Goal: Task Accomplishment & Management: Manage account settings

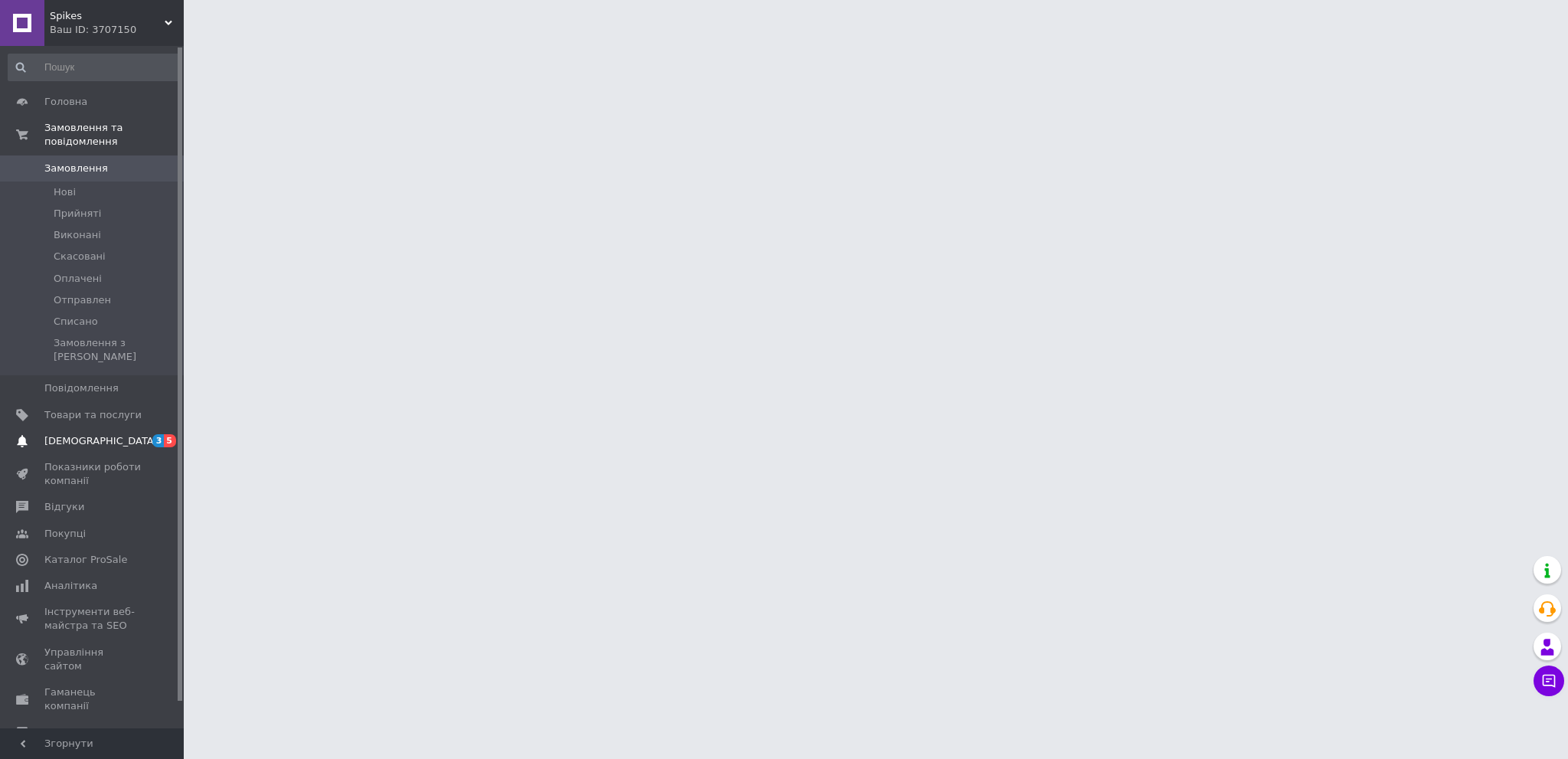
click at [139, 435] on span "[DEMOGRAPHIC_DATA]" at bounding box center [92, 441] width 97 height 14
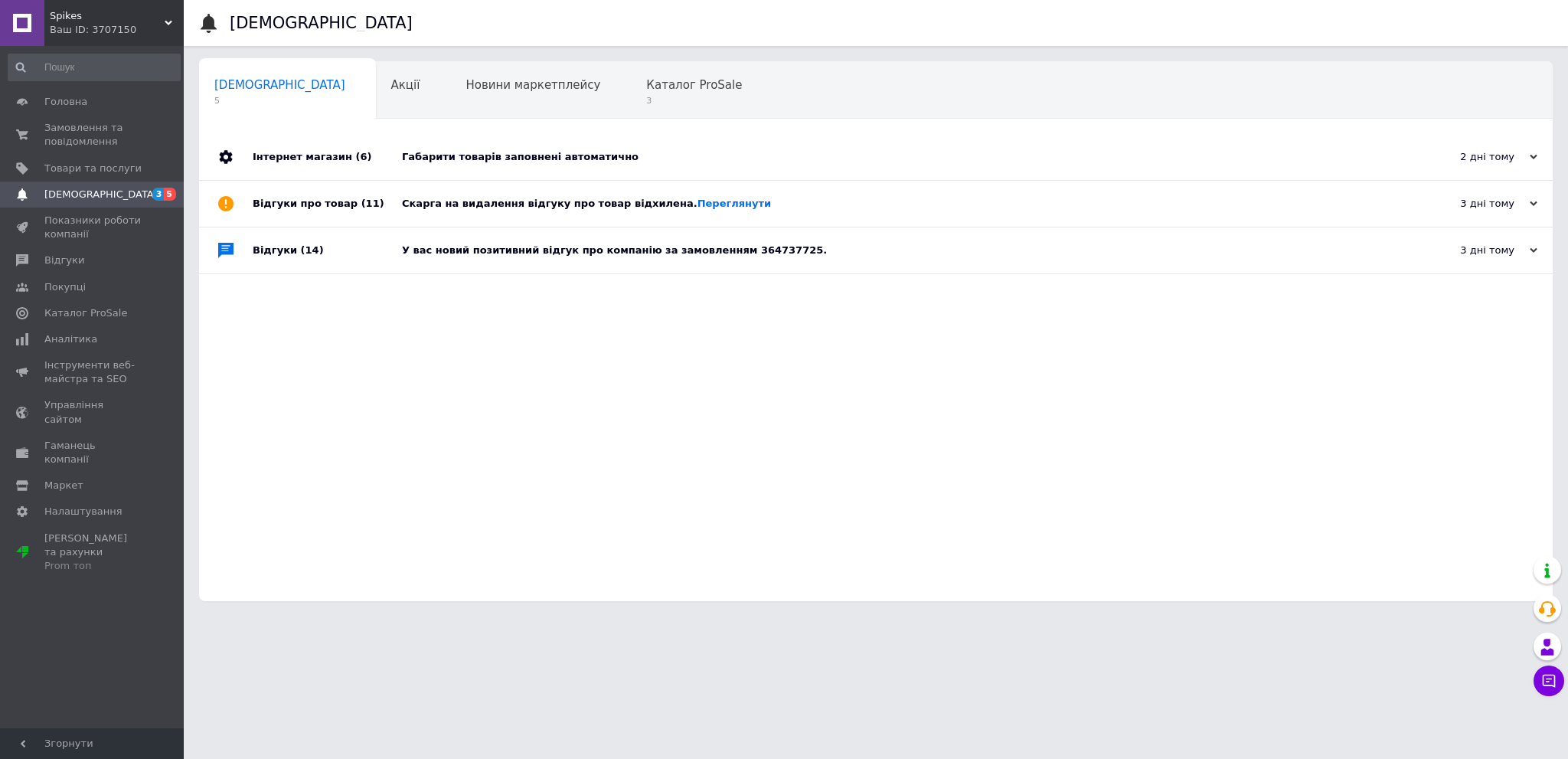
click at [482, 196] on div "Скарга на видалення відгуку про товар відхилена. [GEOGRAPHIC_DATA]" at bounding box center [892, 204] width 982 height 46
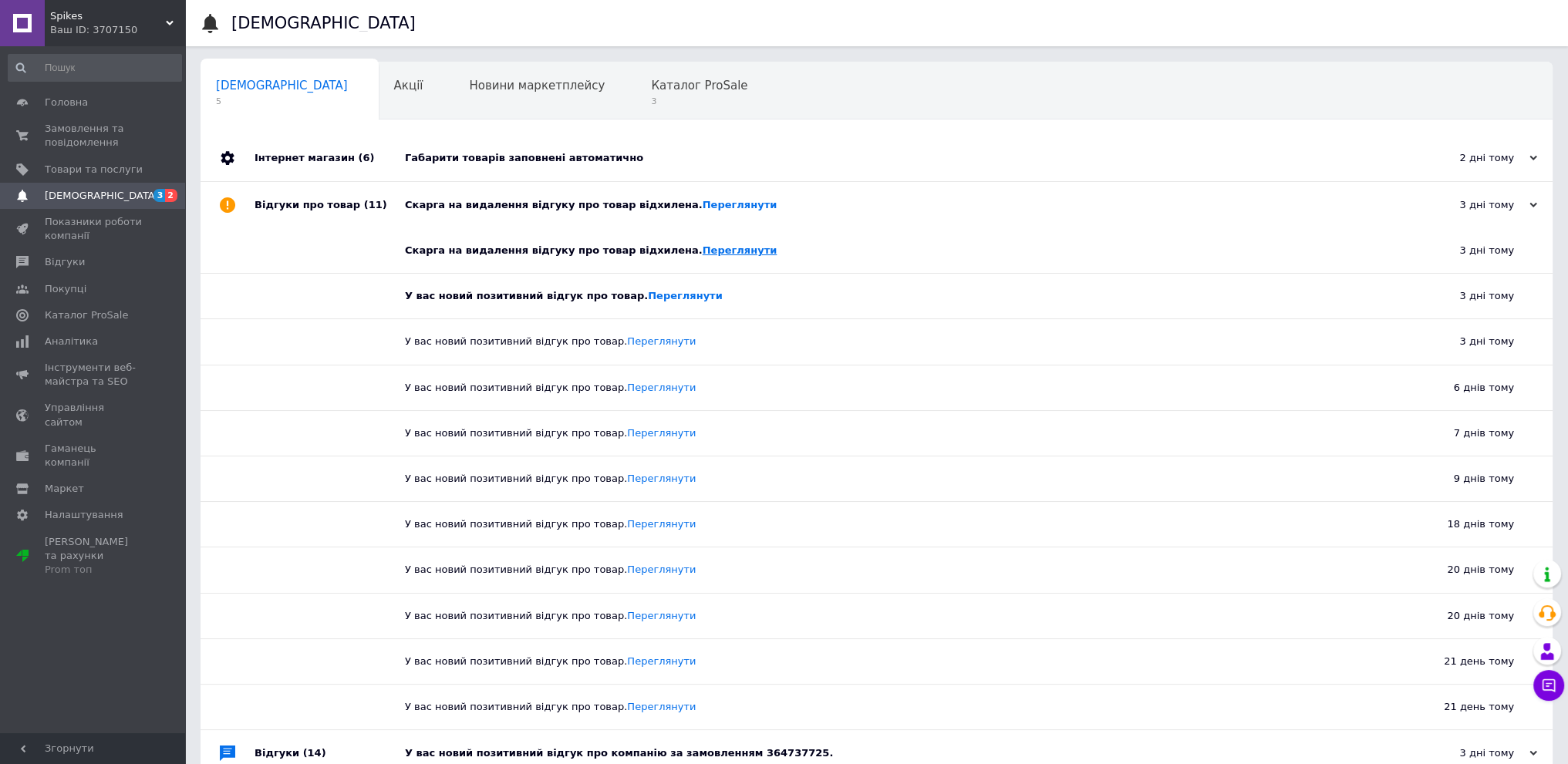
click at [711, 246] on link "Переглянути" at bounding box center [740, 250] width 75 height 11
click at [117, 260] on span "Відгуки" at bounding box center [93, 262] width 98 height 14
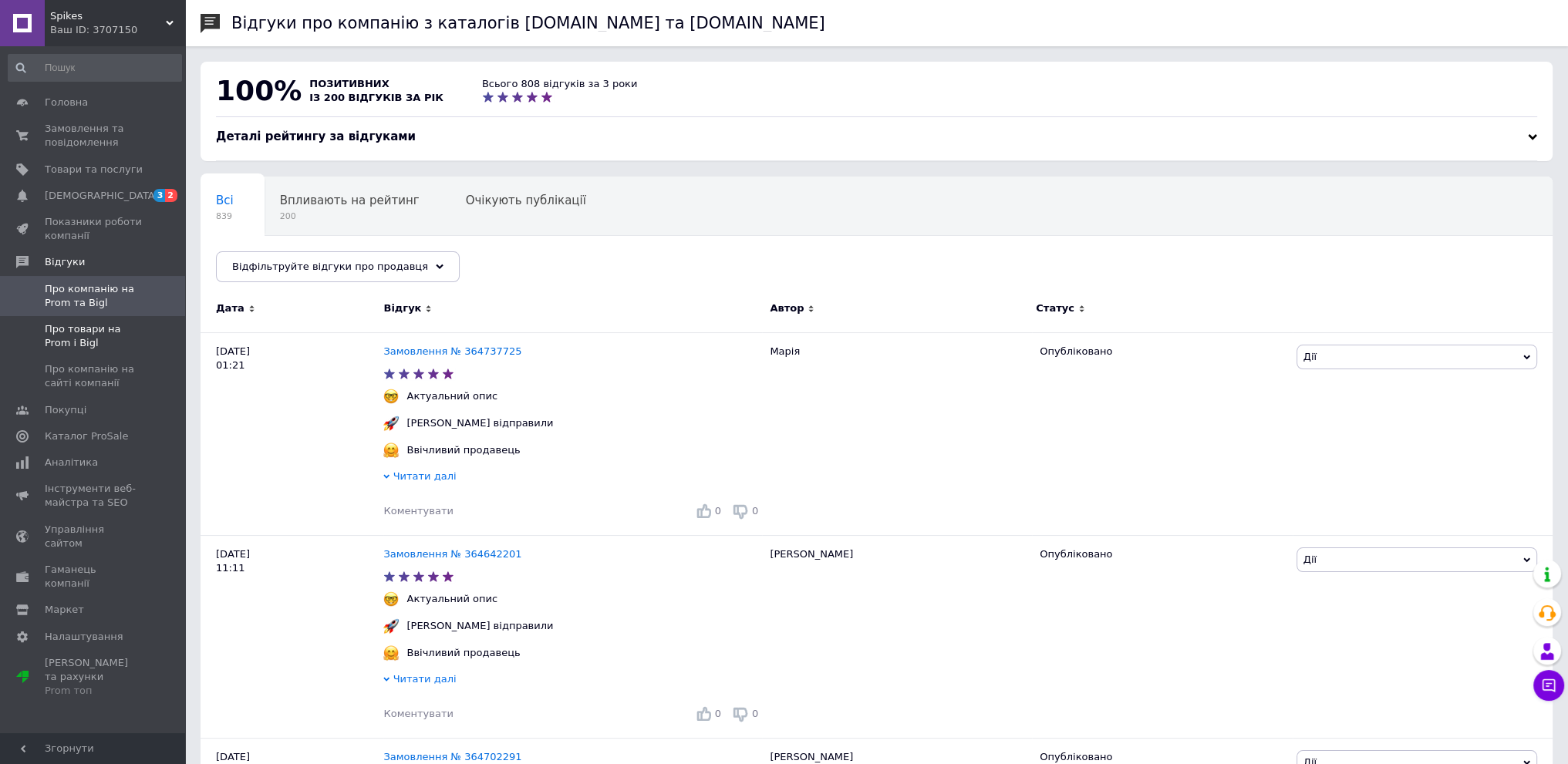
drag, startPoint x: 106, startPoint y: 343, endPoint x: 117, endPoint y: 336, distance: 13.0
click at [108, 343] on span "Про товари на Prom і Bigl" at bounding box center [93, 336] width 98 height 28
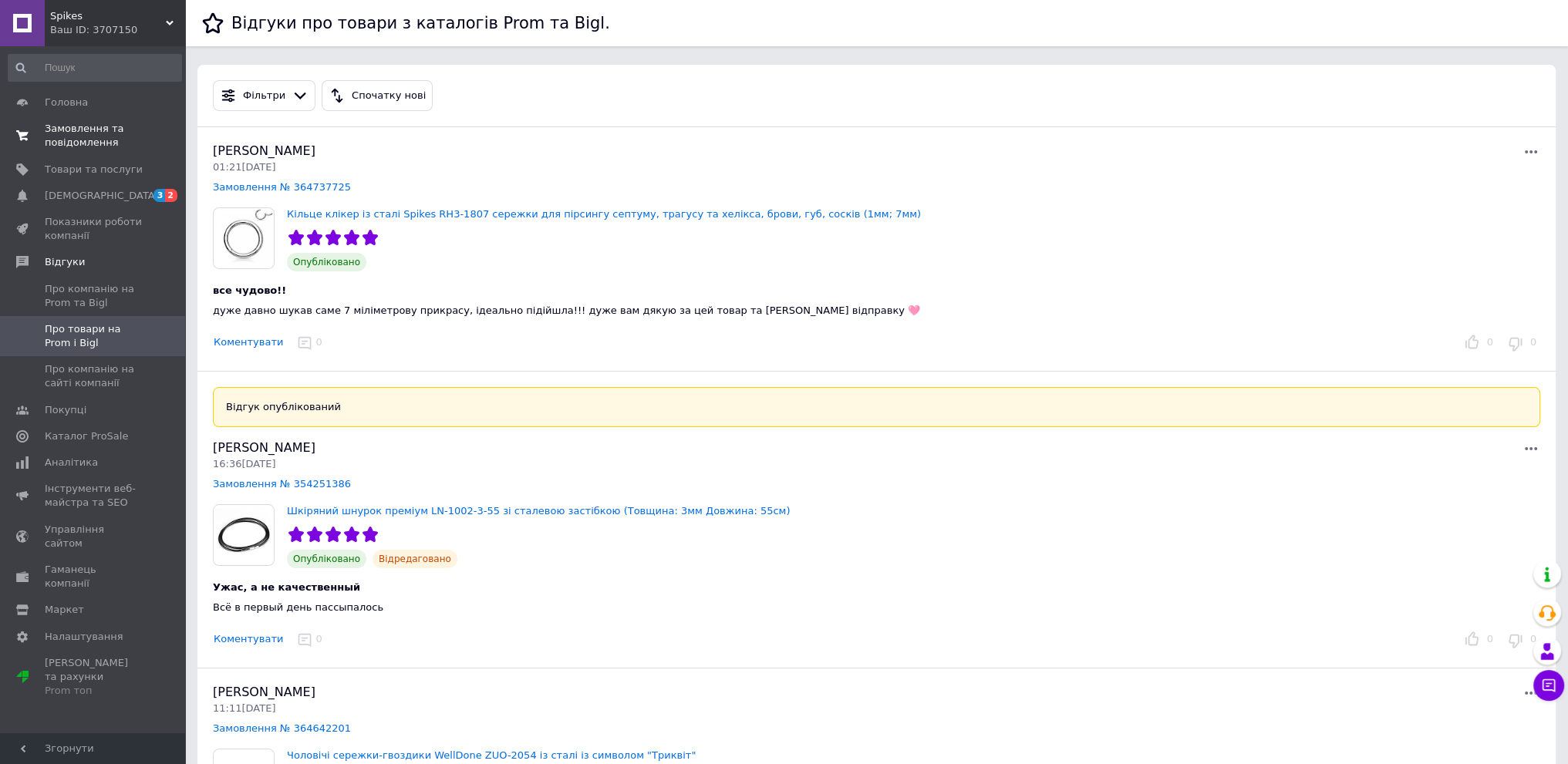
click at [110, 144] on span "Замовлення та повідомлення" at bounding box center [93, 135] width 98 height 28
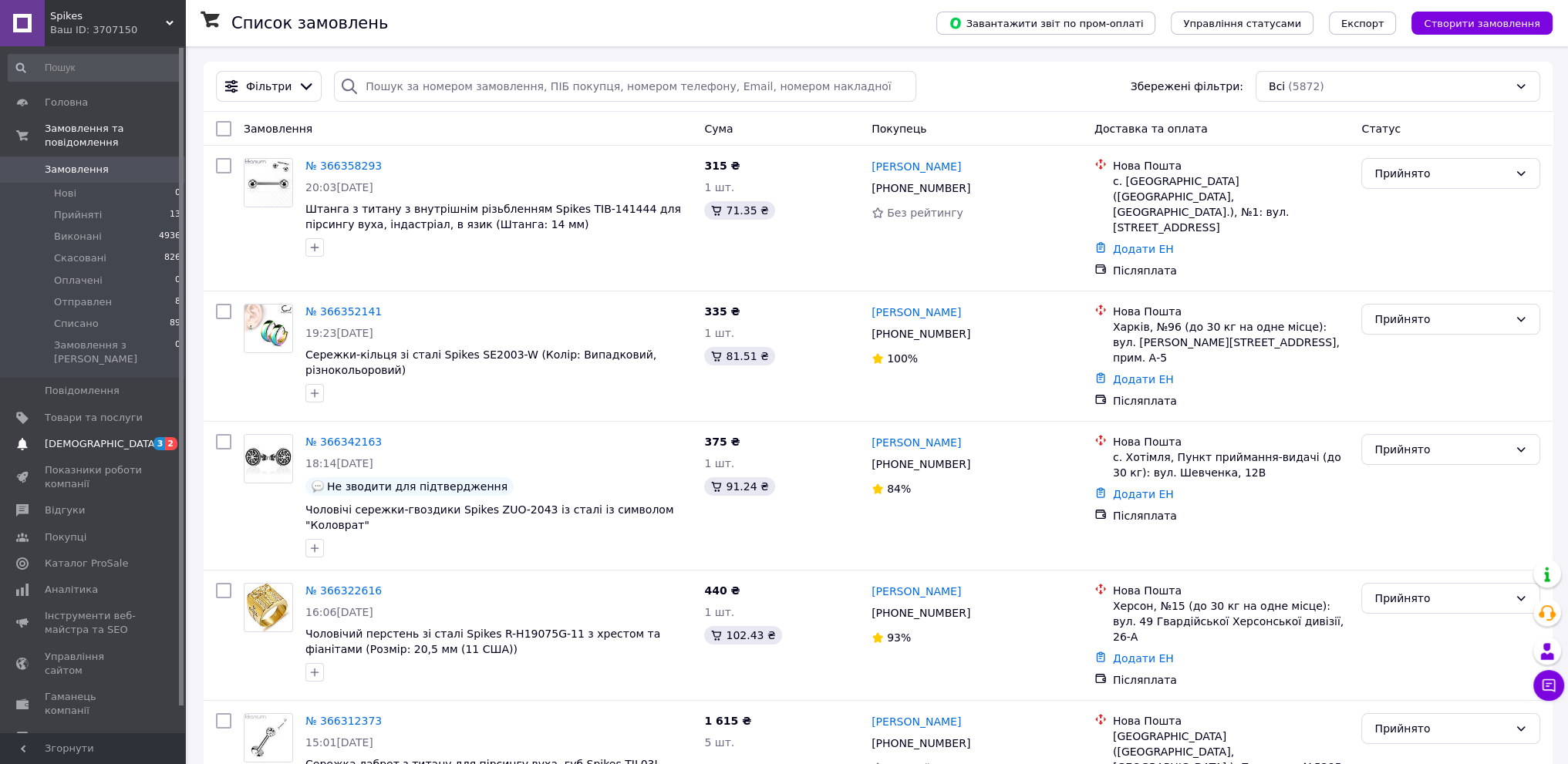
click at [127, 431] on link "[DEMOGRAPHIC_DATA] 3 2" at bounding box center [94, 444] width 190 height 26
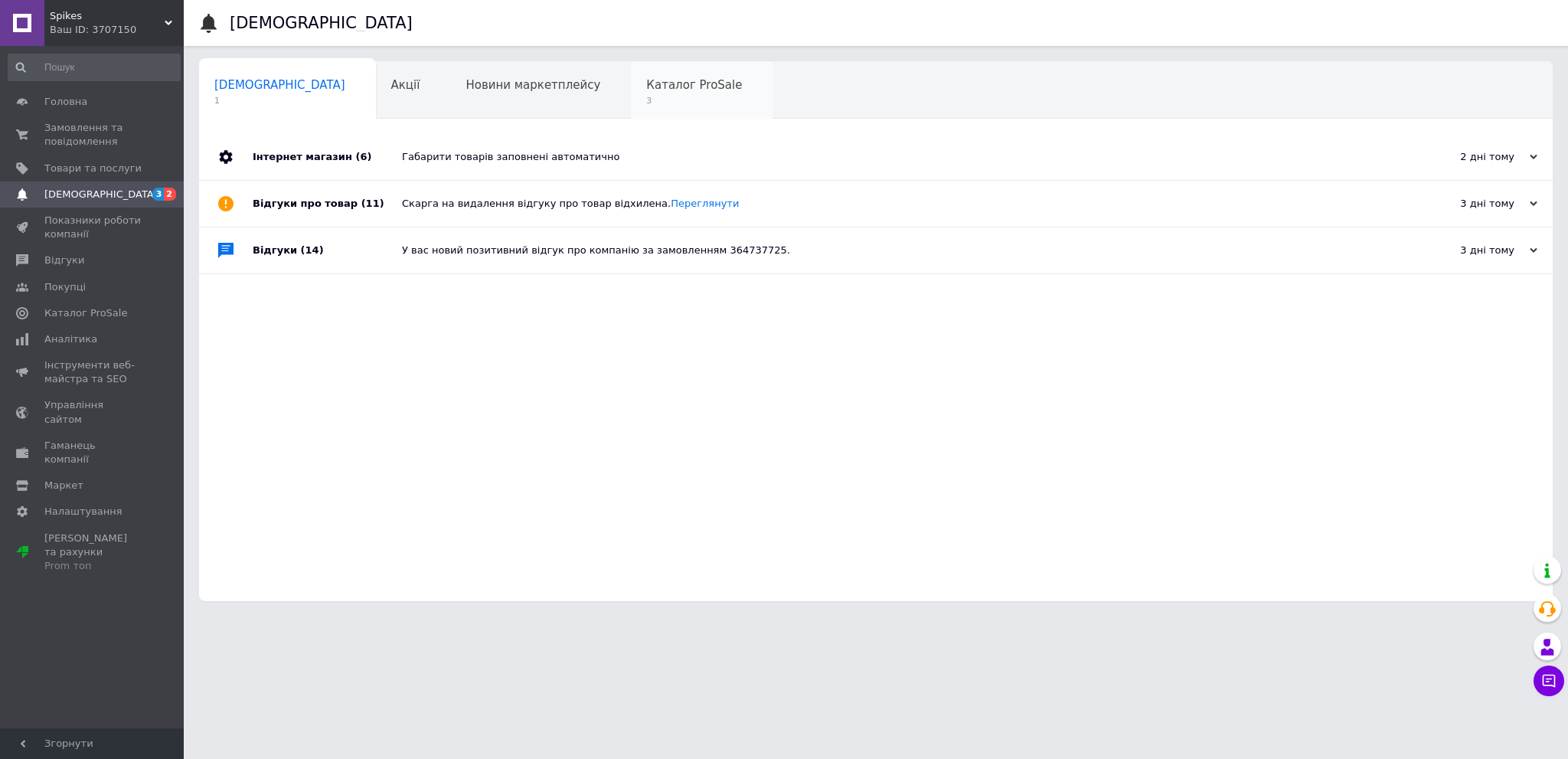
click at [646, 85] on span "Каталог ProSale" at bounding box center [694, 85] width 95 height 14
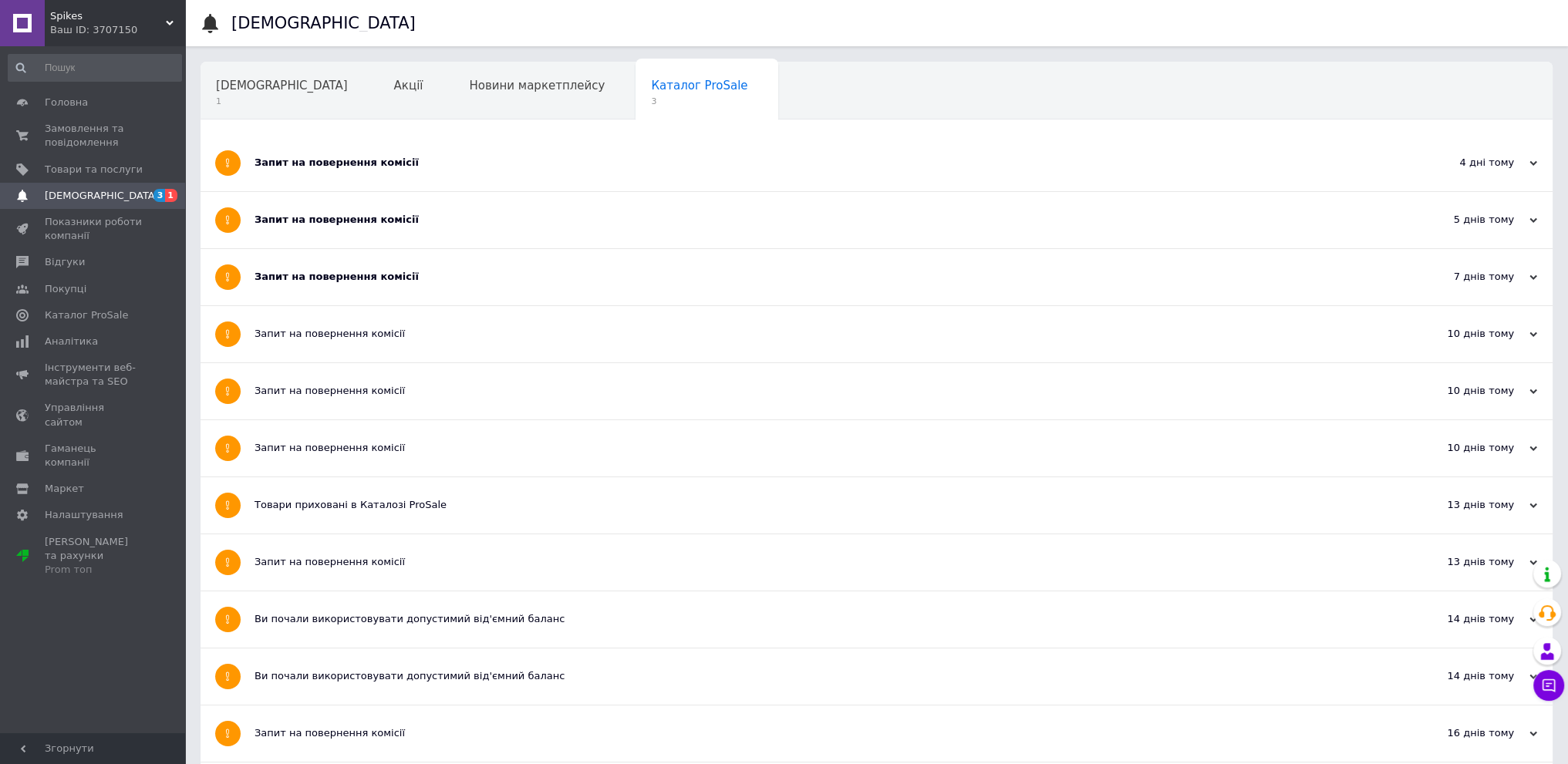
click at [478, 276] on div "Запит на повернення комісії" at bounding box center [818, 277] width 1128 height 14
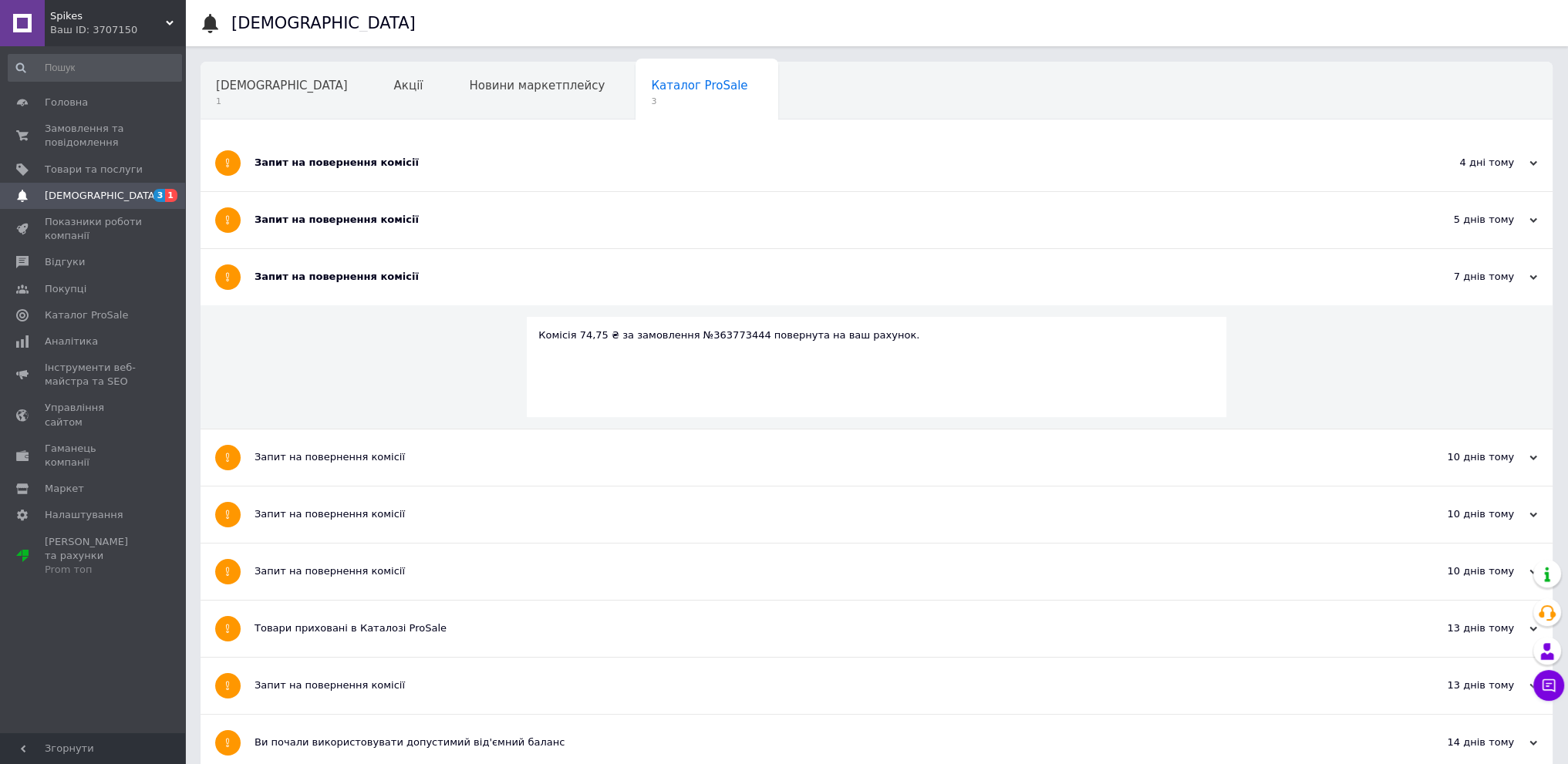
click at [442, 226] on div "Запит на повернення комісії" at bounding box center [818, 220] width 1128 height 57
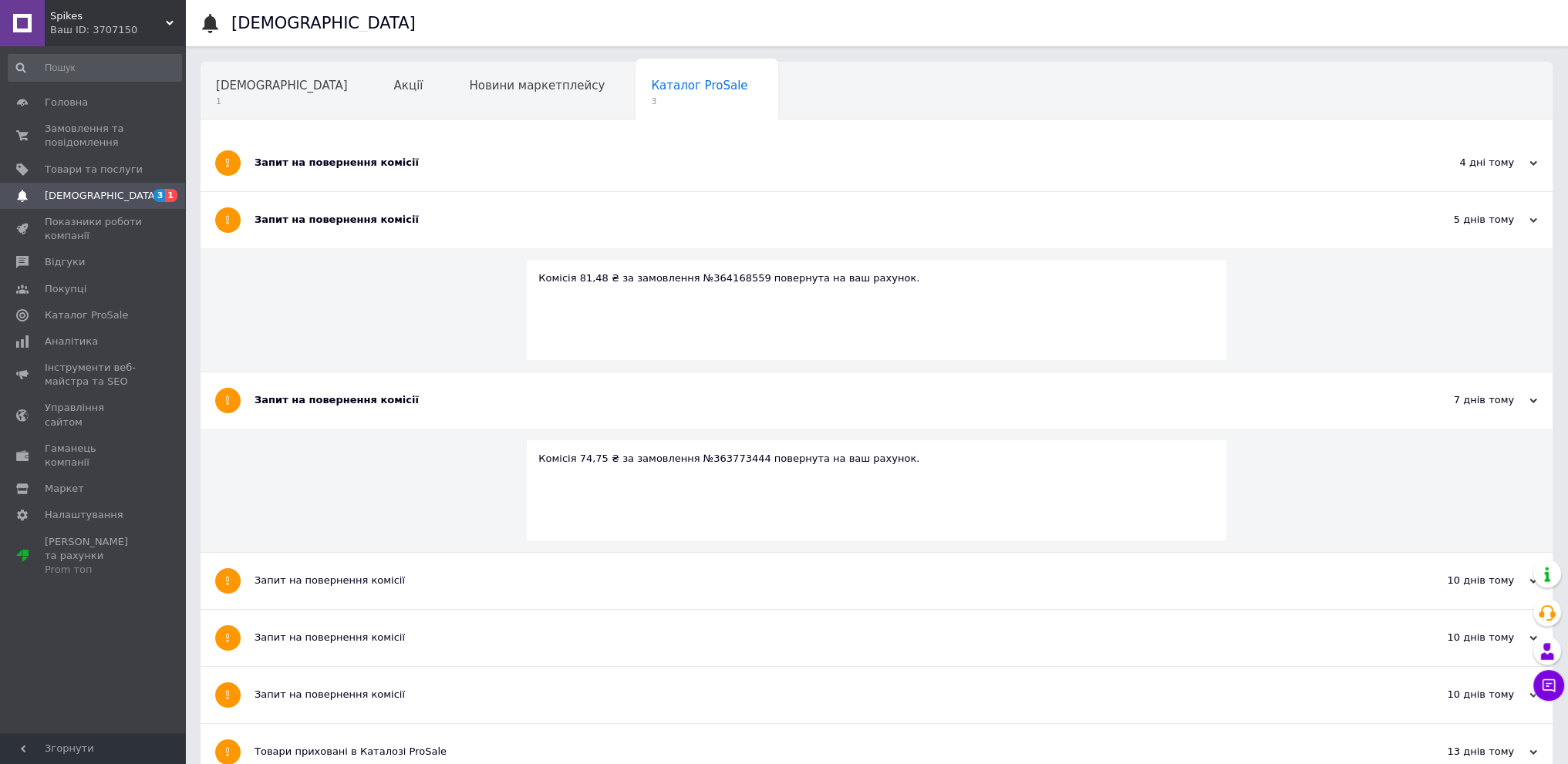
click at [428, 169] on div "Запит на повернення комісії" at bounding box center [818, 162] width 1128 height 14
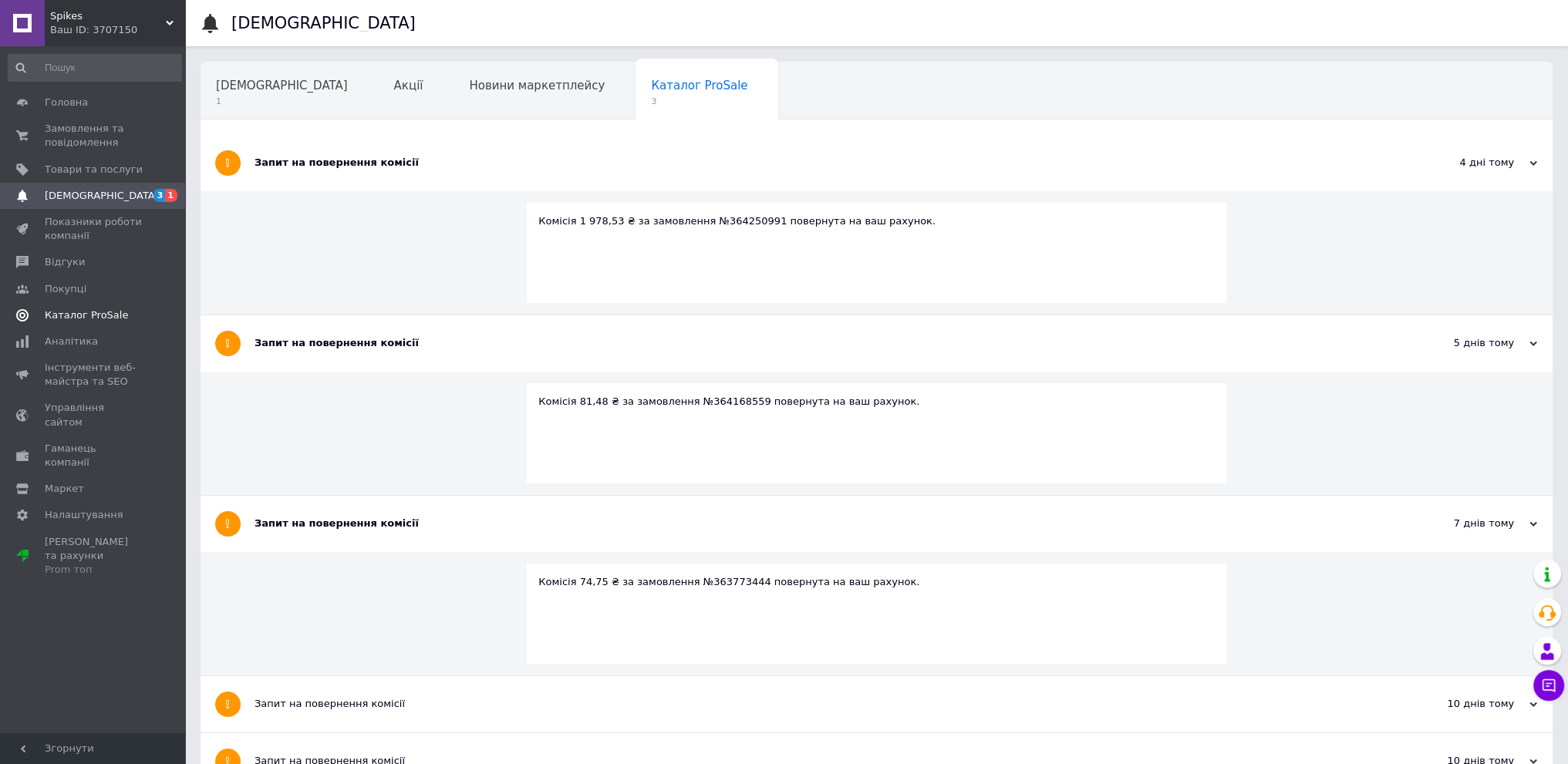
click at [108, 313] on span "Каталог ProSale" at bounding box center [85, 315] width 83 height 14
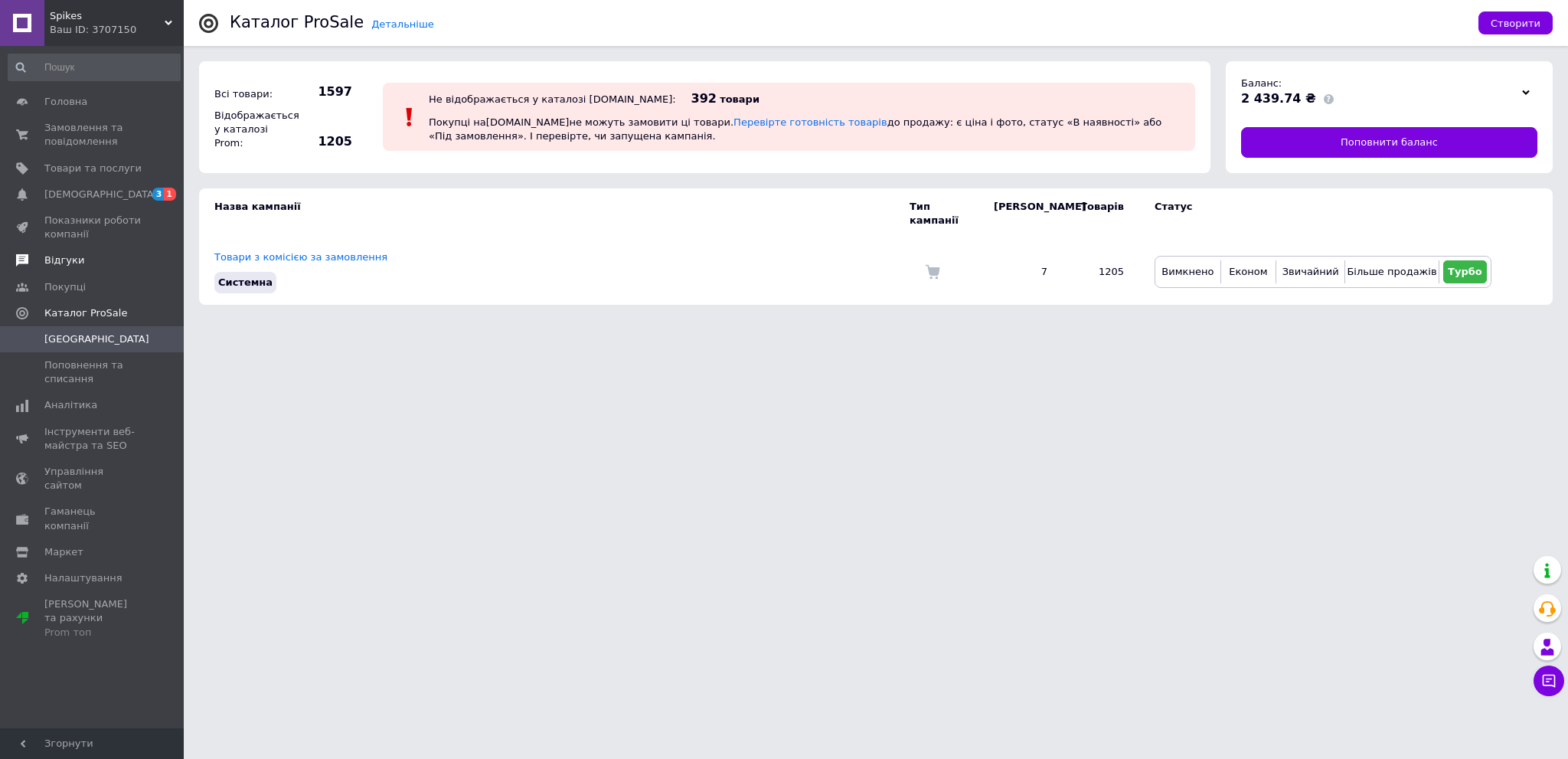
click at [129, 259] on span "Відгуки" at bounding box center [92, 260] width 97 height 14
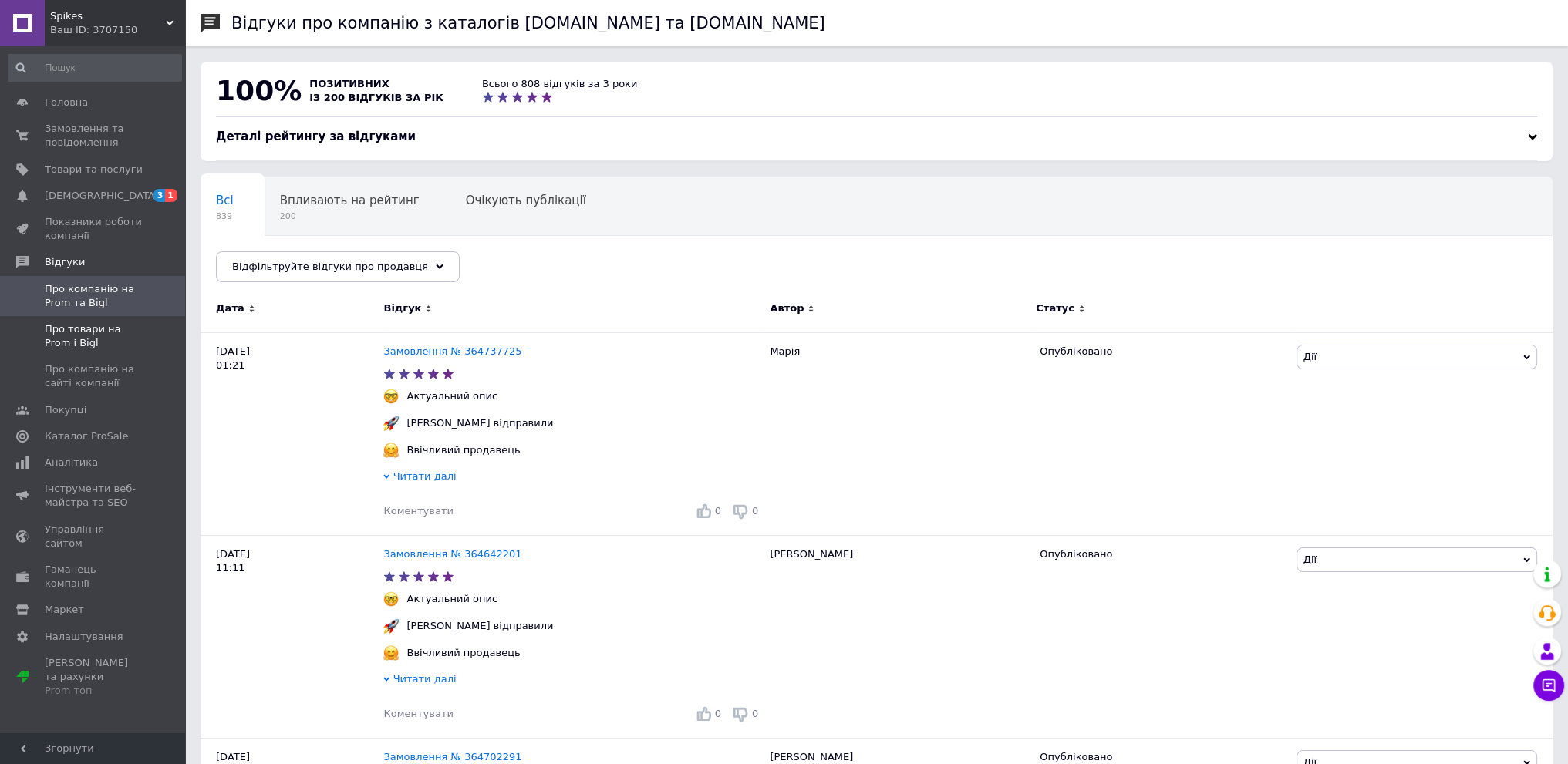
click at [128, 344] on span "Про товари на Prom і Bigl" at bounding box center [93, 336] width 98 height 28
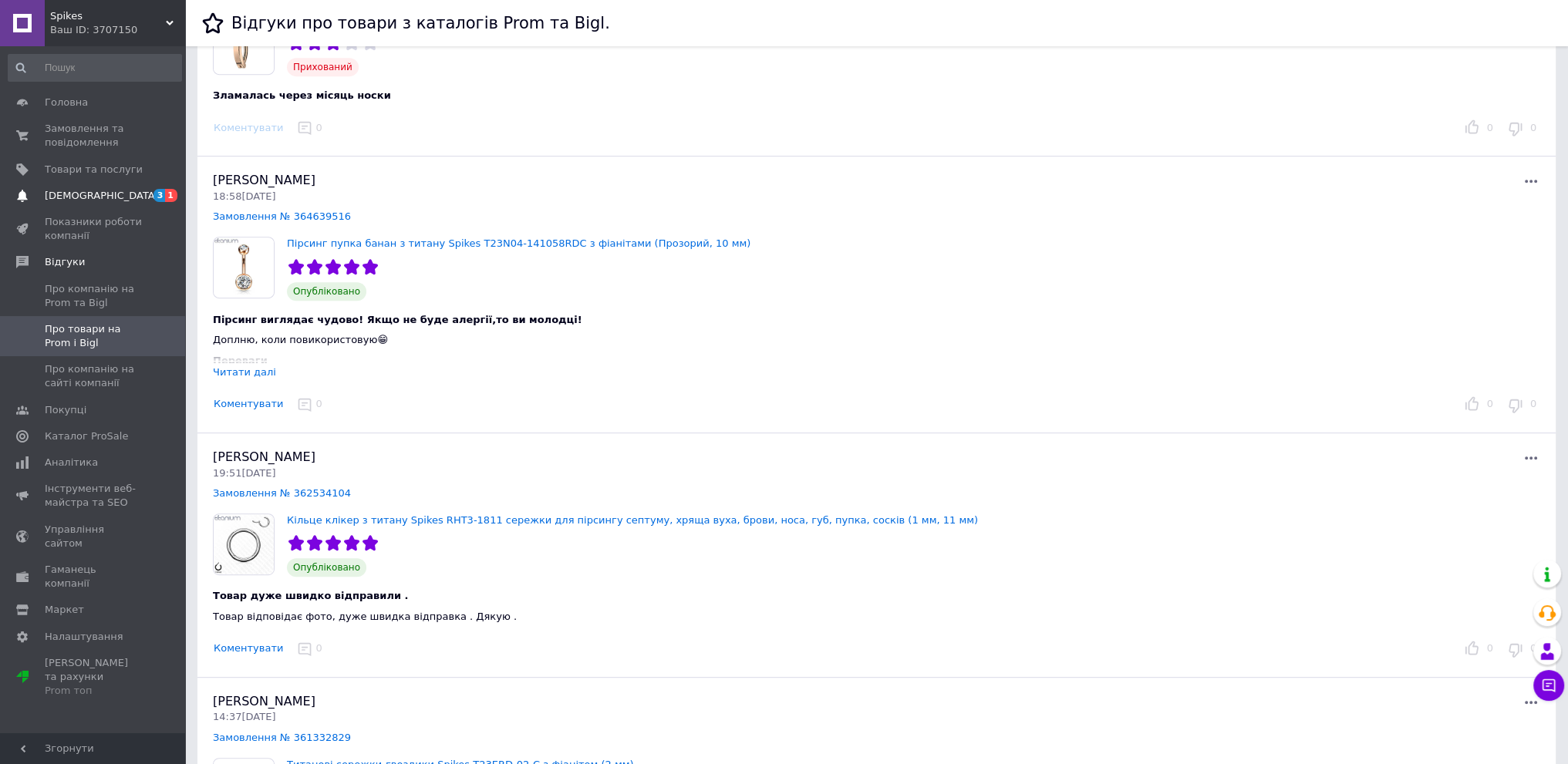
scroll to position [925, 0]
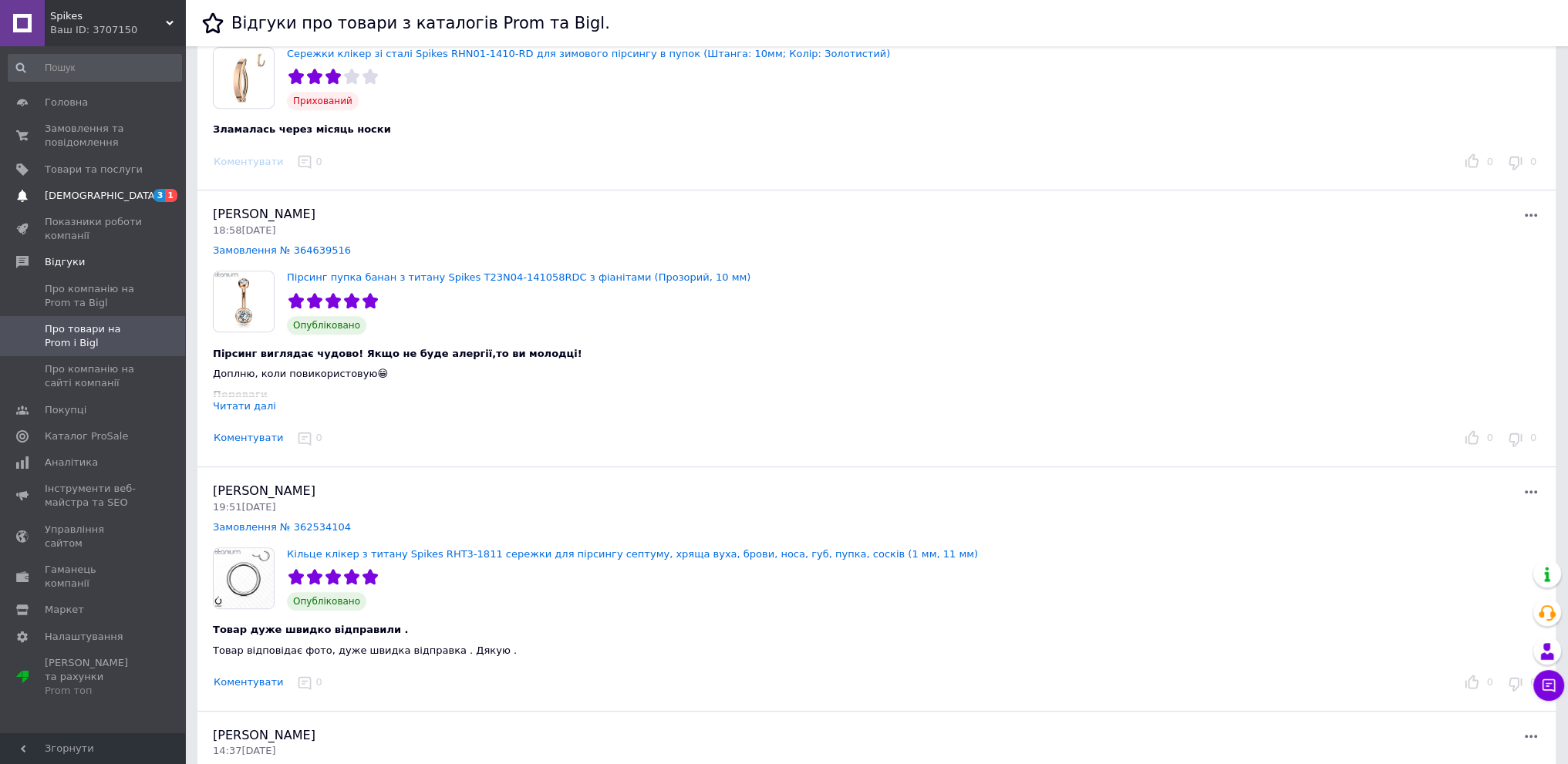
click at [103, 197] on span "[DEMOGRAPHIC_DATA]" at bounding box center [93, 195] width 98 height 14
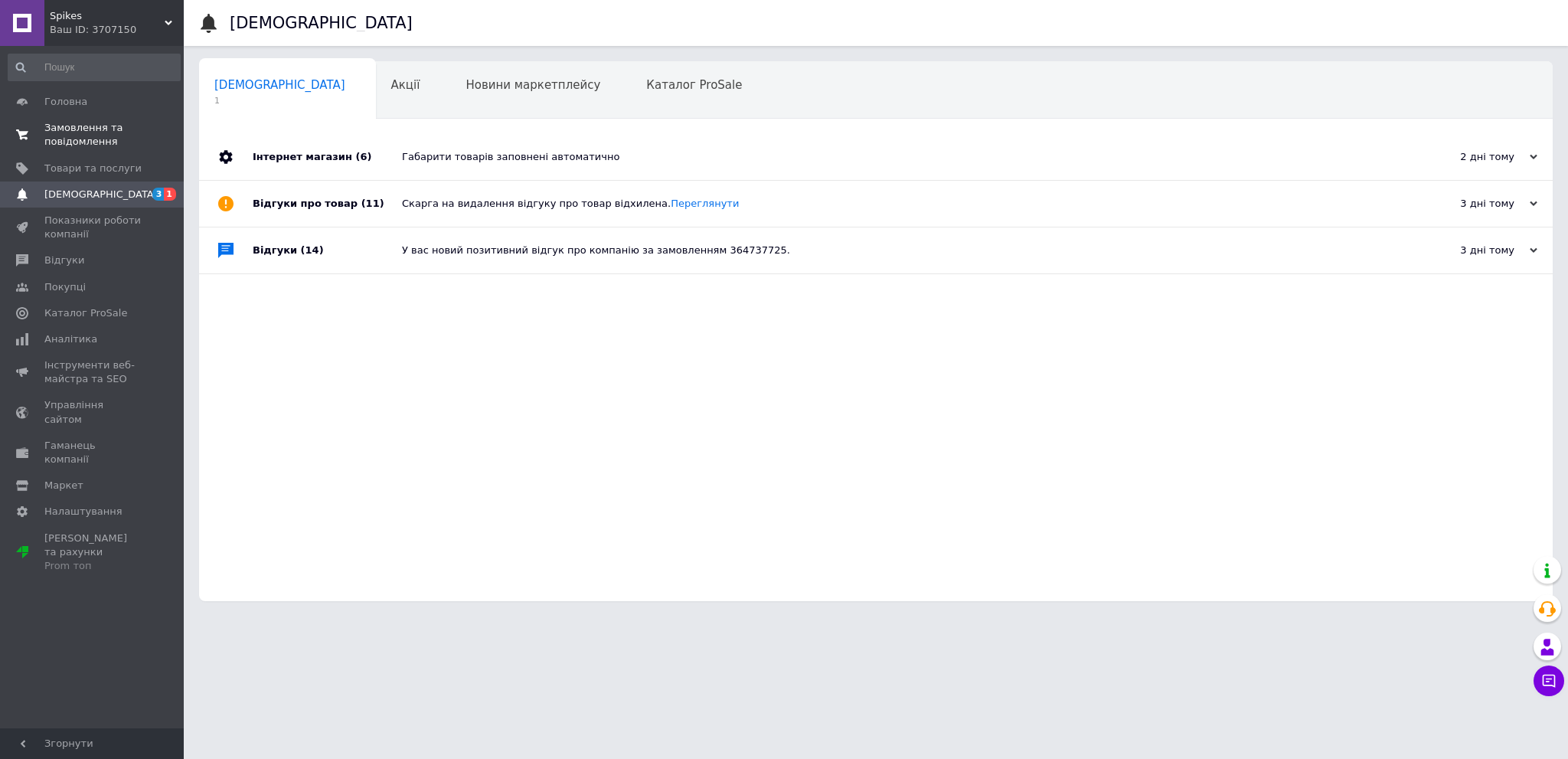
click at [120, 143] on span "Замовлення та повідомлення" at bounding box center [92, 135] width 97 height 28
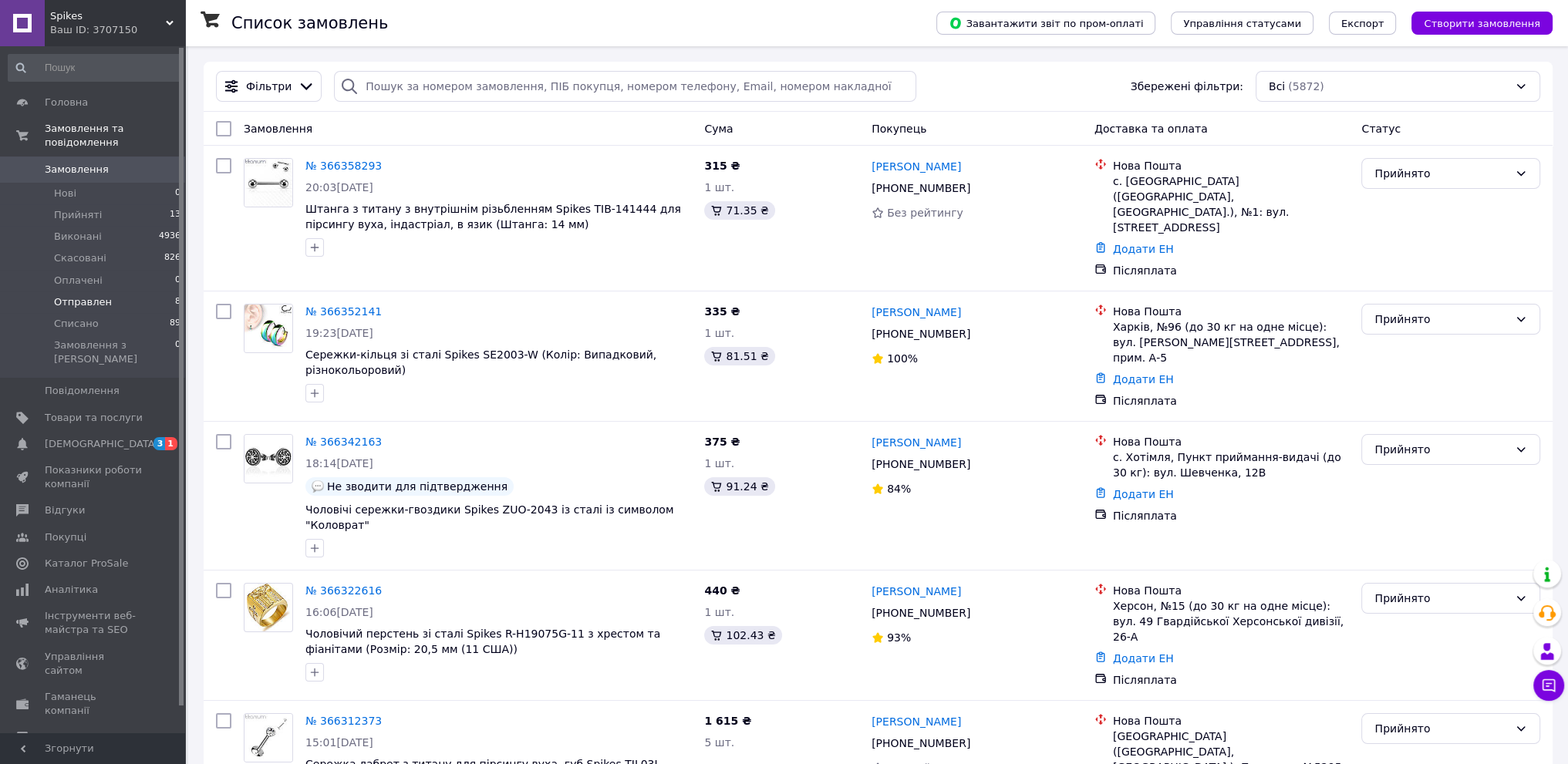
click at [145, 292] on li "Отправлен 8" at bounding box center [94, 302] width 190 height 21
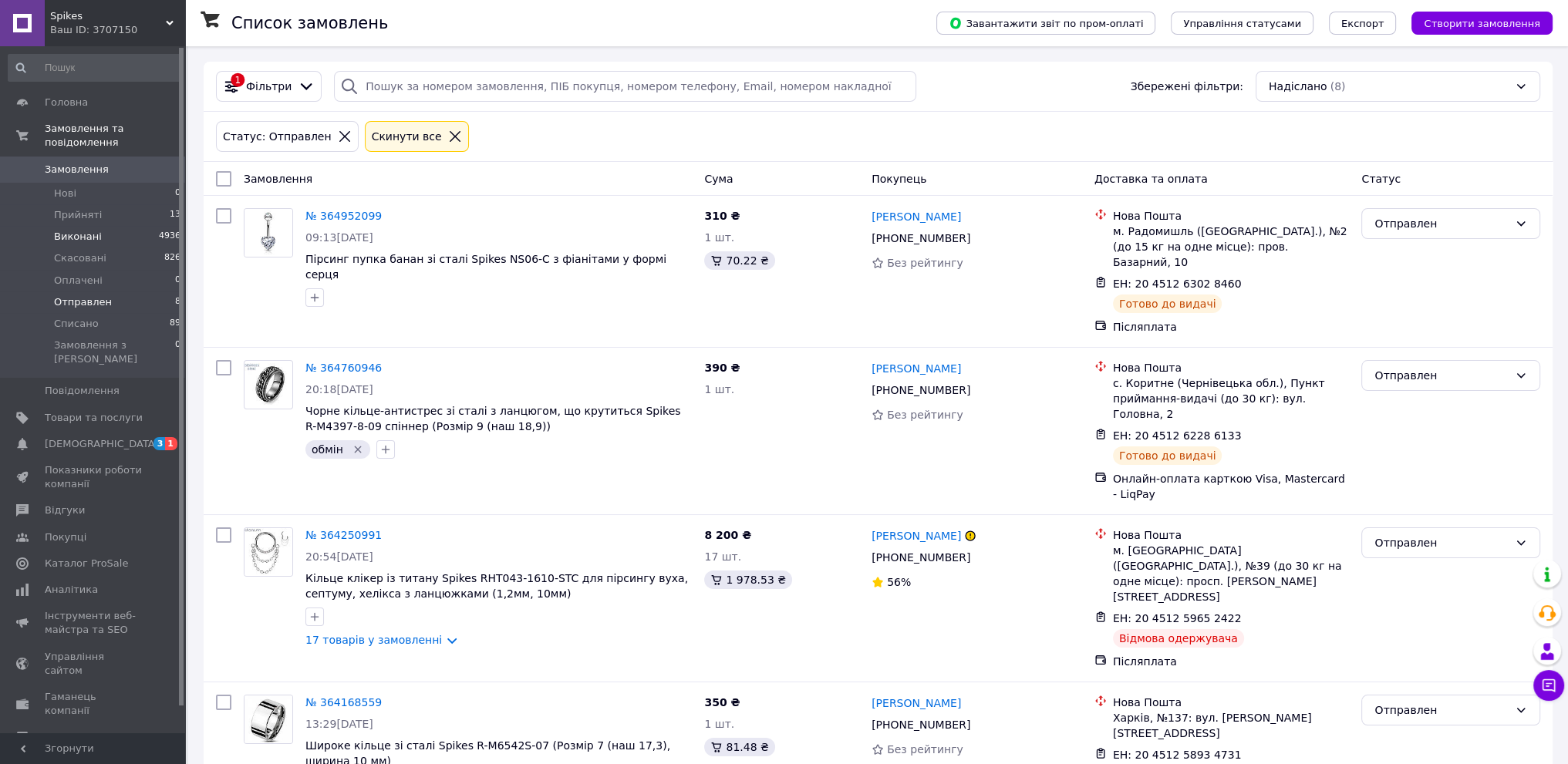
click at [135, 226] on li "Виконані 4936" at bounding box center [94, 236] width 190 height 21
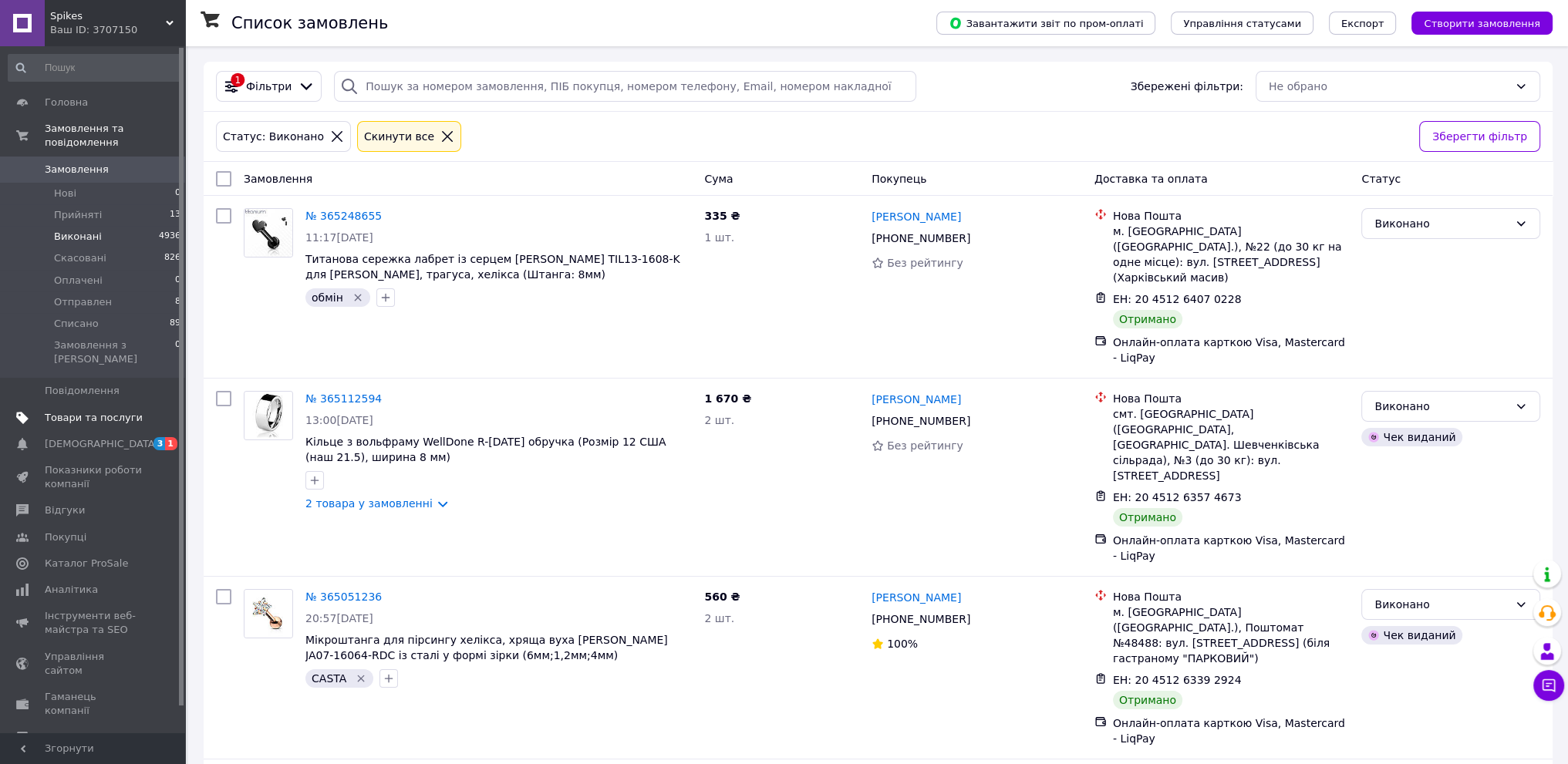
click at [154, 411] on span at bounding box center [164, 418] width 43 height 14
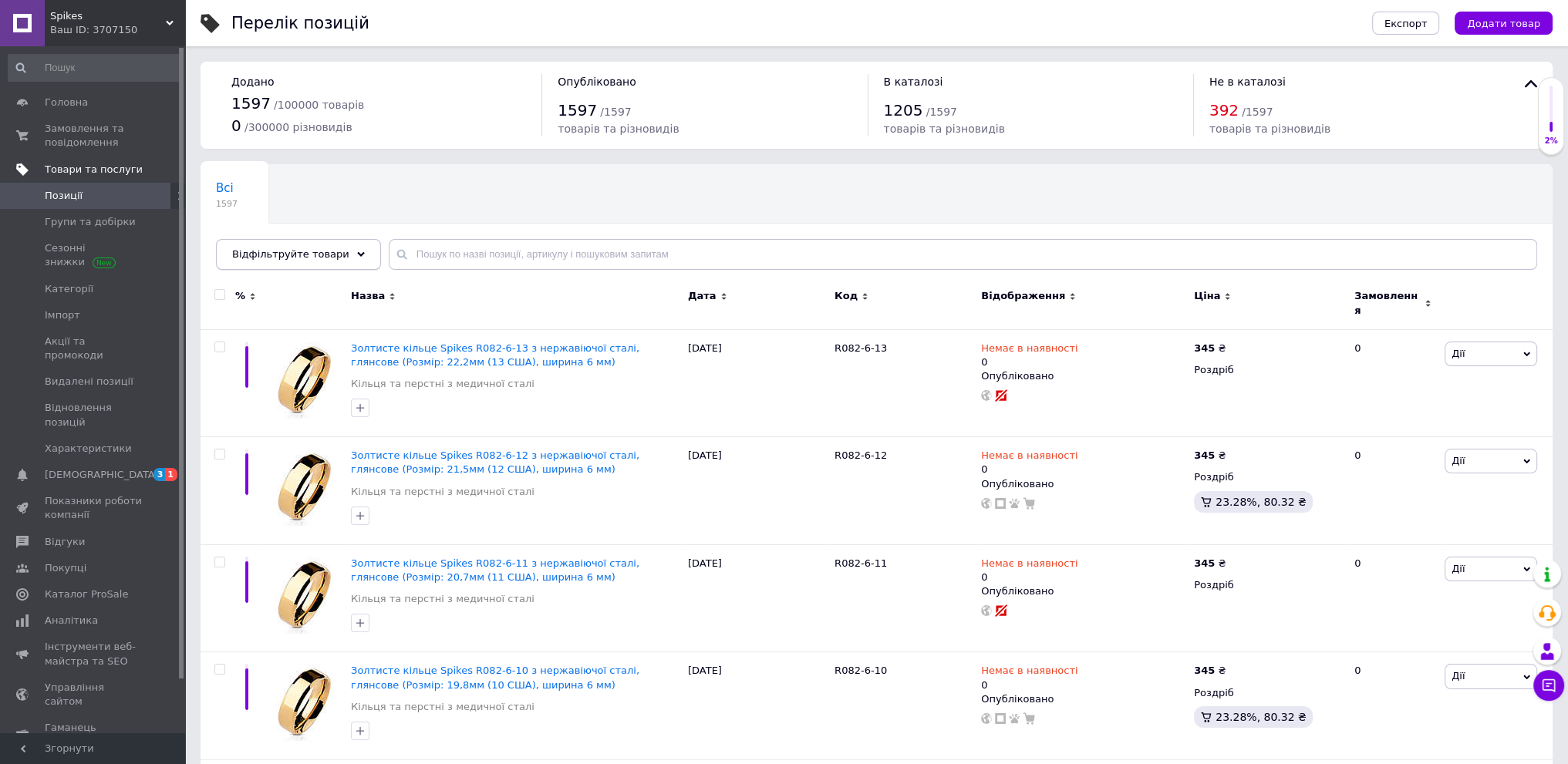
click at [271, 258] on span "Відфільтруйте товари" at bounding box center [291, 254] width 117 height 11
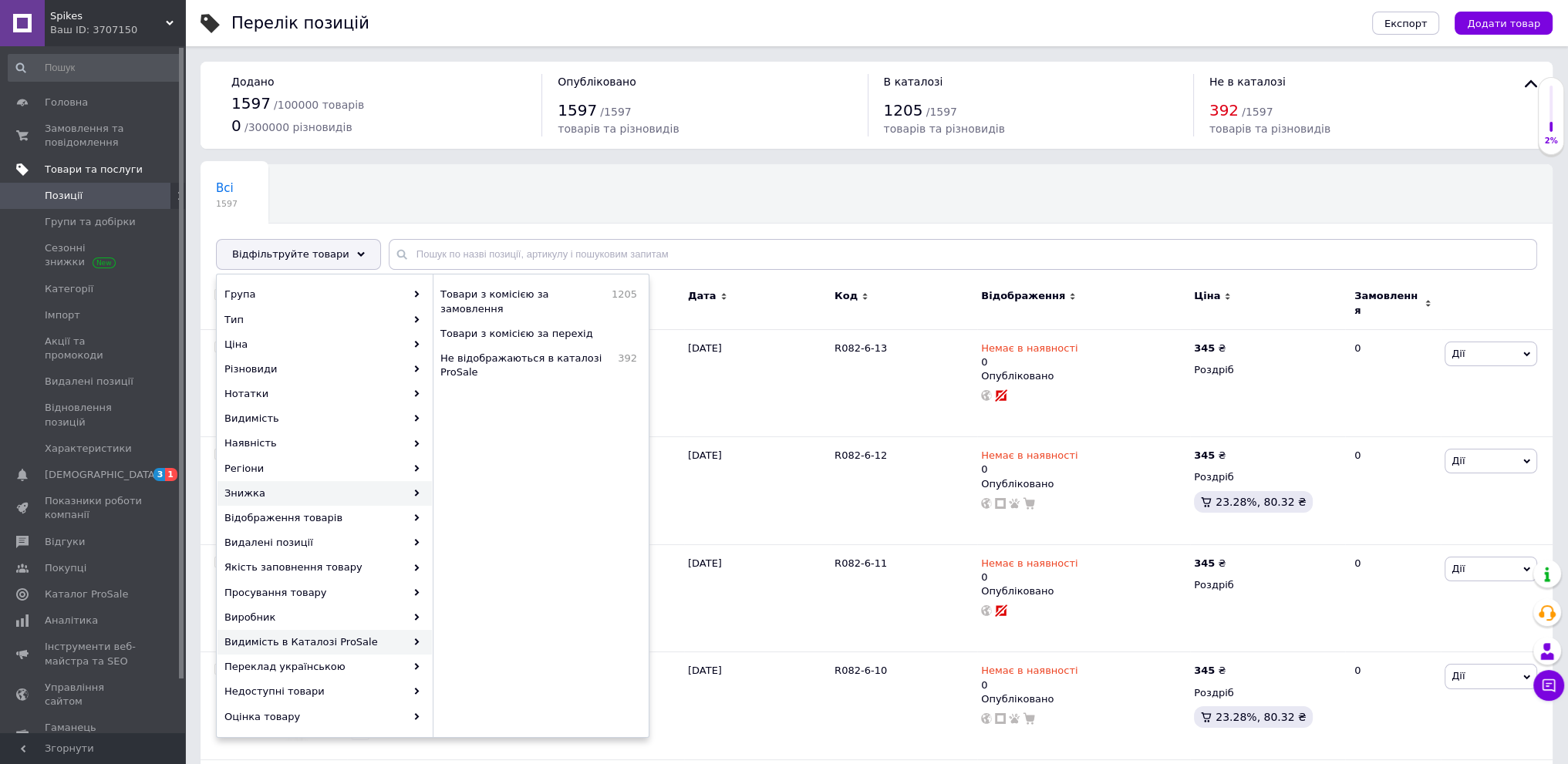
click at [314, 487] on div "Знижка" at bounding box center [324, 493] width 214 height 25
click at [544, 349] on span "Знижка закінчилась" at bounding box center [515, 344] width 150 height 14
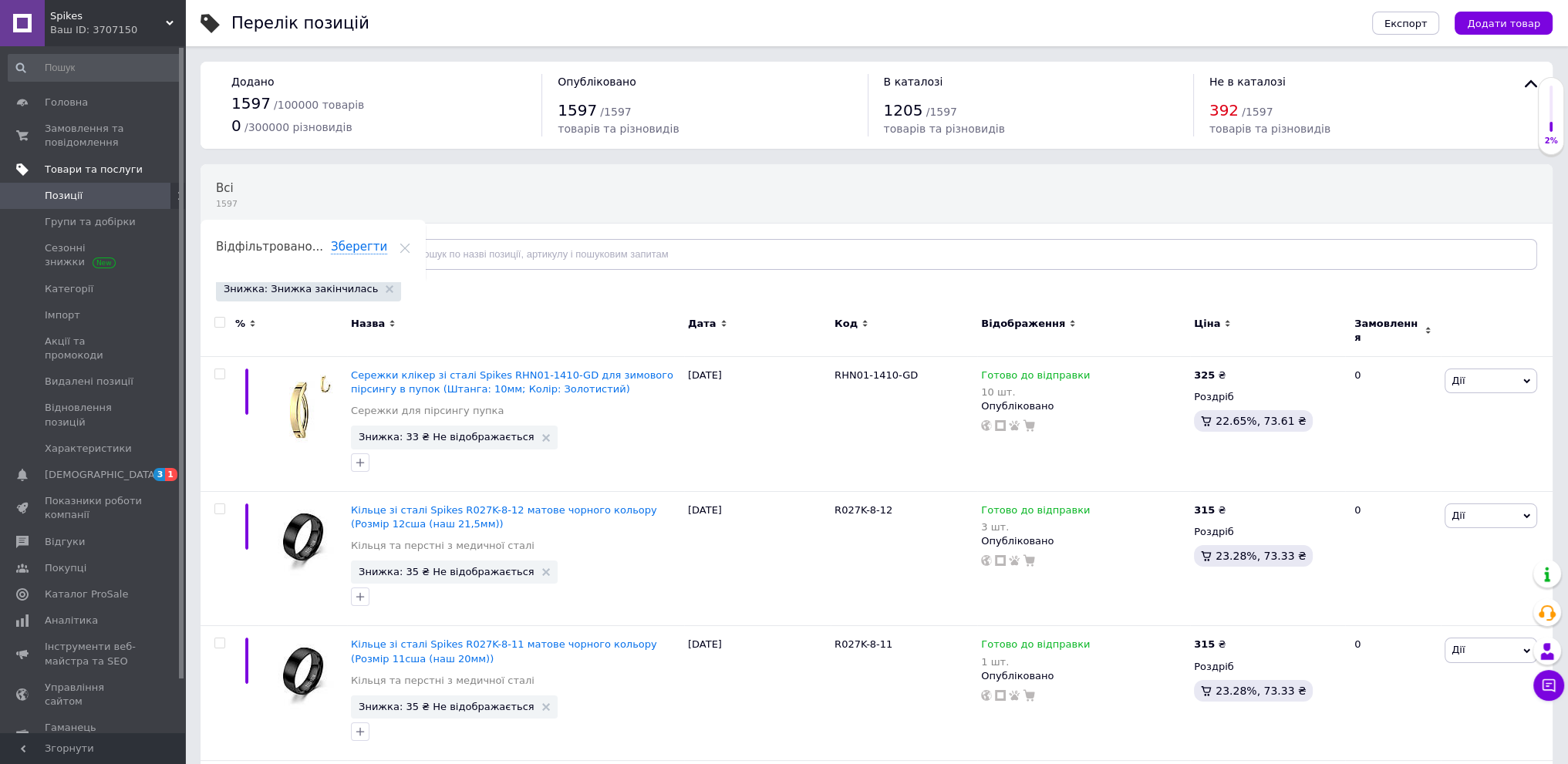
click at [319, 251] on span "Відфільтруйте товари" at bounding box center [291, 254] width 117 height 11
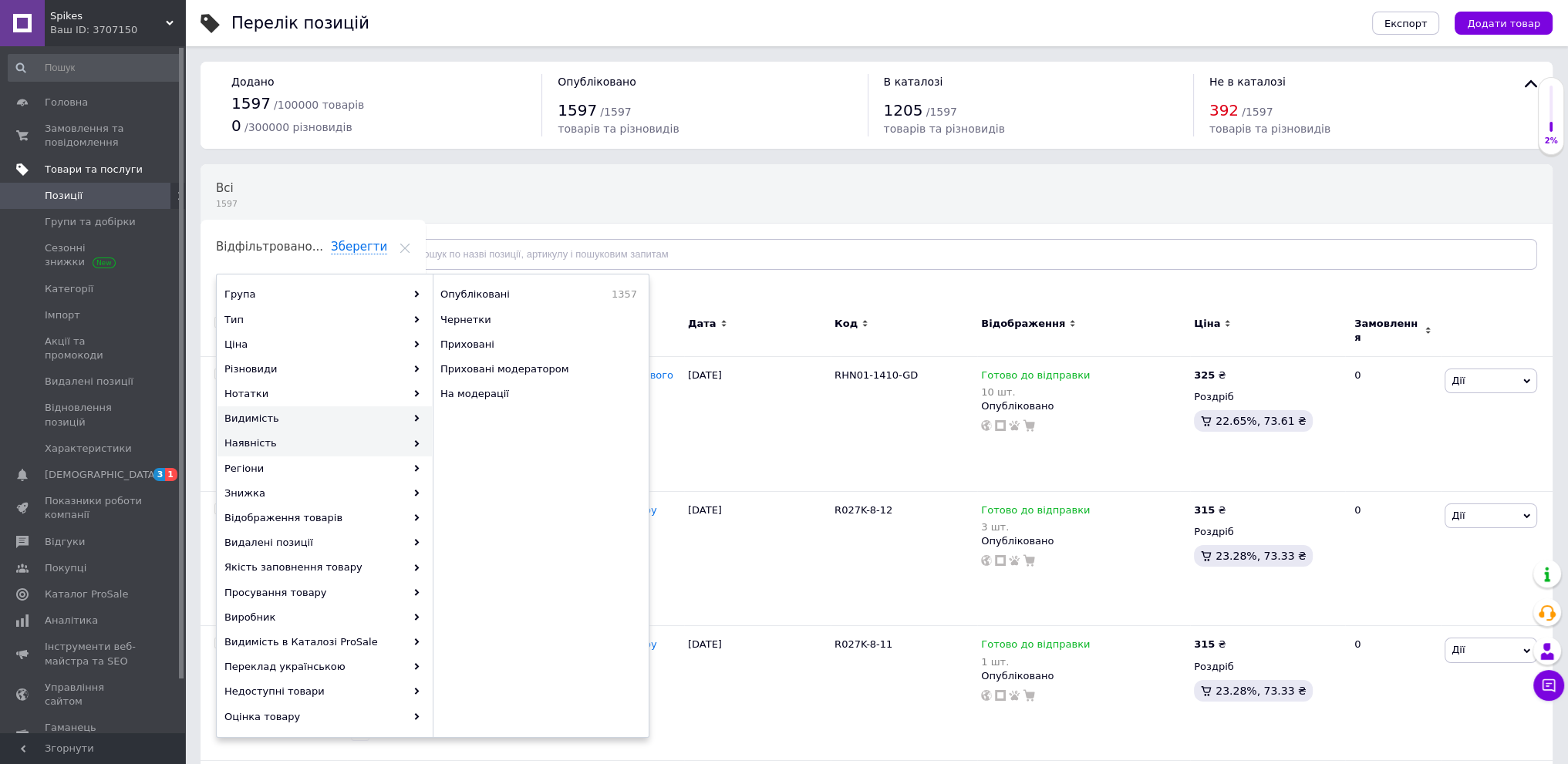
click at [323, 448] on div "Наявність" at bounding box center [324, 443] width 214 height 25
click at [552, 363] on div "[PERSON_NAME] до відправки 1079" at bounding box center [540, 369] width 214 height 25
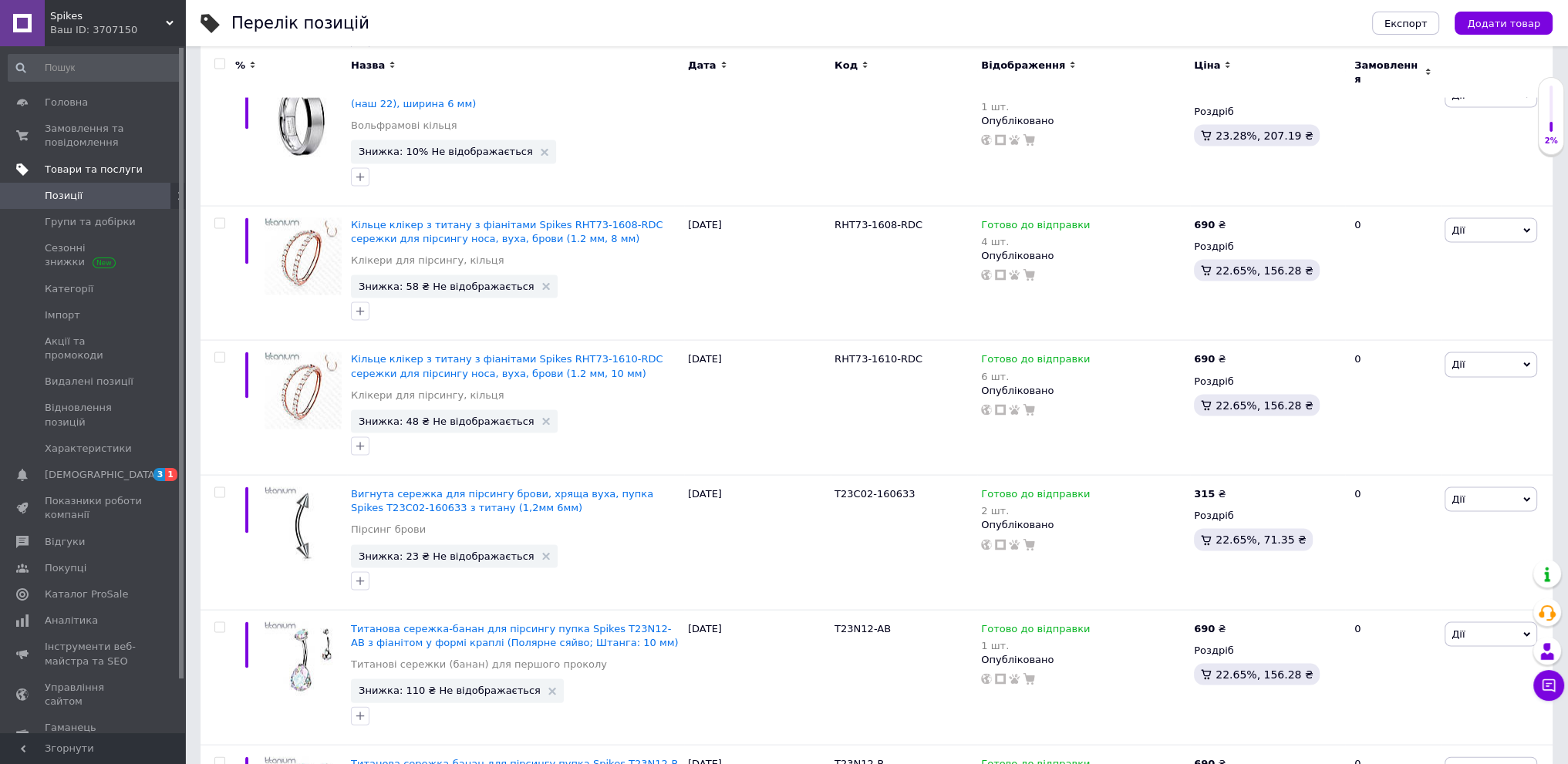
scroll to position [6380, 0]
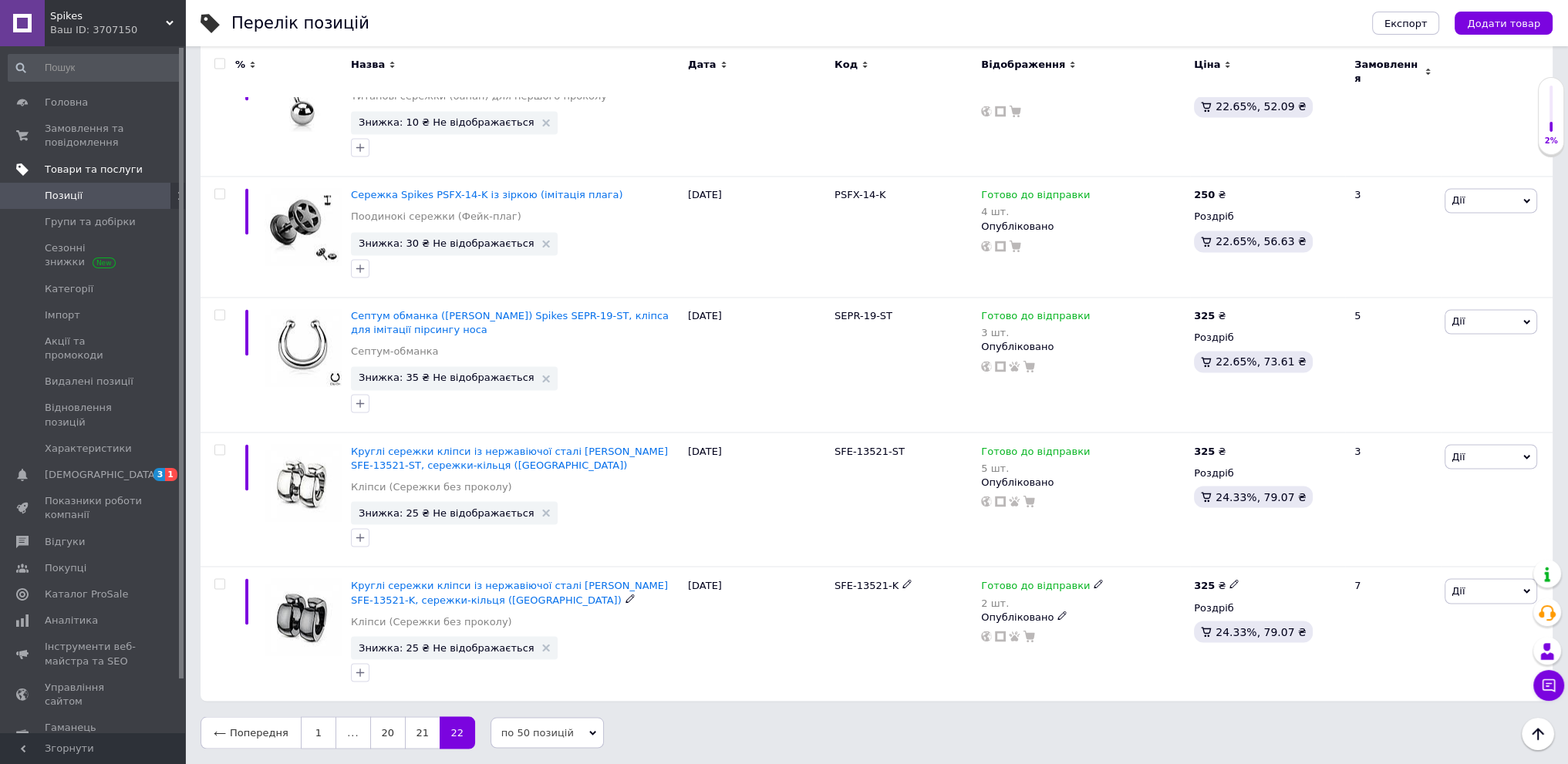
scroll to position [3370, 0]
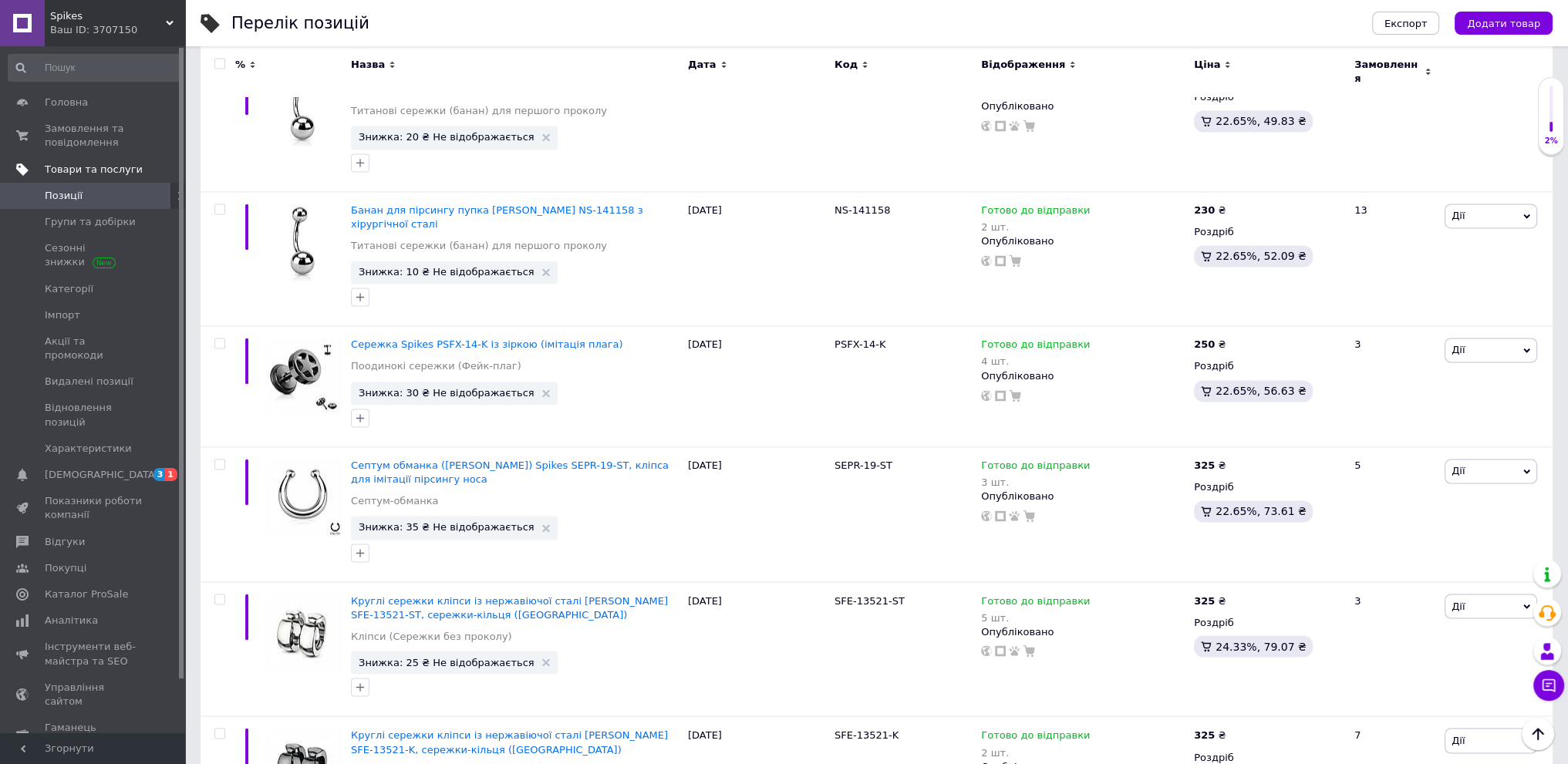
click at [218, 62] on input "checkbox" at bounding box center [219, 63] width 10 height 10
checkbox input "true"
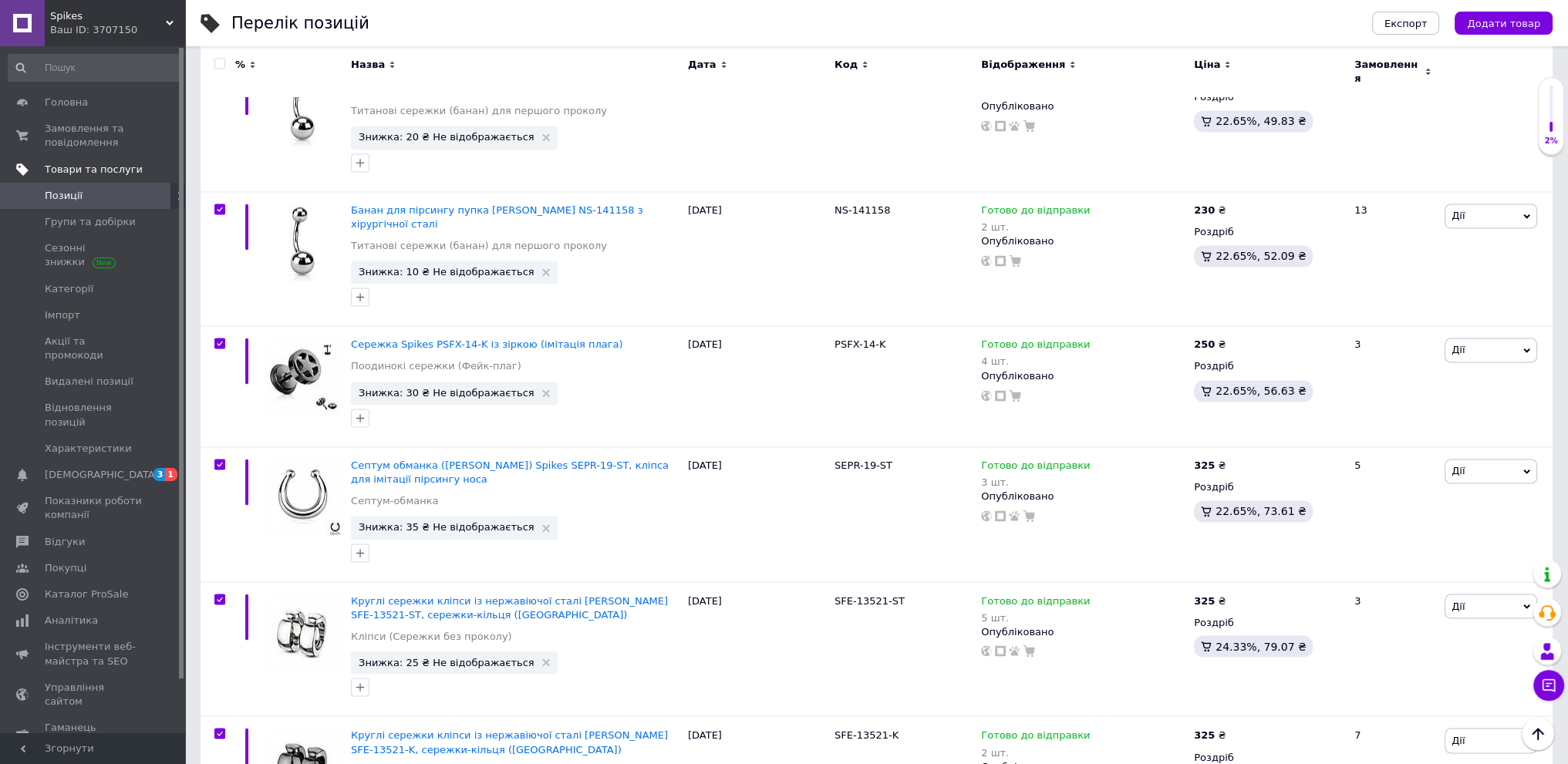
checkbox input "true"
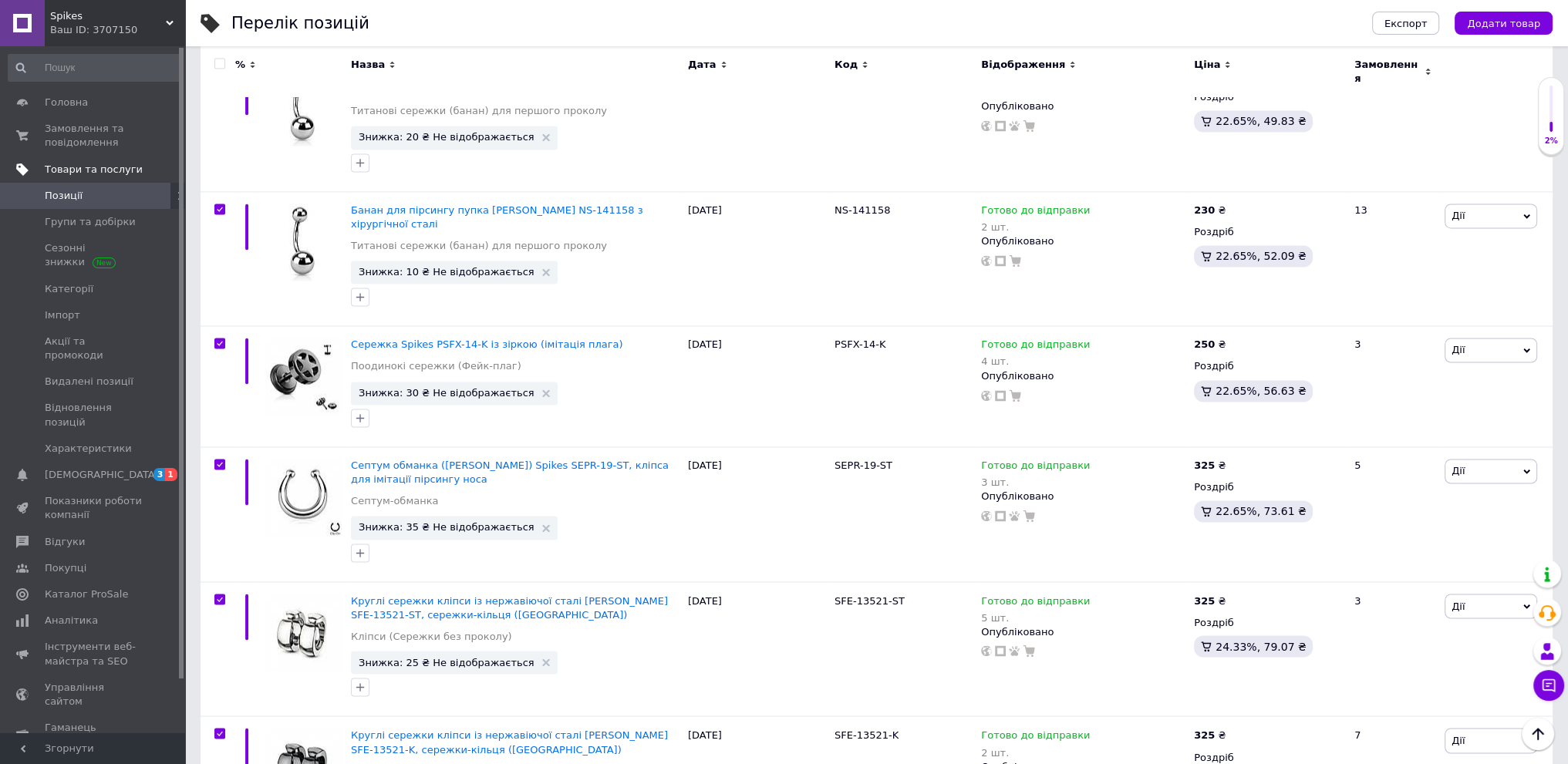
checkbox input "true"
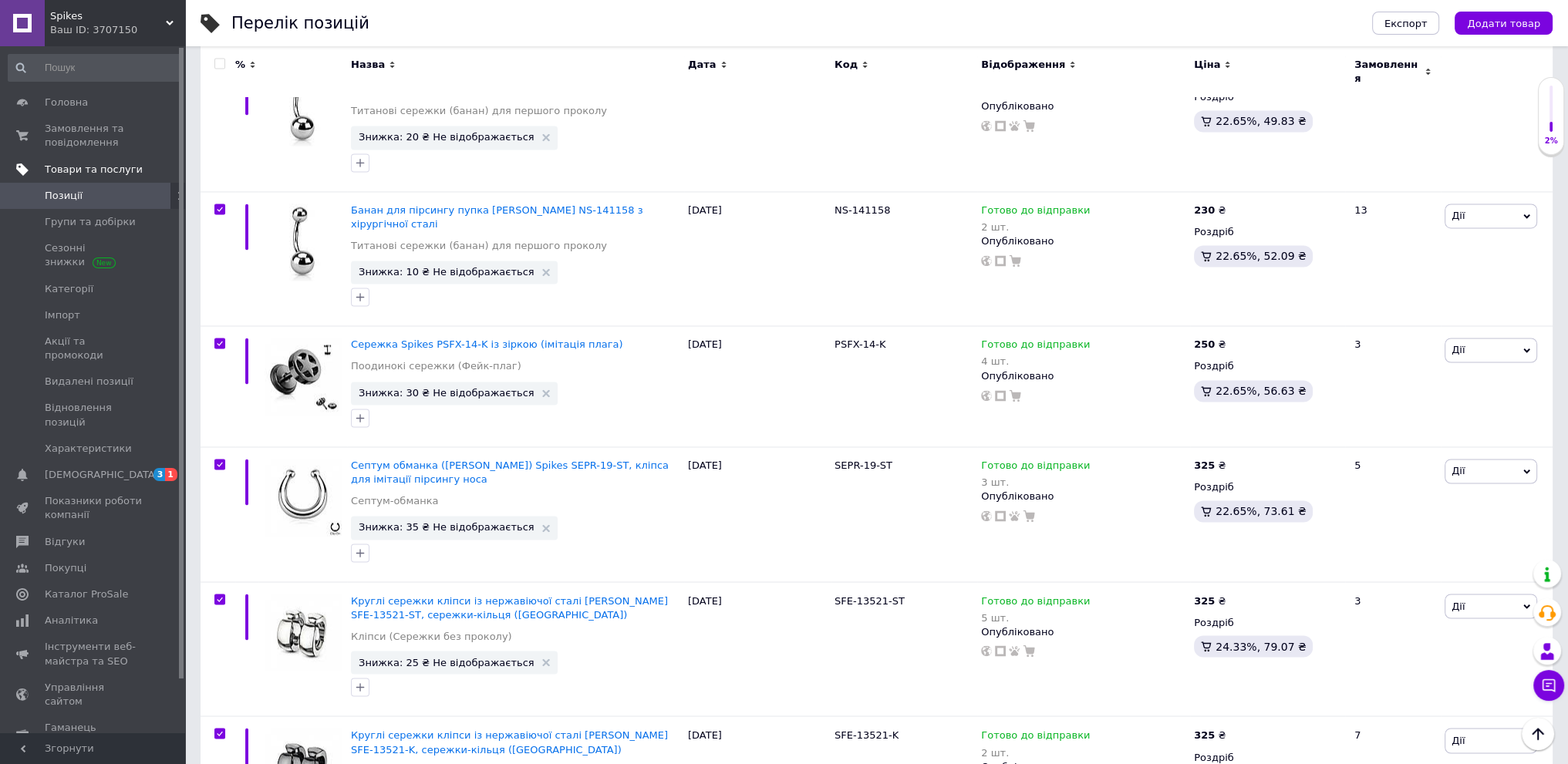
checkbox input "true"
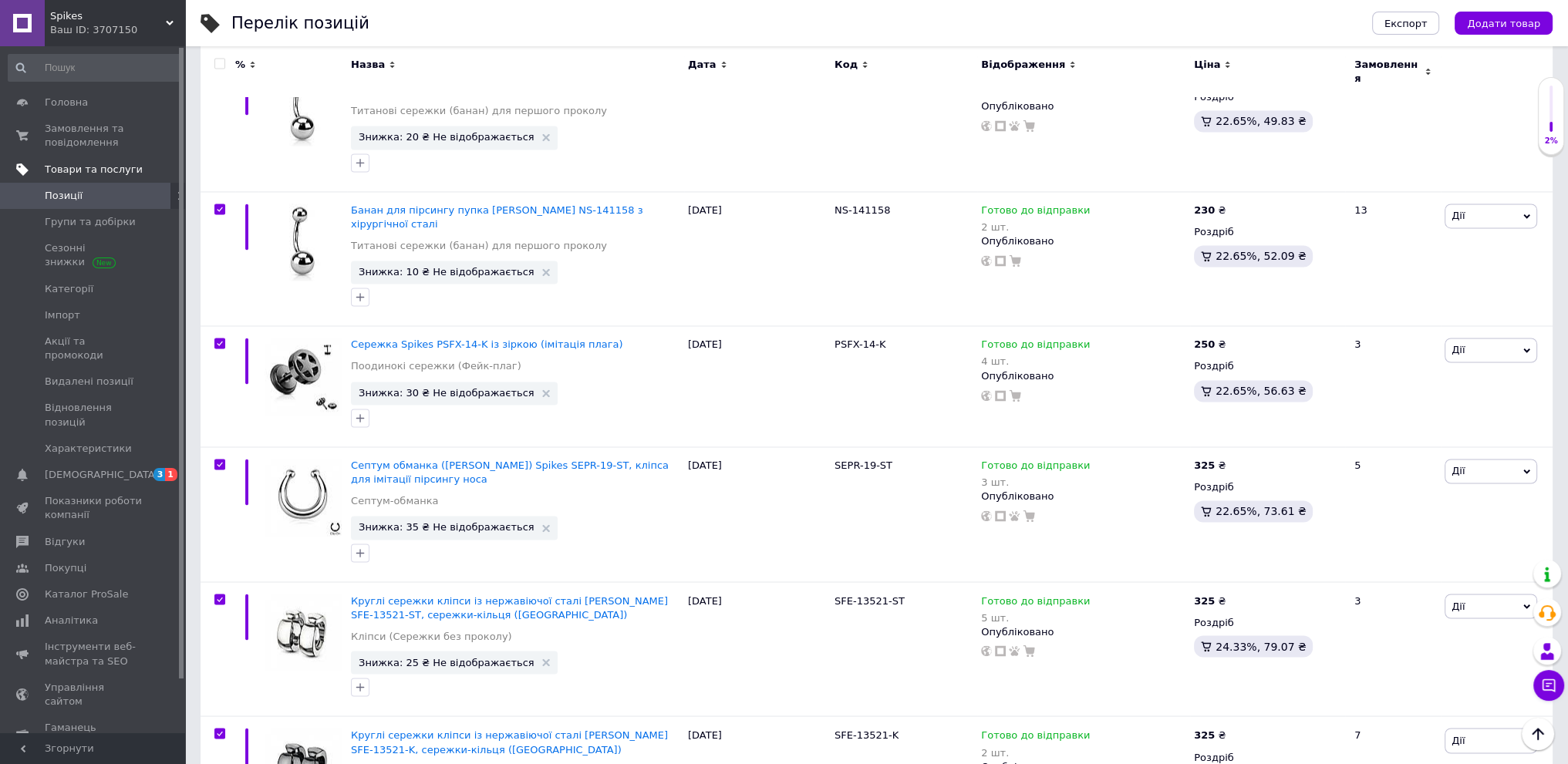
checkbox input "true"
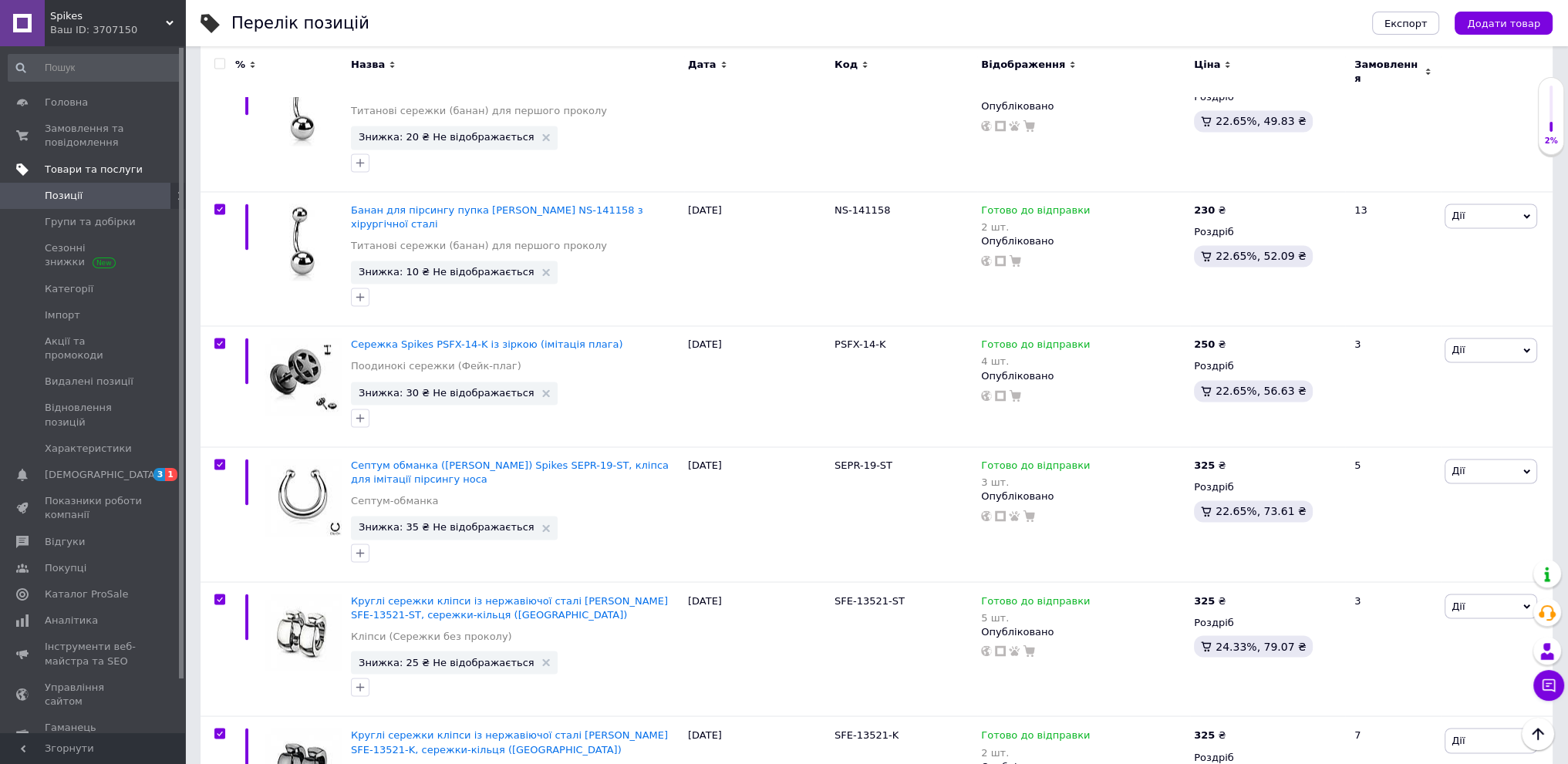
checkbox input "true"
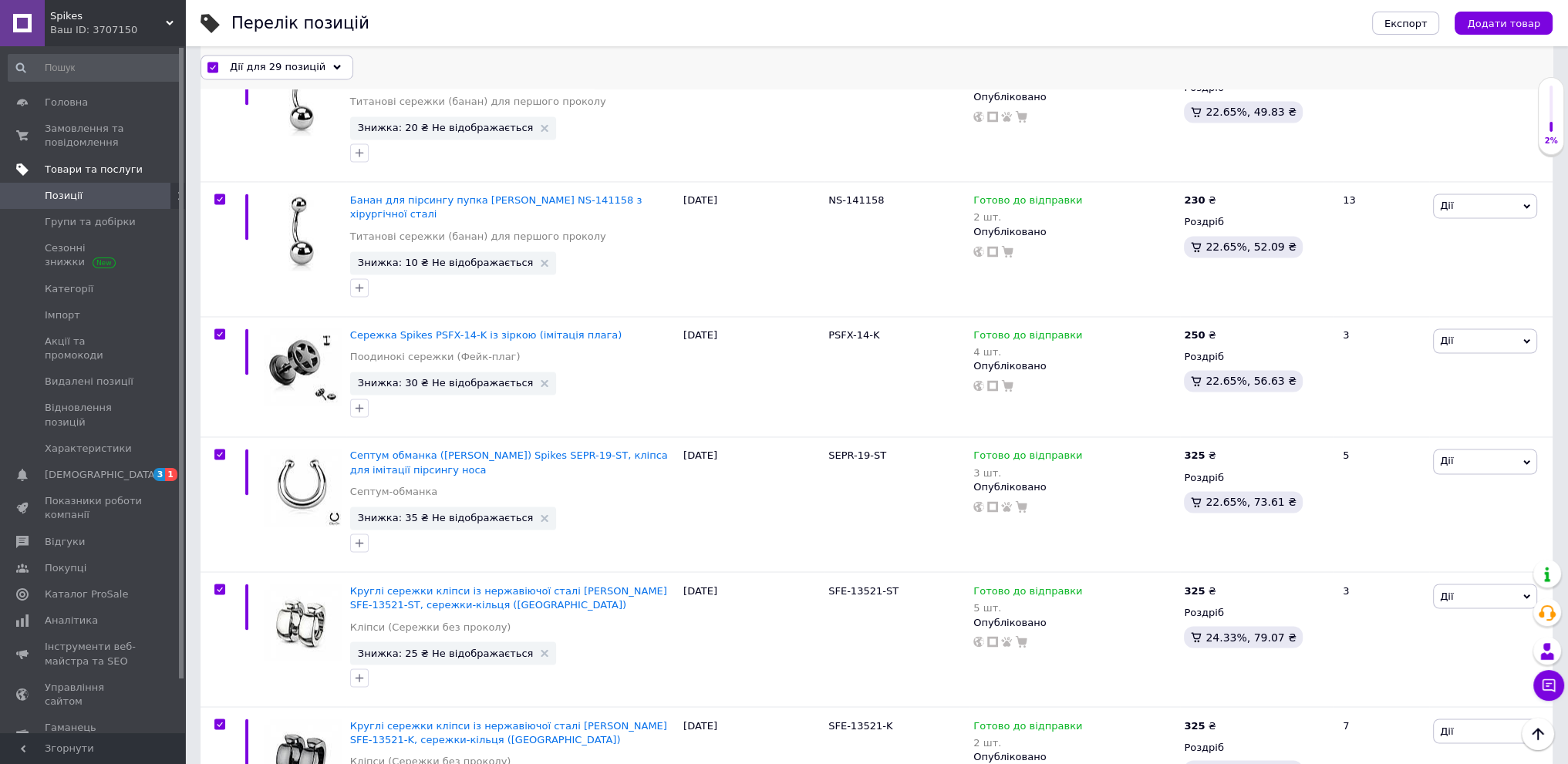
click at [305, 70] on span "Дії для 29 позицій" at bounding box center [277, 66] width 95 height 14
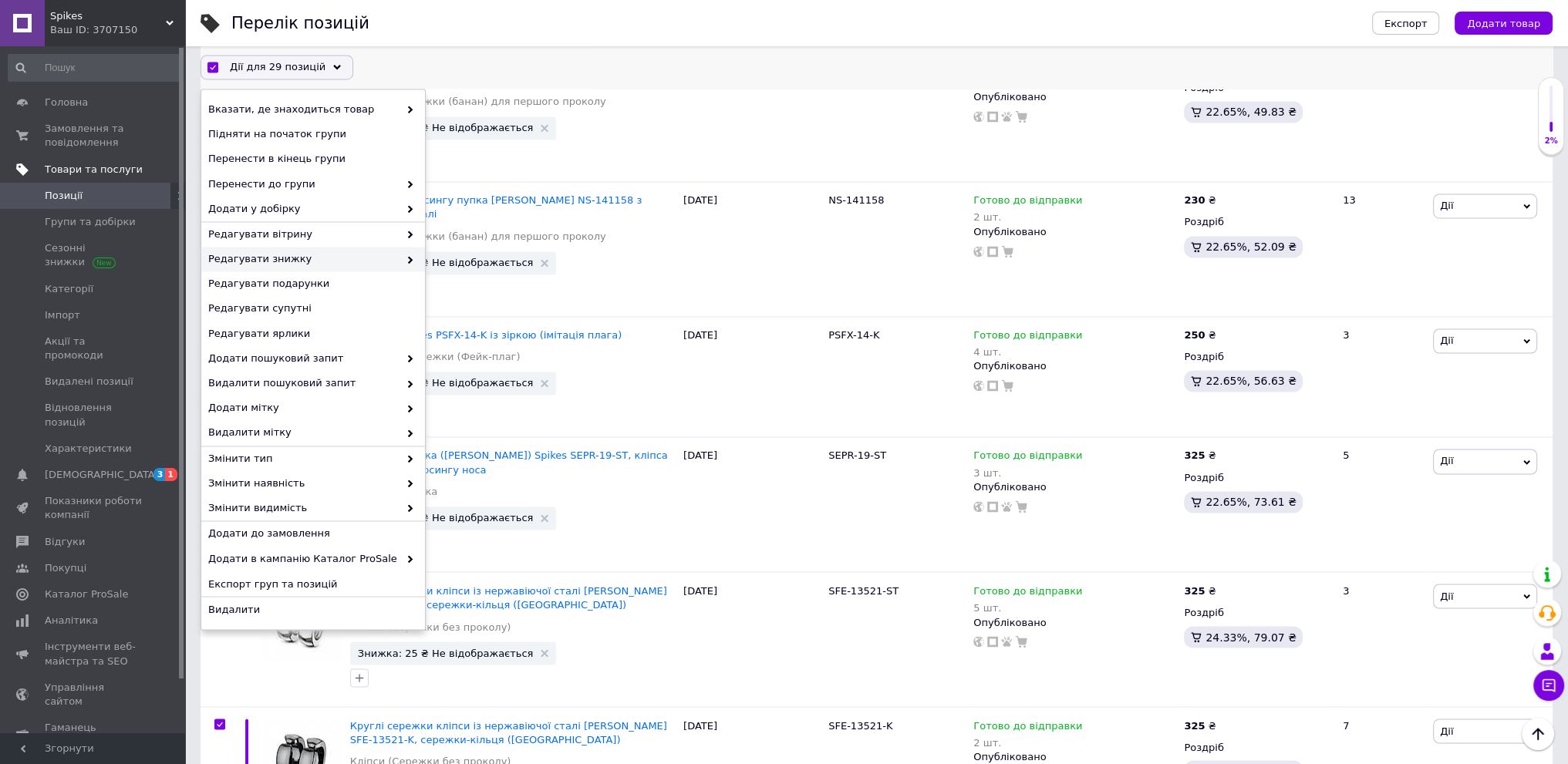
click at [355, 261] on span "Редагувати знижку" at bounding box center [304, 259] width 190 height 14
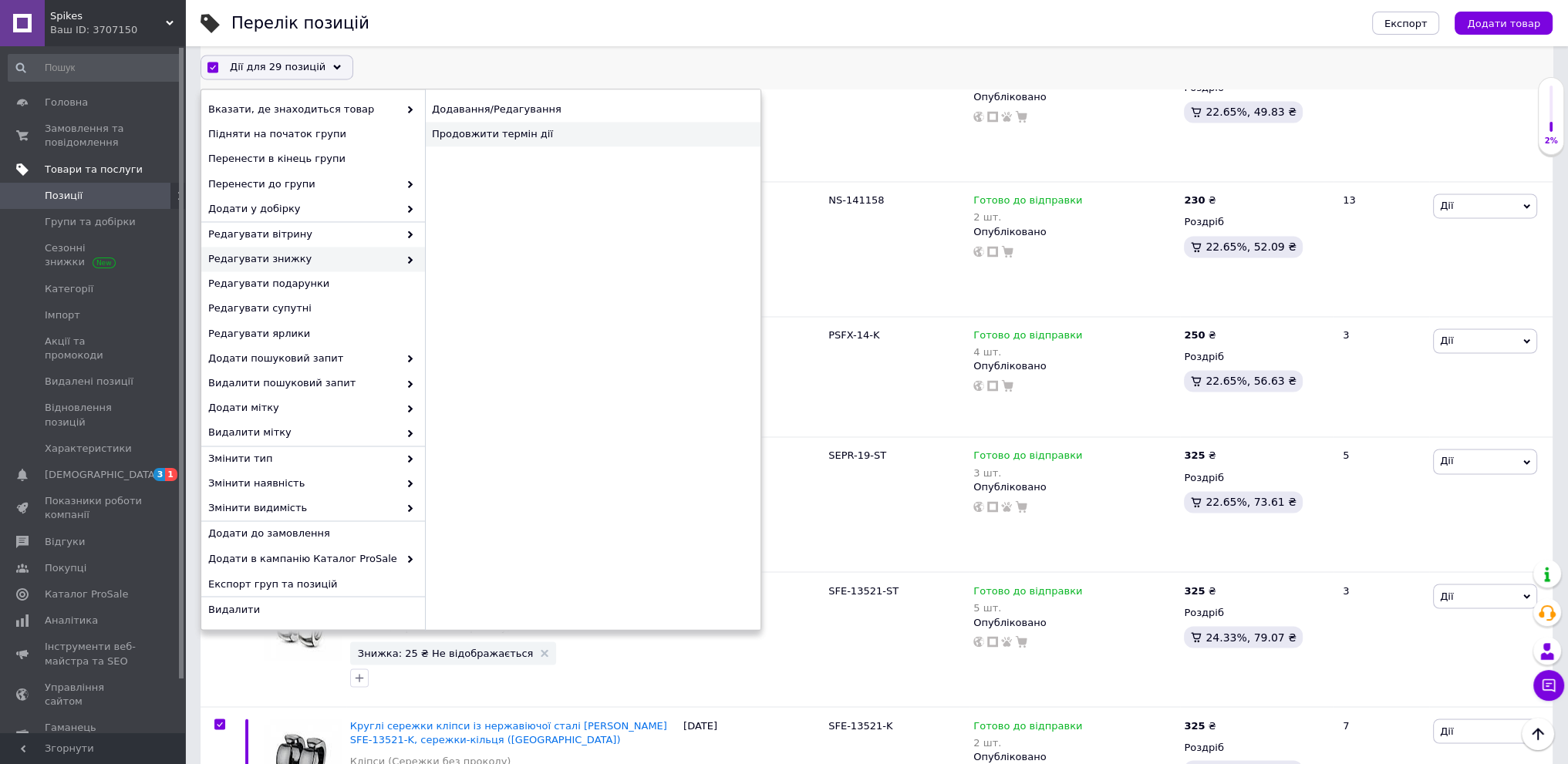
click at [566, 135] on div "Продовжити термін дії" at bounding box center [593, 135] width 336 height 25
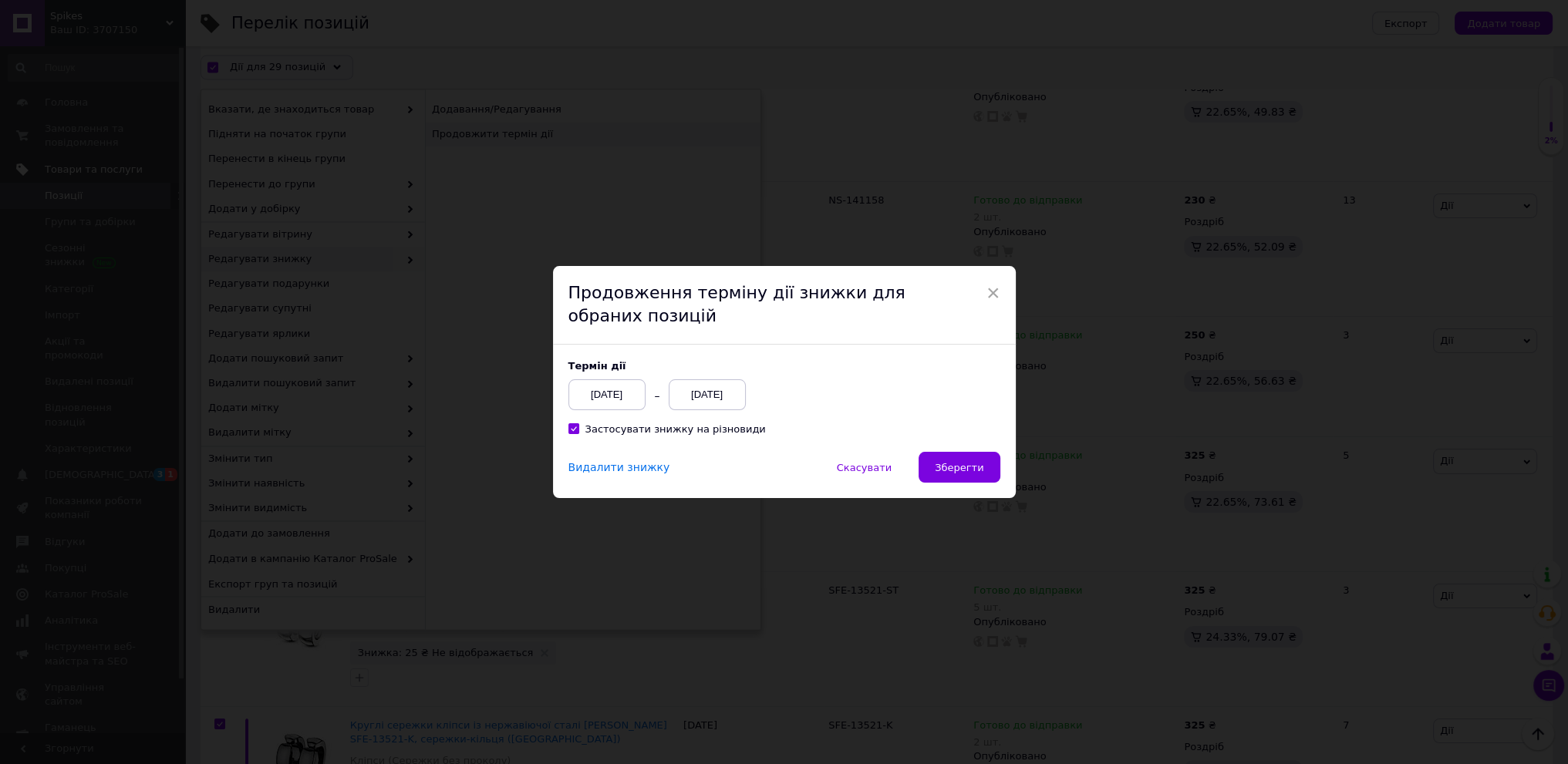
scroll to position [3303, 0]
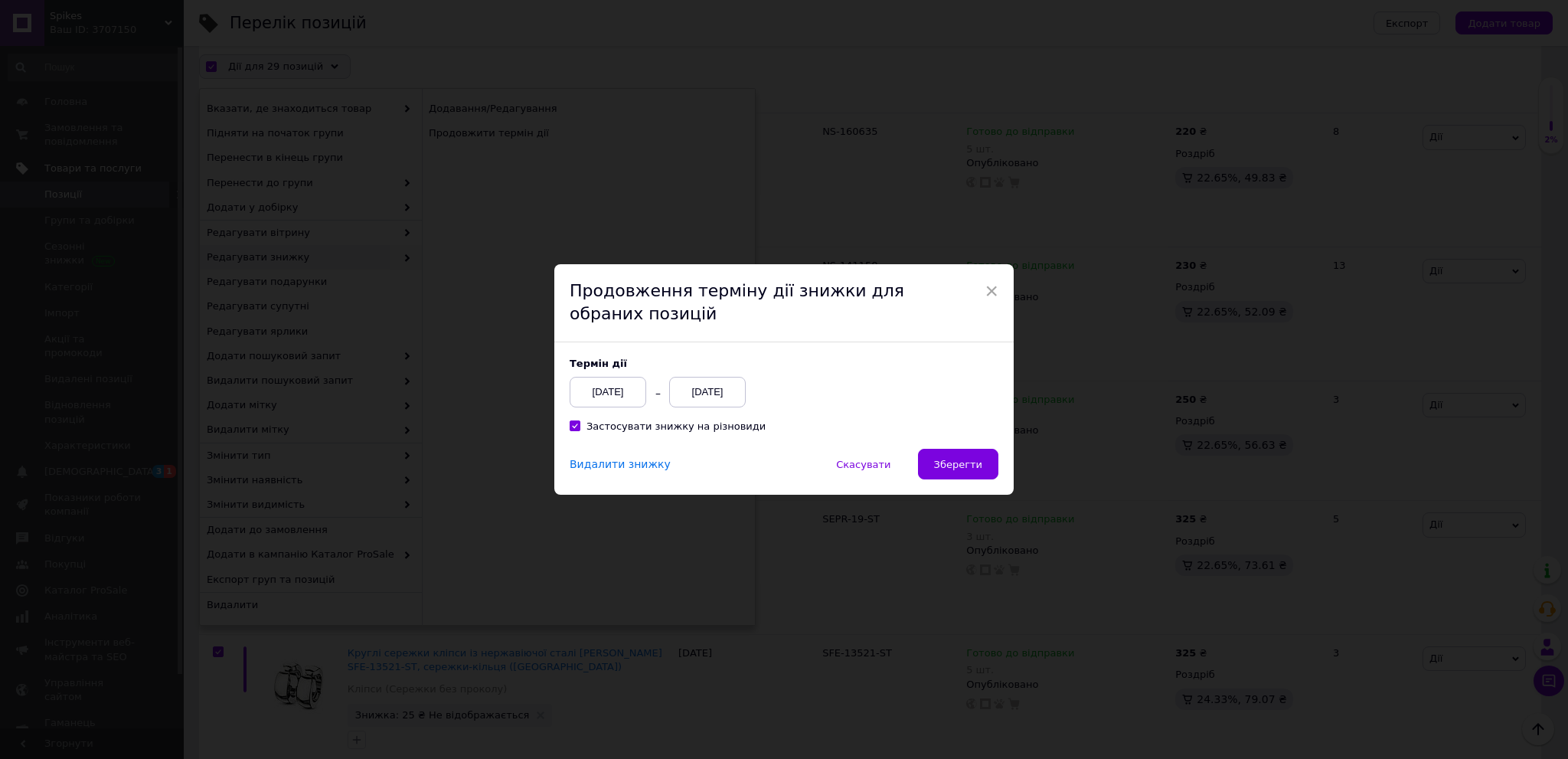
click at [591, 395] on div "[DATE]" at bounding box center [608, 392] width 77 height 31
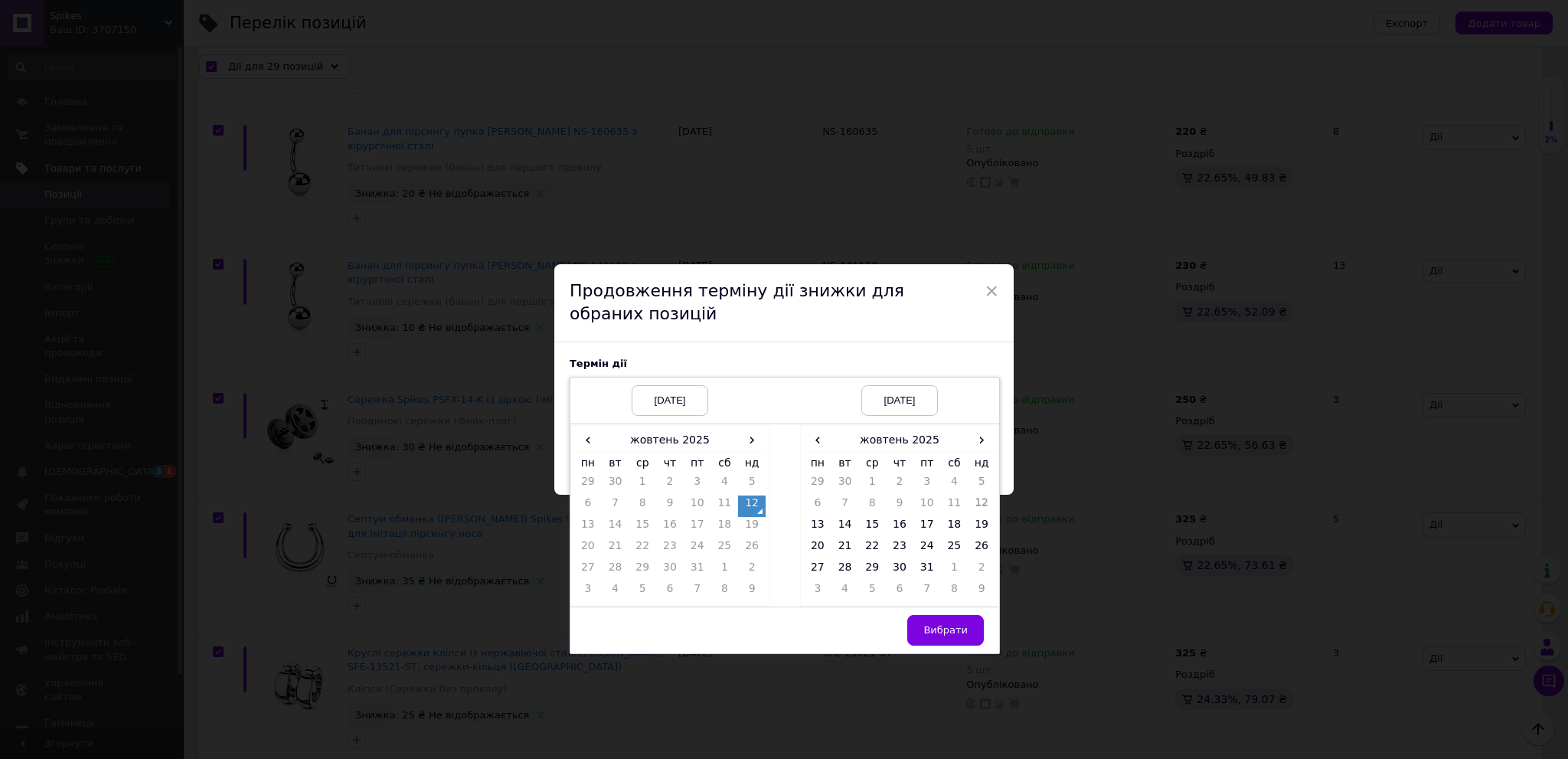
click at [751, 505] on td "12" at bounding box center [752, 506] width 28 height 21
click at [974, 519] on td "19" at bounding box center [981, 527] width 28 height 21
click at [953, 633] on span "Вибрати" at bounding box center [945, 630] width 44 height 11
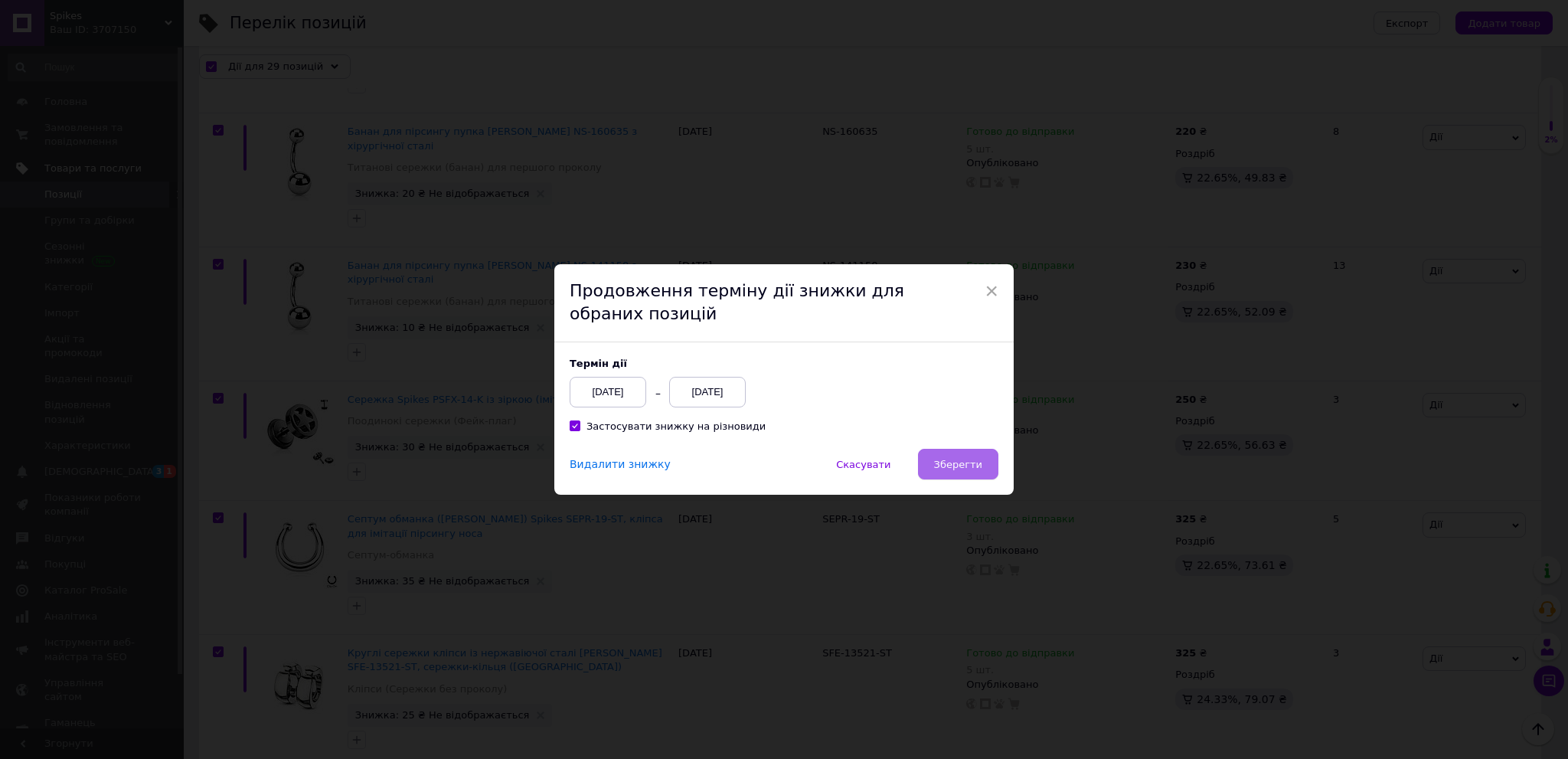
click at [963, 464] on span "Зберегти" at bounding box center [958, 465] width 48 height 11
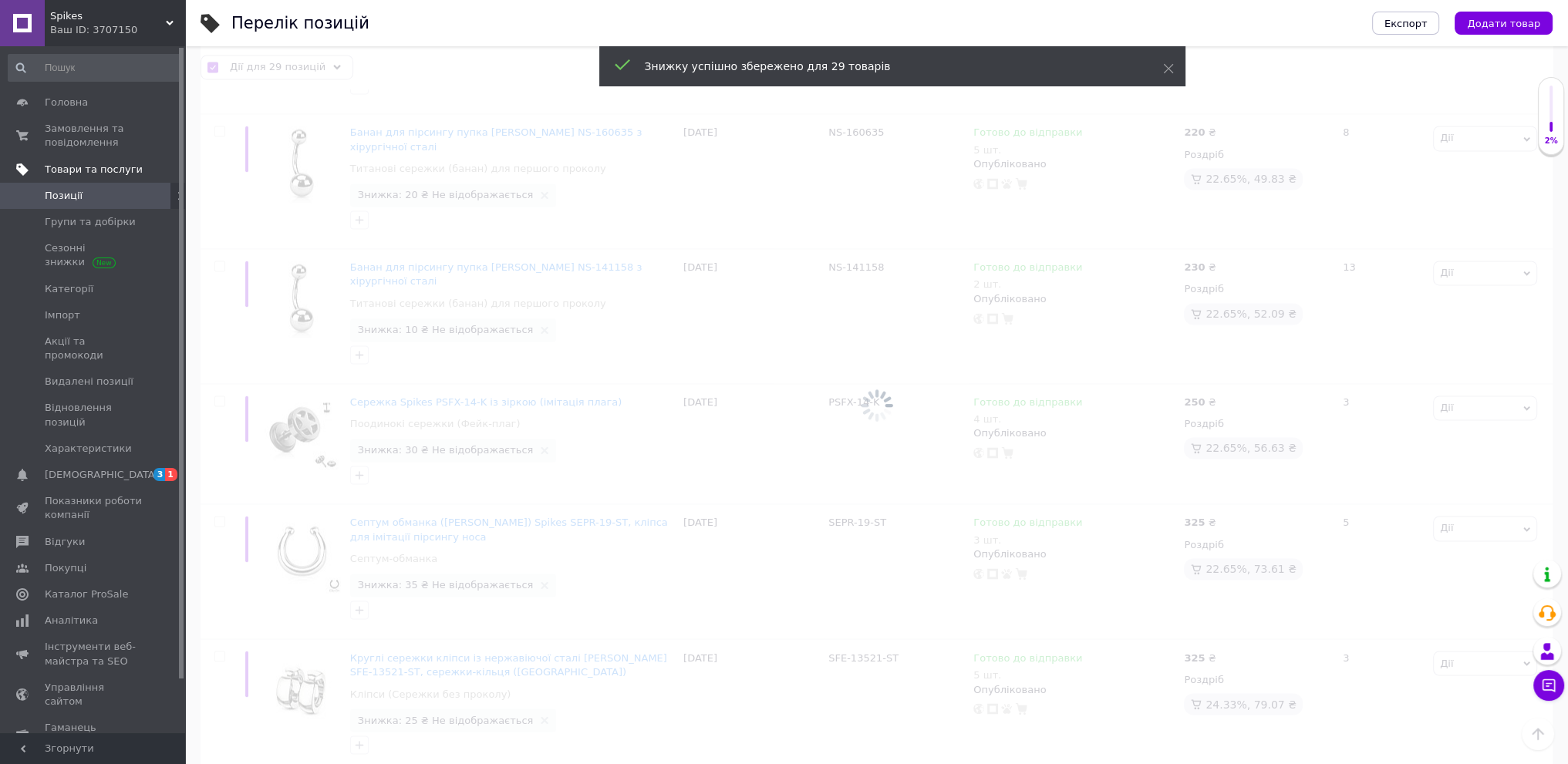
checkbox input "false"
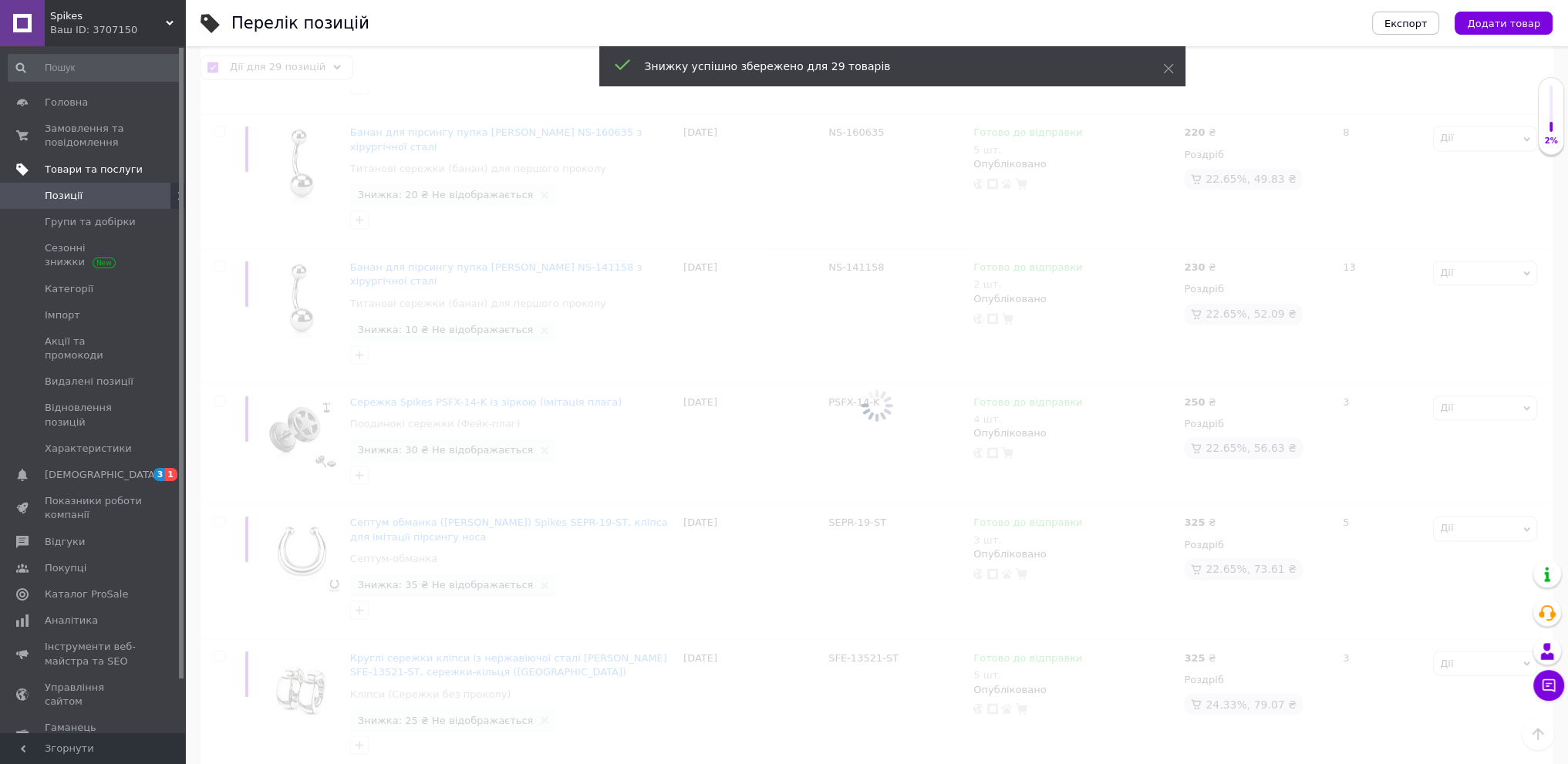
checkbox input "false"
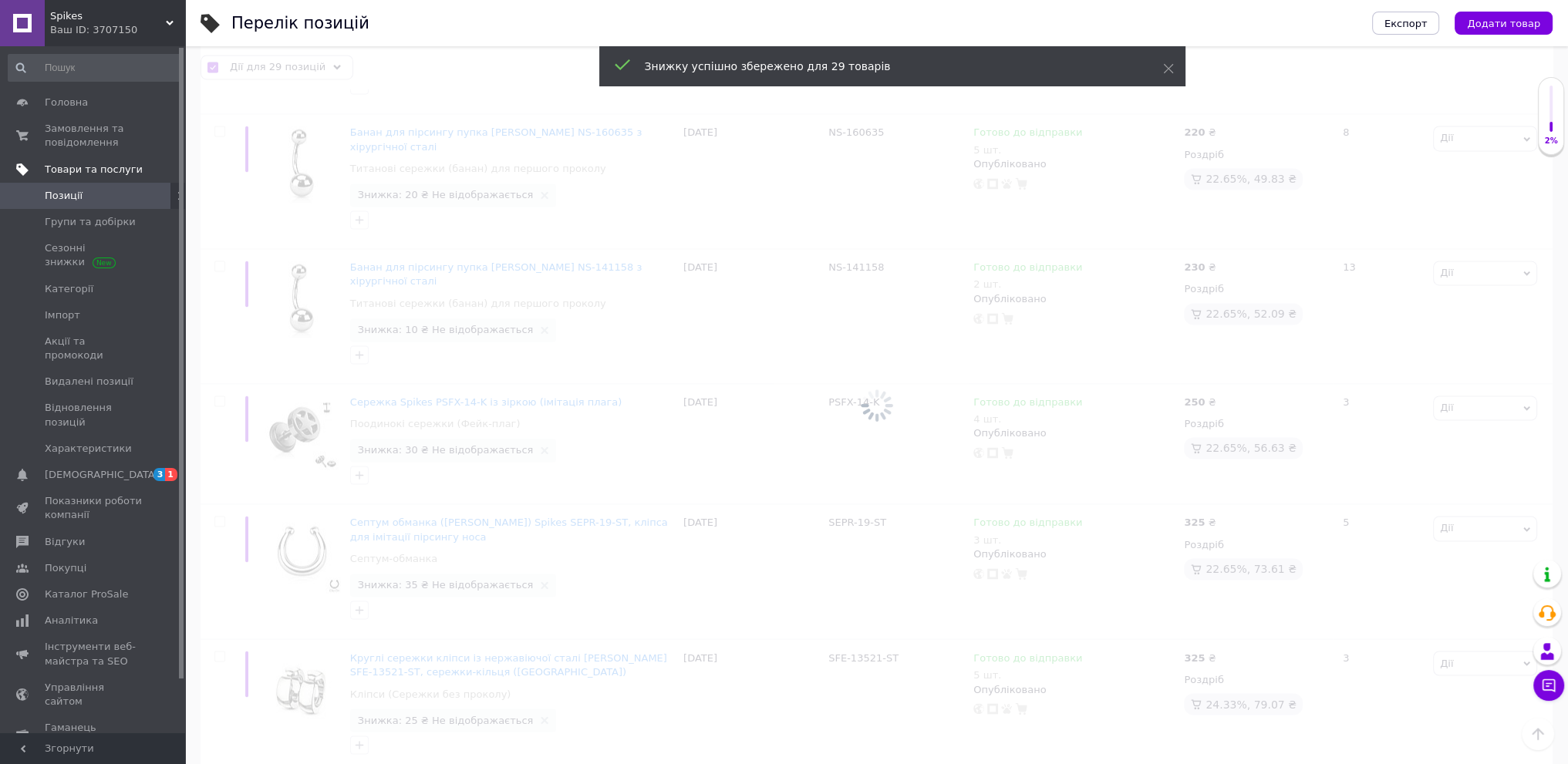
checkbox input "false"
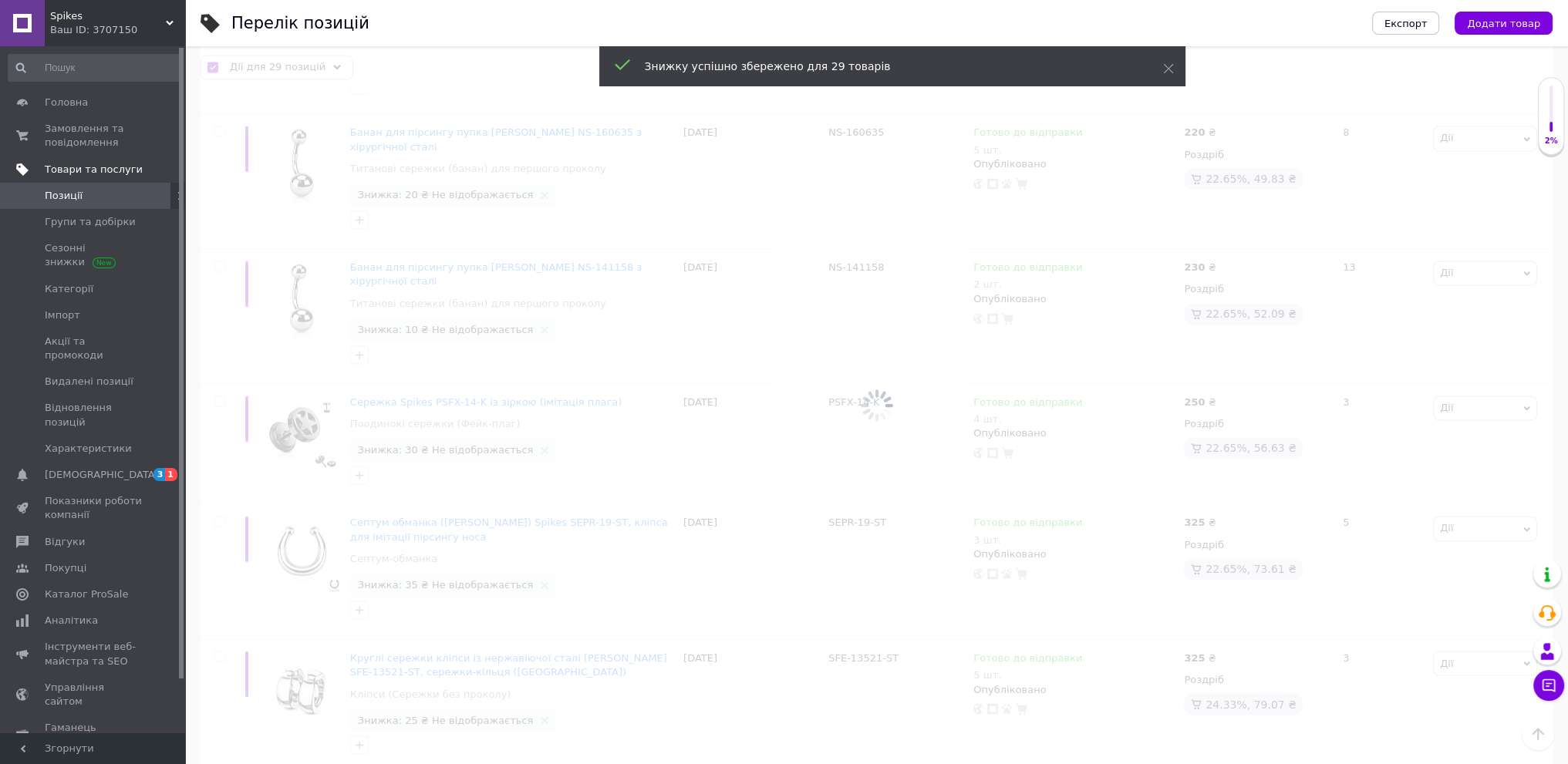
checkbox input "false"
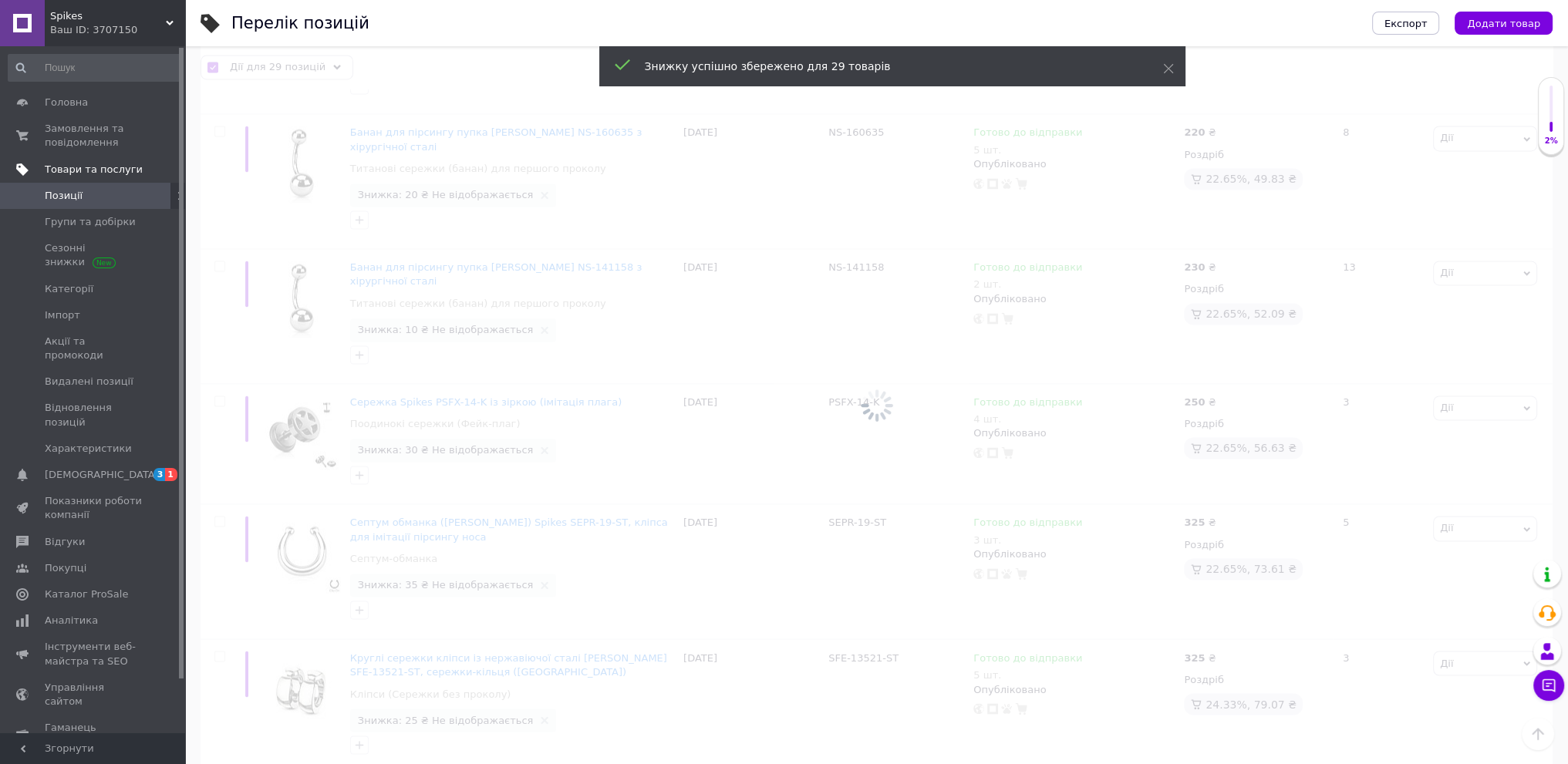
checkbox input "false"
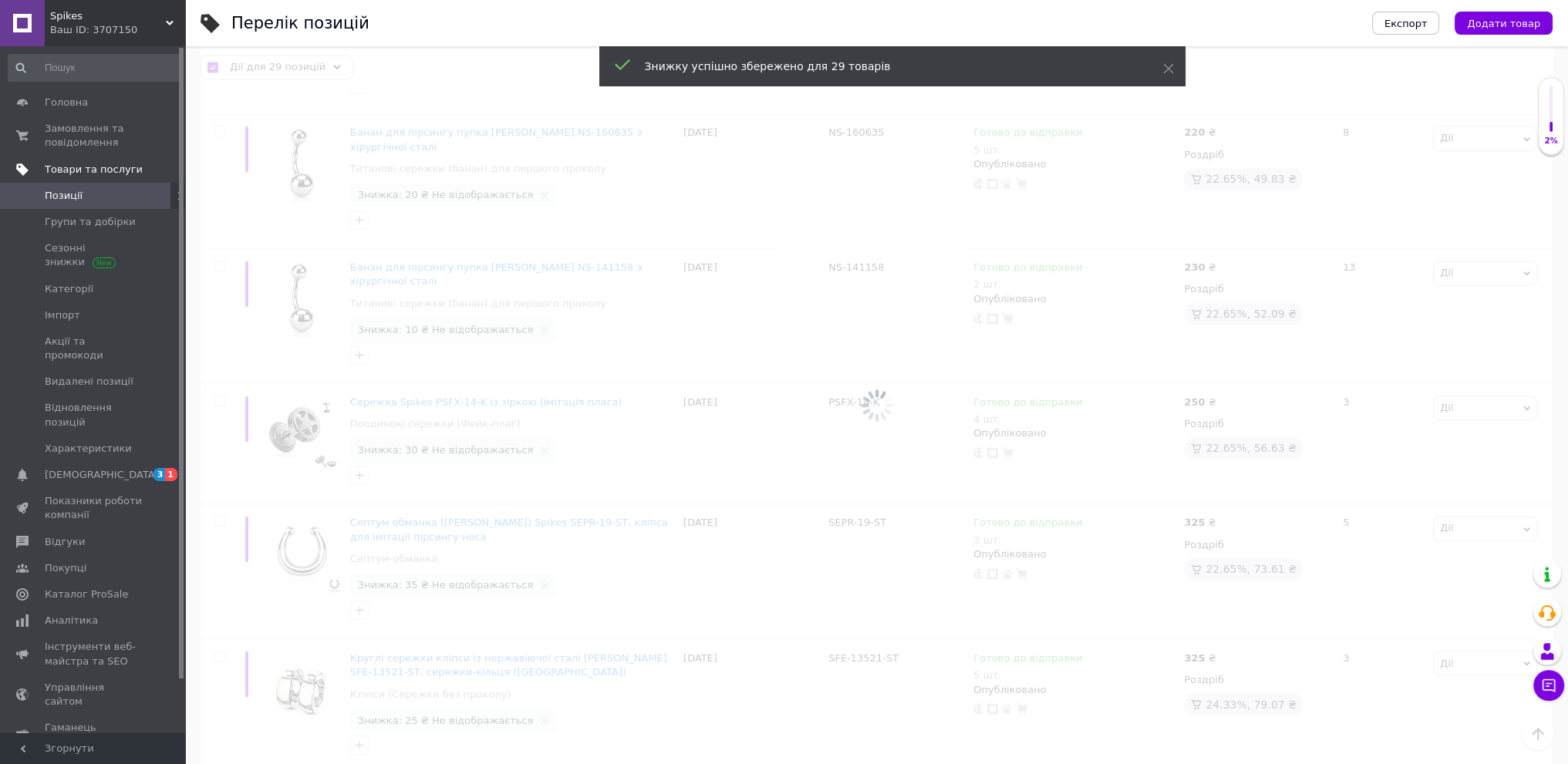
checkbox input "false"
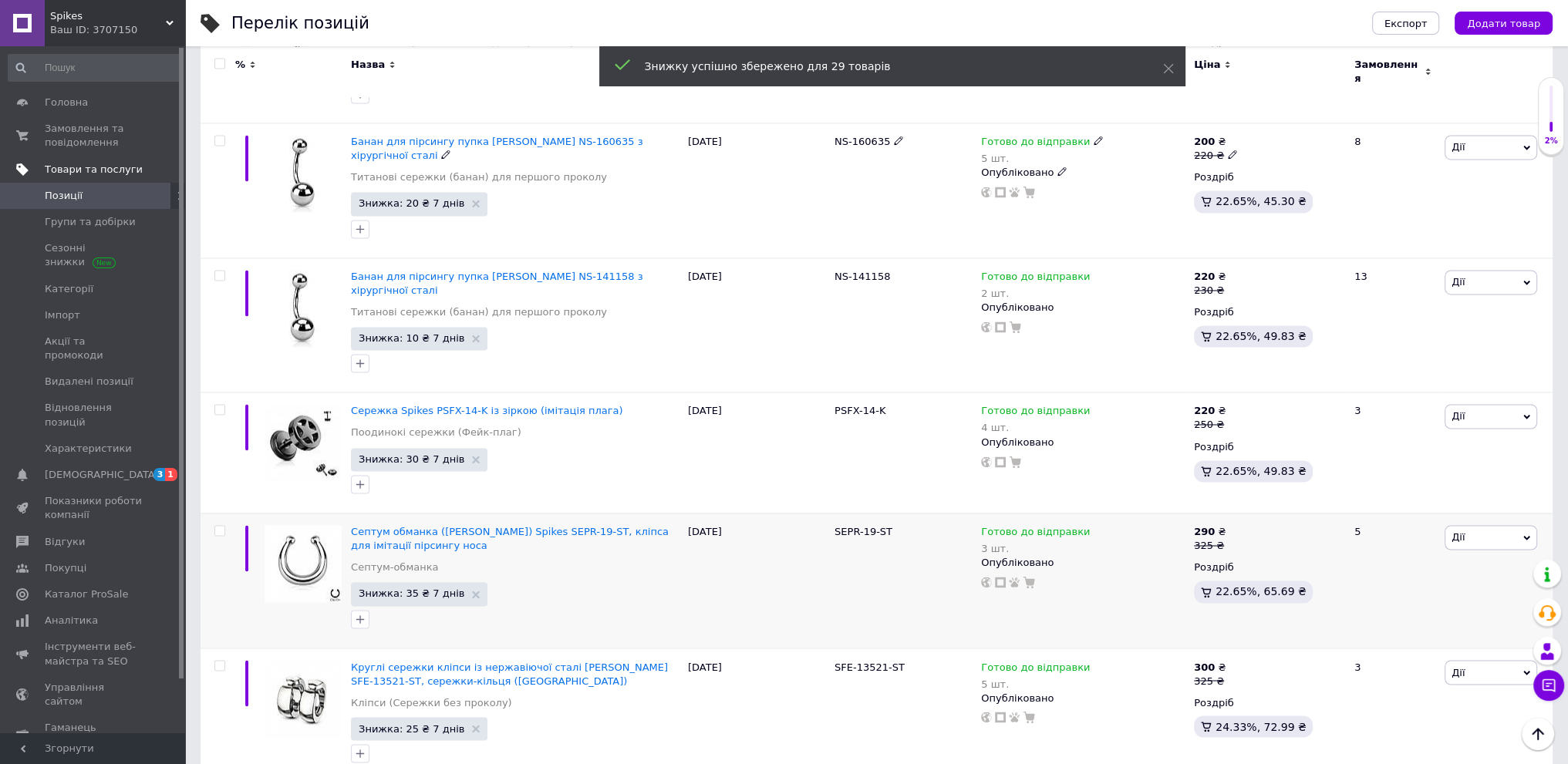
scroll to position [3370, 0]
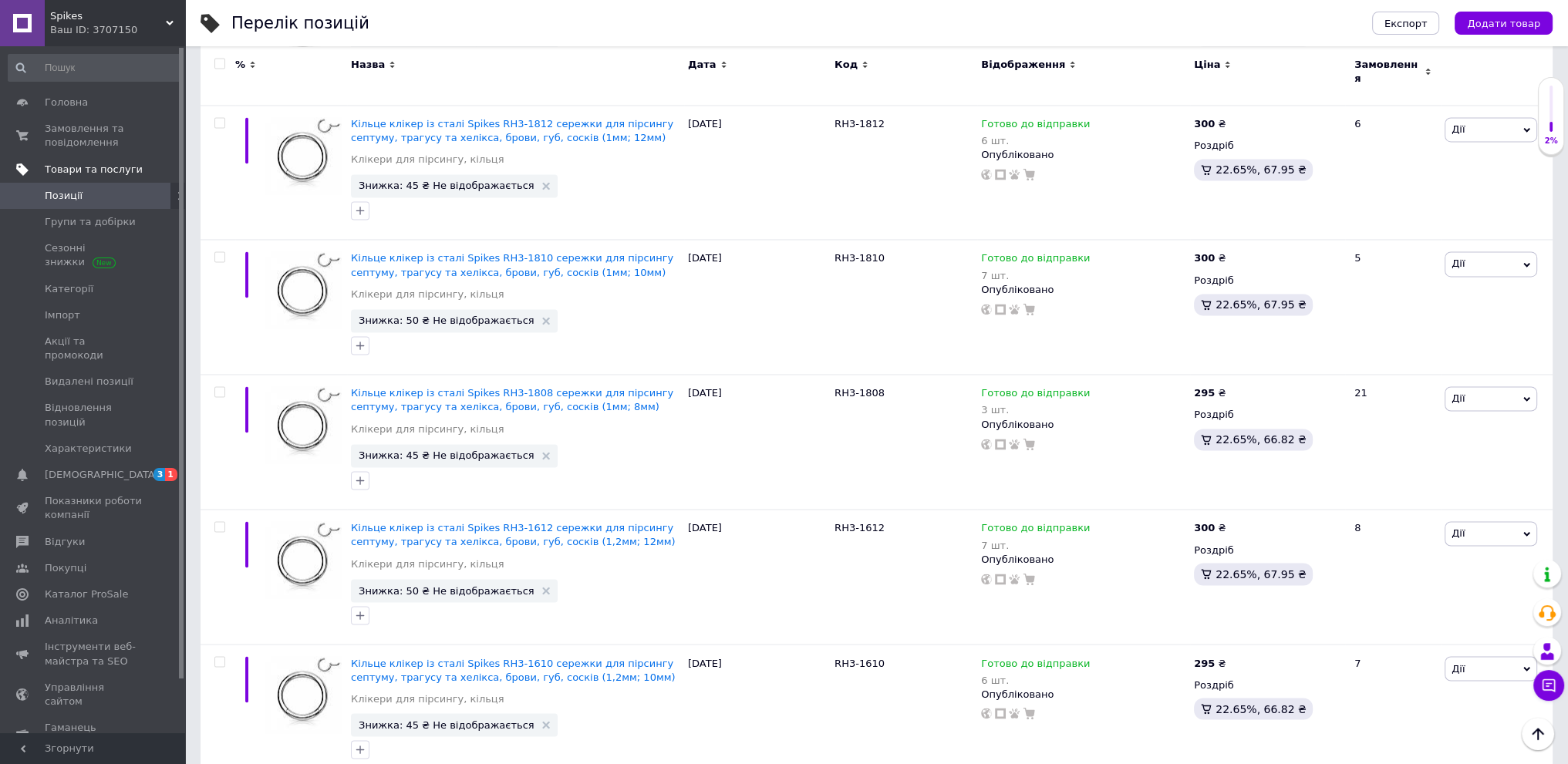
click at [219, 57] on div at bounding box center [218, 71] width 34 height 52
click at [223, 68] on input "checkbox" at bounding box center [219, 63] width 10 height 10
checkbox input "true"
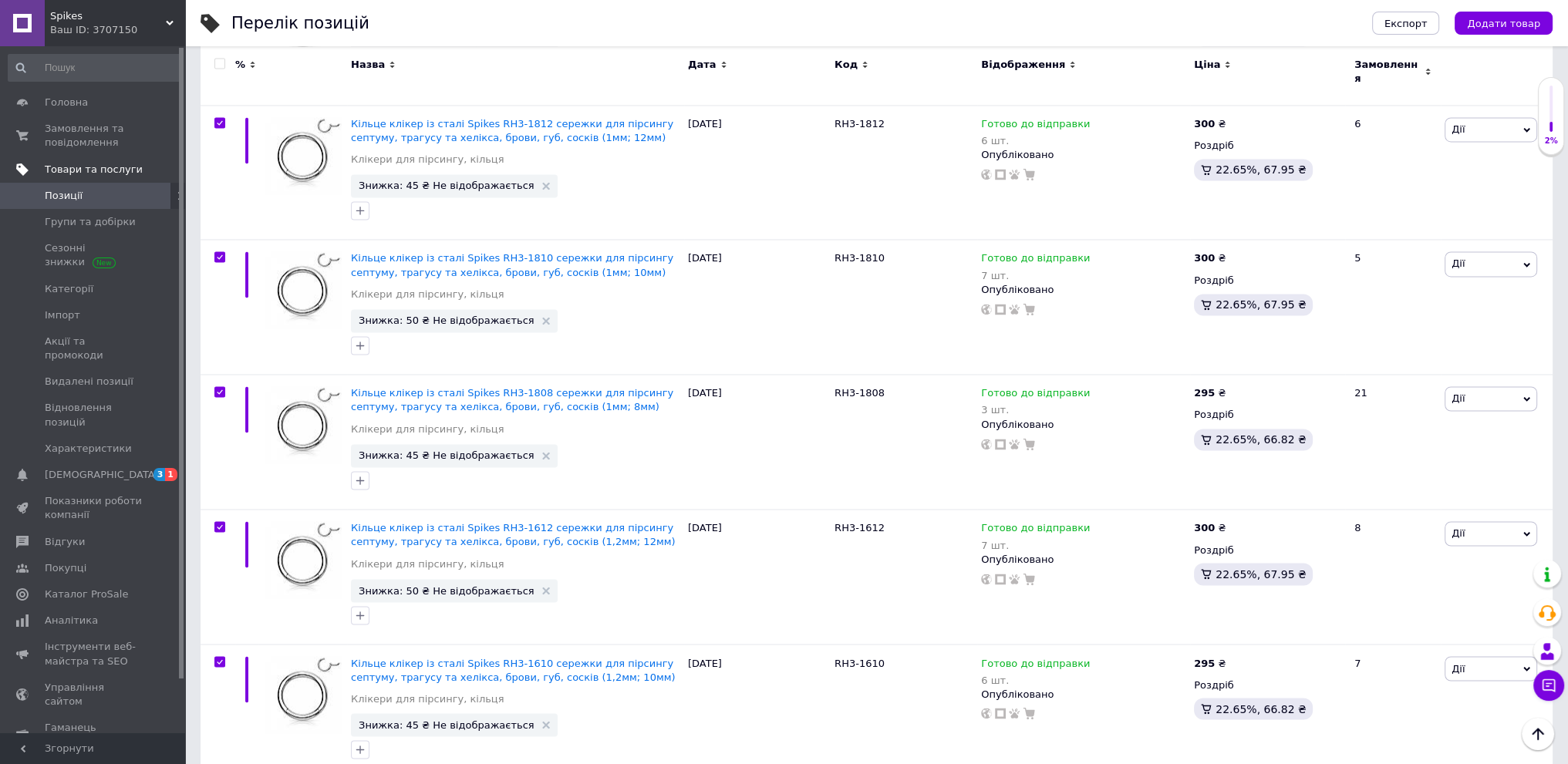
checkbox input "true"
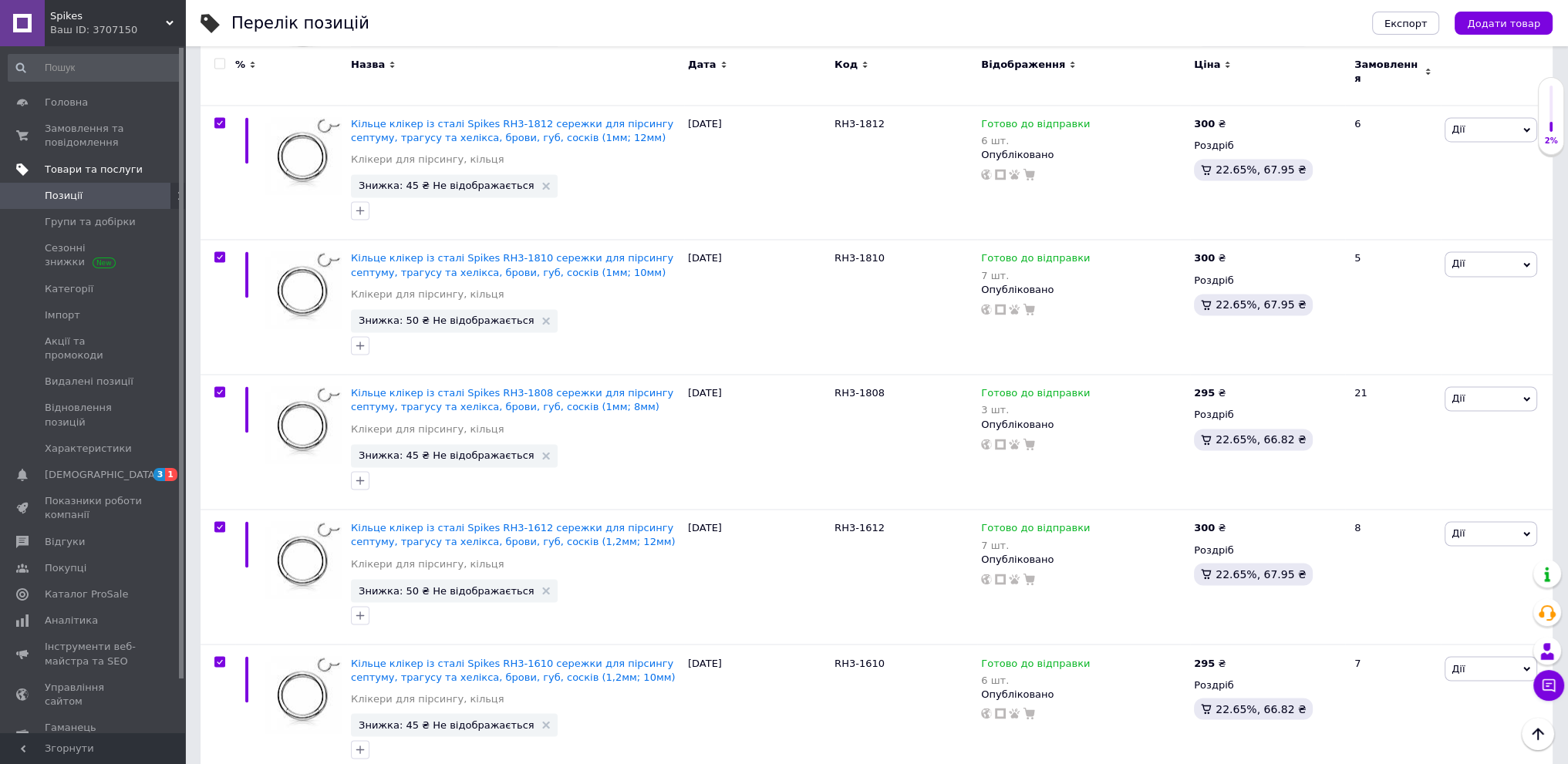
checkbox input "true"
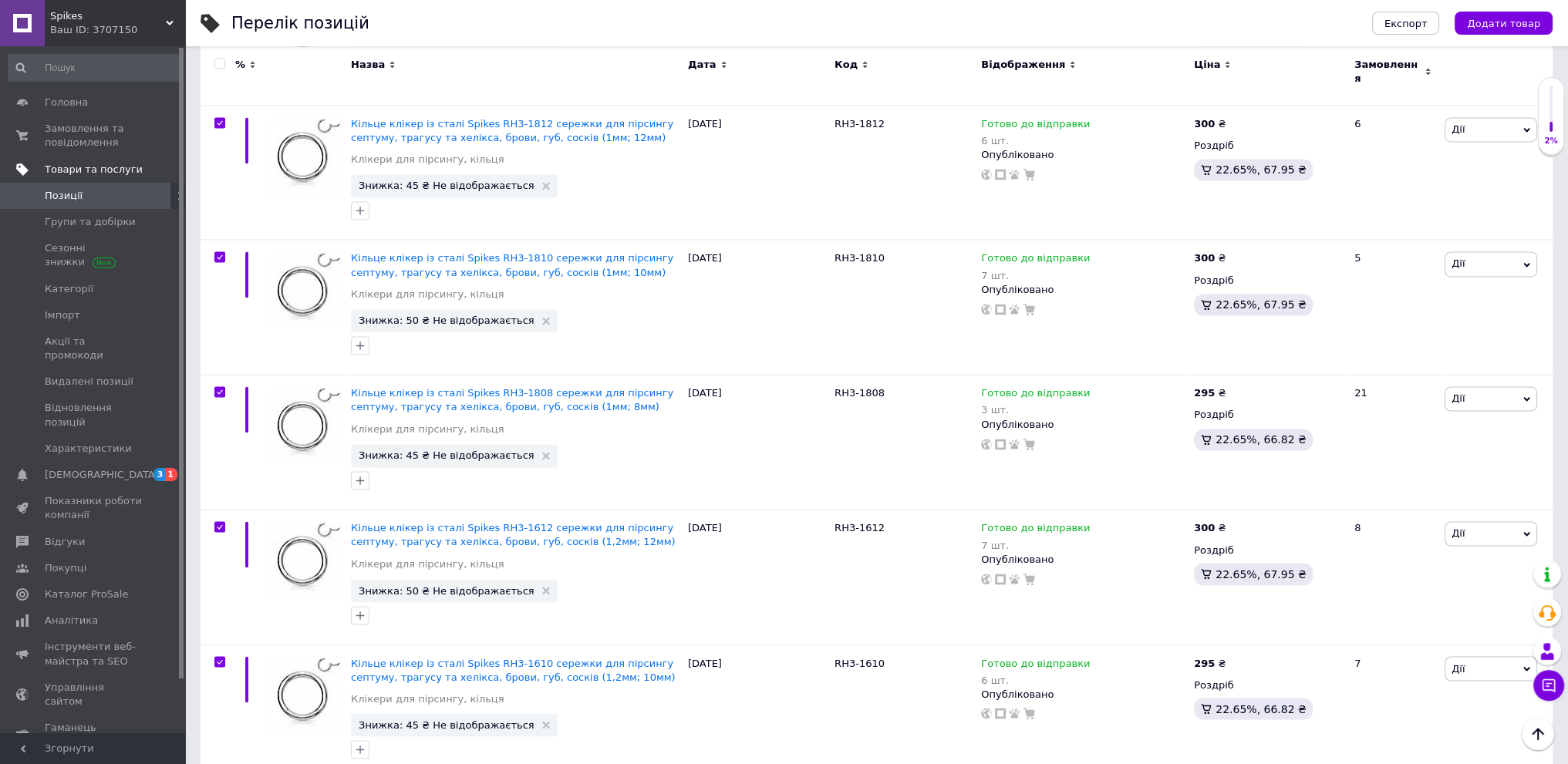
checkbox input "true"
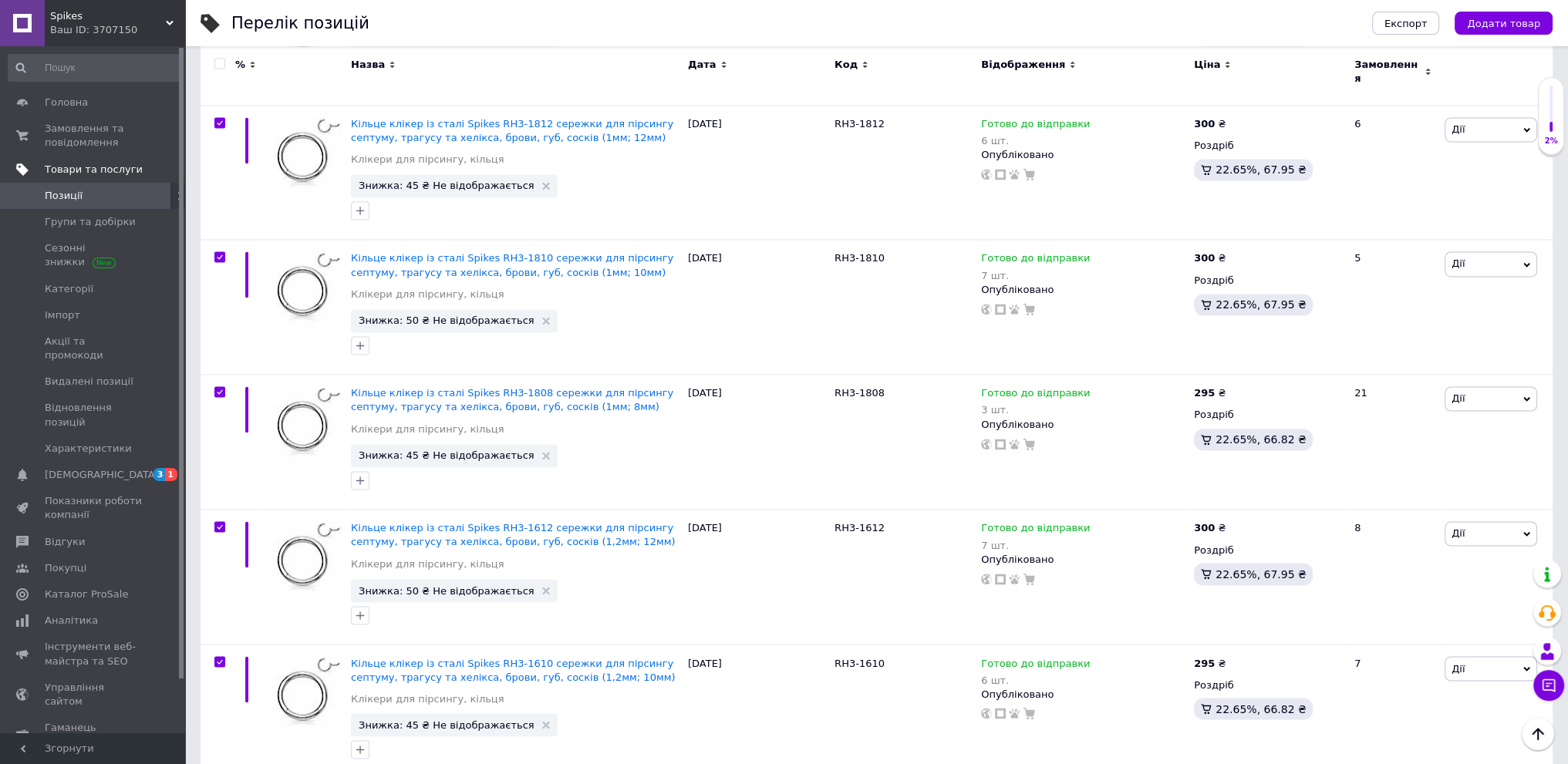
checkbox input "true"
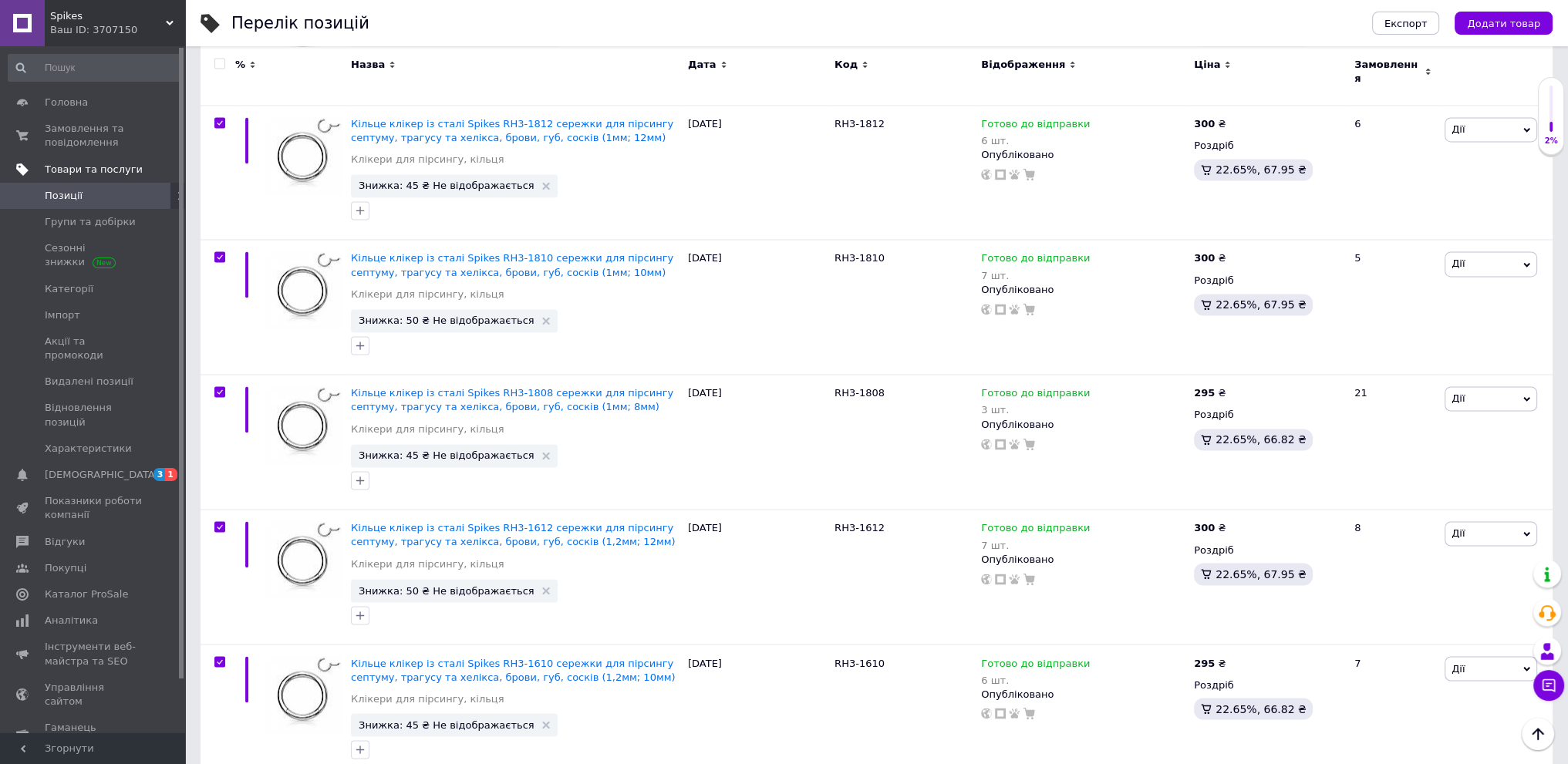
checkbox input "true"
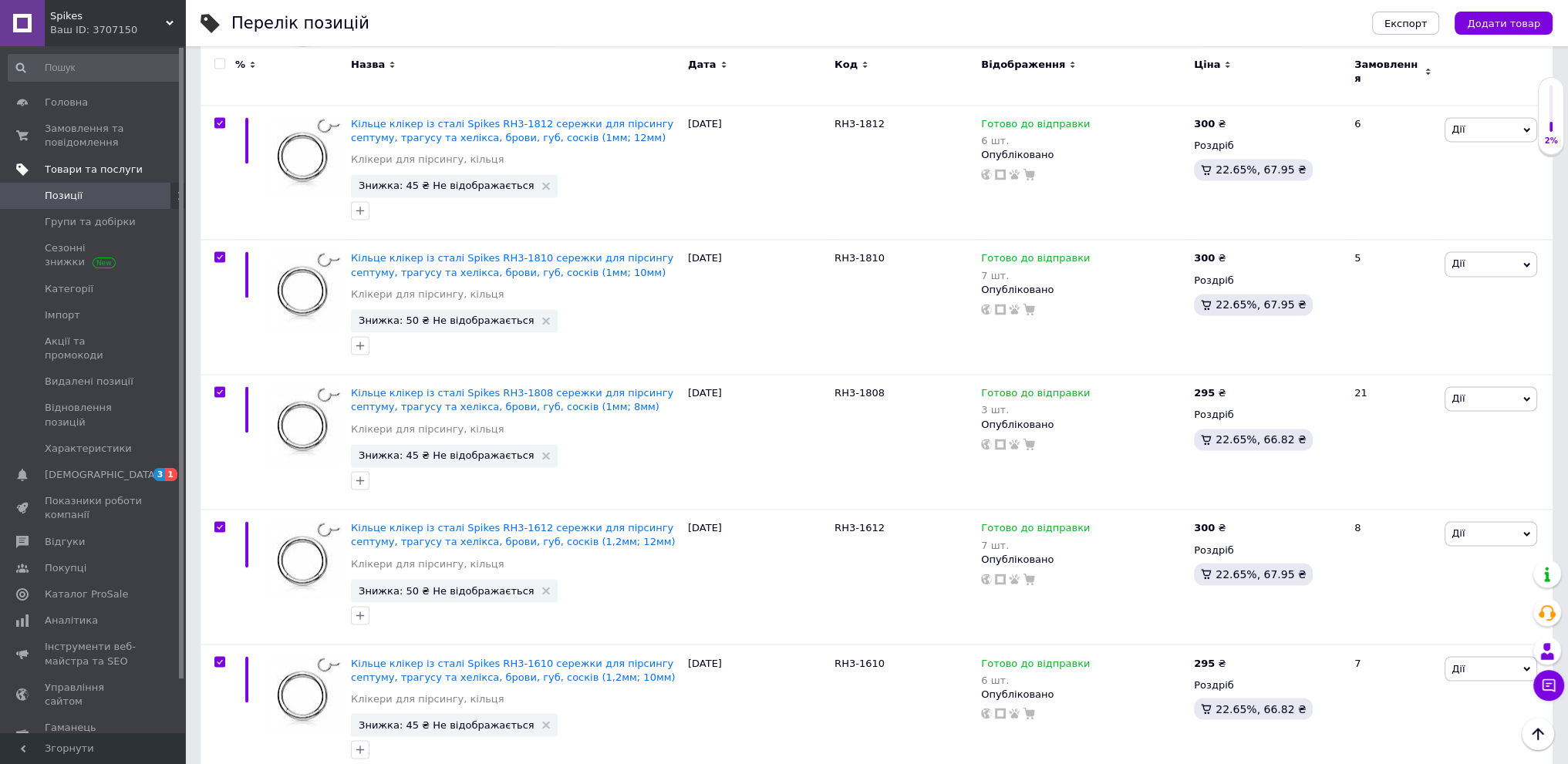
checkbox input "true"
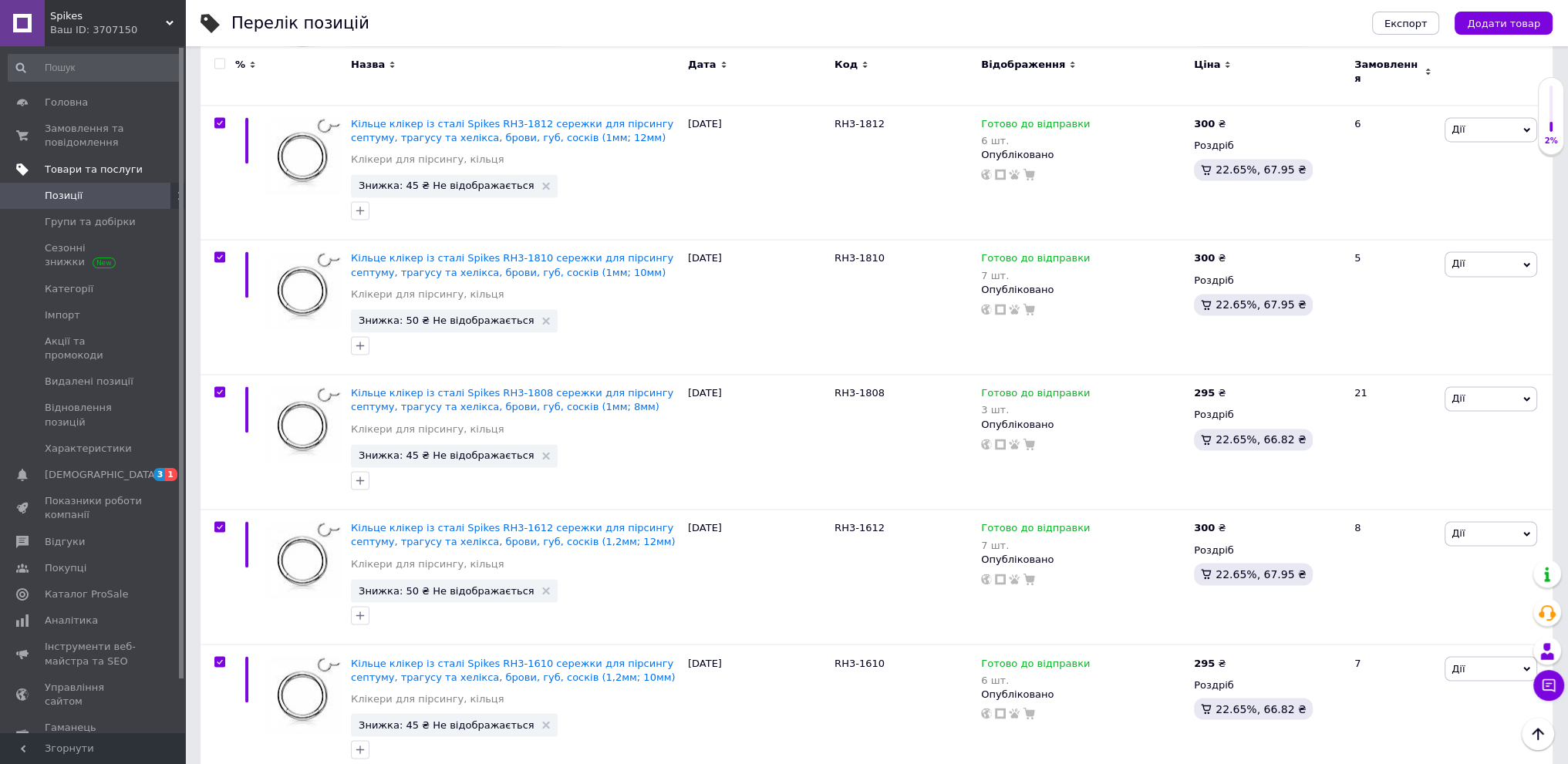
checkbox input "true"
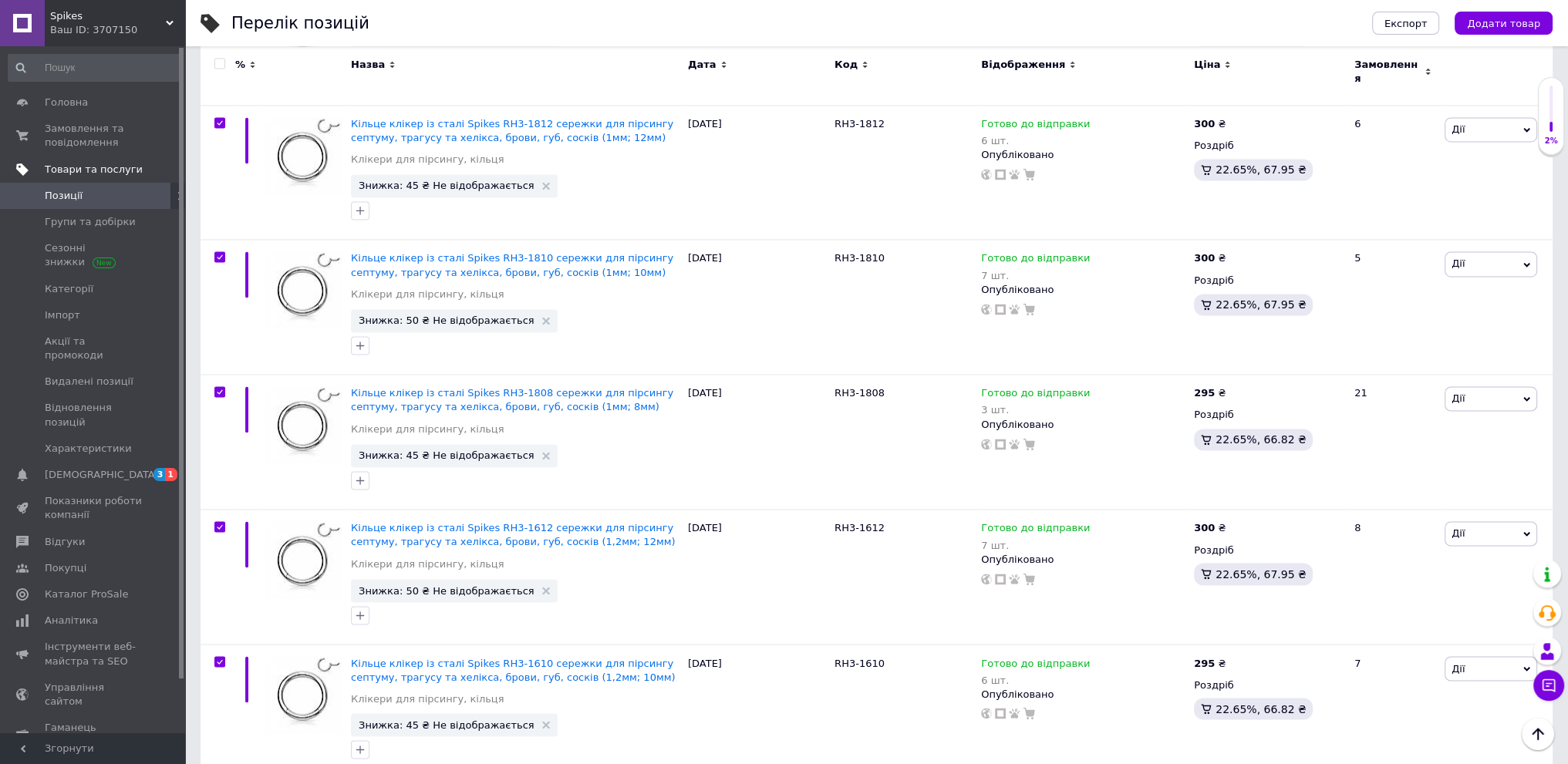
checkbox input "true"
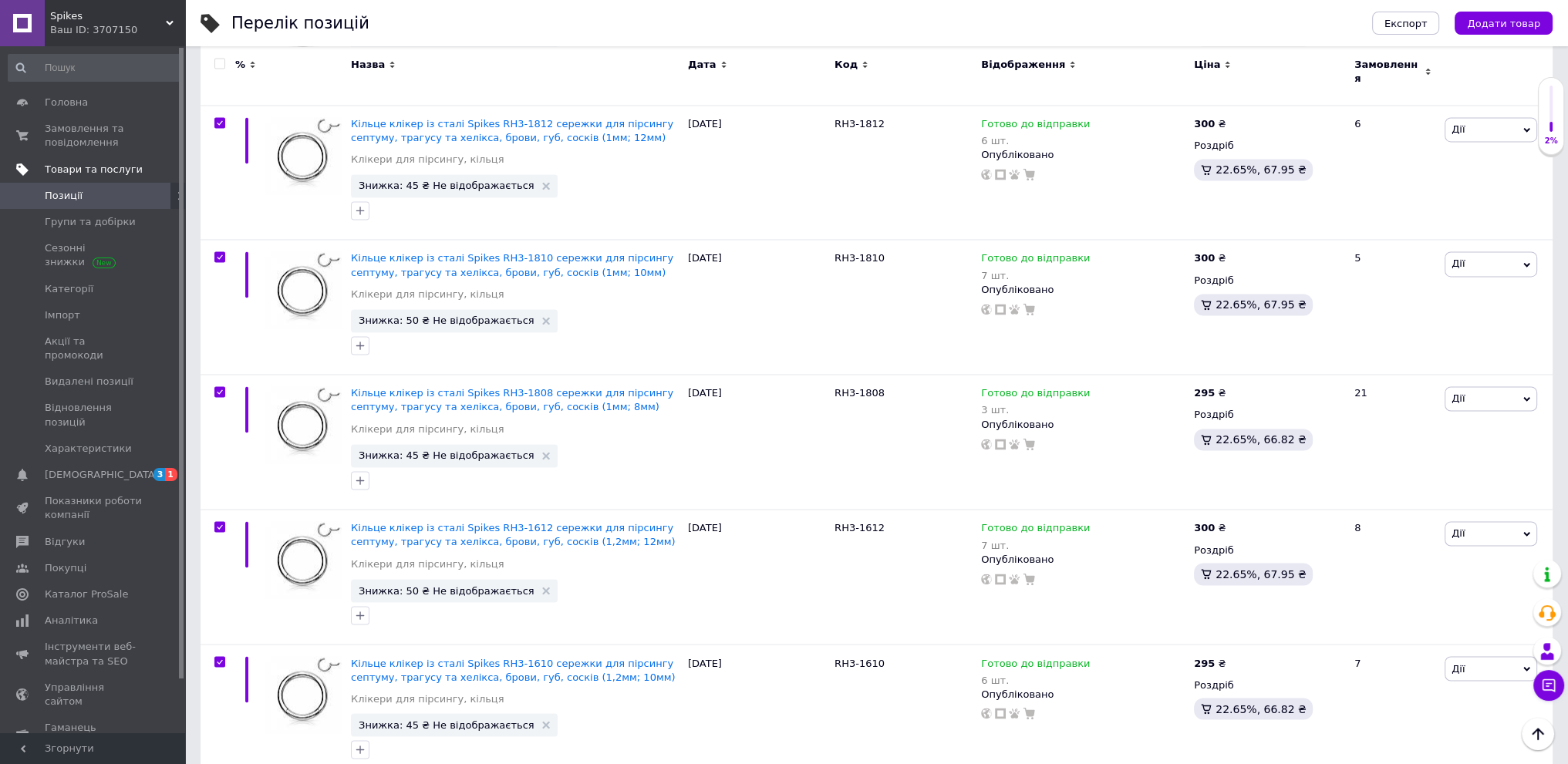
checkbox input "true"
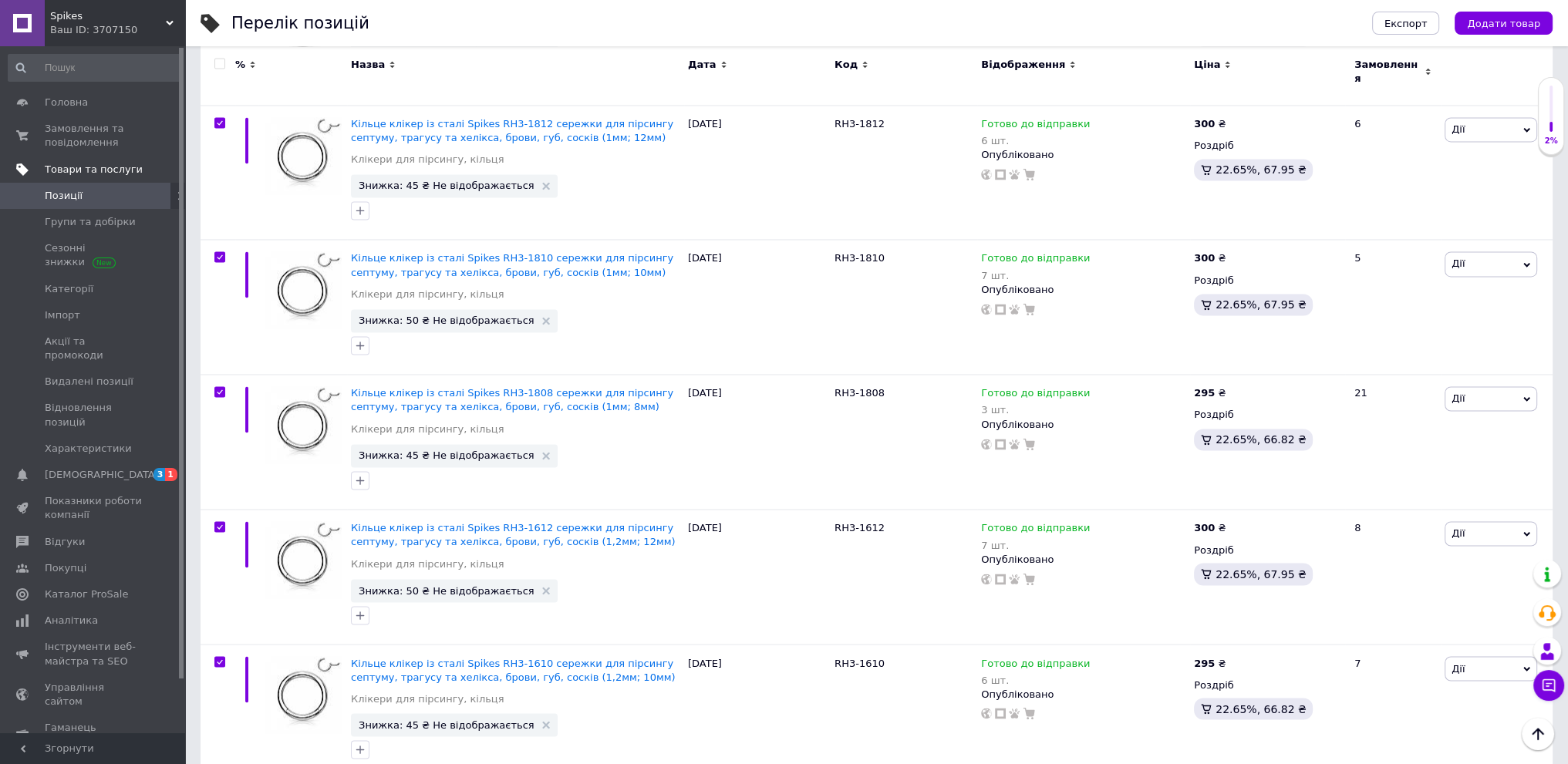
checkbox input "true"
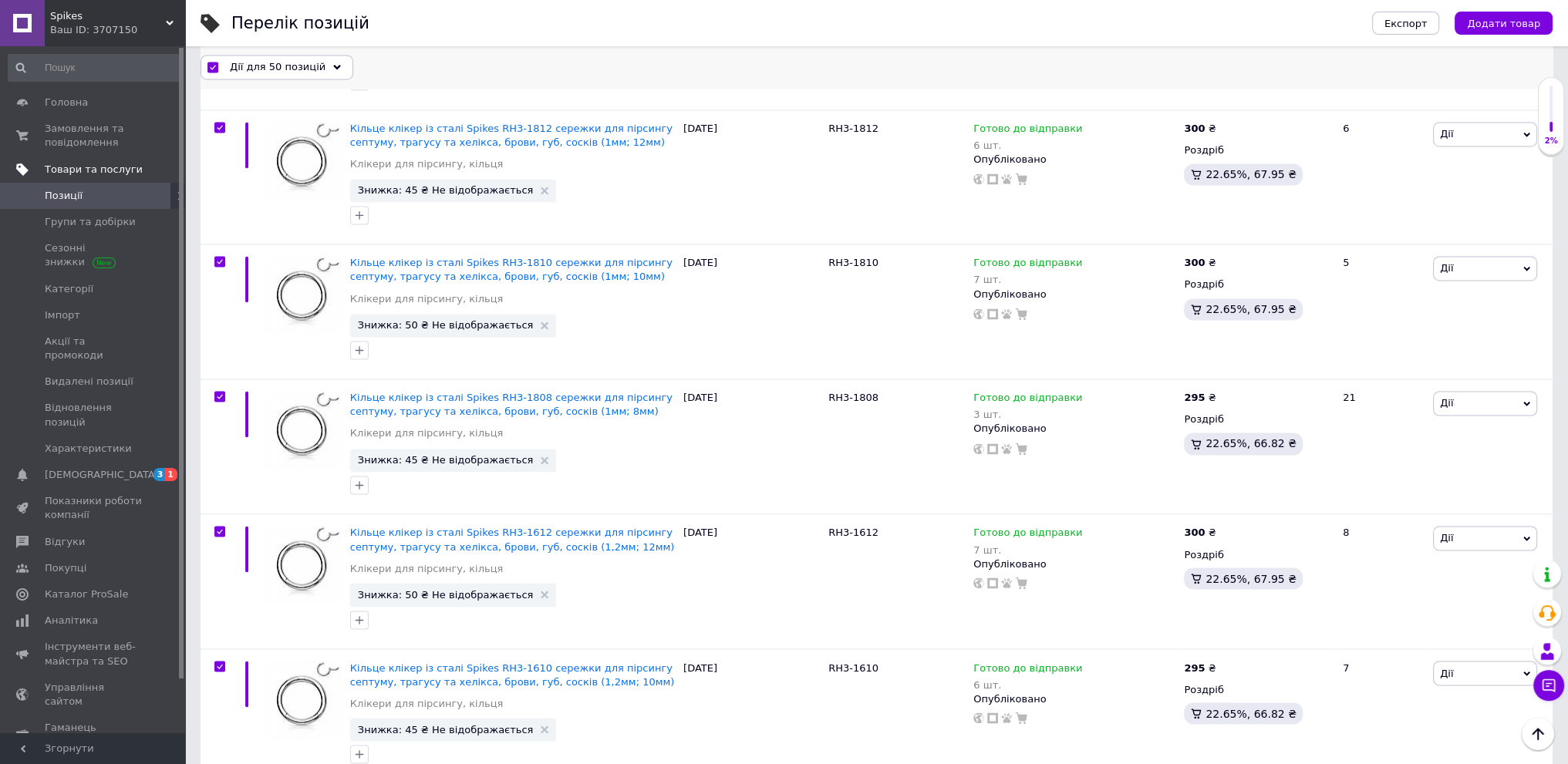
scroll to position [3369, 0]
click at [282, 68] on span "Дії для 50 позицій" at bounding box center [277, 66] width 95 height 14
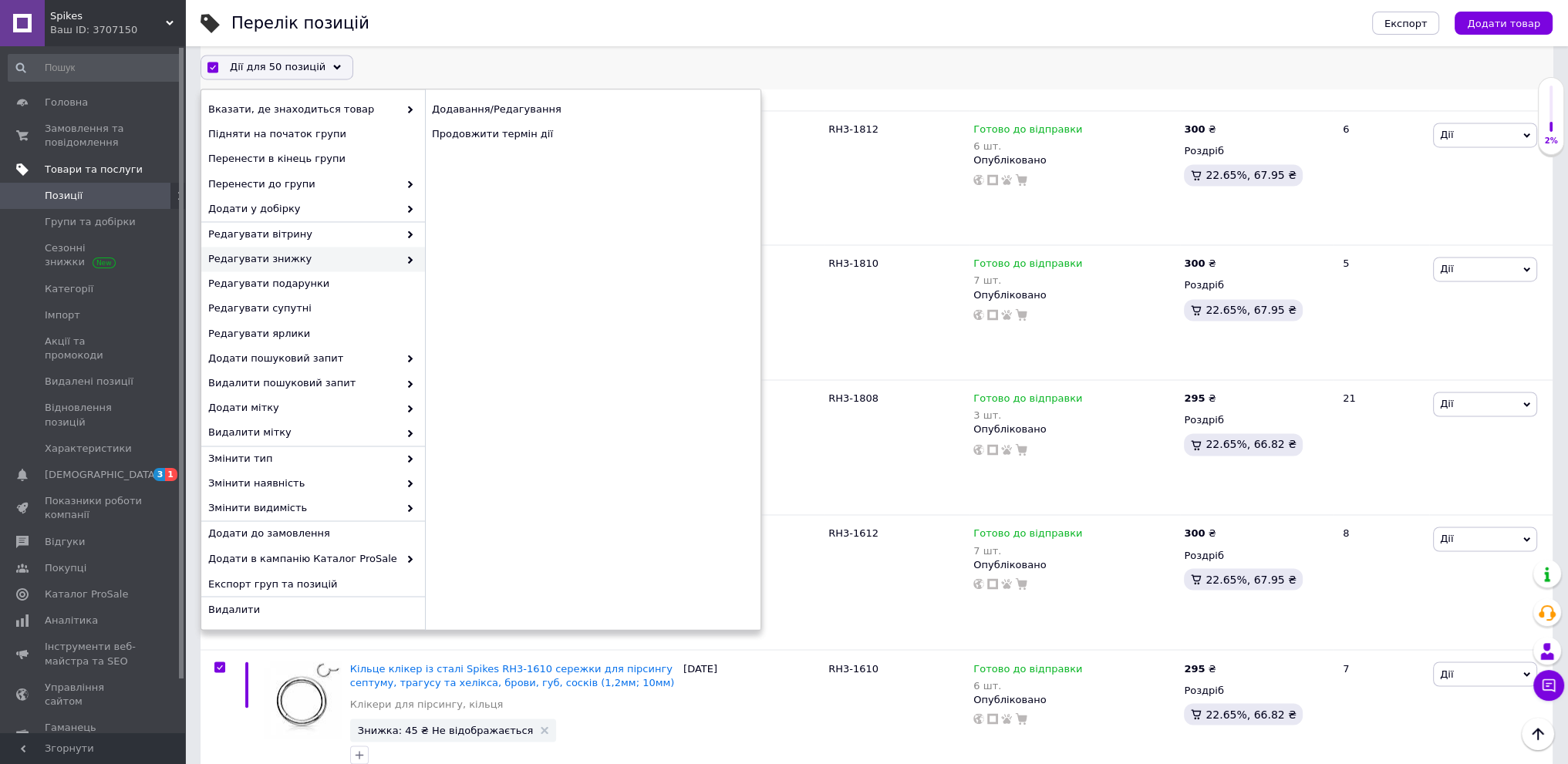
click at [343, 253] on span "Редагувати знижку" at bounding box center [304, 259] width 190 height 14
click at [558, 135] on div "Продовжити термін дії" at bounding box center [593, 135] width 336 height 25
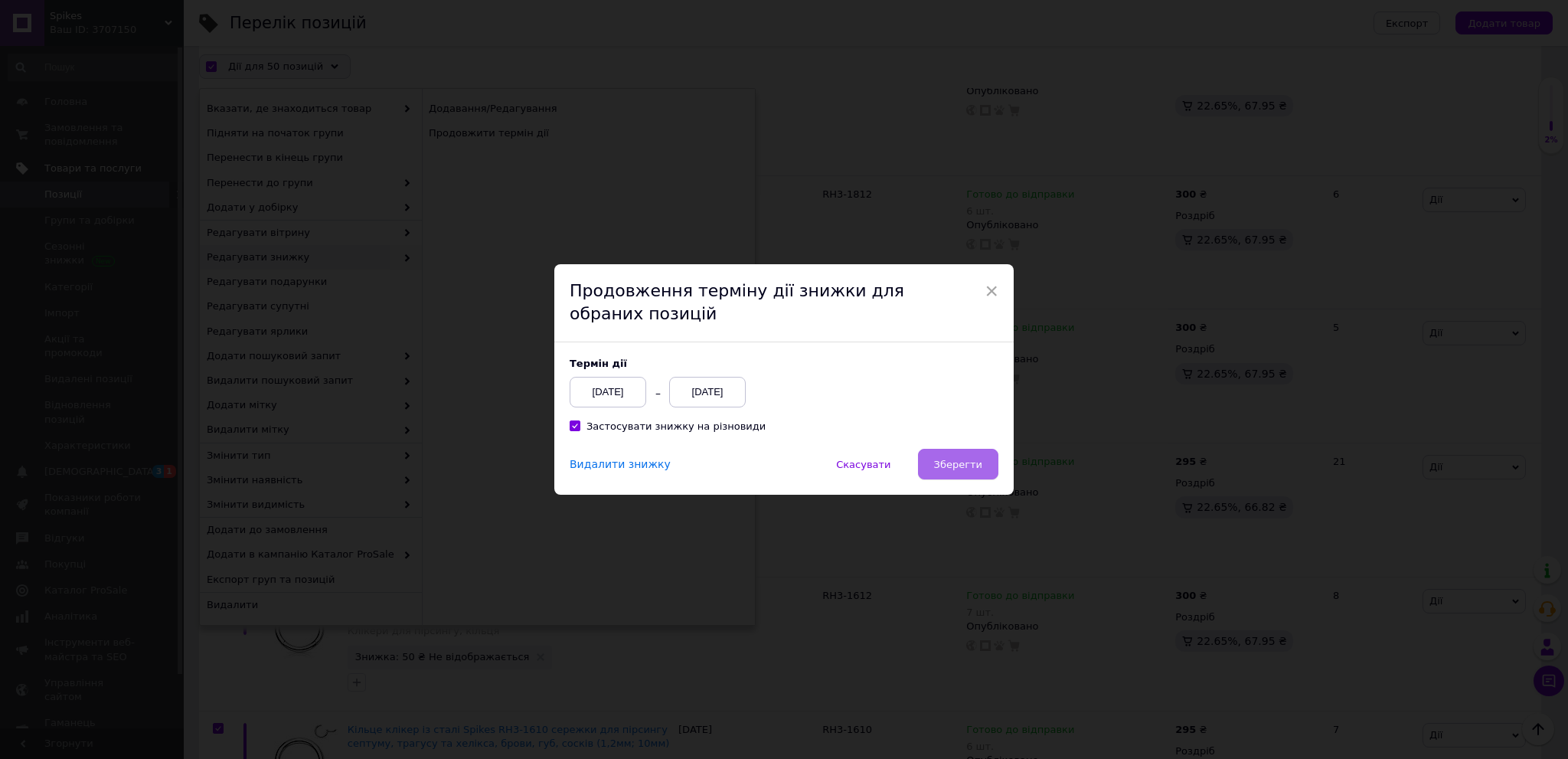
click at [971, 461] on span "Зберегти" at bounding box center [958, 465] width 48 height 11
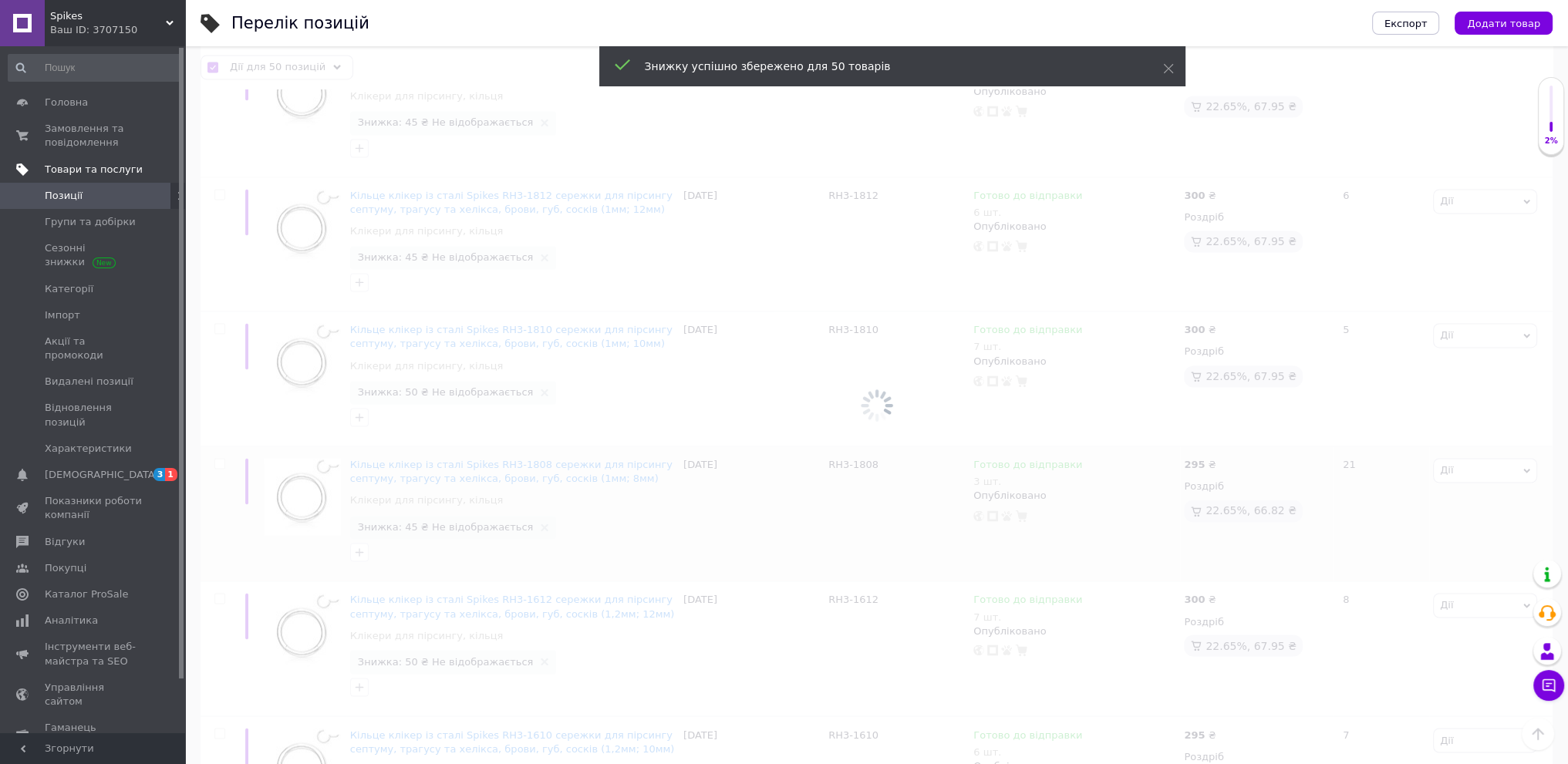
checkbox input "false"
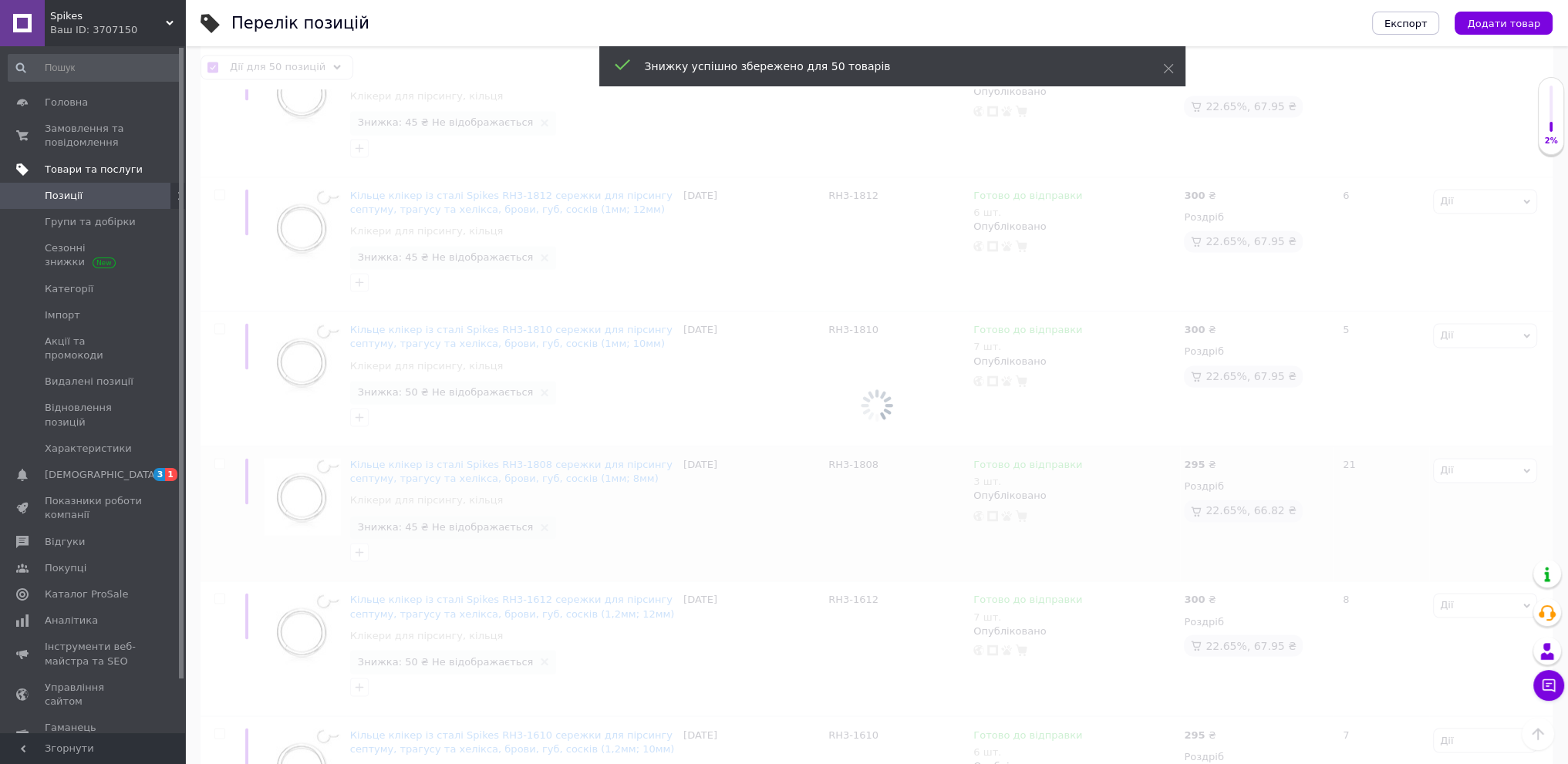
checkbox input "false"
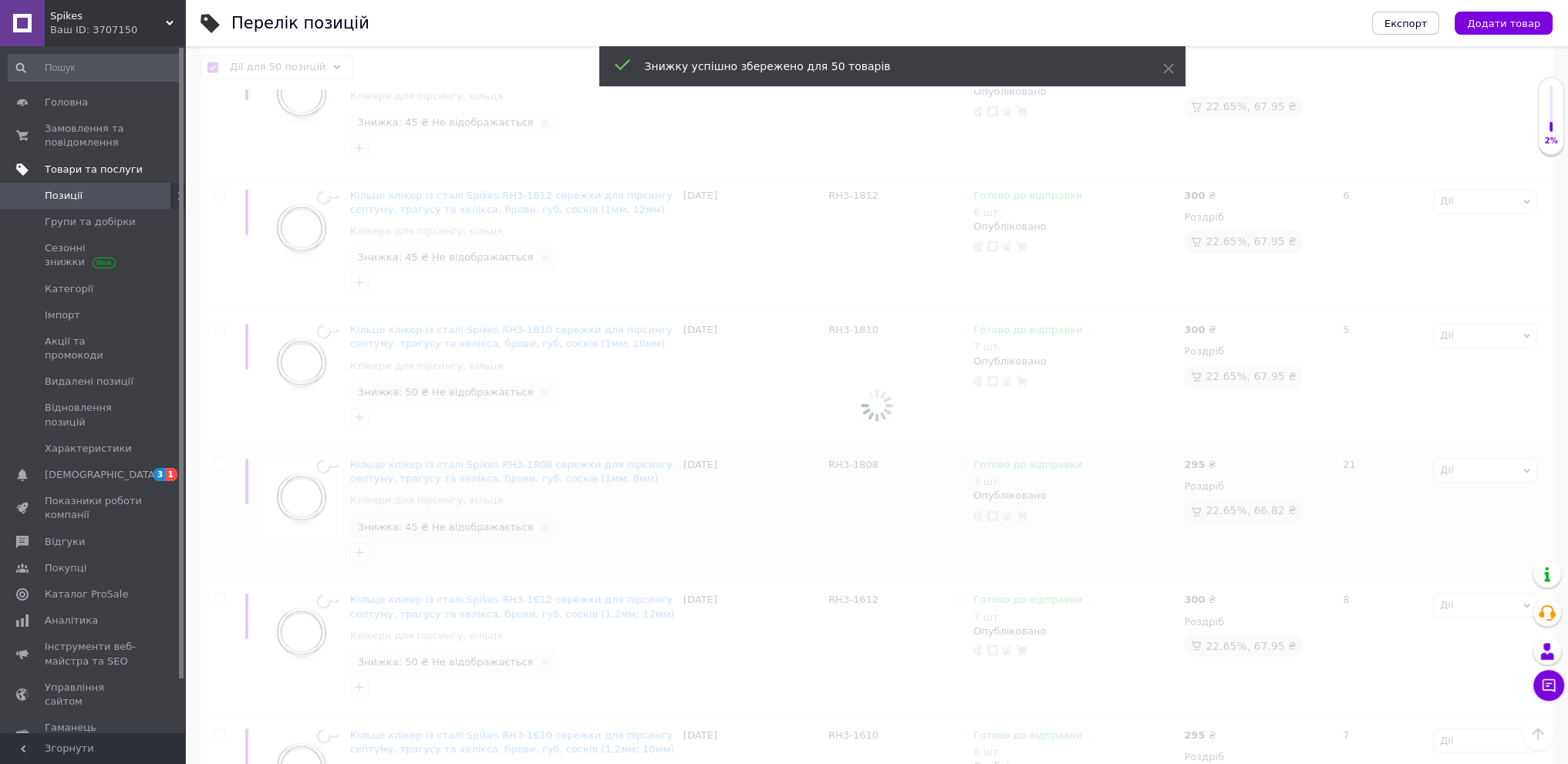
checkbox input "false"
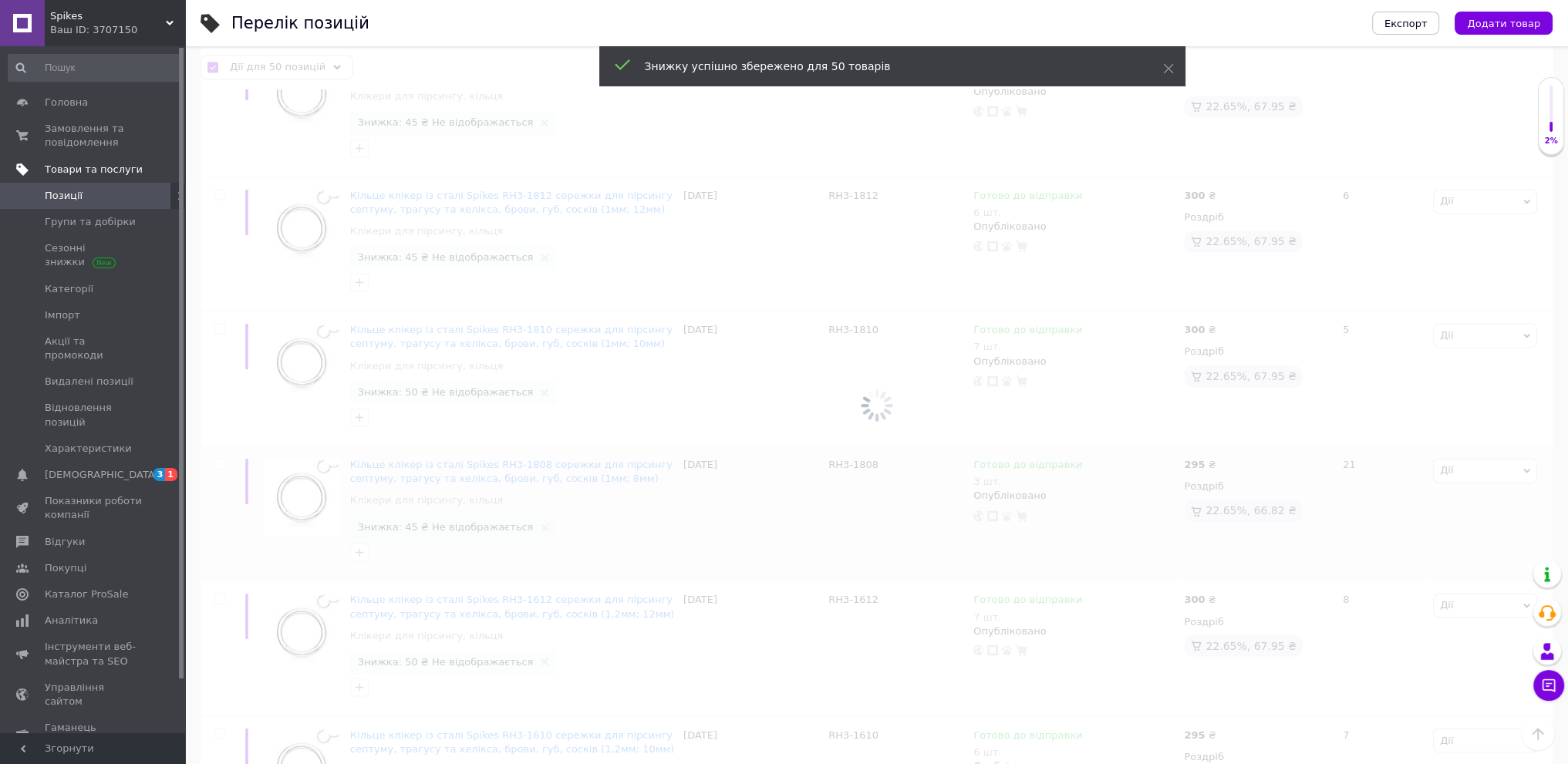
checkbox input "false"
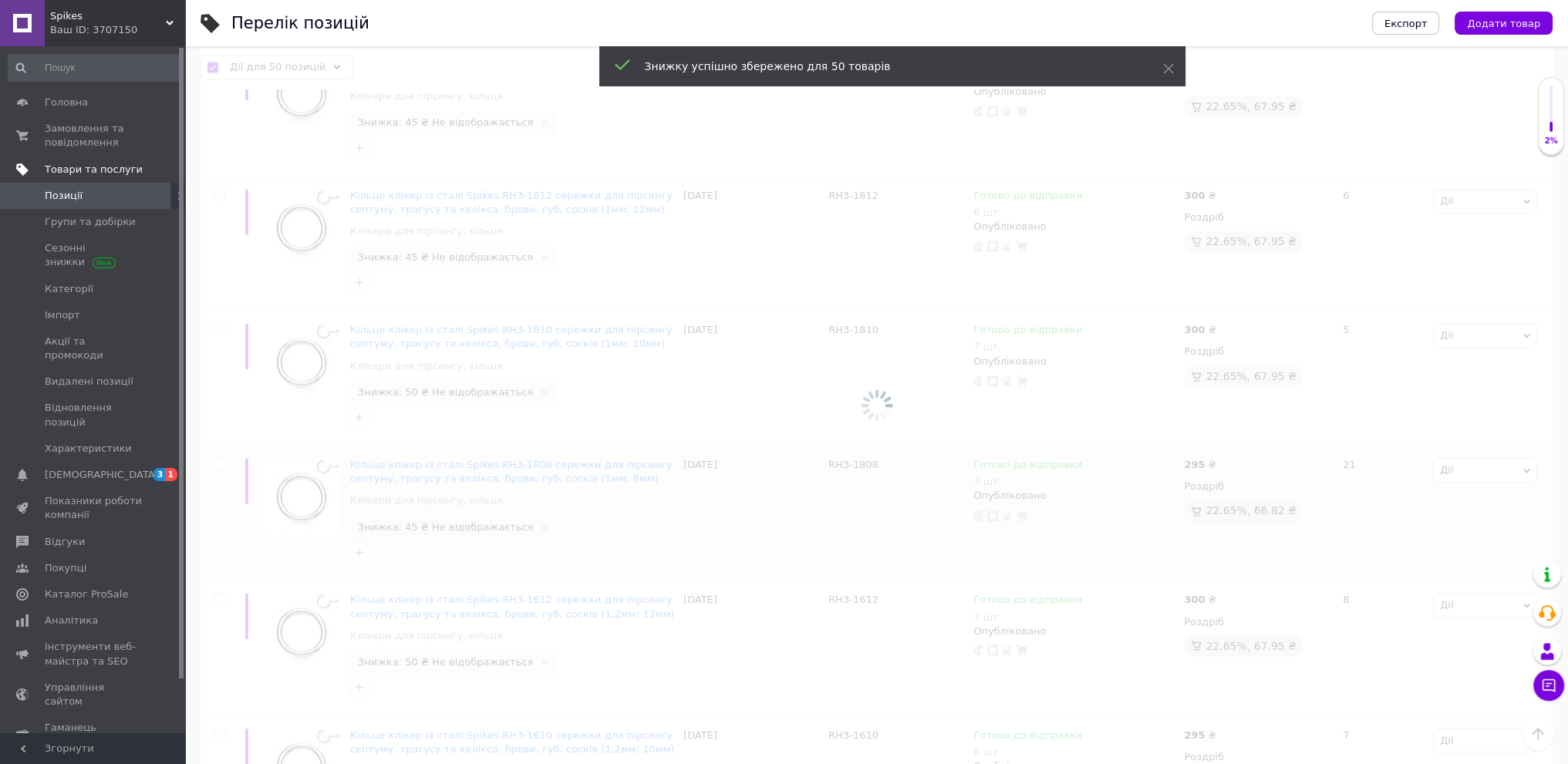
checkbox input "false"
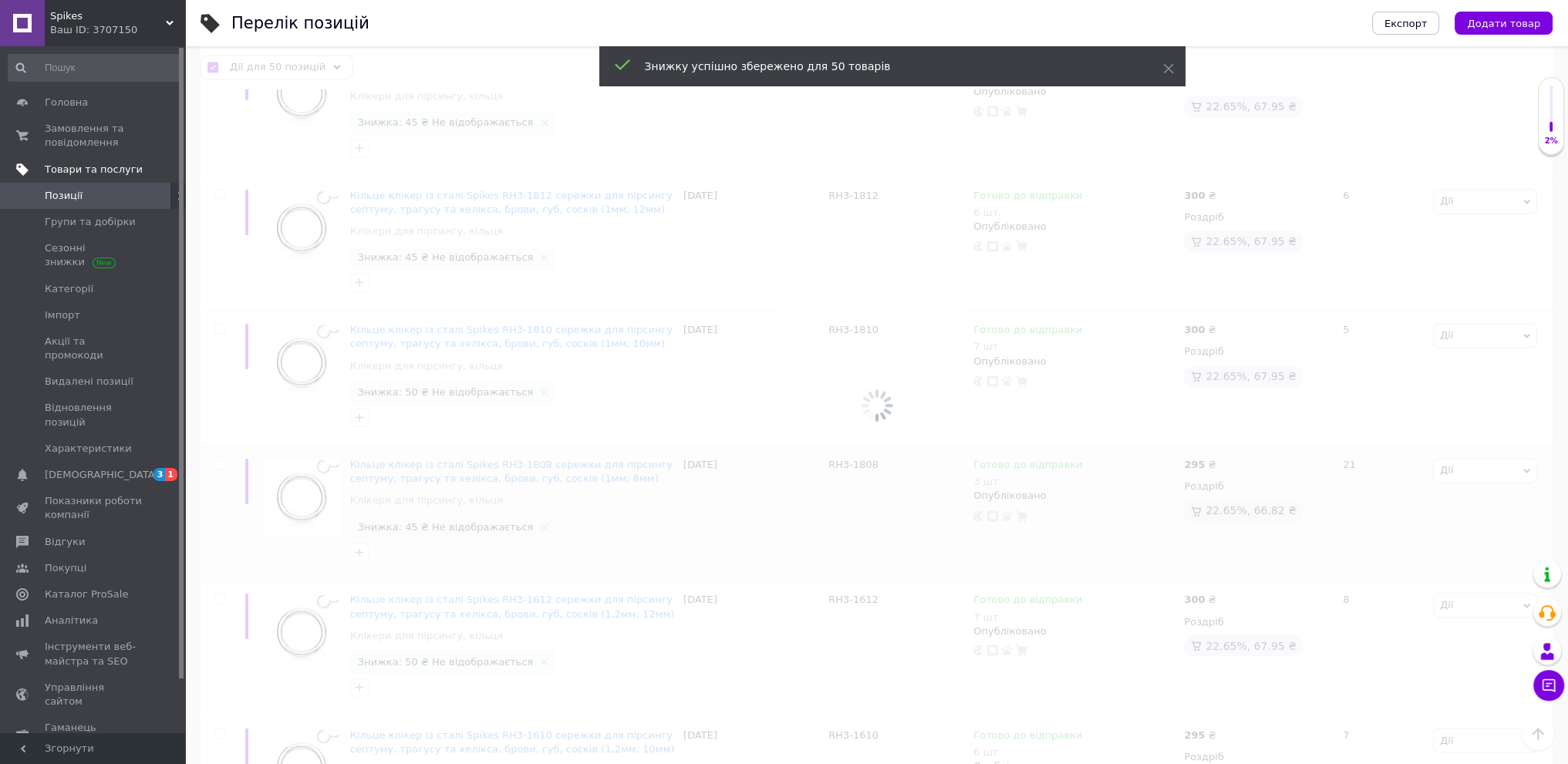
checkbox input "false"
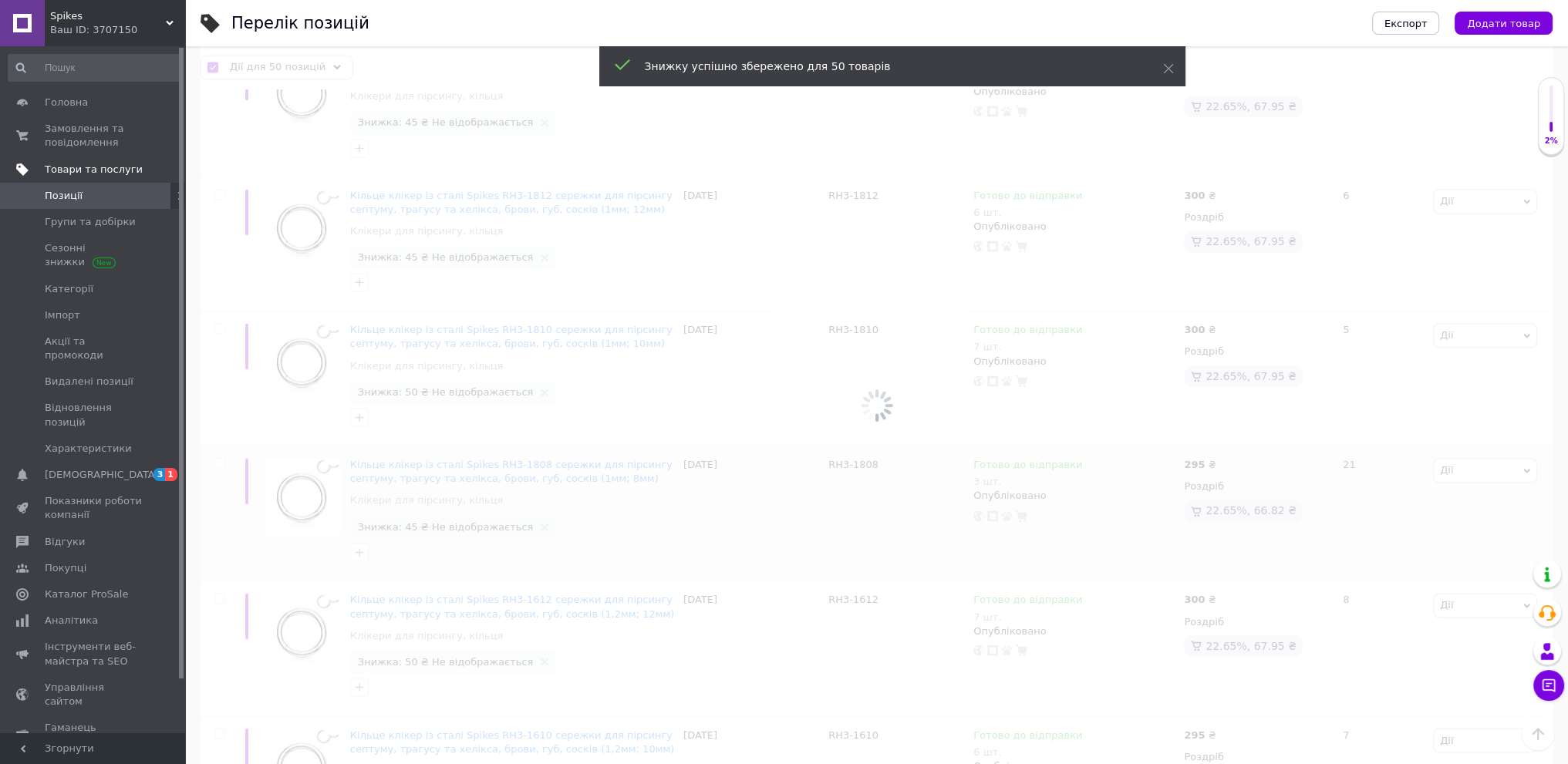
checkbox input "false"
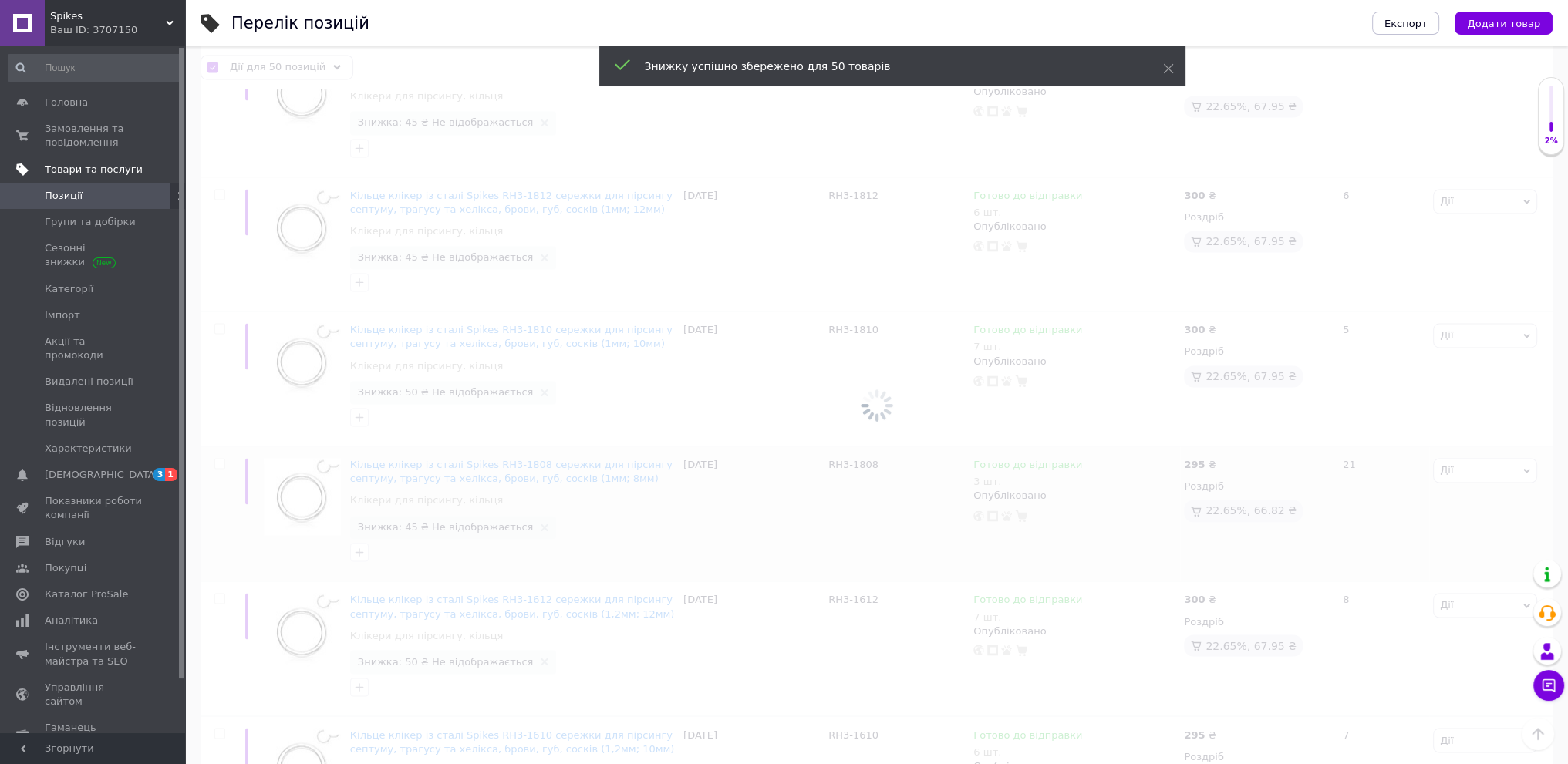
checkbox input "false"
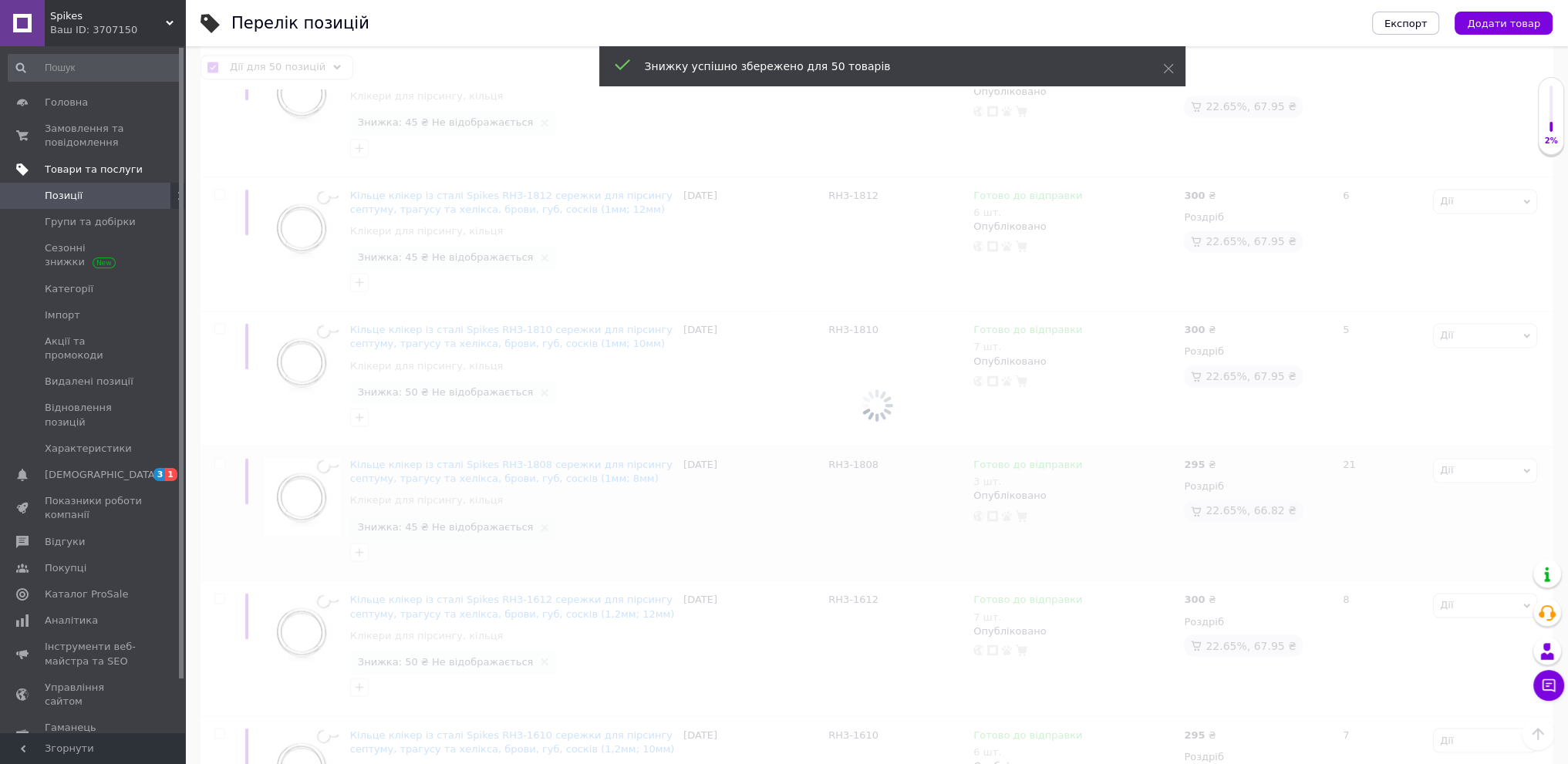
checkbox input "false"
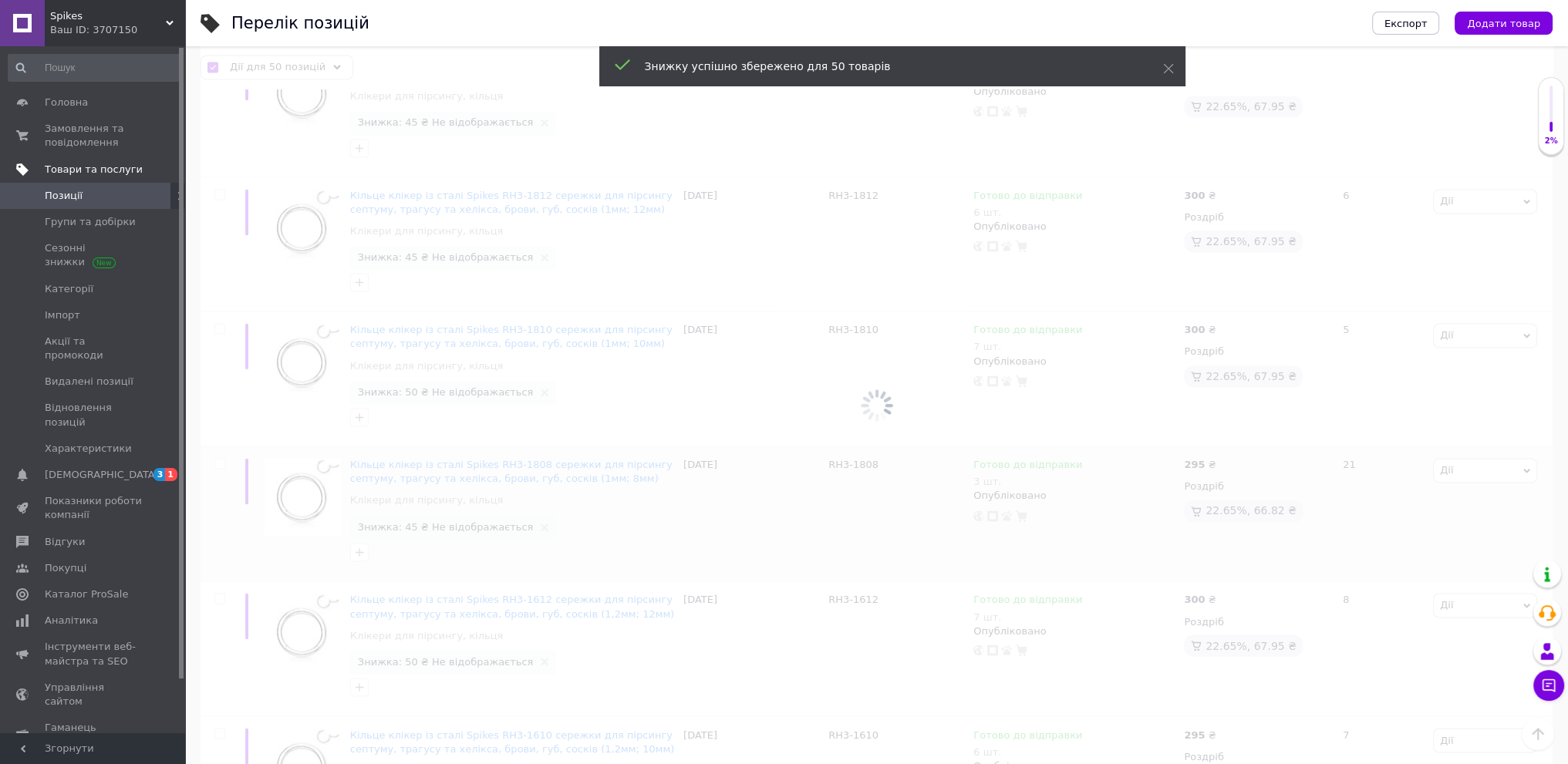
checkbox input "false"
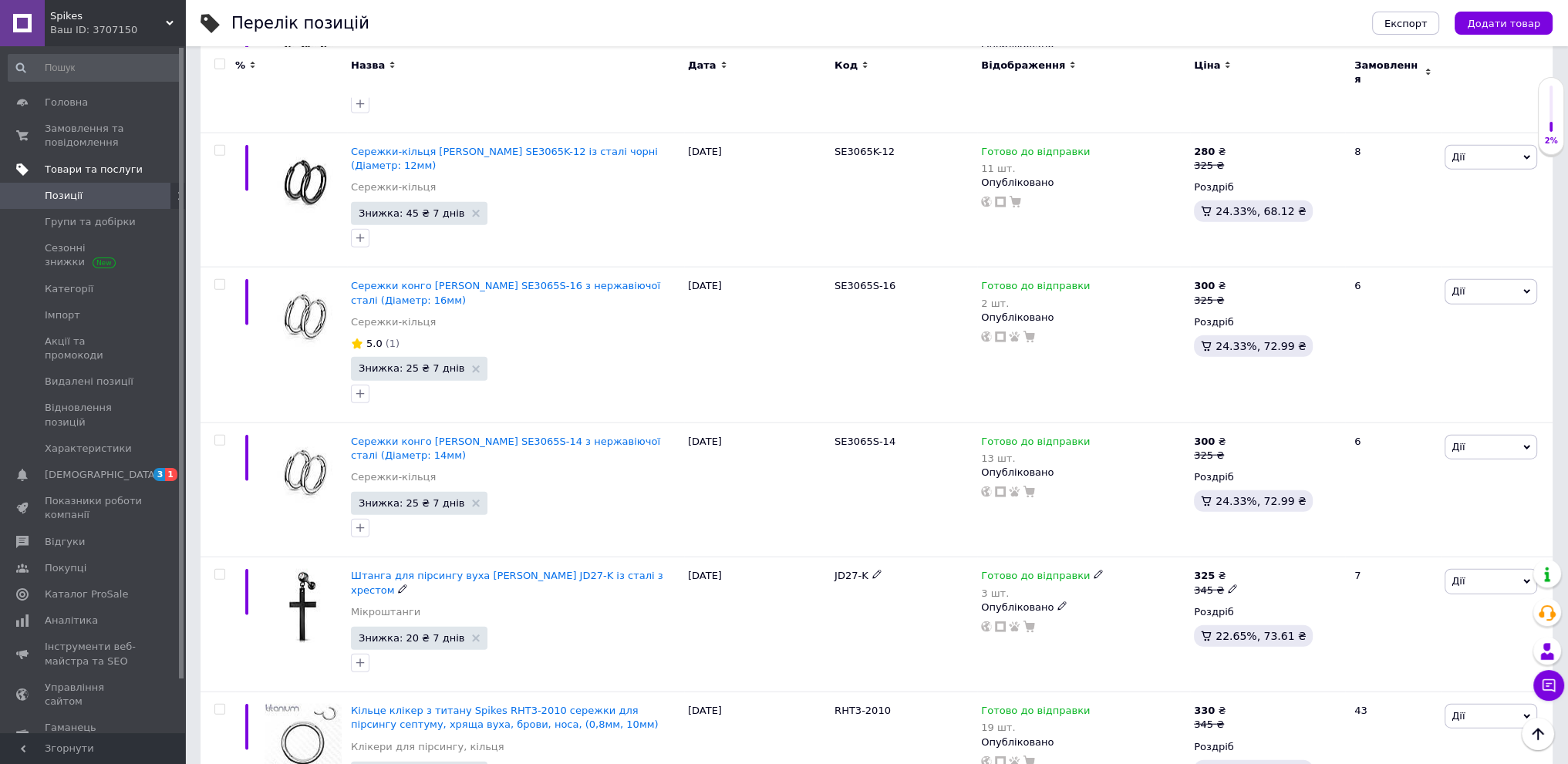
drag, startPoint x: 580, startPoint y: 452, endPoint x: 562, endPoint y: 662, distance: 210.8
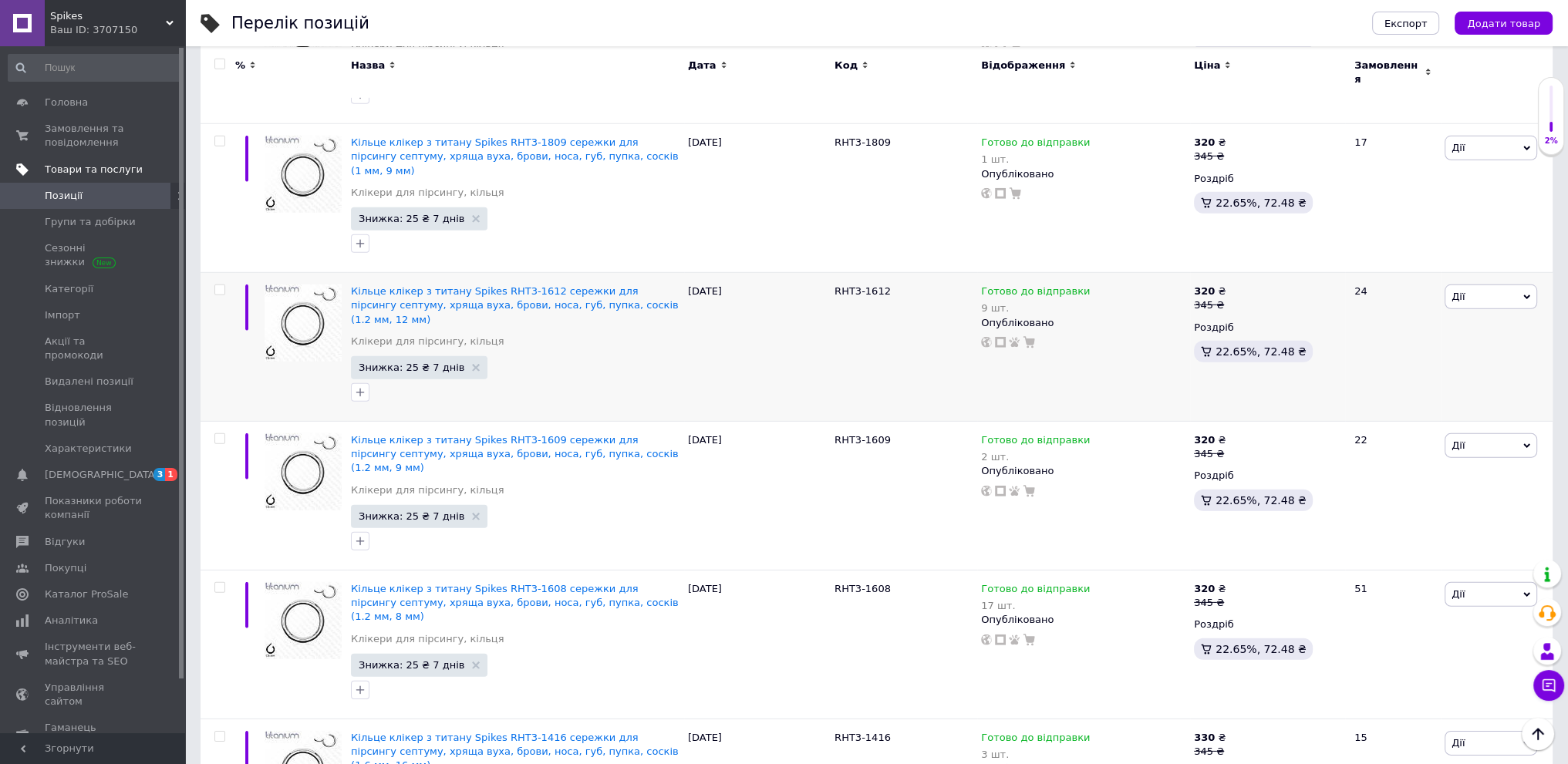
scroll to position [6251, 0]
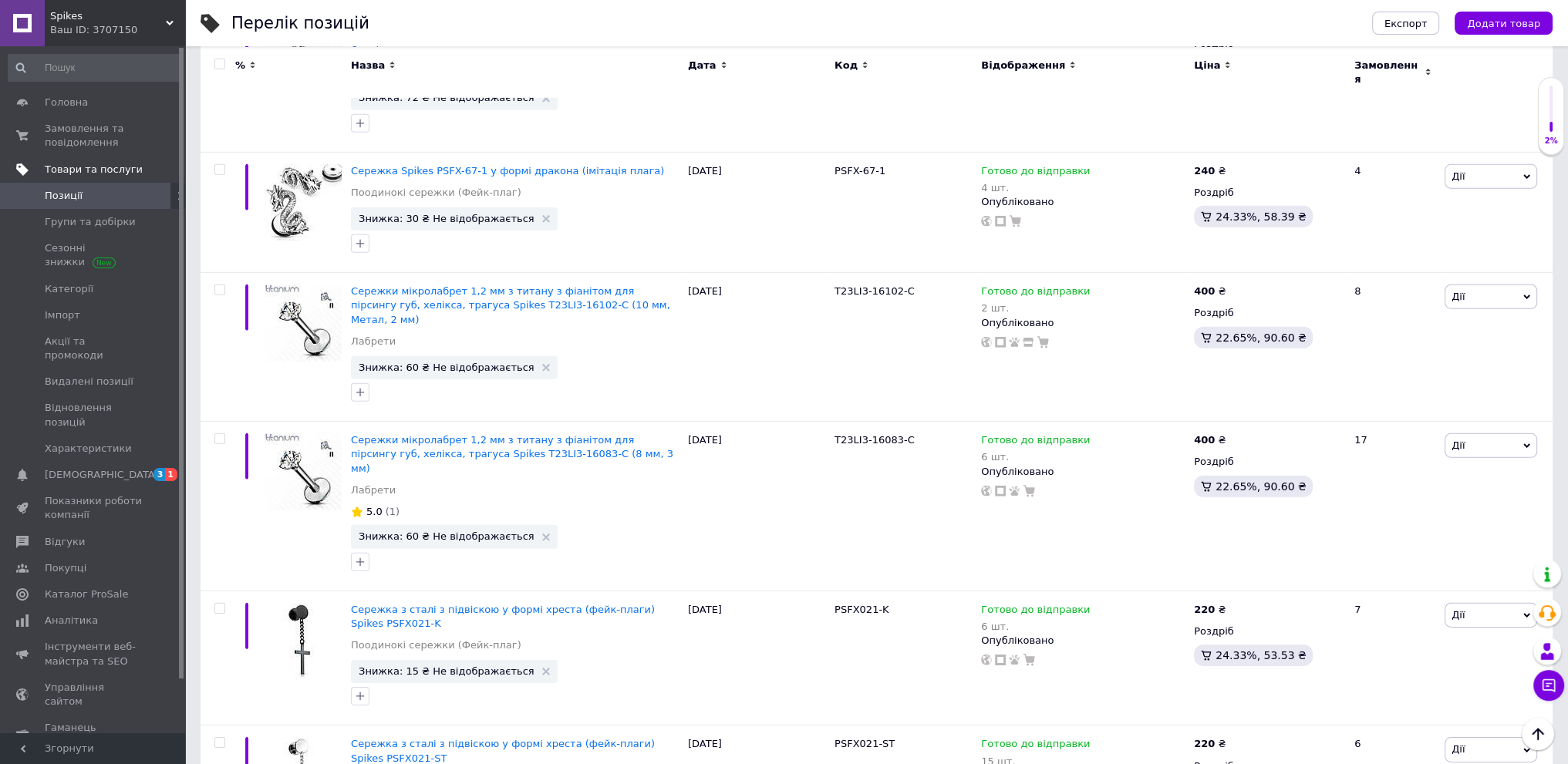
click at [222, 63] on input "checkbox" at bounding box center [219, 63] width 10 height 10
checkbox input "true"
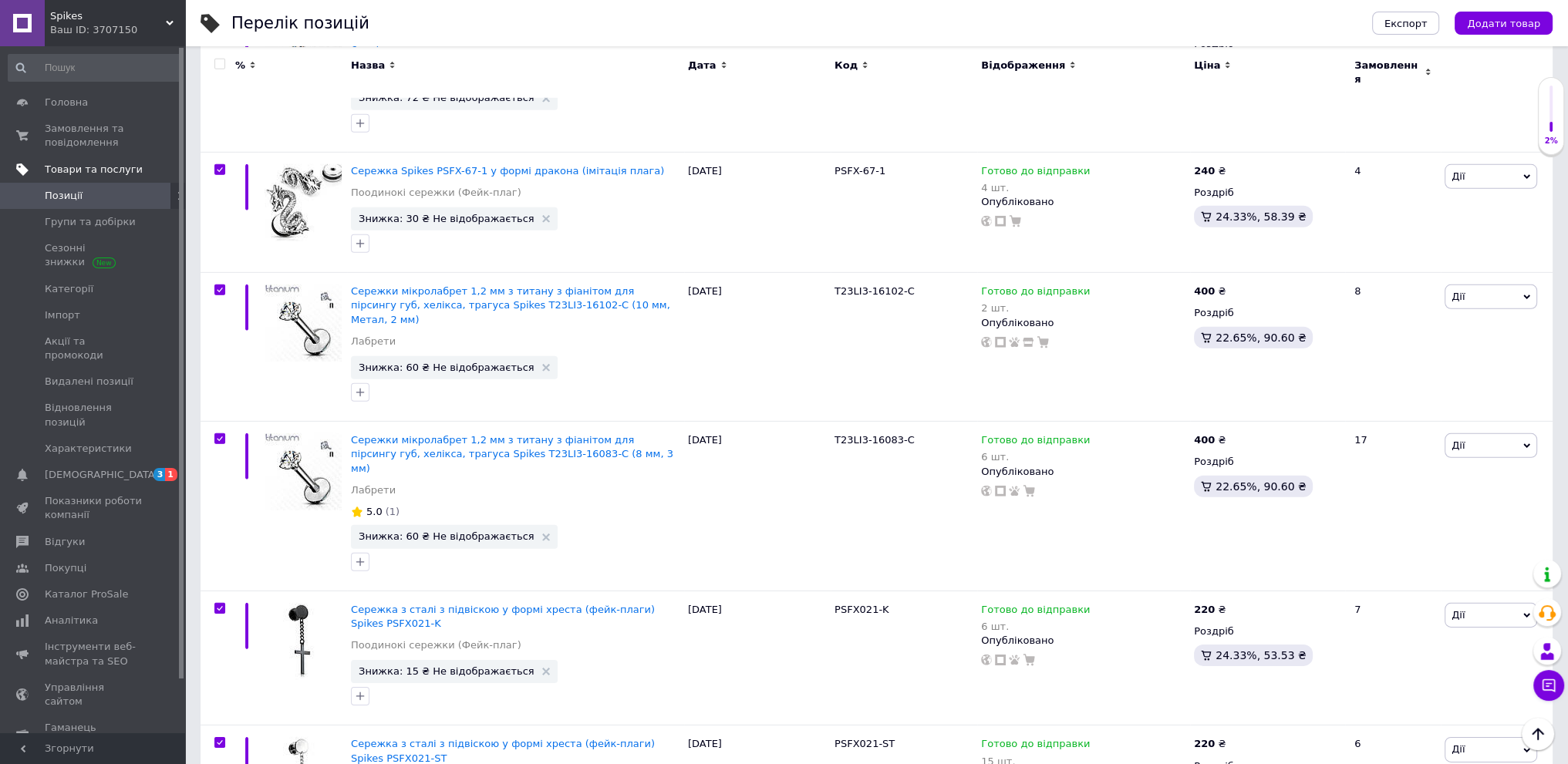
checkbox input "true"
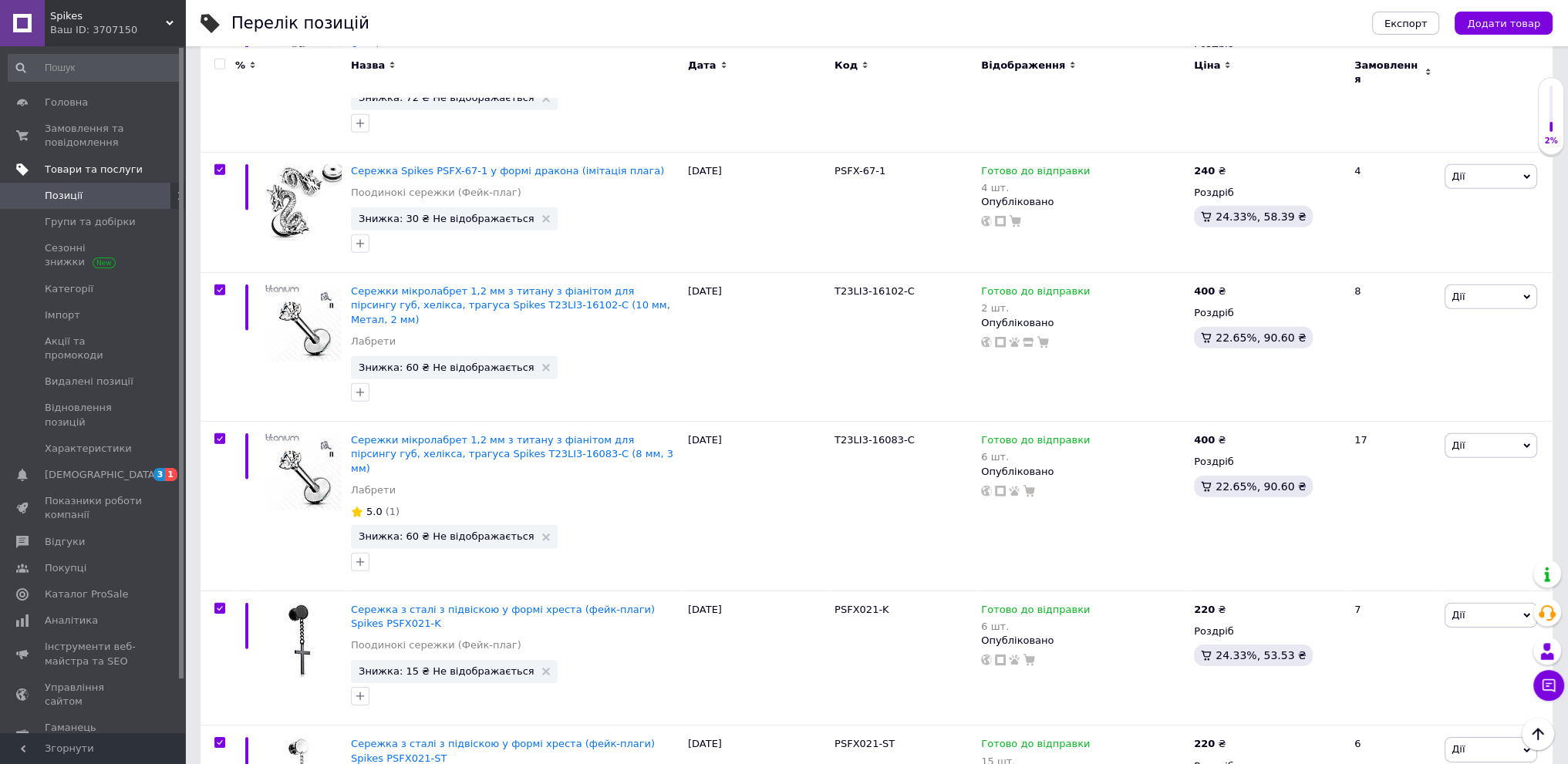
checkbox input "true"
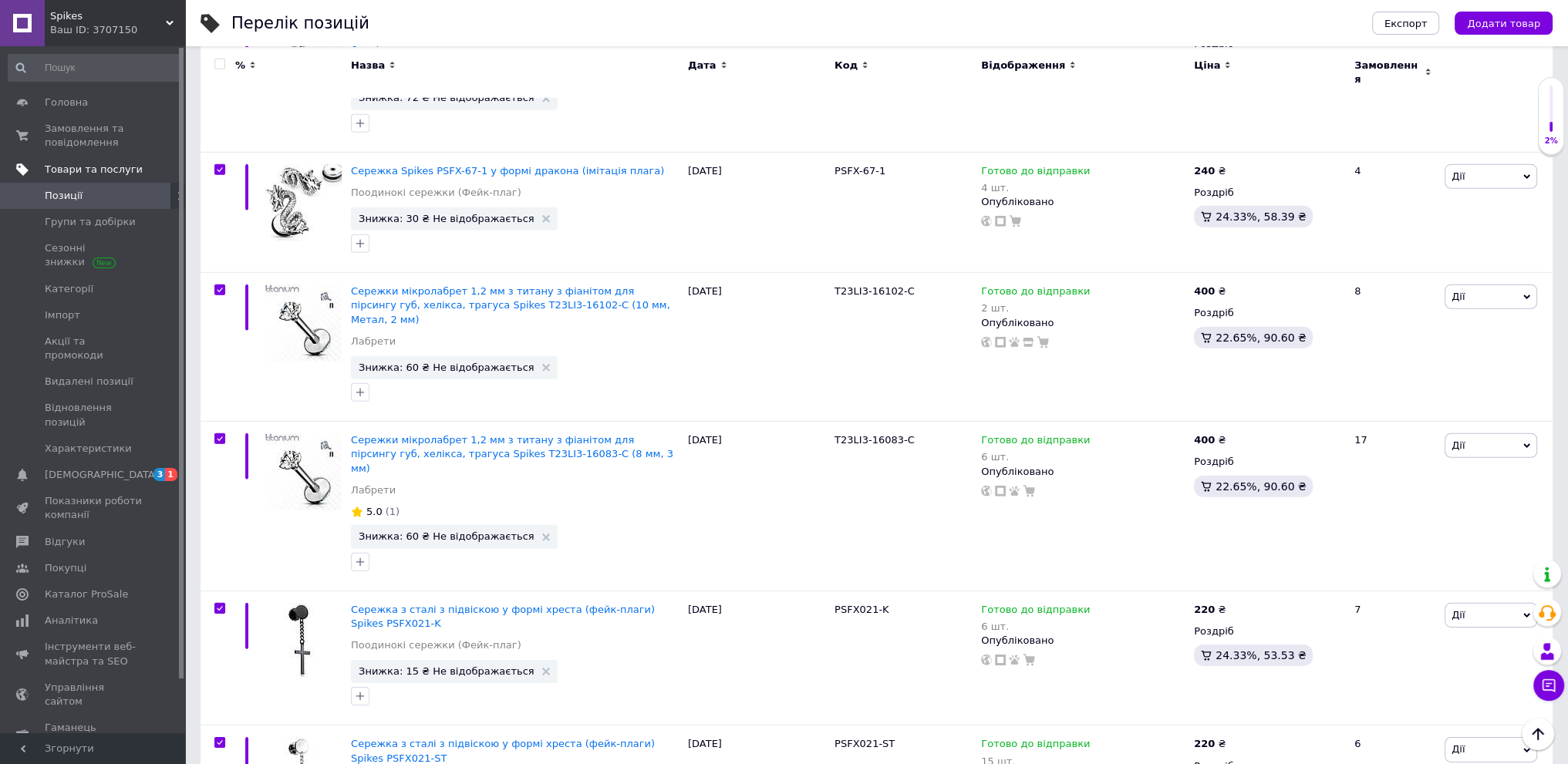
checkbox input "true"
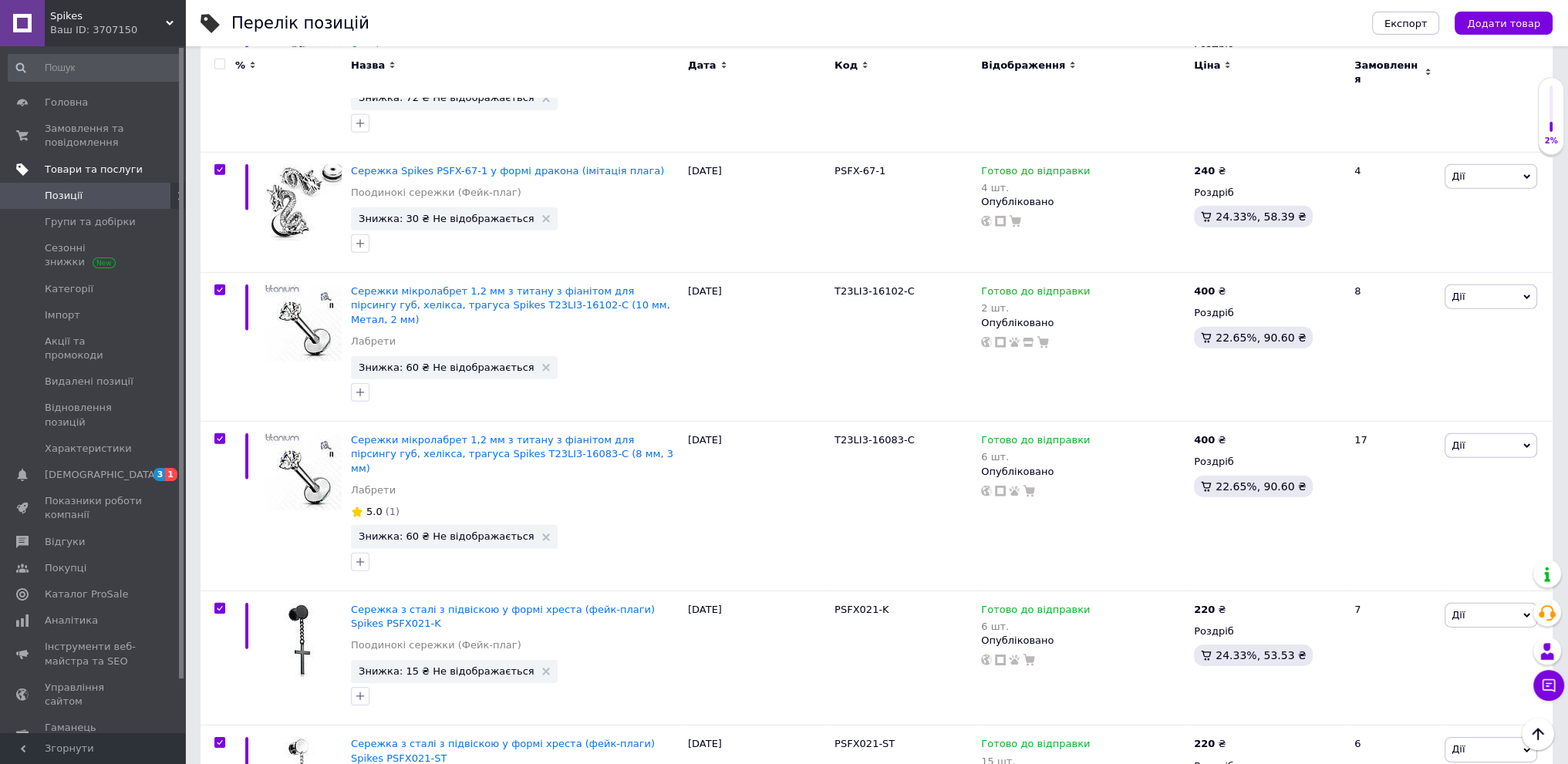
checkbox input "true"
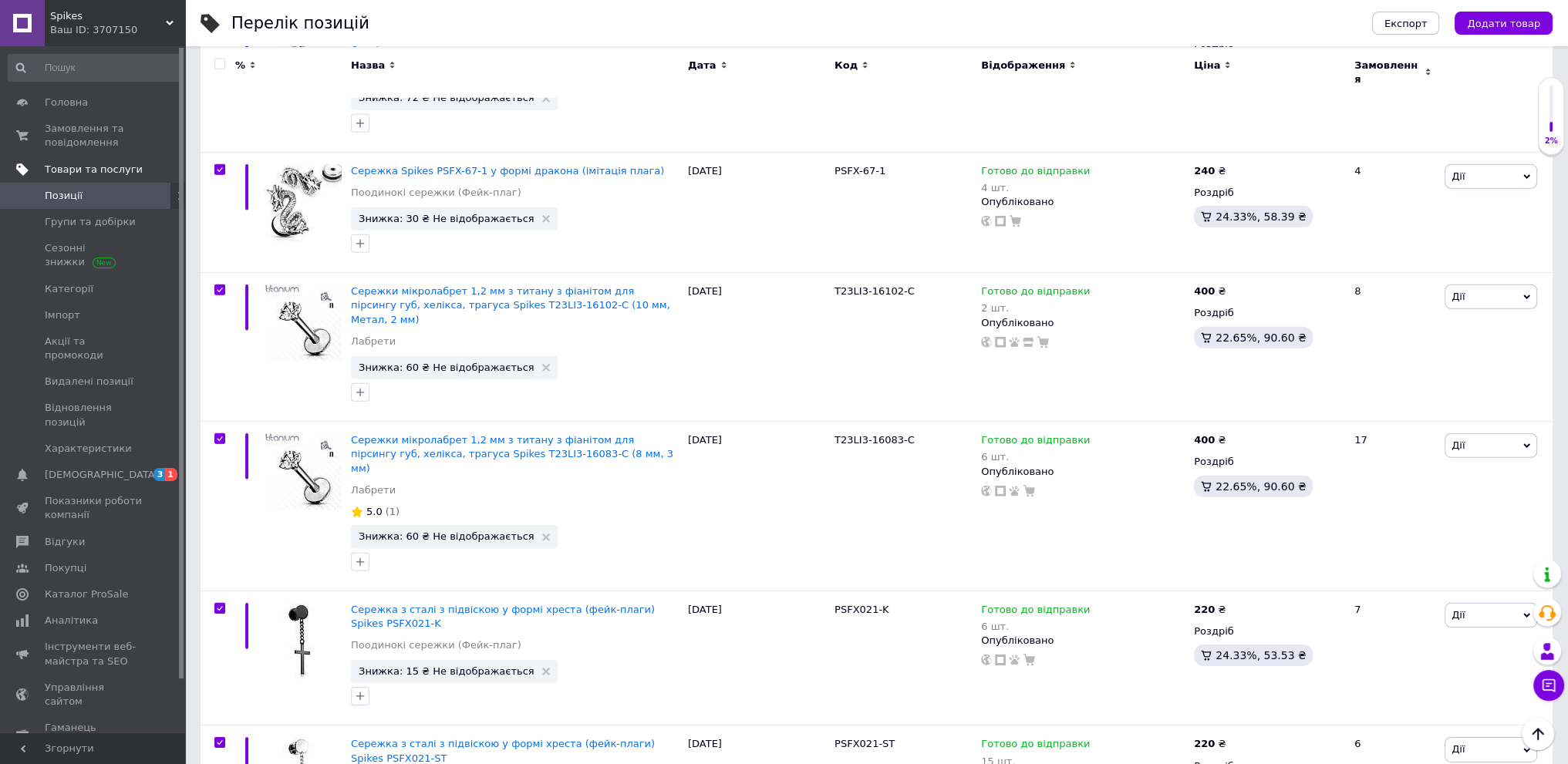
checkbox input "true"
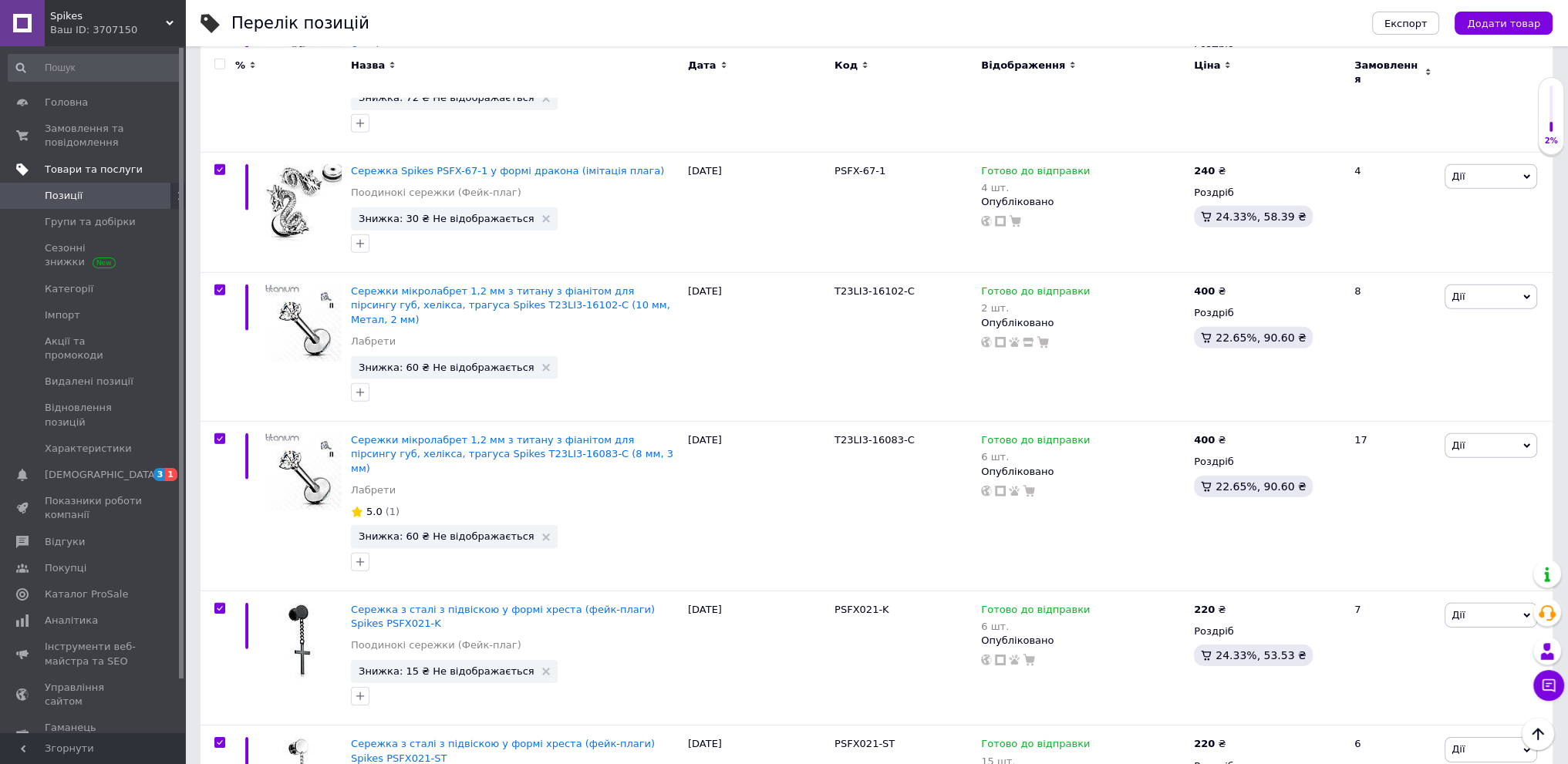
checkbox input "true"
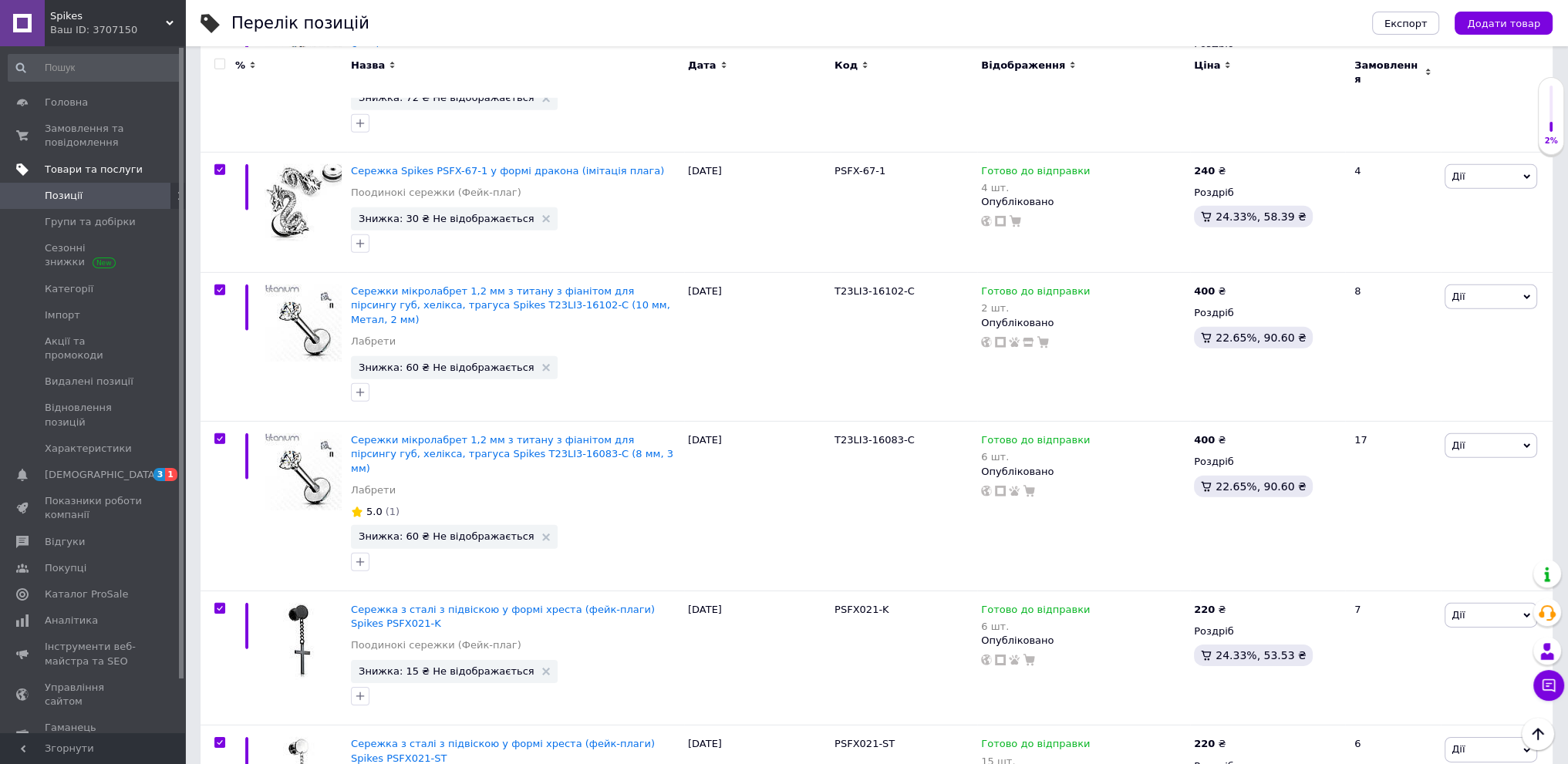
checkbox input "true"
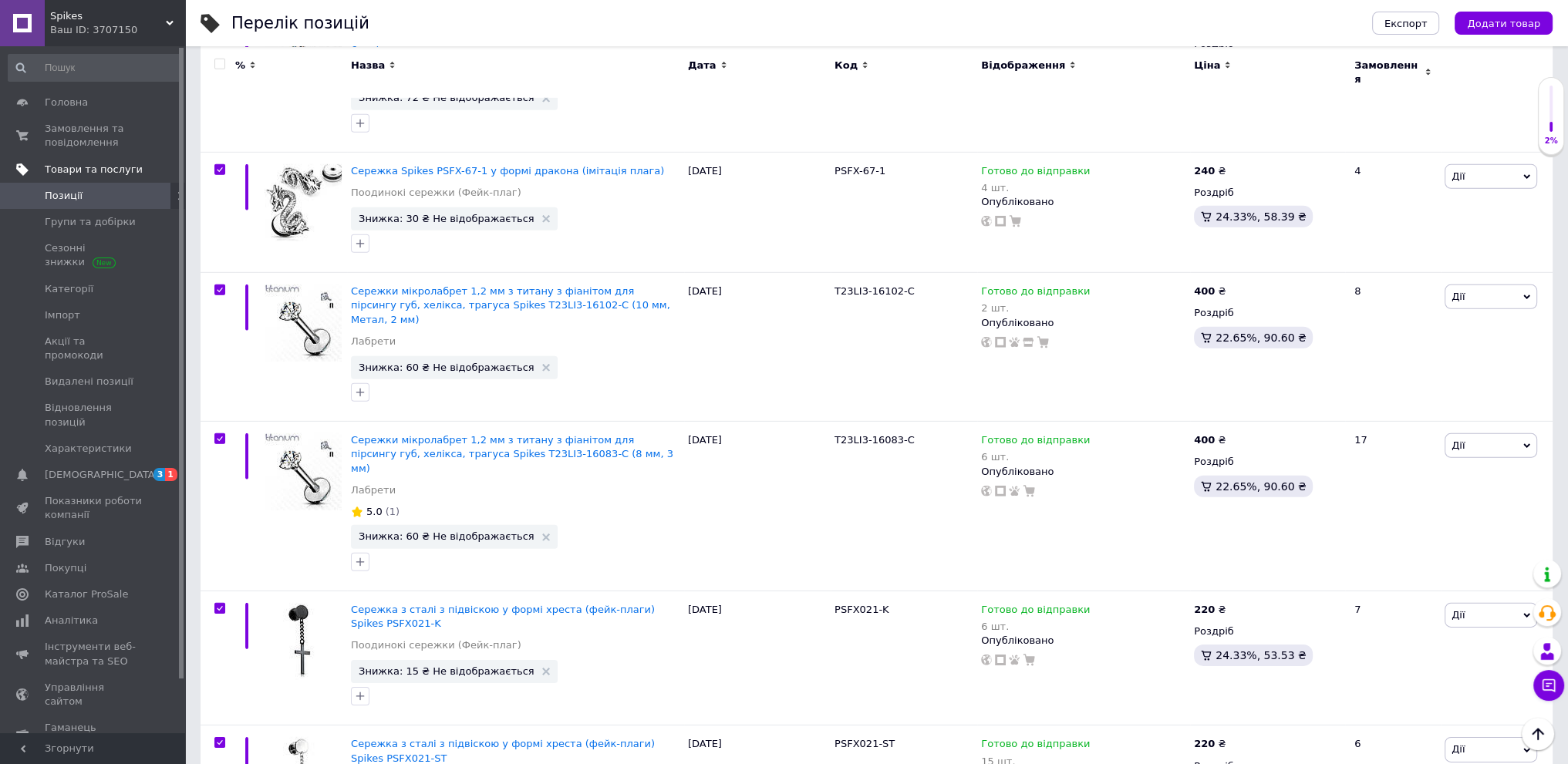
checkbox input "true"
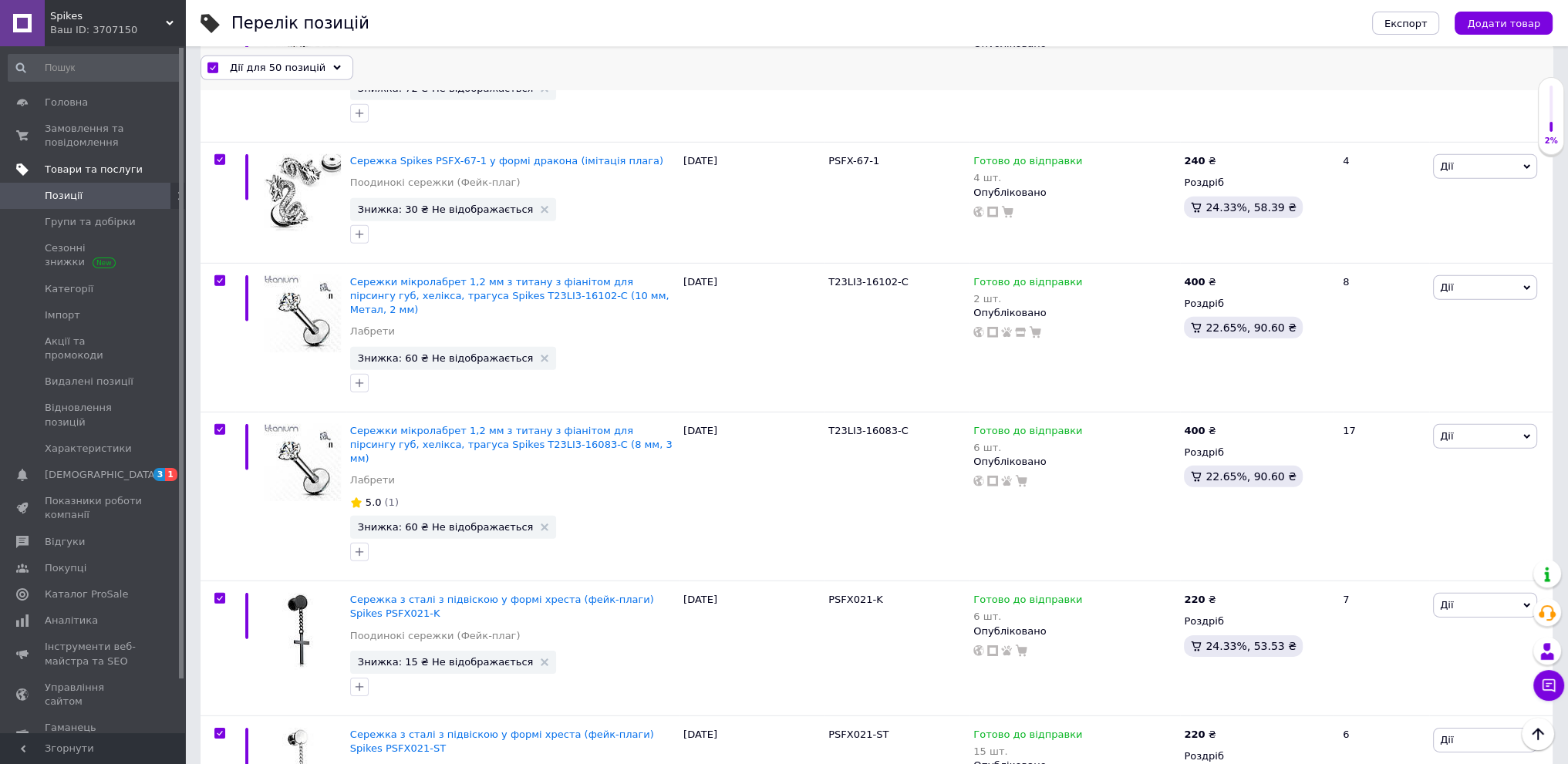
click at [277, 61] on span "Дії для 50 позицій" at bounding box center [277, 66] width 95 height 14
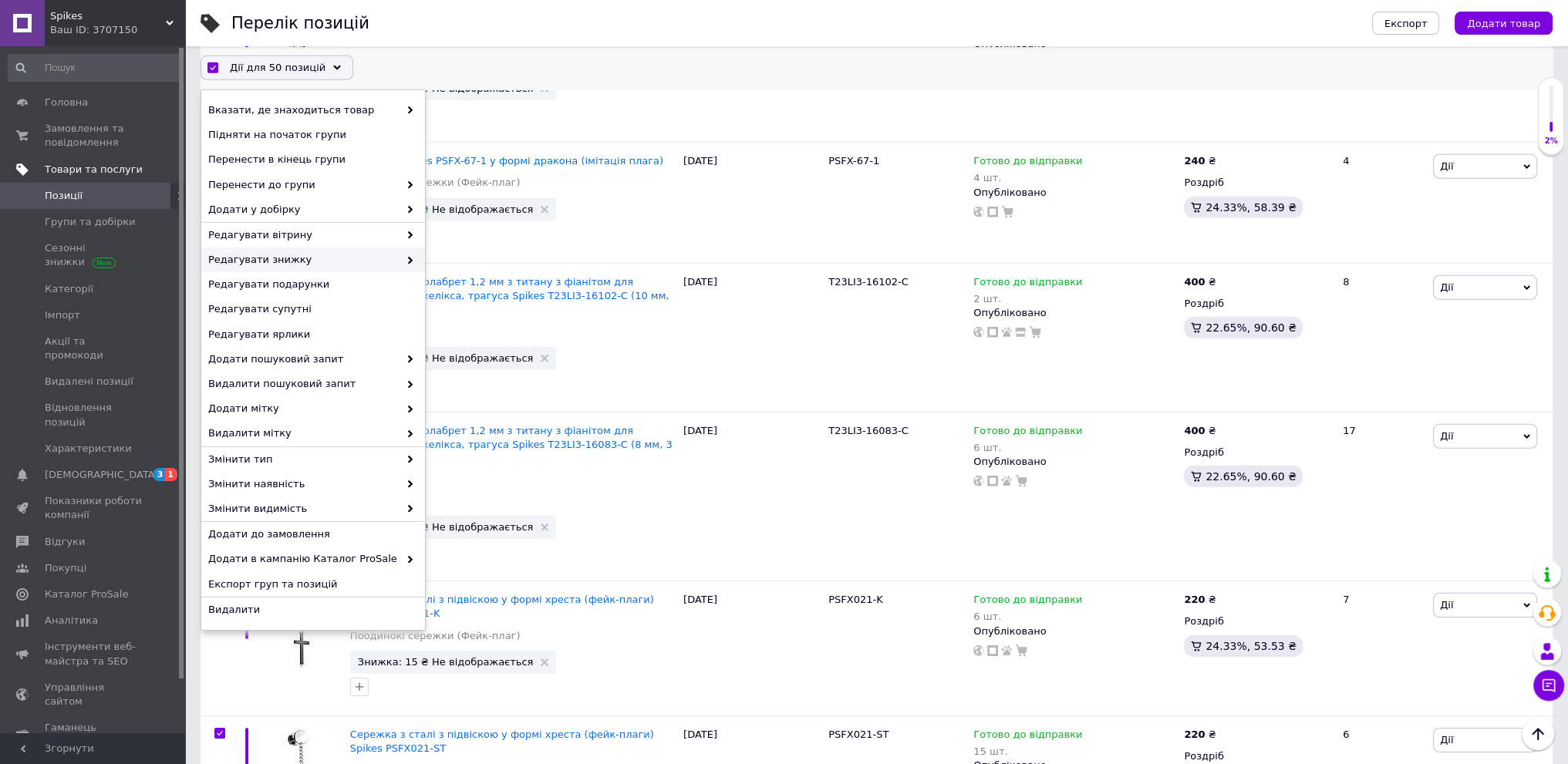
click at [337, 266] on span "Редагувати знижку" at bounding box center [304, 259] width 190 height 14
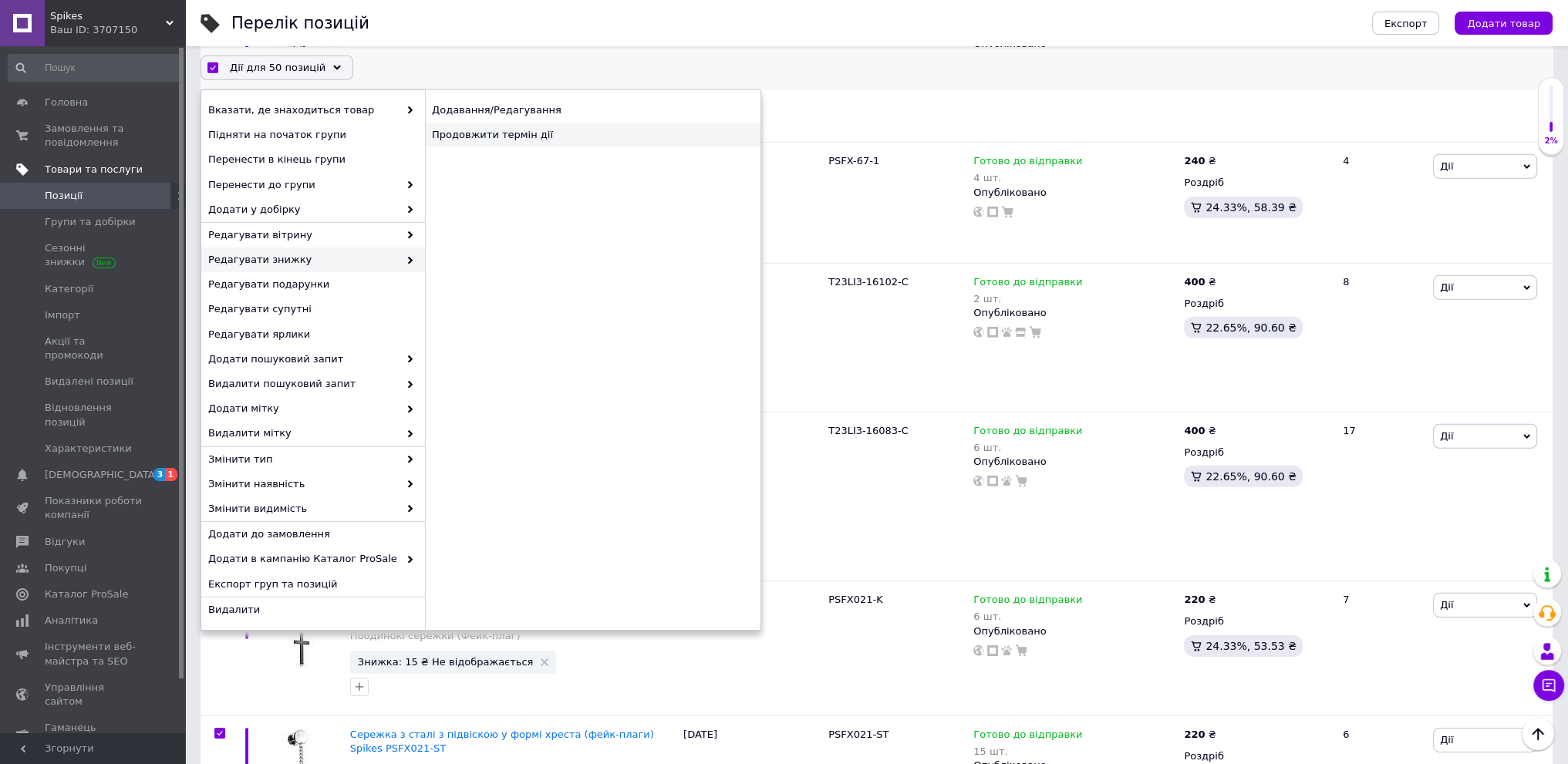
click at [541, 142] on div "Продовжити термін дії" at bounding box center [593, 135] width 336 height 25
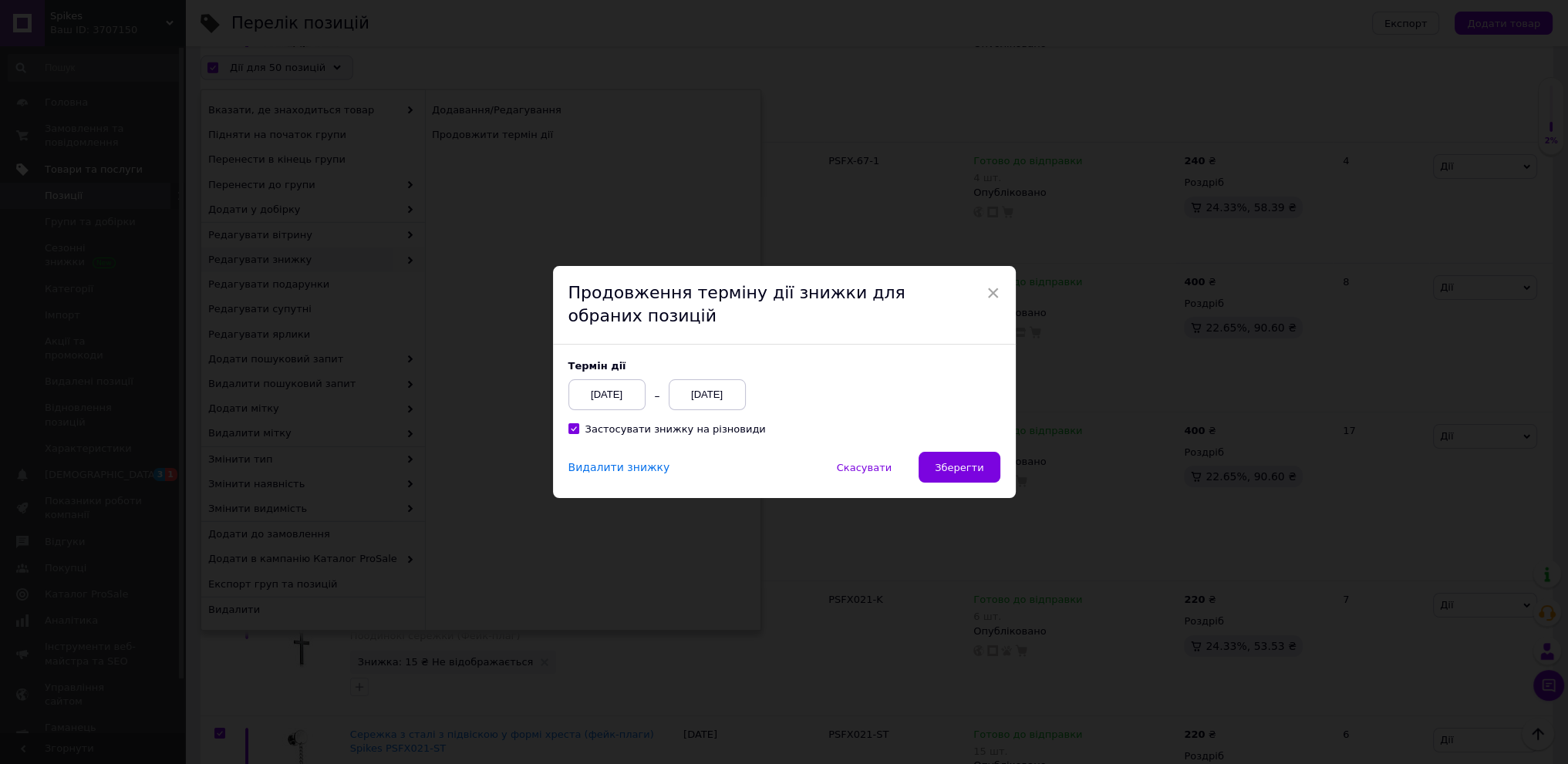
scroll to position [6183, 0]
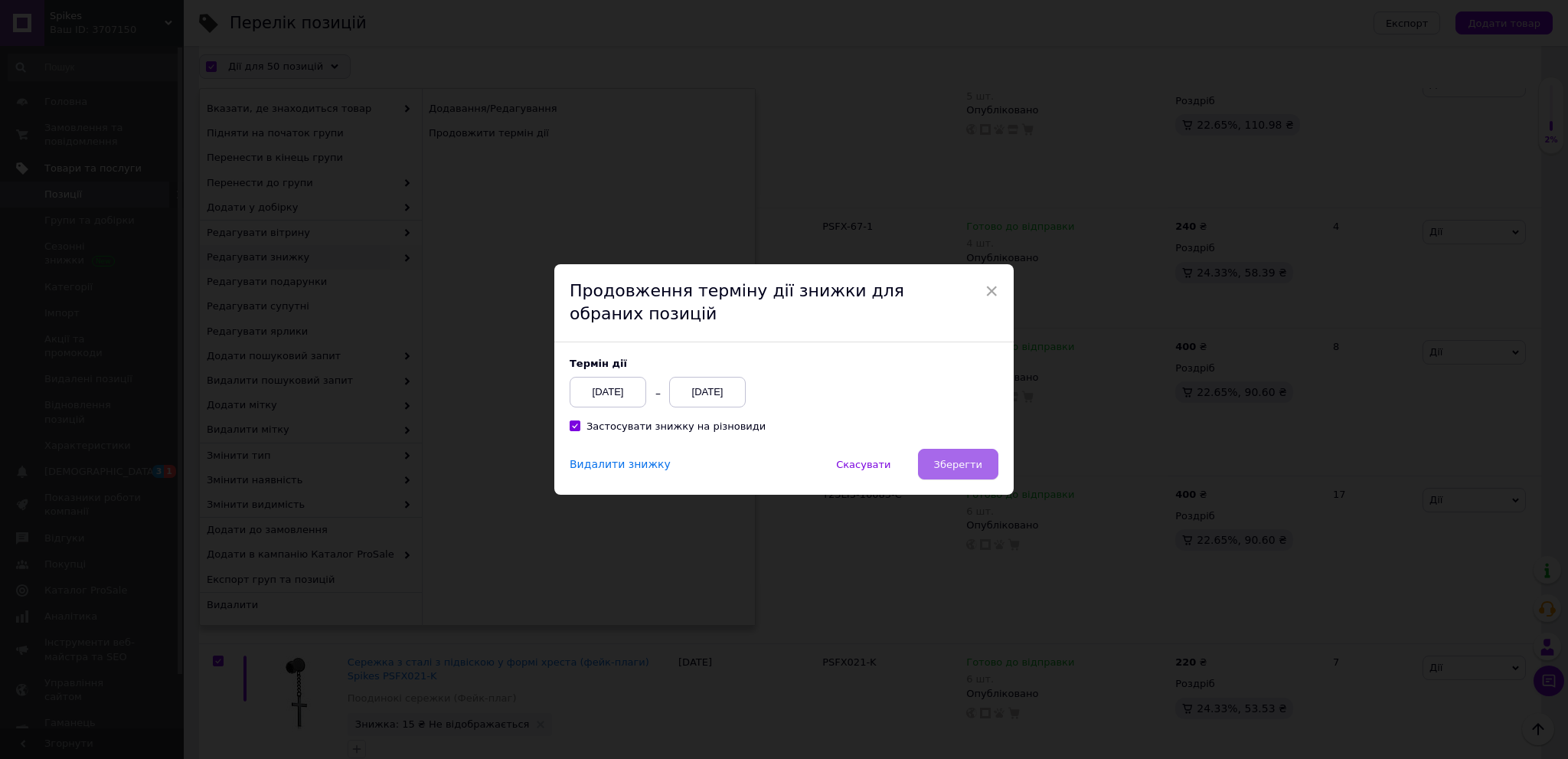
click at [970, 474] on button "Зберегти" at bounding box center [958, 465] width 81 height 31
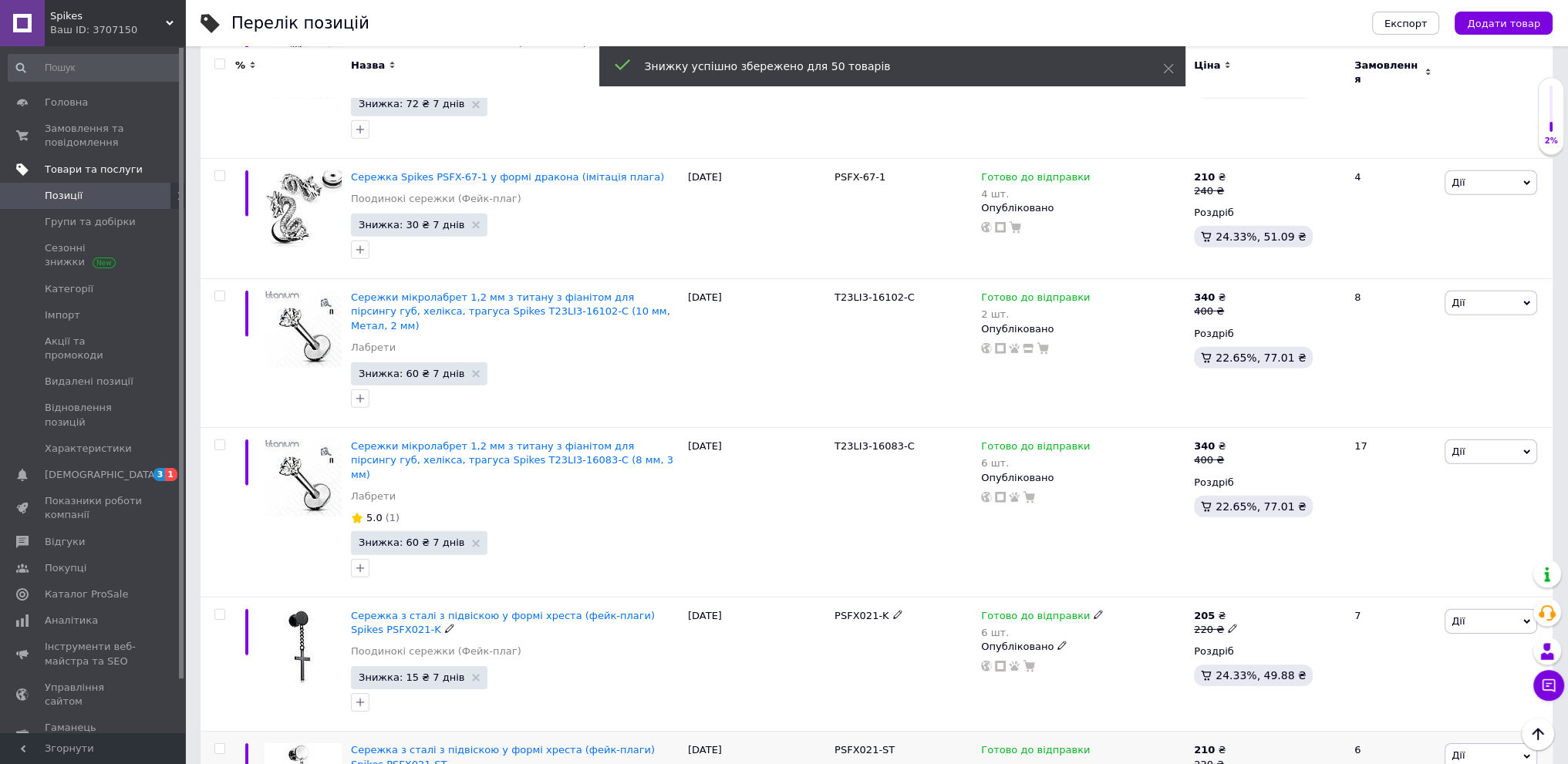
scroll to position [6257, 0]
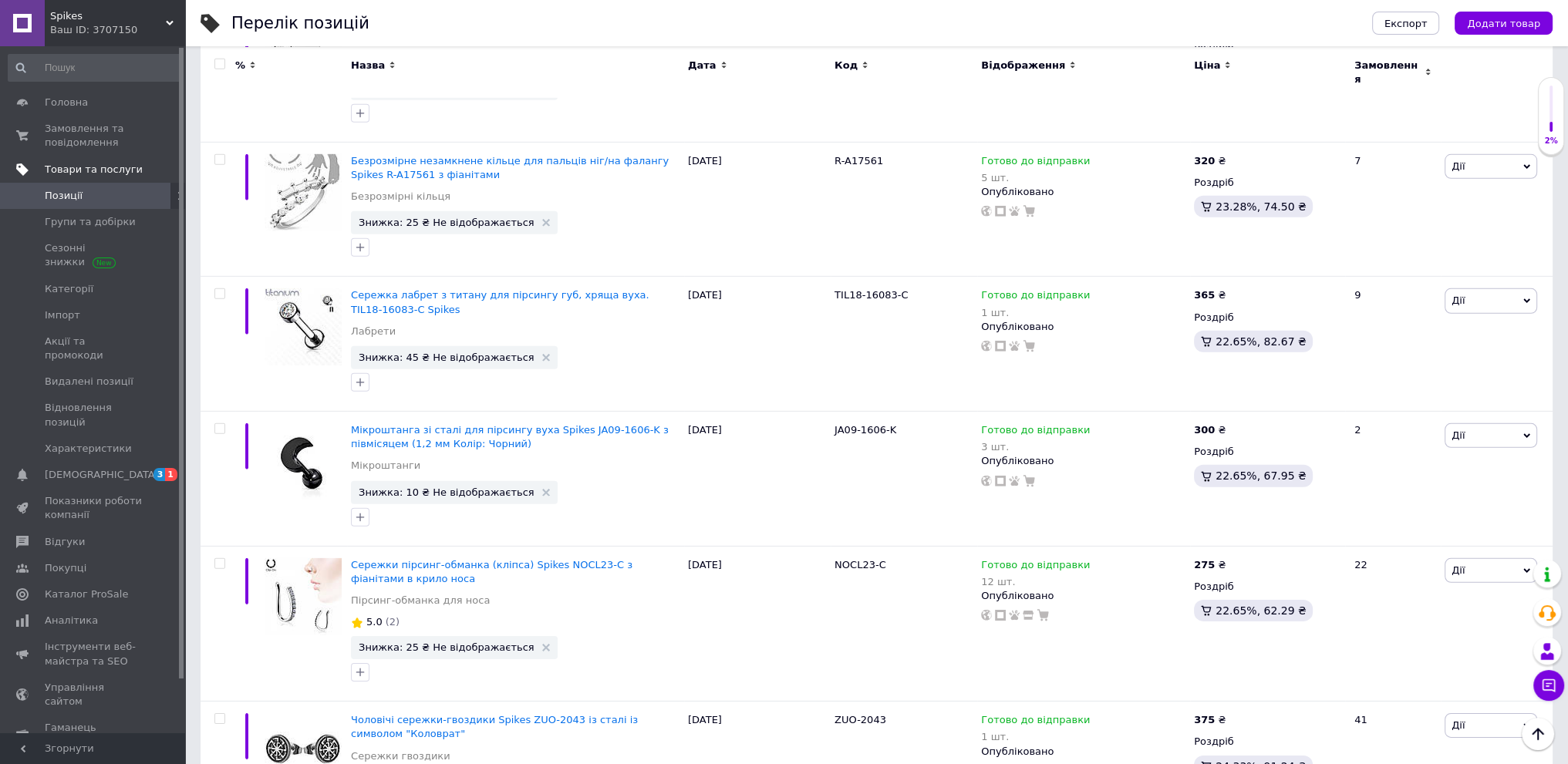
click at [217, 61] on input "checkbox" at bounding box center [219, 63] width 10 height 10
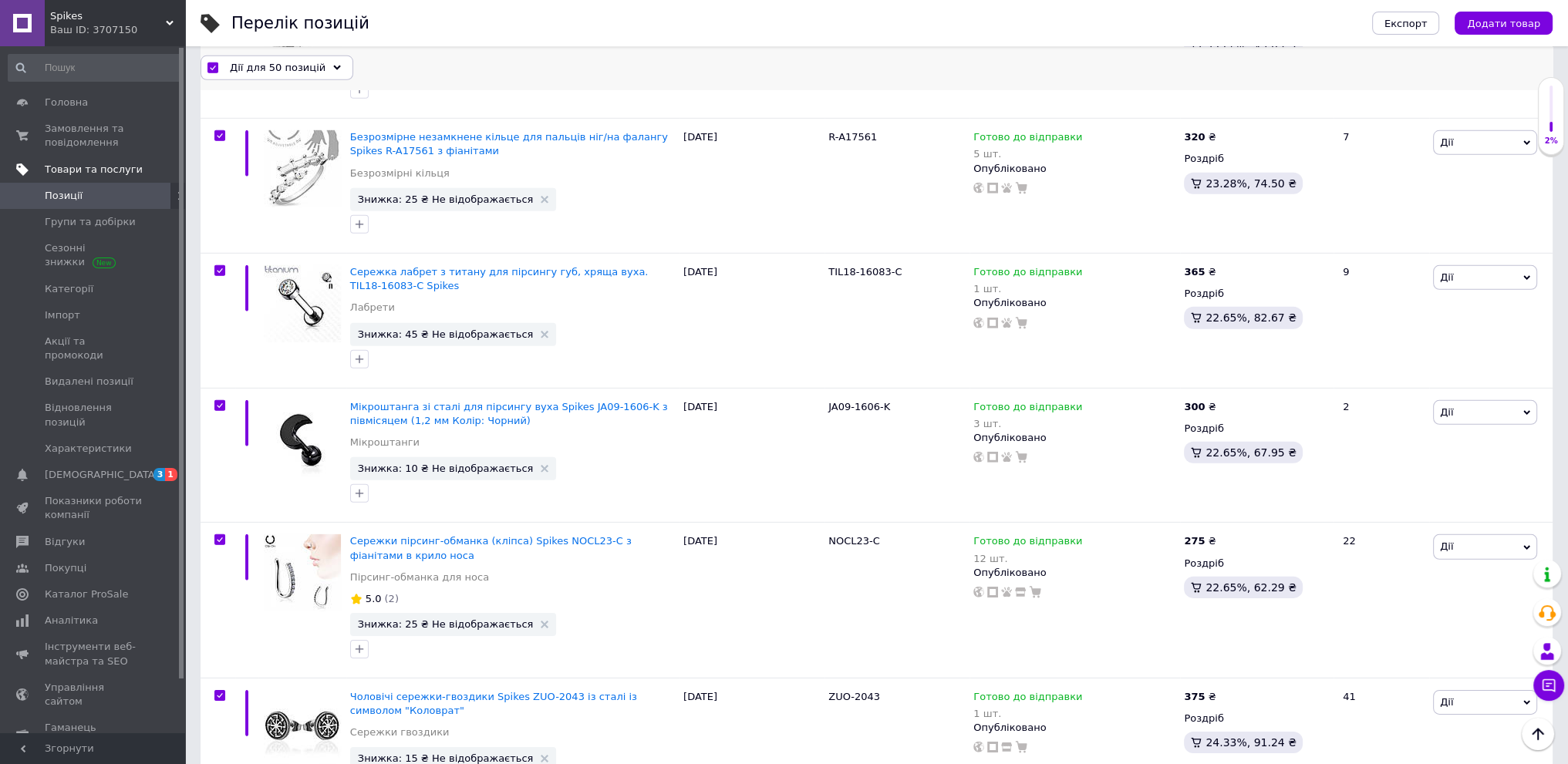
click at [286, 75] on div "Дії для 50 позицій" at bounding box center [277, 67] width 153 height 25
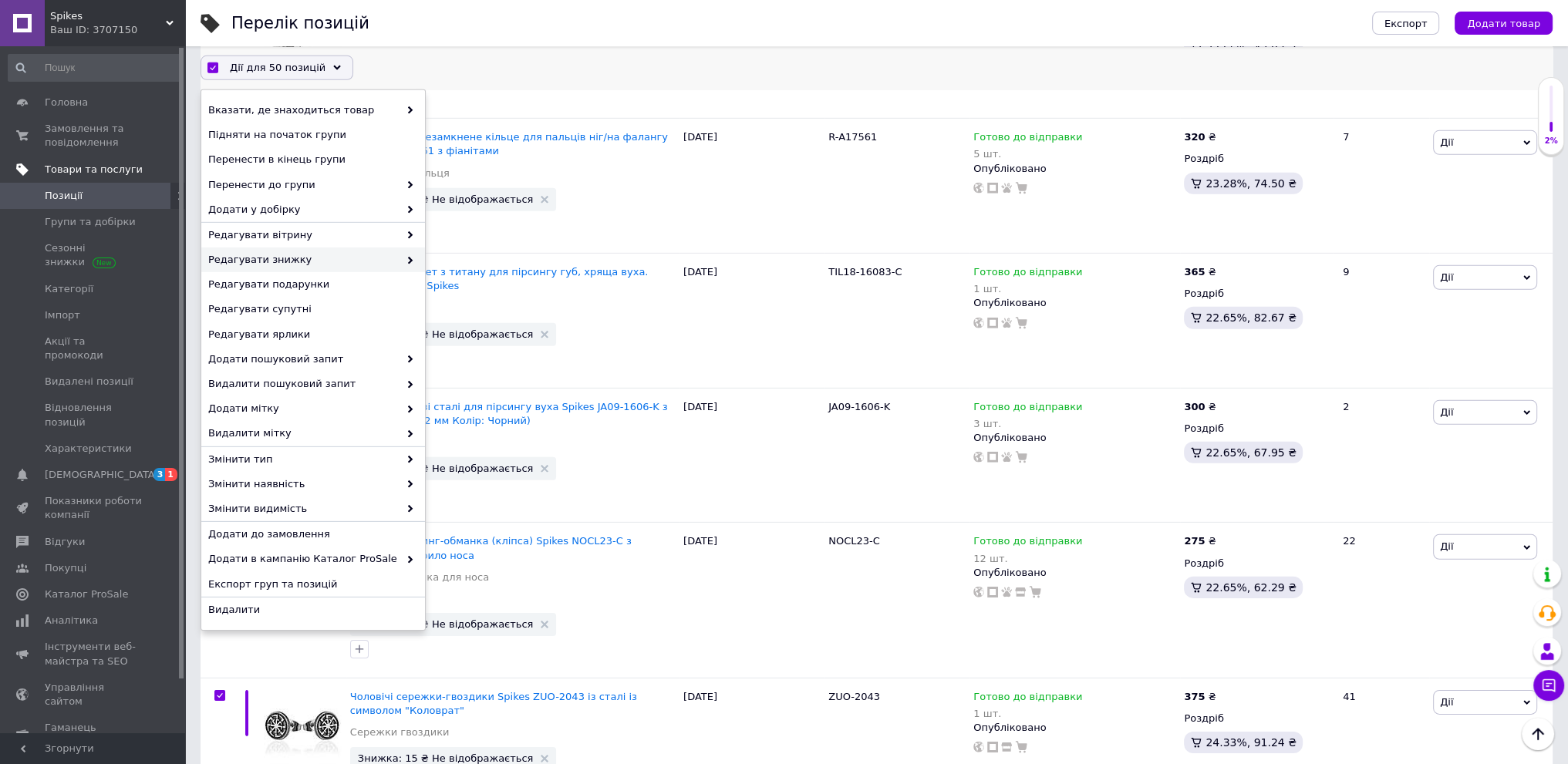
click at [350, 265] on span "Редагувати знижку" at bounding box center [304, 259] width 190 height 14
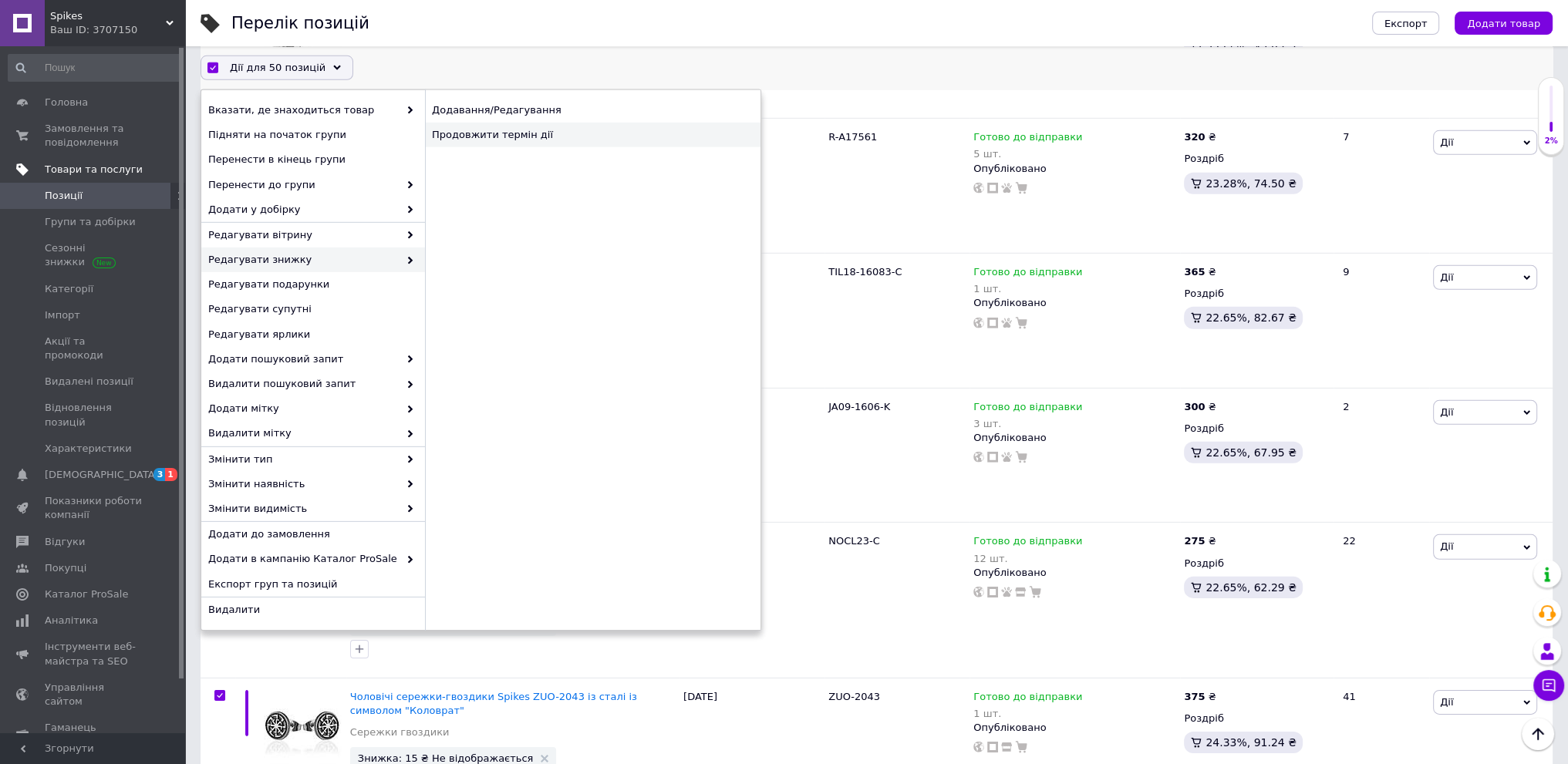
click at [542, 126] on div "Продовжити термін дії" at bounding box center [593, 135] width 336 height 25
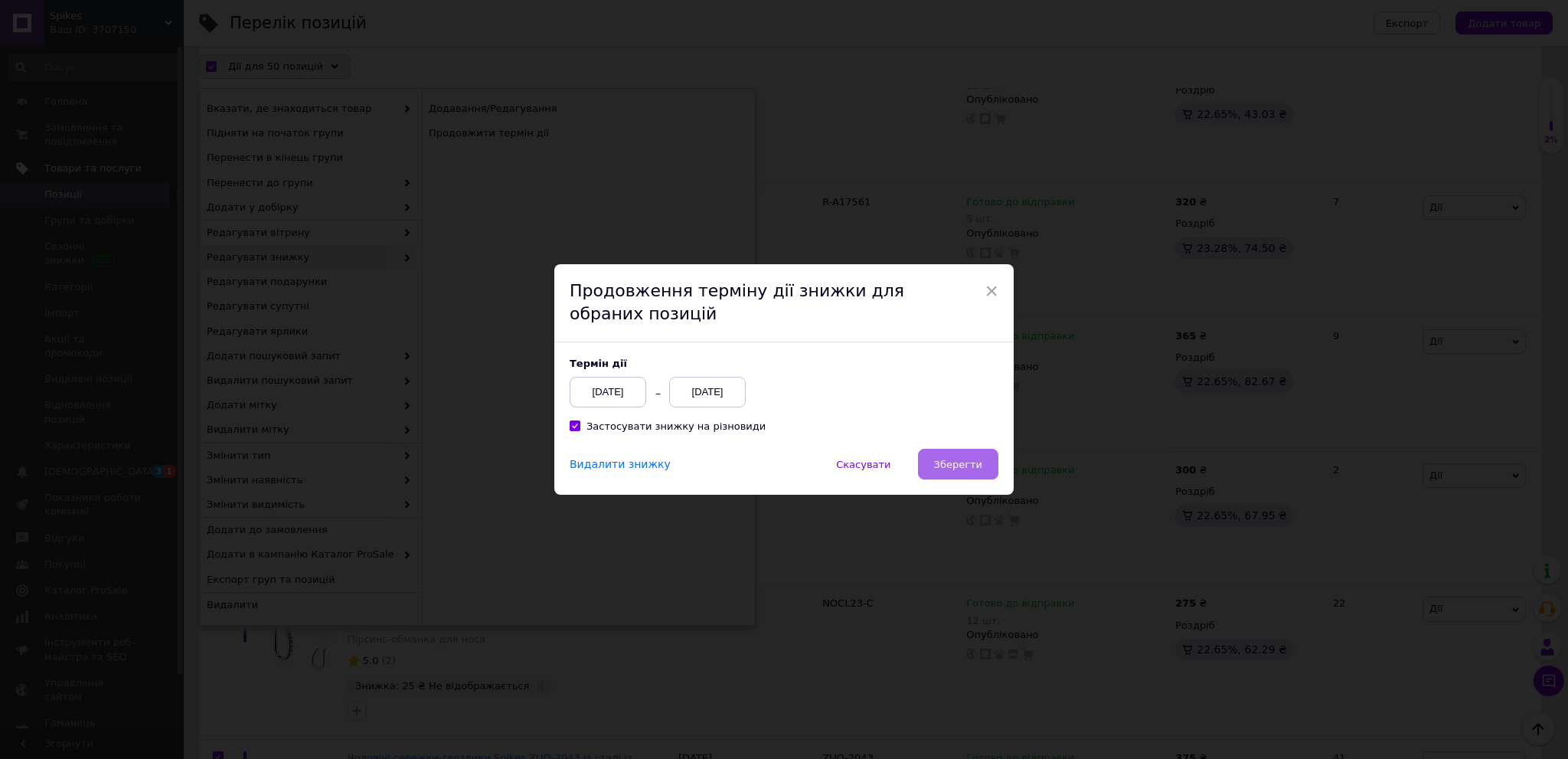
click at [980, 477] on button "Зберегти" at bounding box center [958, 465] width 81 height 31
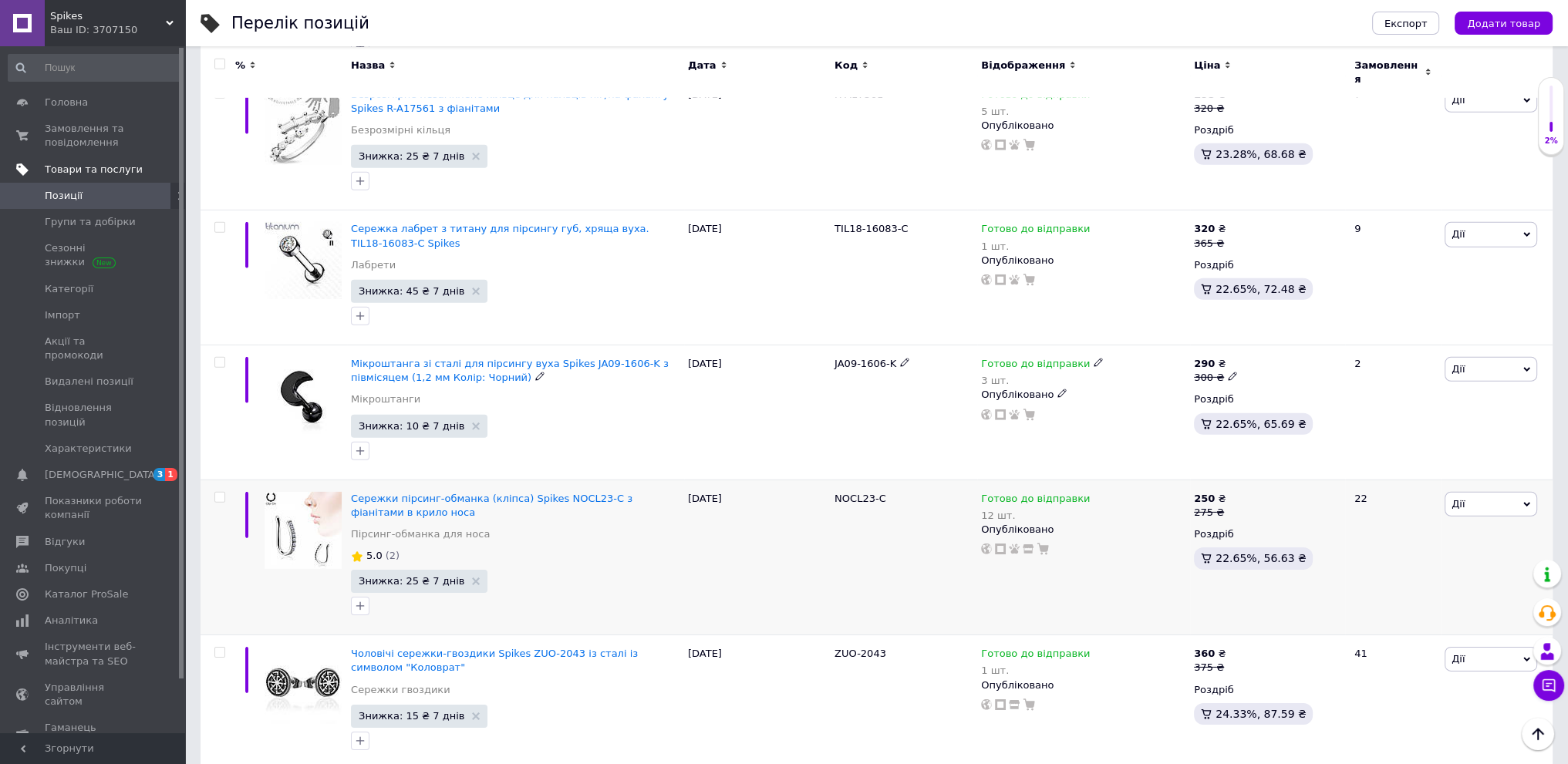
scroll to position [6361, 0]
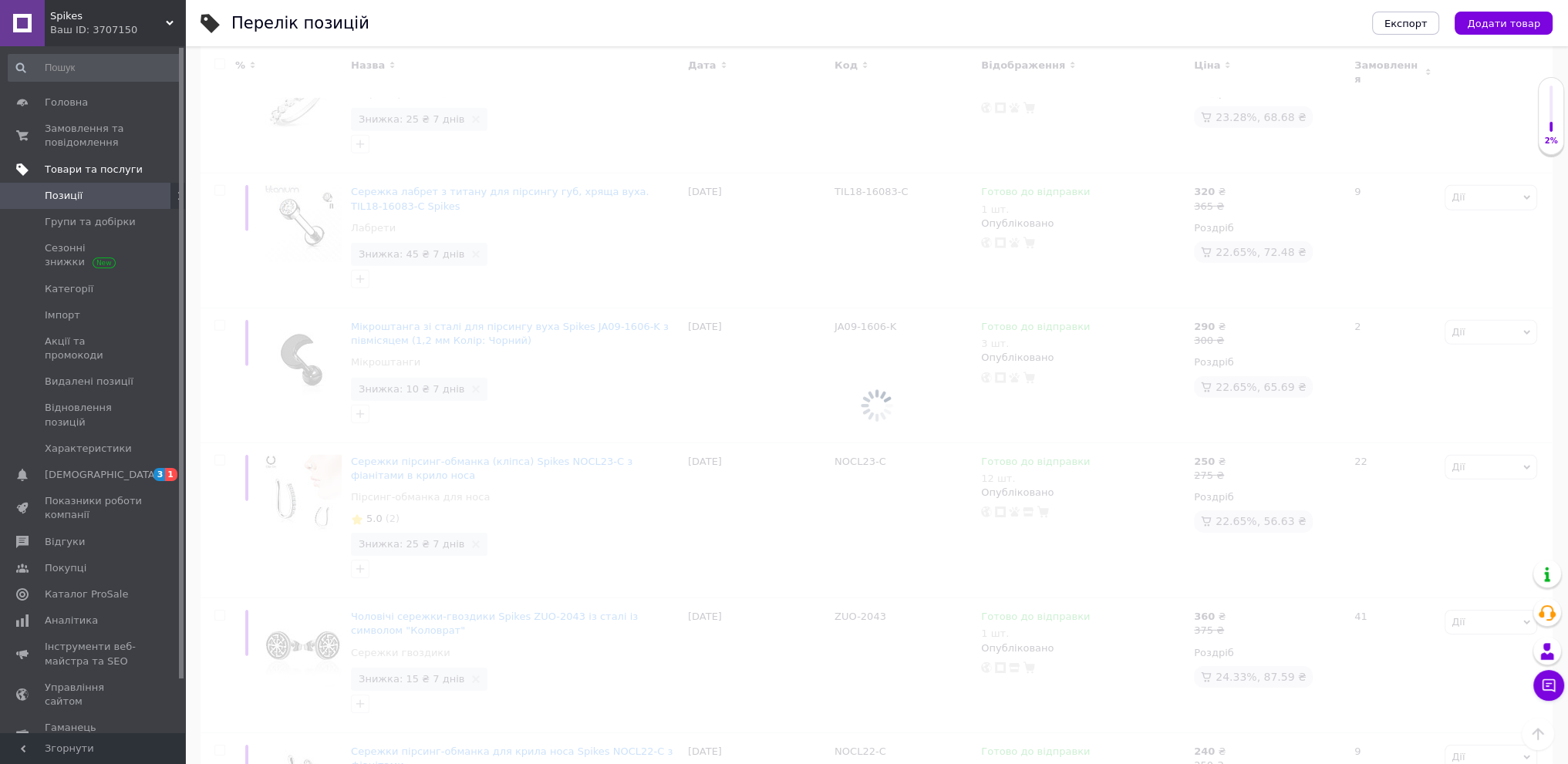
scroll to position [6330, 0]
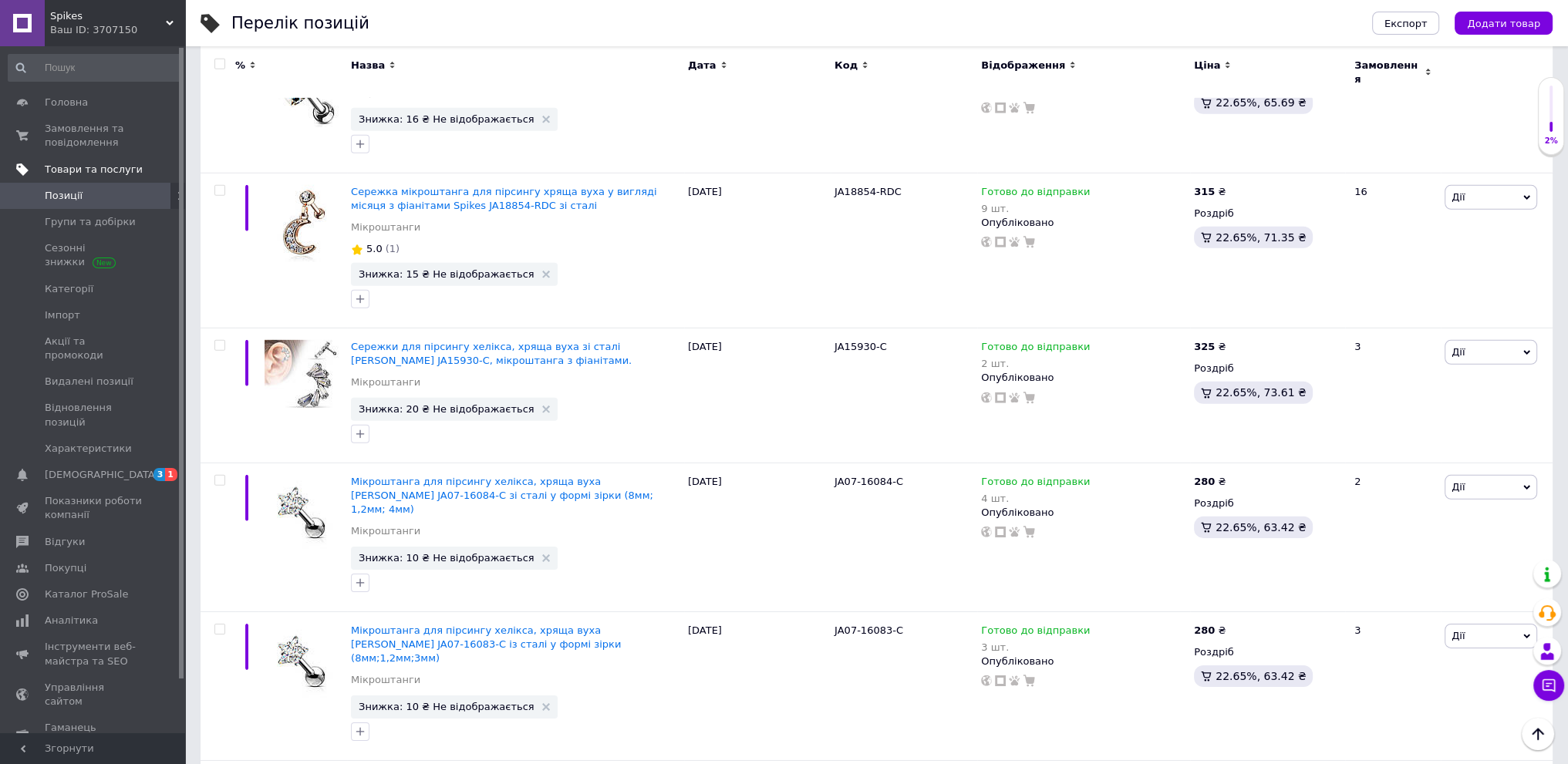
click at [216, 57] on span at bounding box center [219, 62] width 11 height 11
click at [216, 58] on input "checkbox" at bounding box center [219, 63] width 10 height 10
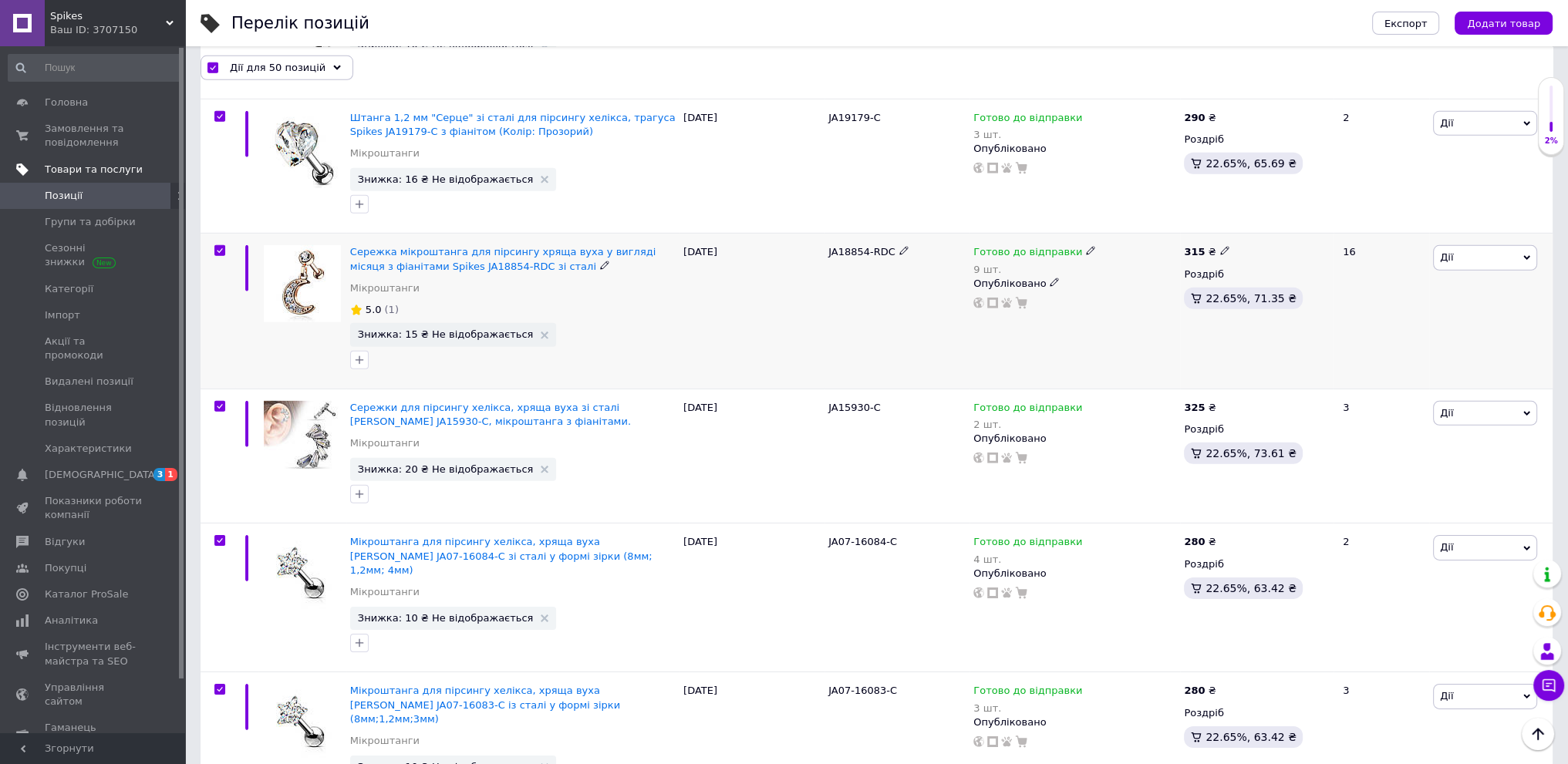
scroll to position [6329, 0]
click at [295, 72] on span "Дії для 50 позицій" at bounding box center [277, 66] width 95 height 14
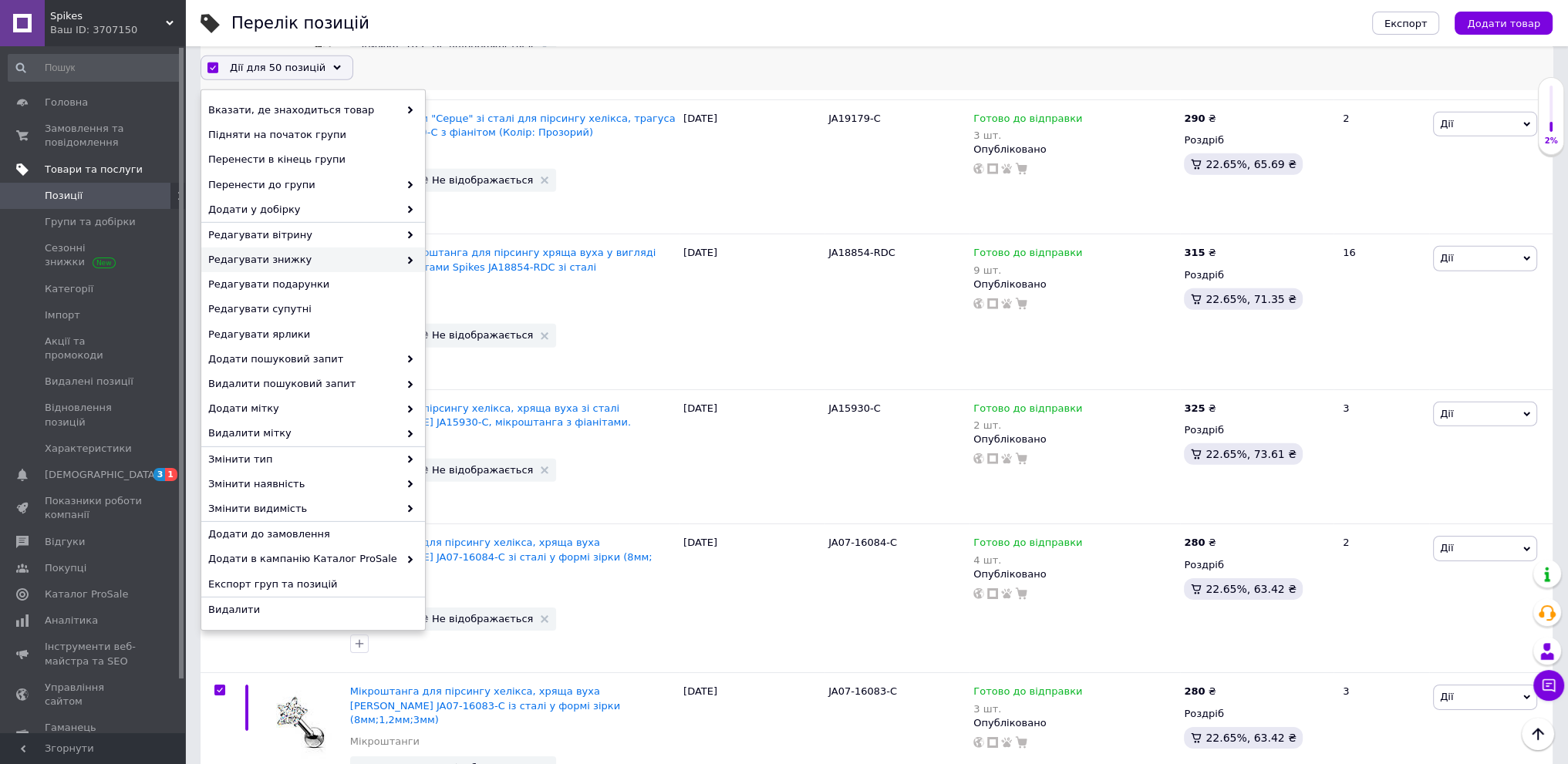
click at [325, 264] on span "Редагувати знижку" at bounding box center [304, 259] width 190 height 14
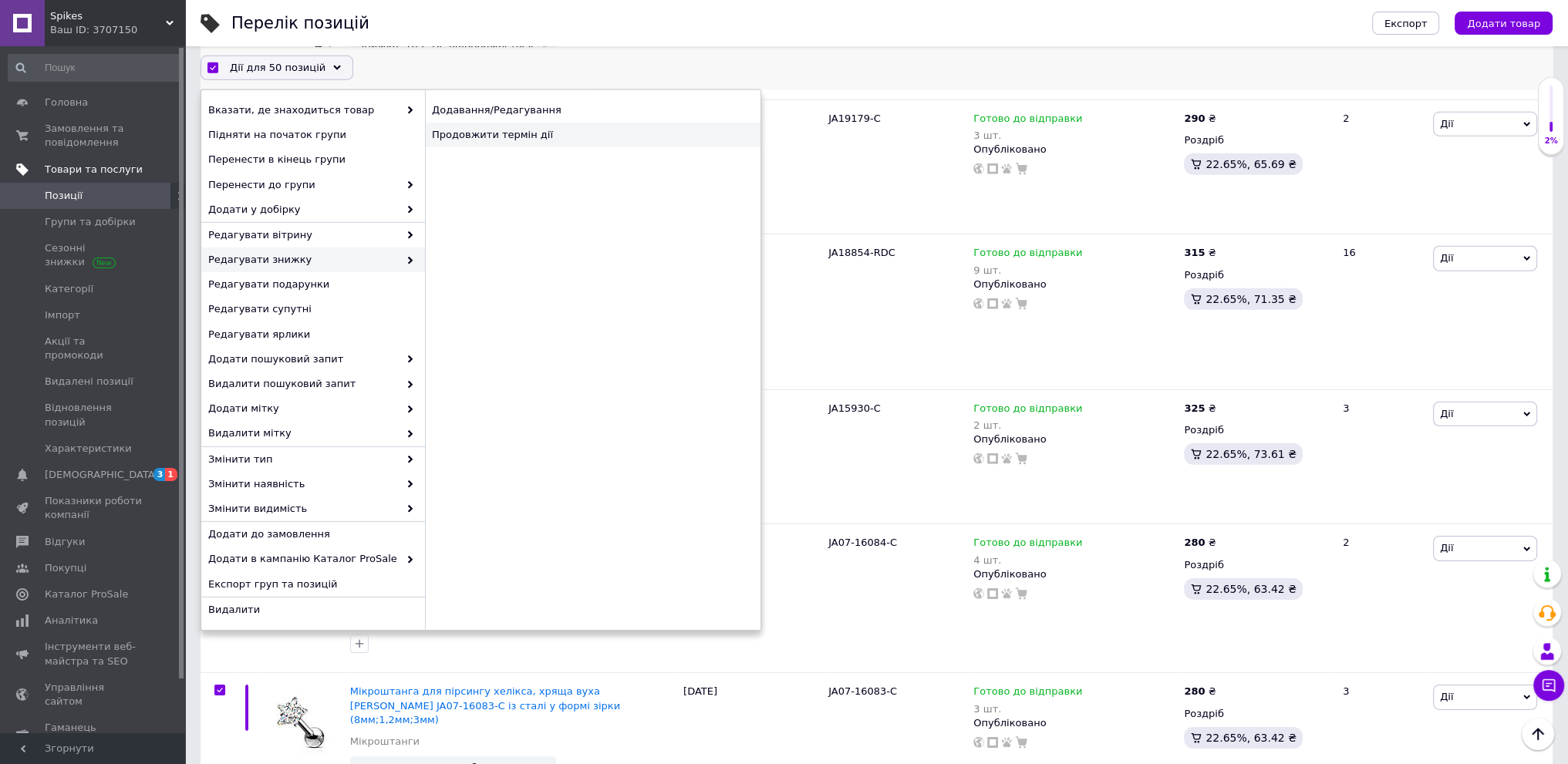
click at [520, 142] on div "Продовжити термін дії" at bounding box center [593, 135] width 336 height 25
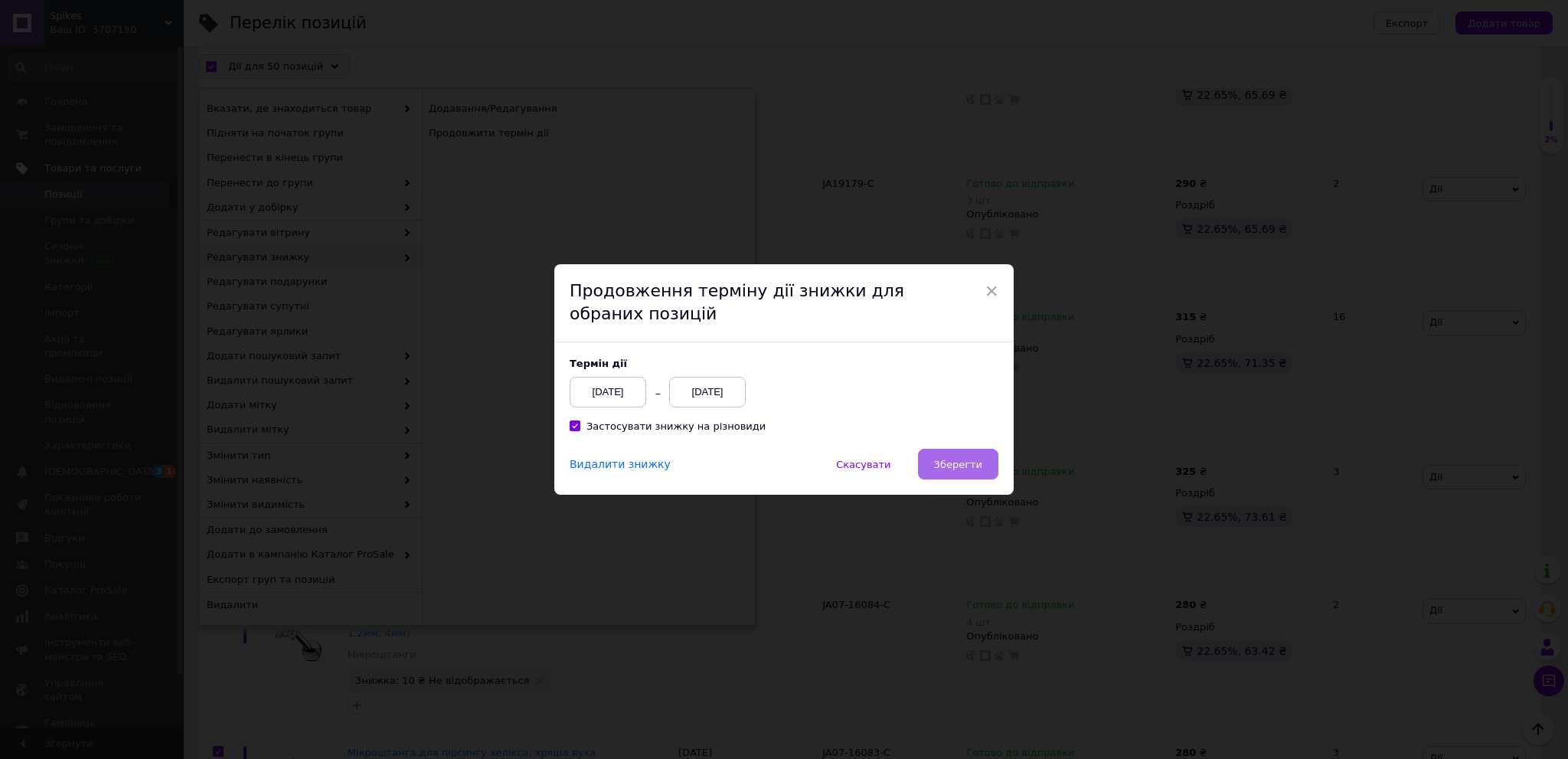
click at [979, 461] on span "Зберегти" at bounding box center [958, 465] width 48 height 11
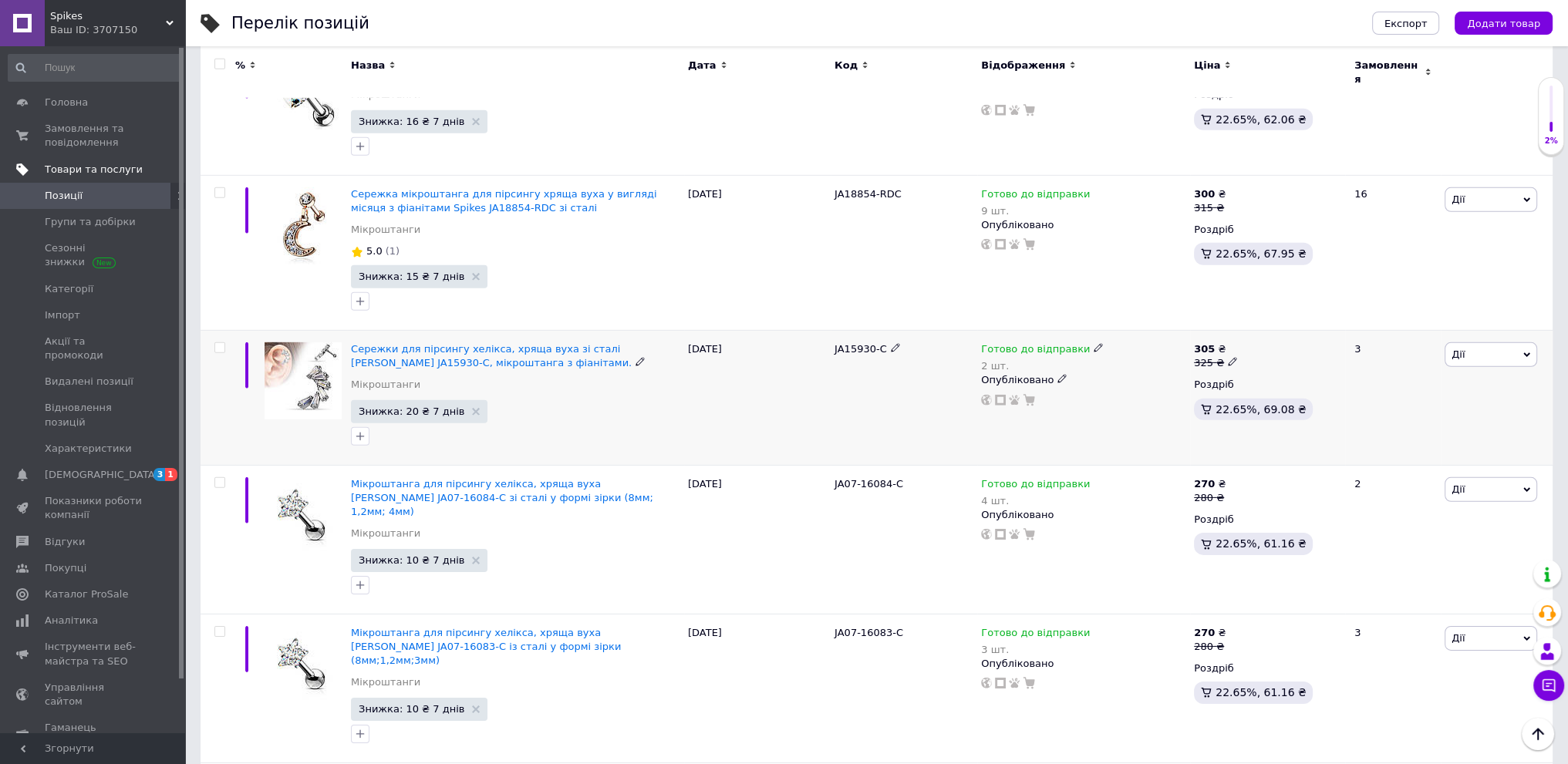
scroll to position [6330, 0]
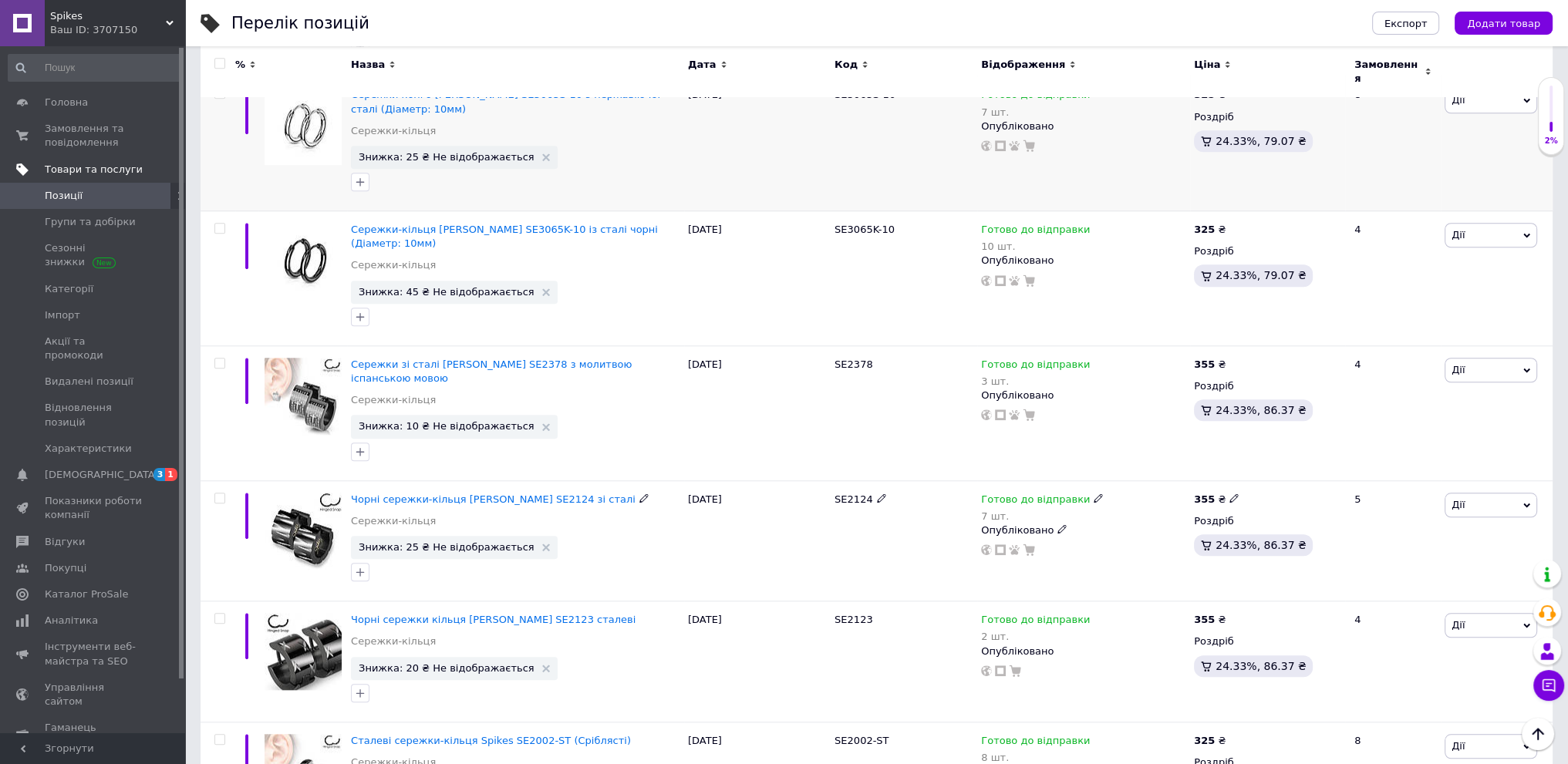
scroll to position [1471, 0]
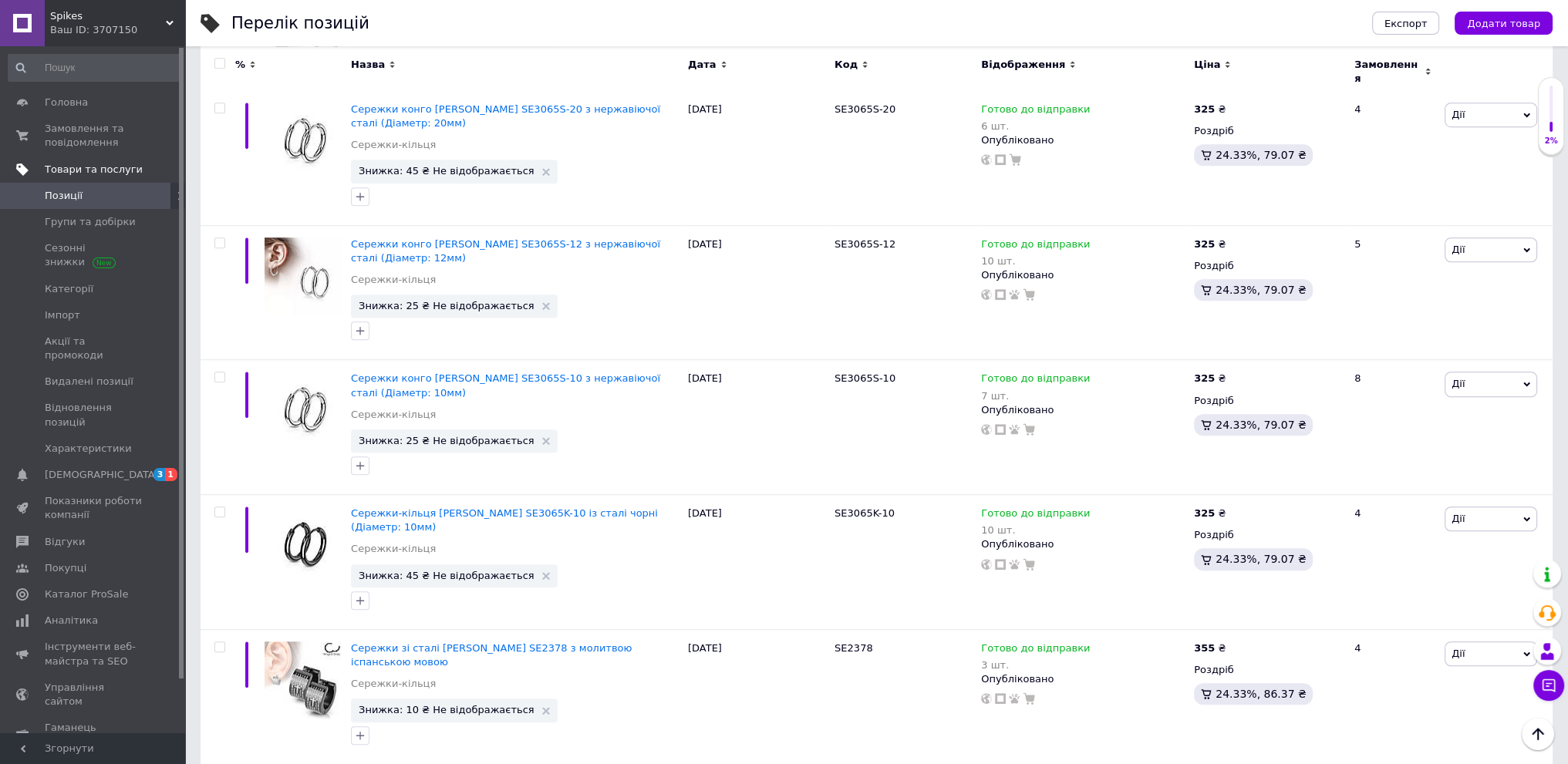
click at [214, 57] on div at bounding box center [218, 71] width 34 height 52
click at [218, 61] on input "checkbox" at bounding box center [219, 63] width 10 height 10
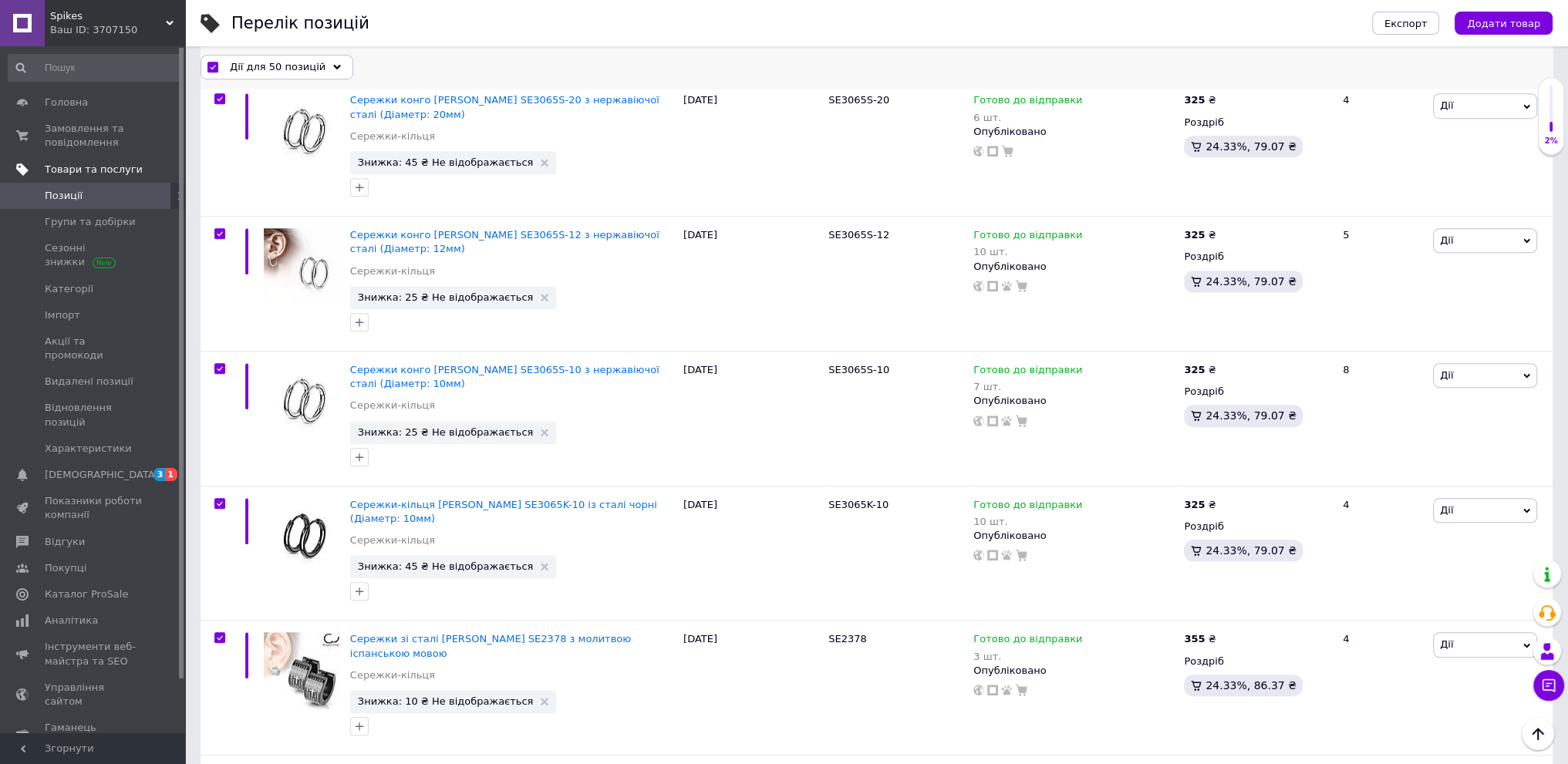
click at [263, 68] on span "Дії для 50 позицій" at bounding box center [277, 66] width 95 height 14
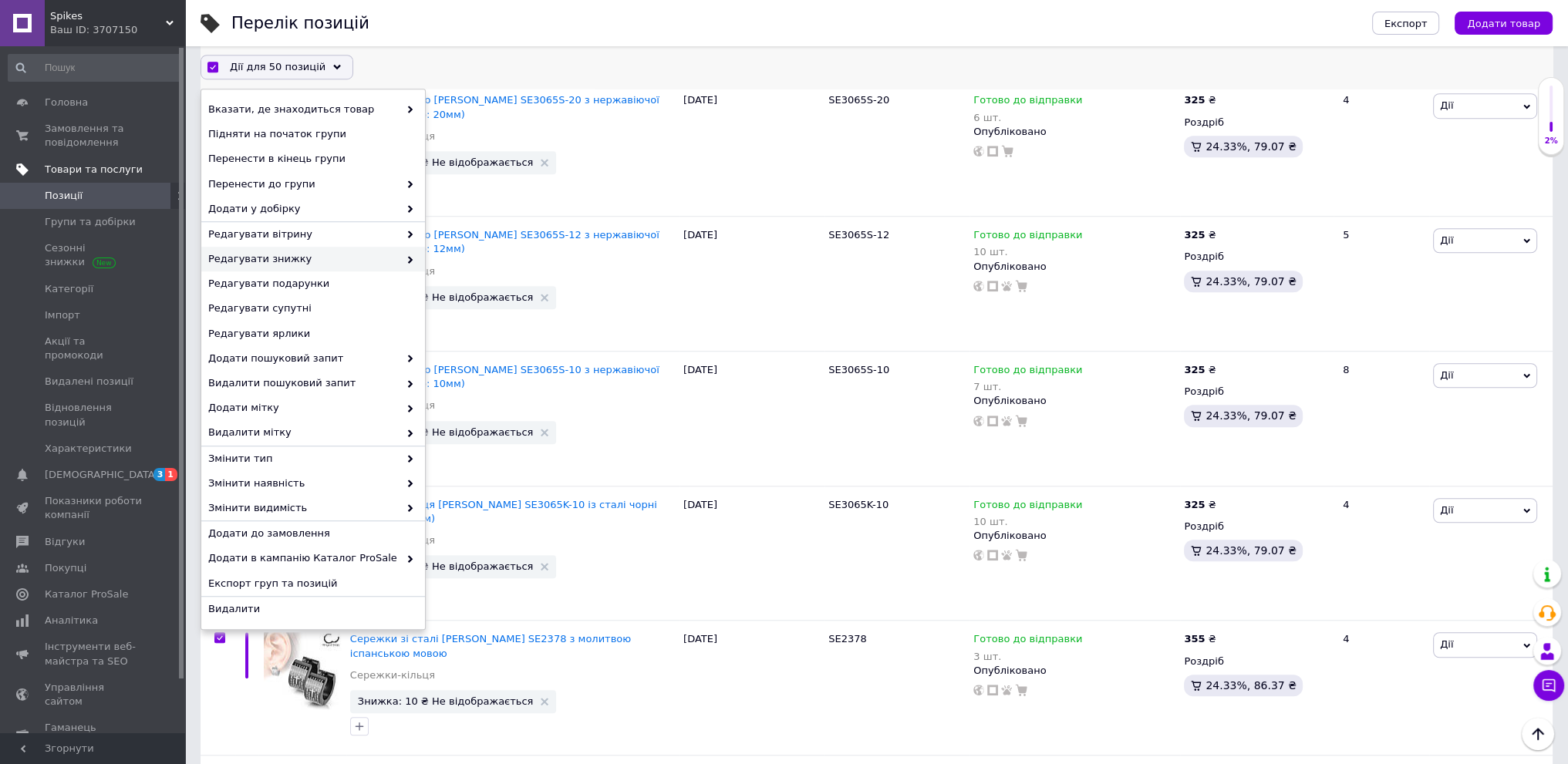
click at [351, 264] on span "Редагувати знижку" at bounding box center [304, 259] width 190 height 14
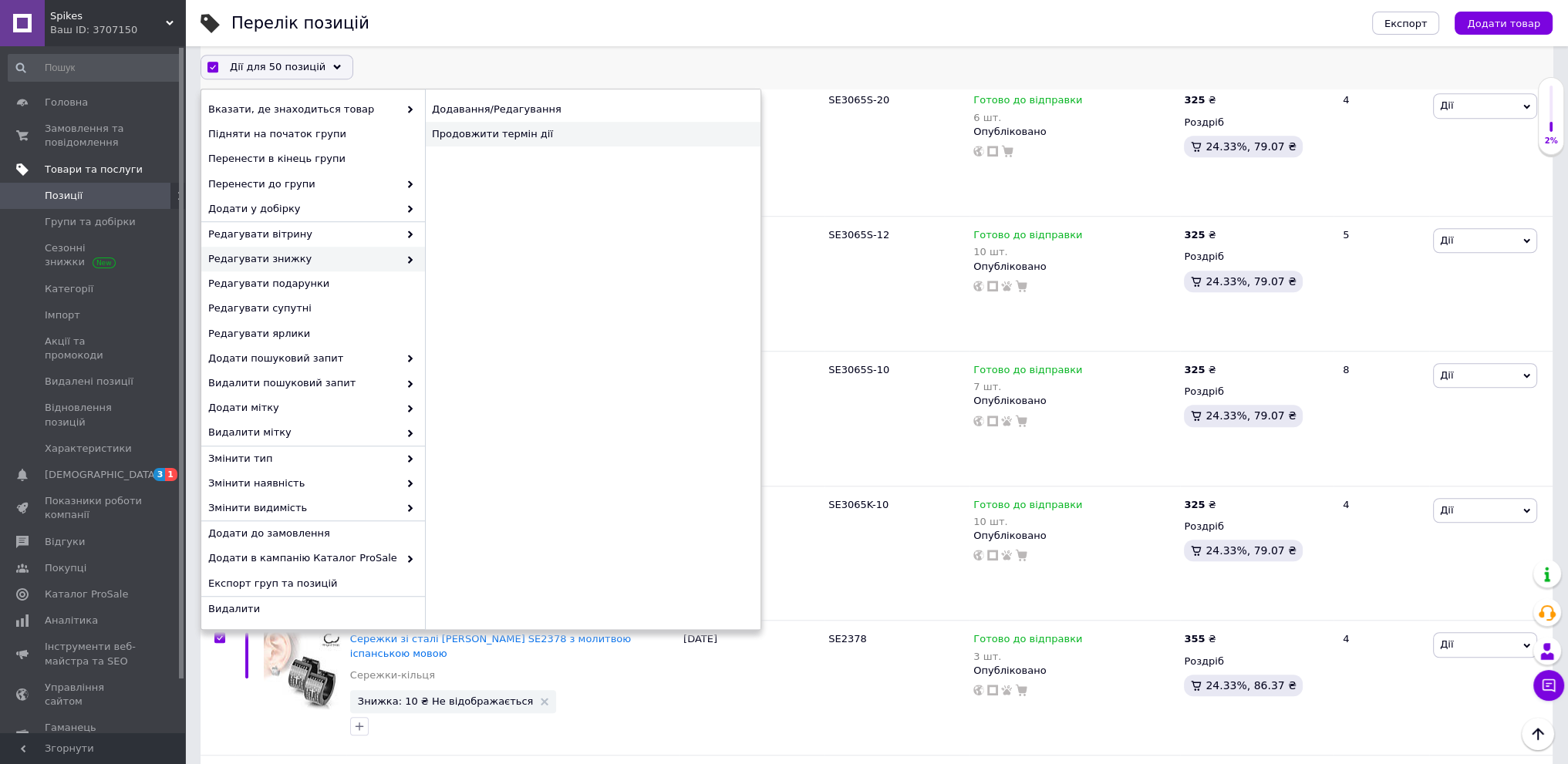
click at [526, 133] on div "Продовжити термін дії" at bounding box center [593, 135] width 336 height 25
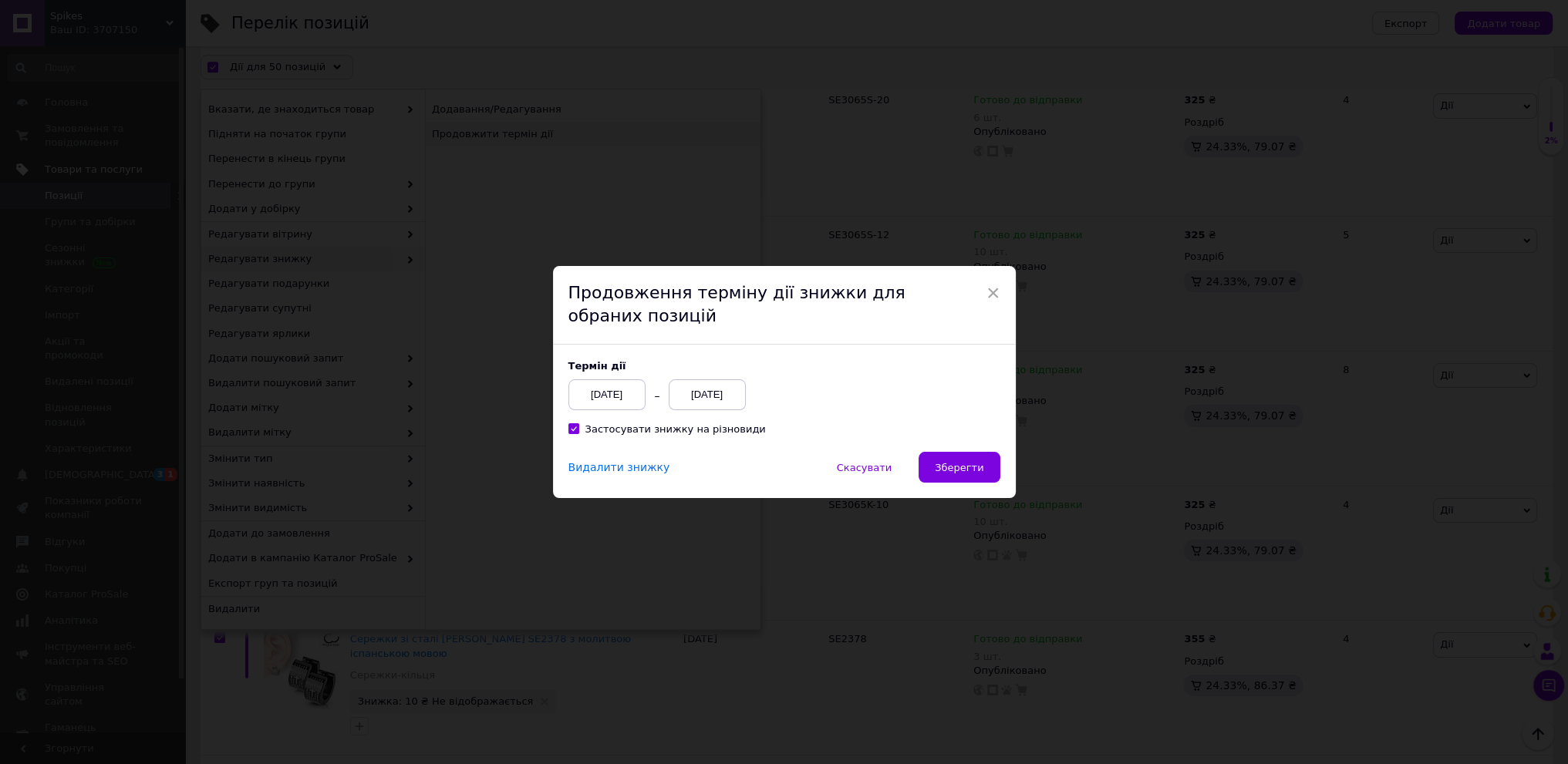
scroll to position [1404, 0]
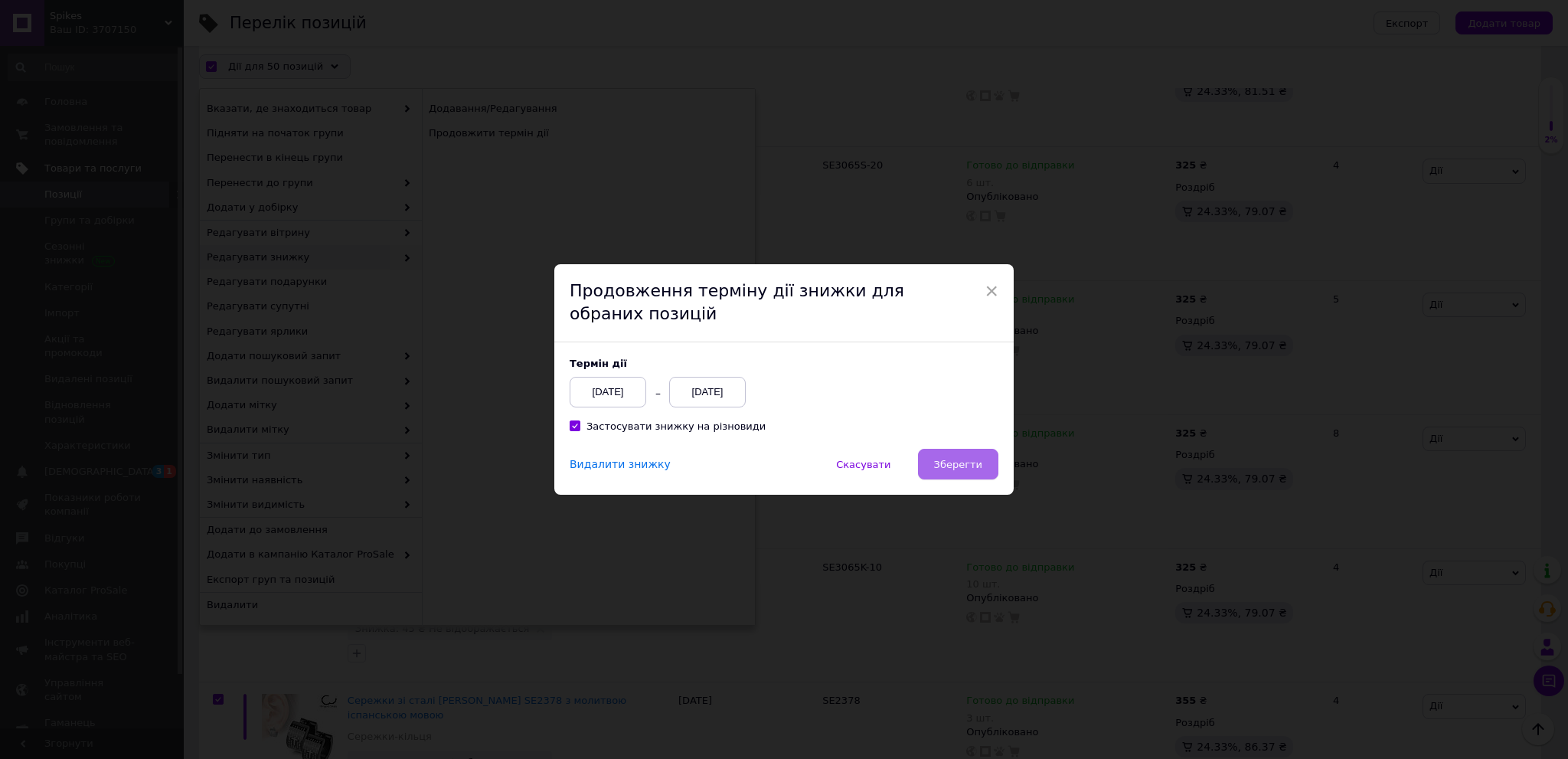
click at [971, 454] on button "Зберегти" at bounding box center [958, 465] width 81 height 31
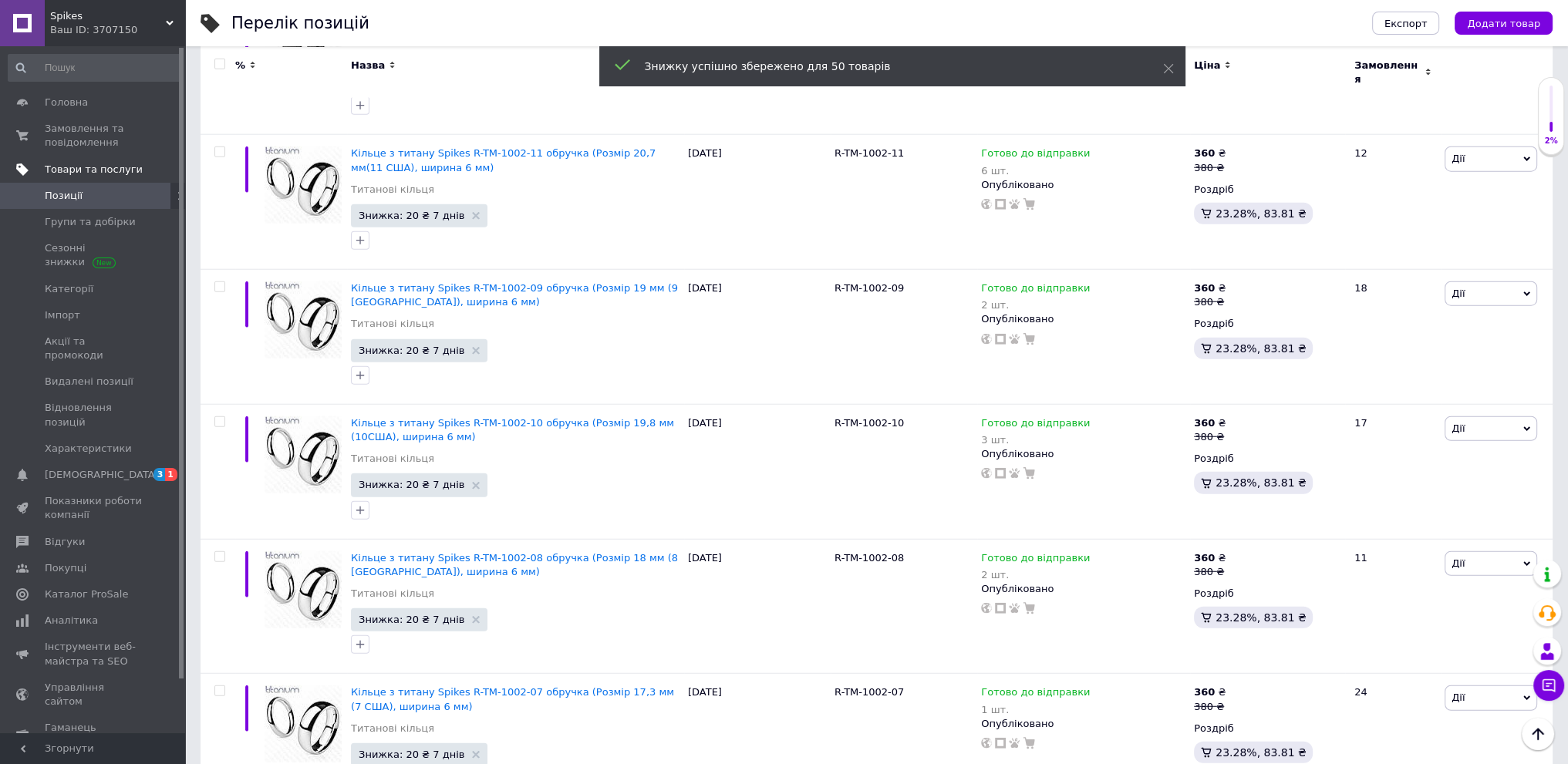
scroll to position [6328, 0]
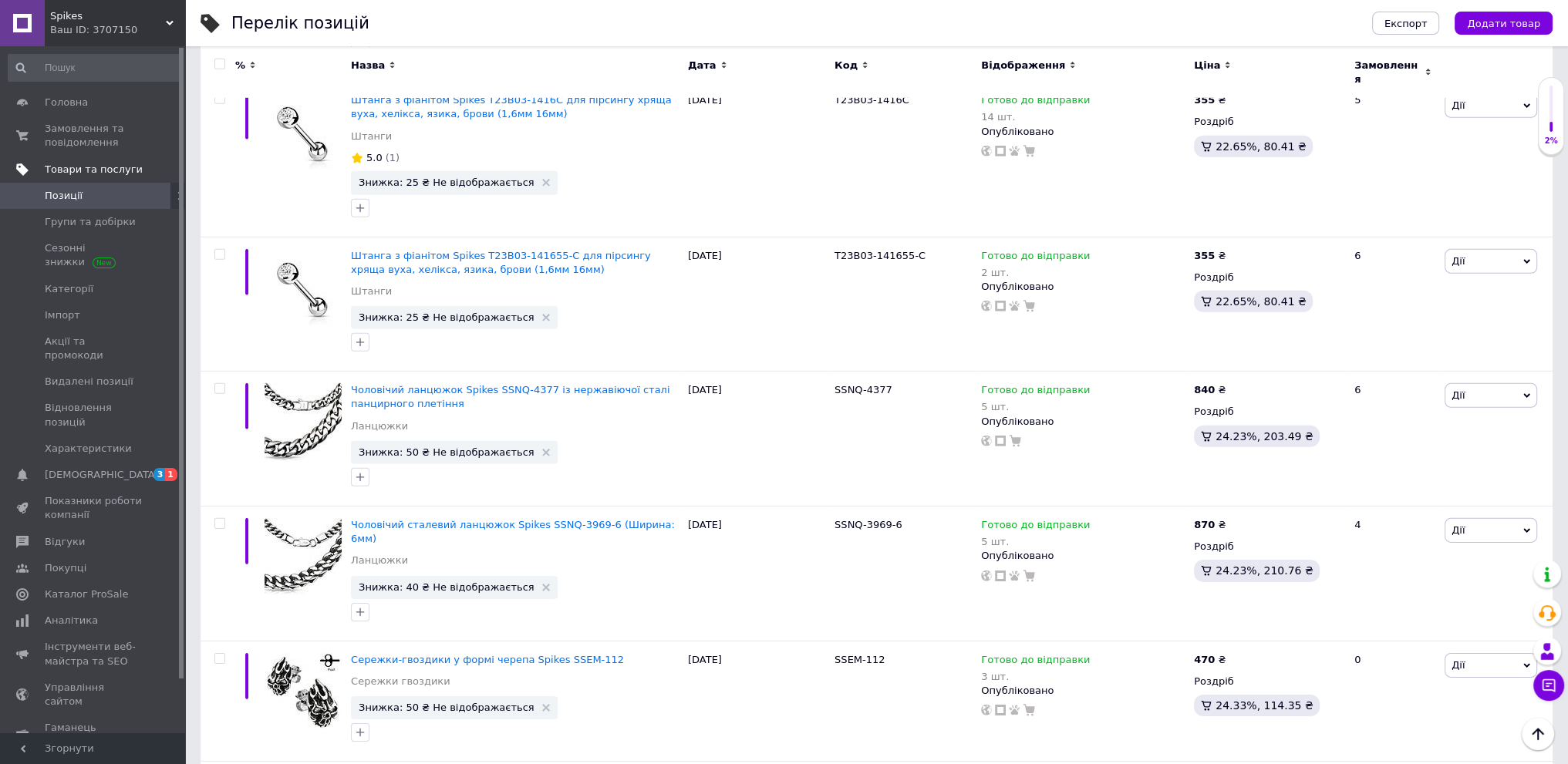
click at [221, 65] on input "checkbox" at bounding box center [219, 63] width 10 height 10
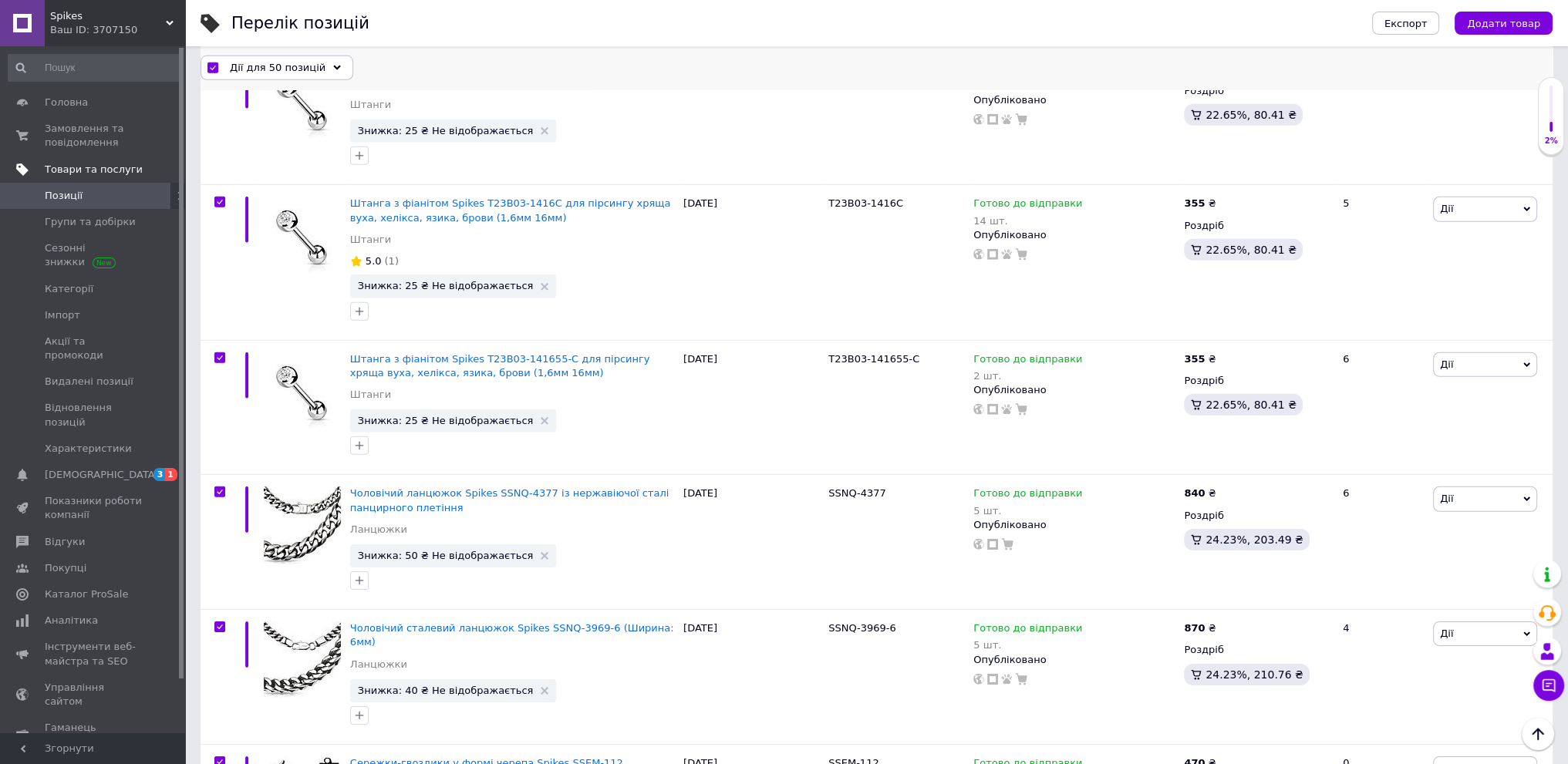
click at [293, 64] on span "Дії для 50 позицій" at bounding box center [277, 66] width 95 height 14
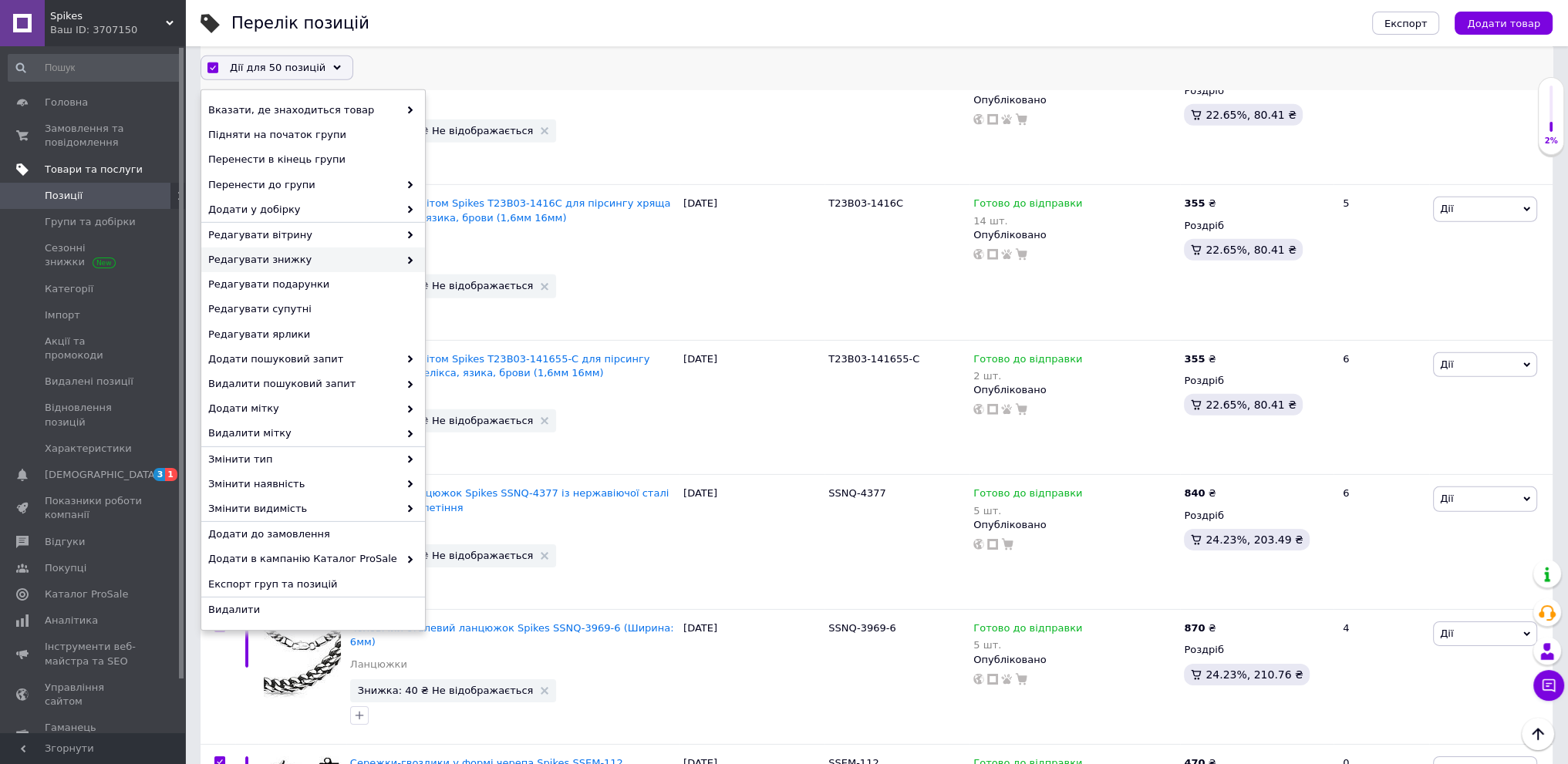
click at [318, 261] on span "Редагувати знижку" at bounding box center [304, 259] width 190 height 14
click at [392, 265] on span "Редагувати знижку" at bounding box center [304, 259] width 190 height 14
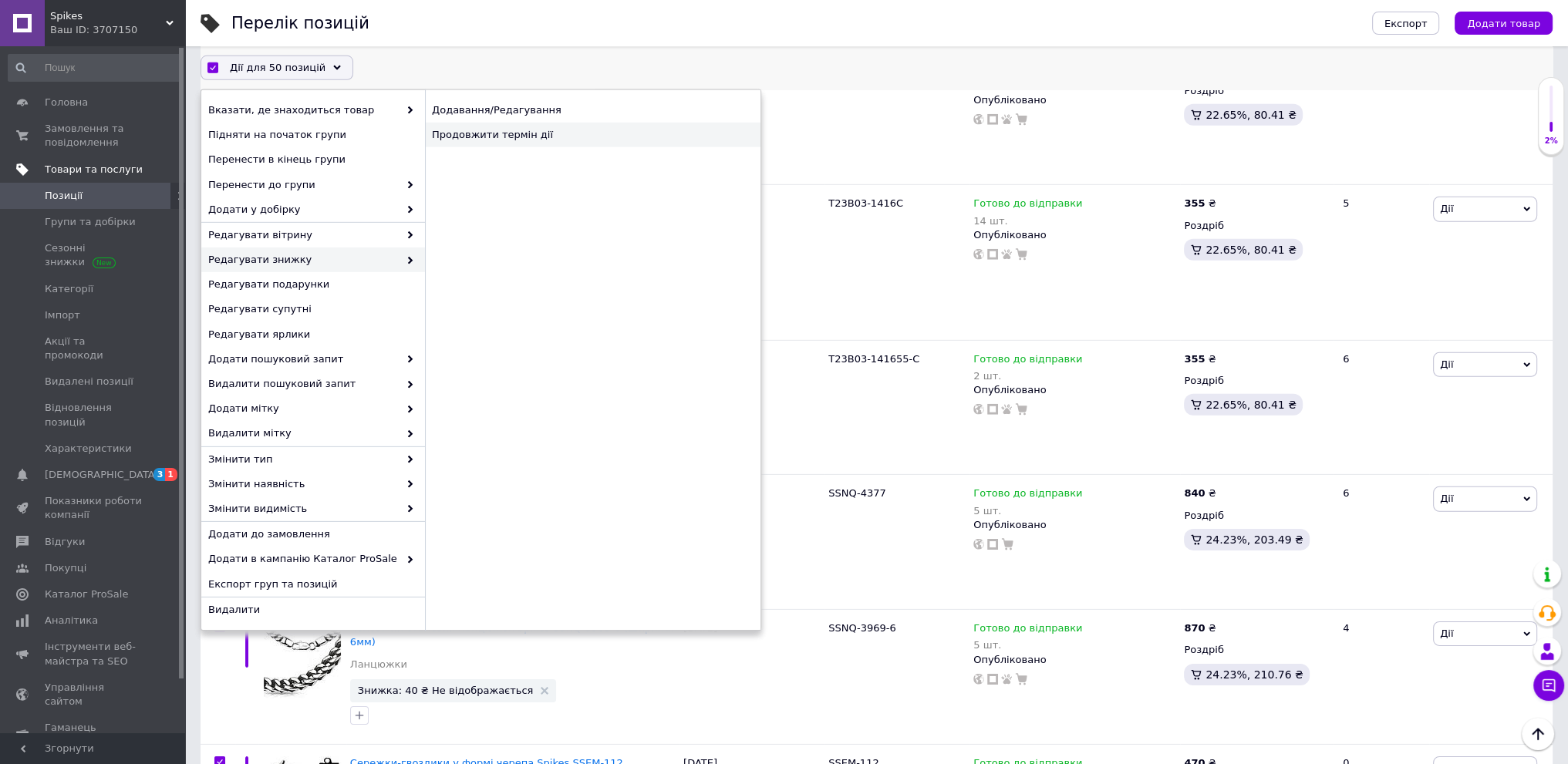
click at [475, 144] on div "Продовжити термін дії" at bounding box center [593, 135] width 336 height 25
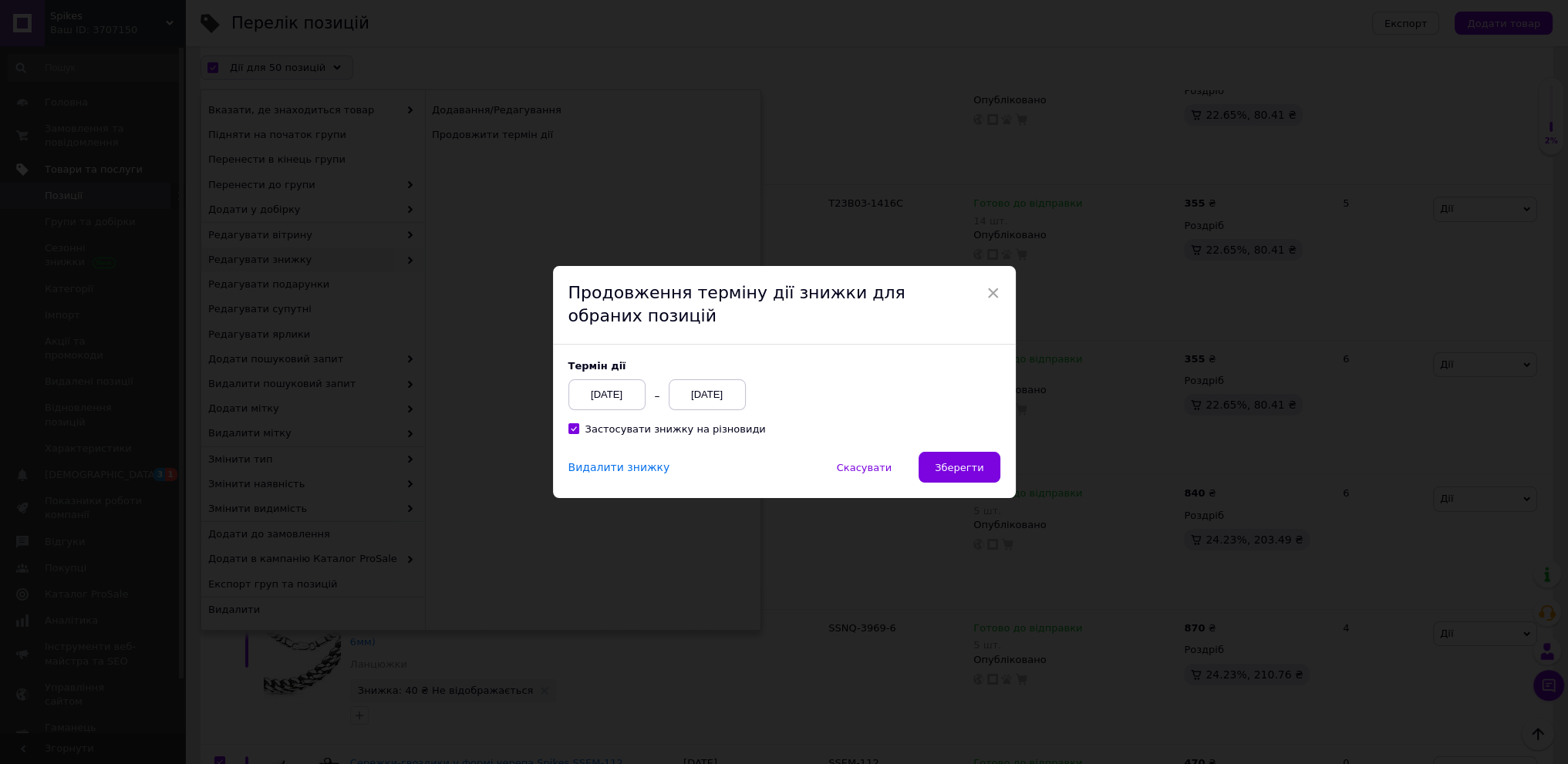
scroll to position [6261, 0]
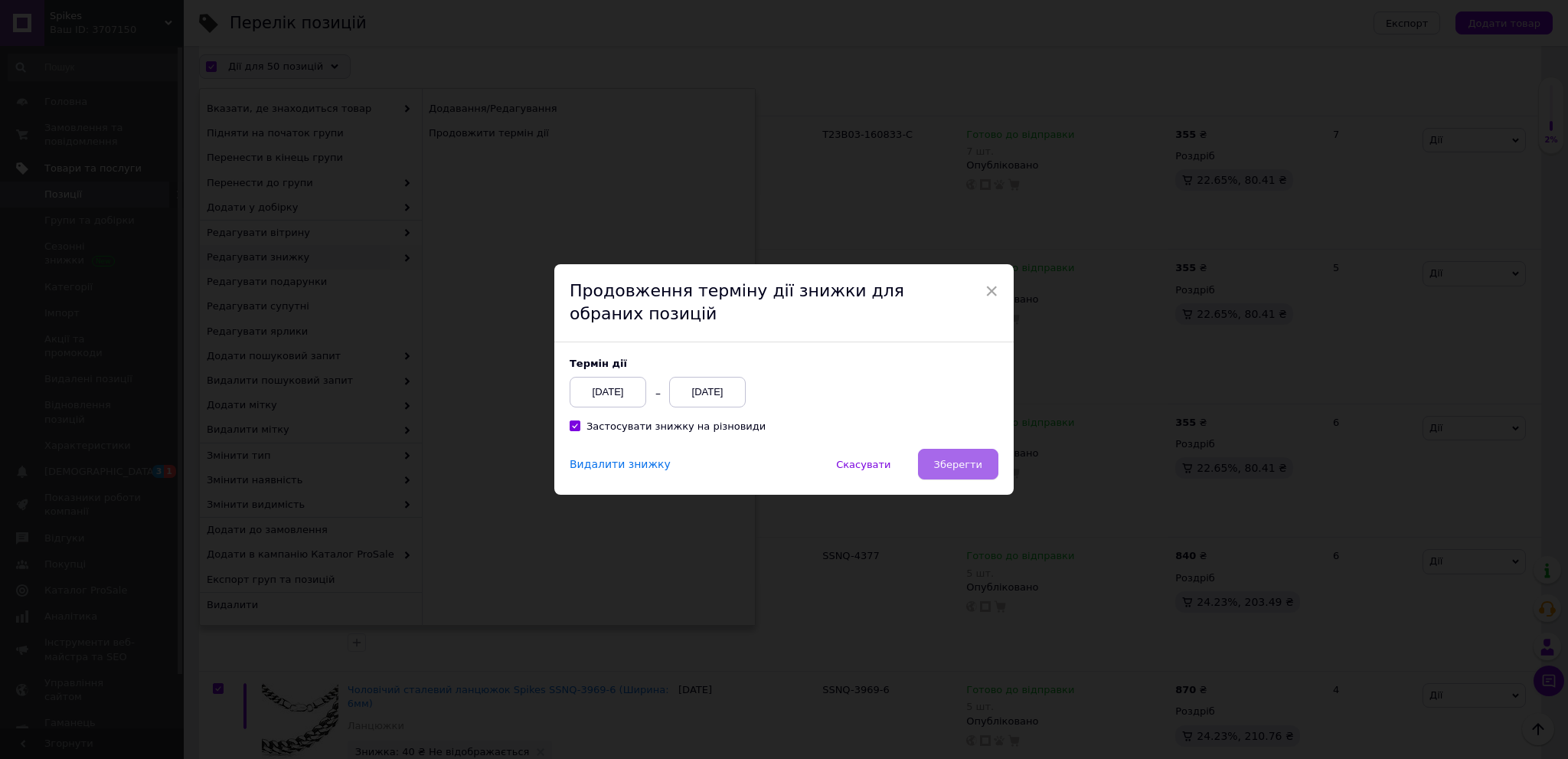
click at [976, 470] on span "Зберегти" at bounding box center [958, 465] width 48 height 11
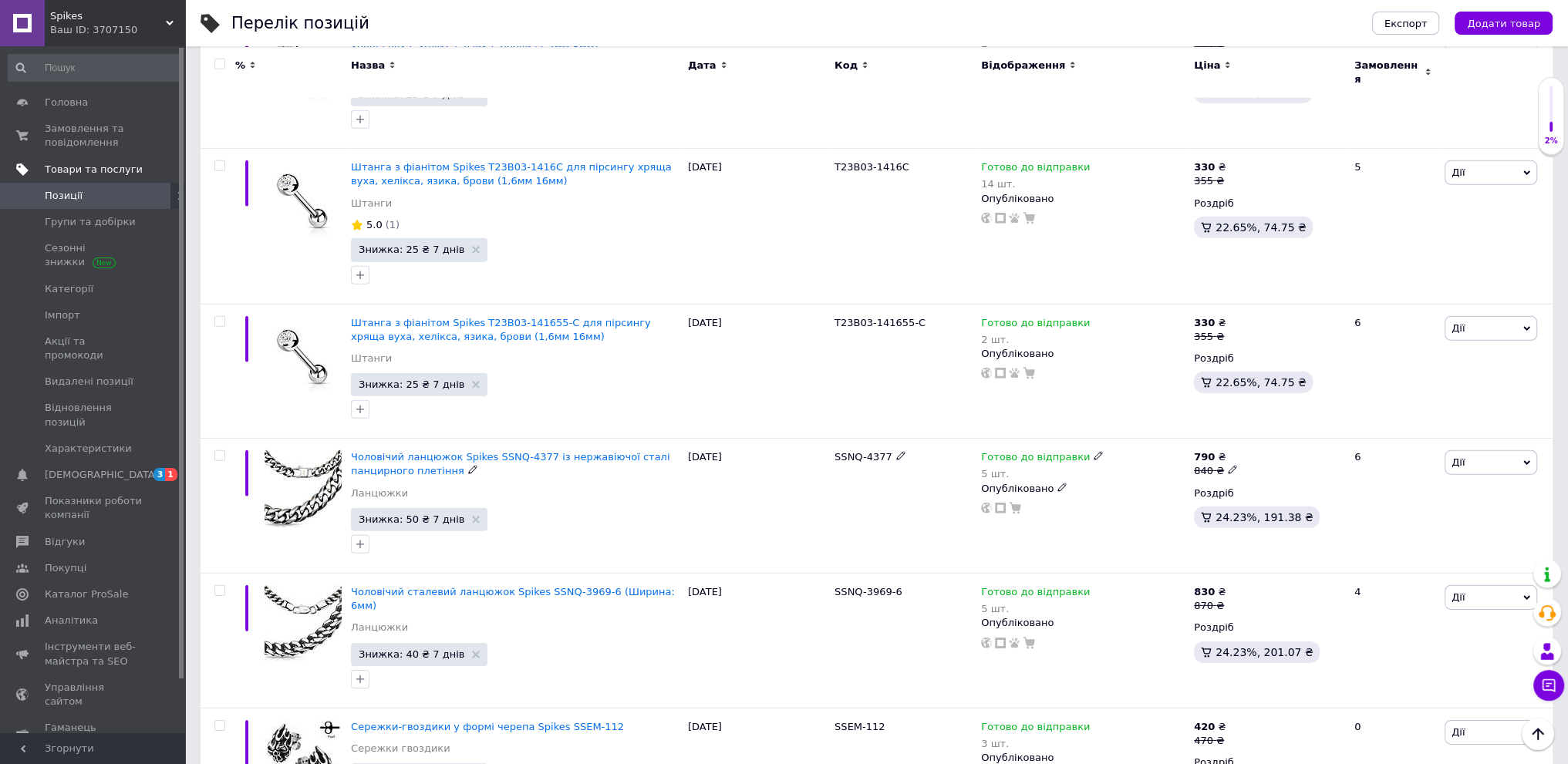
scroll to position [6384, 0]
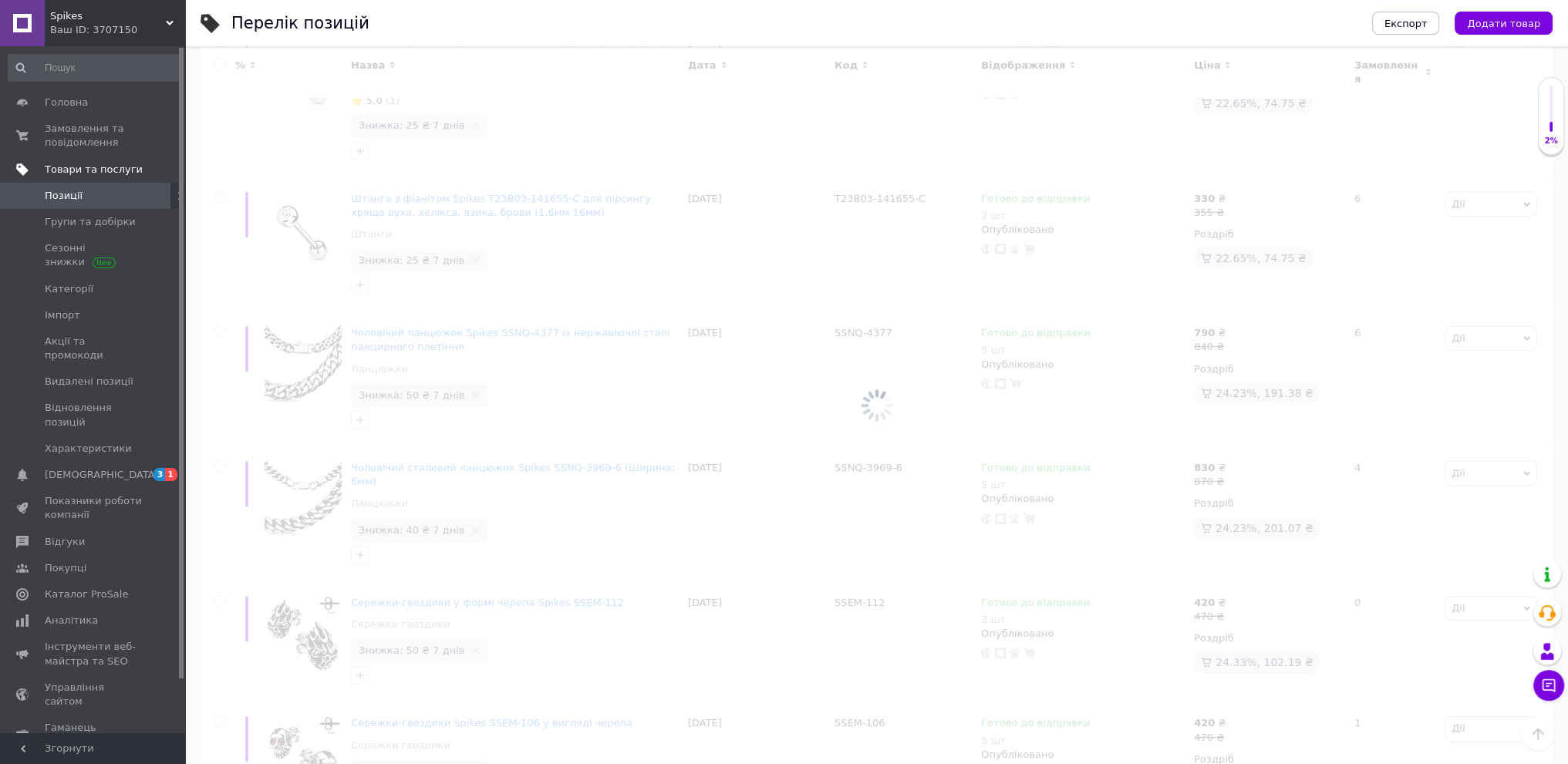
scroll to position [6379, 0]
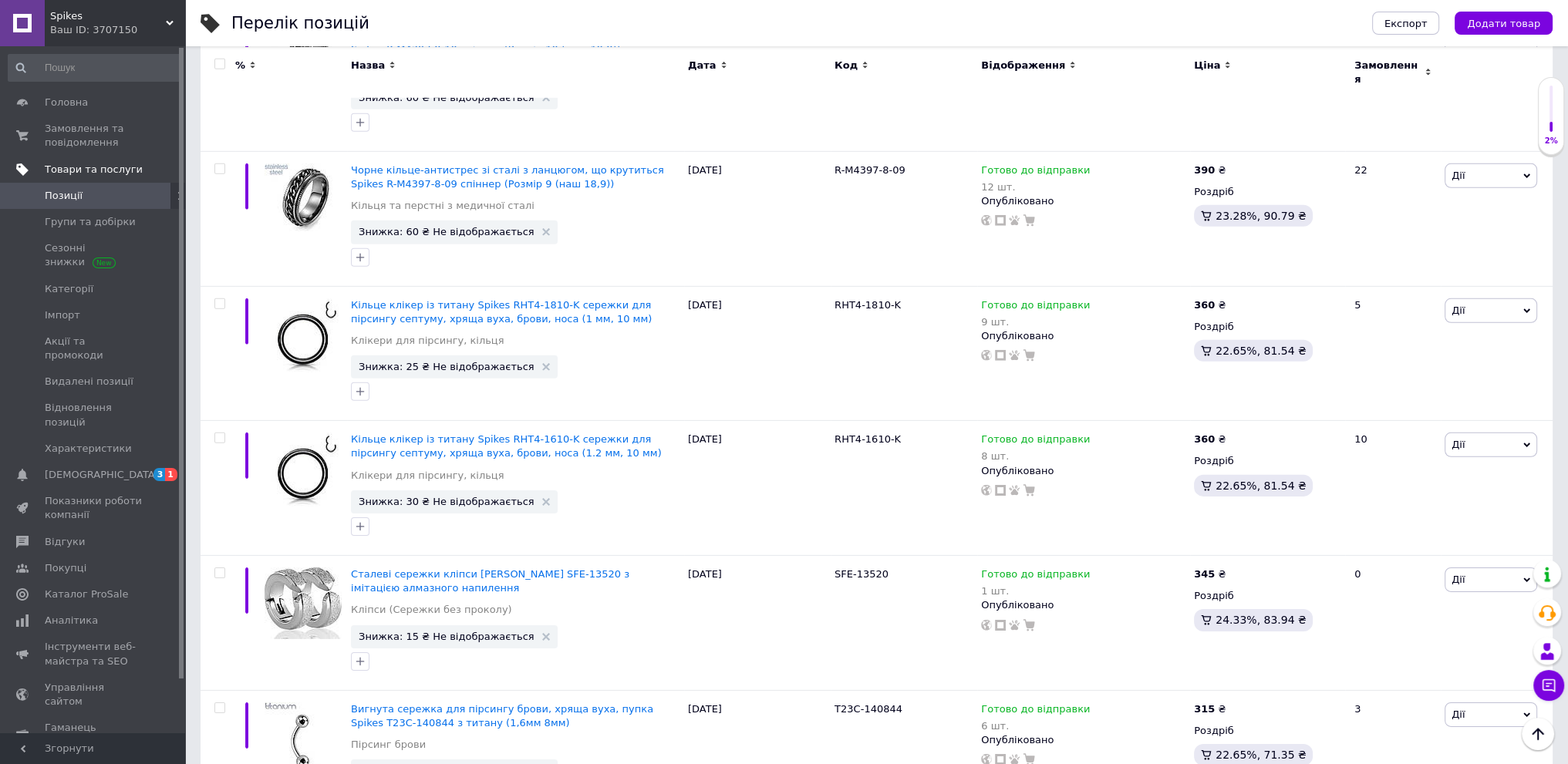
click at [223, 61] on input "checkbox" at bounding box center [219, 63] width 10 height 10
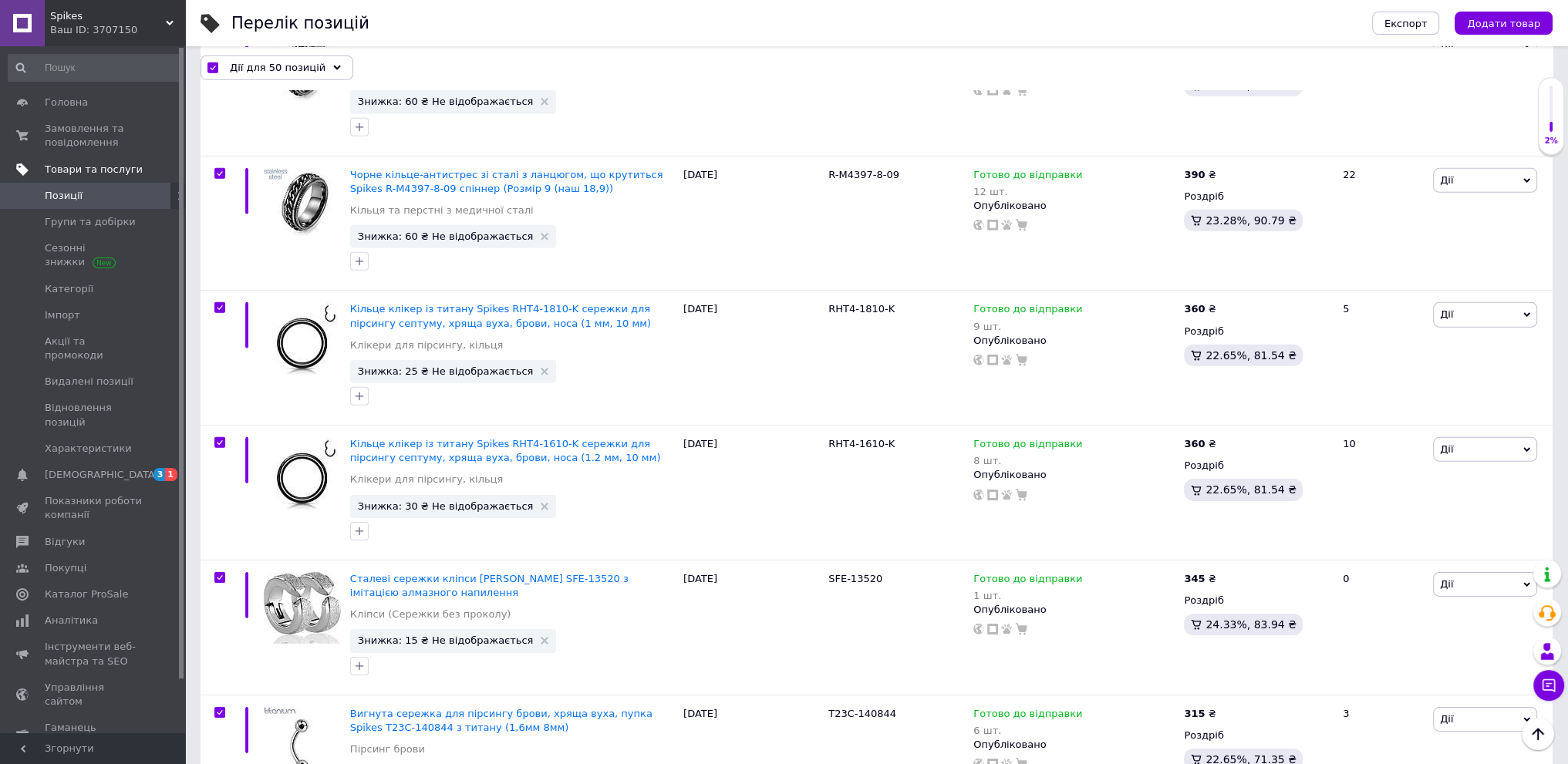
scroll to position [6378, 0]
click at [300, 62] on span "Дії для 50 позицій" at bounding box center [277, 66] width 95 height 14
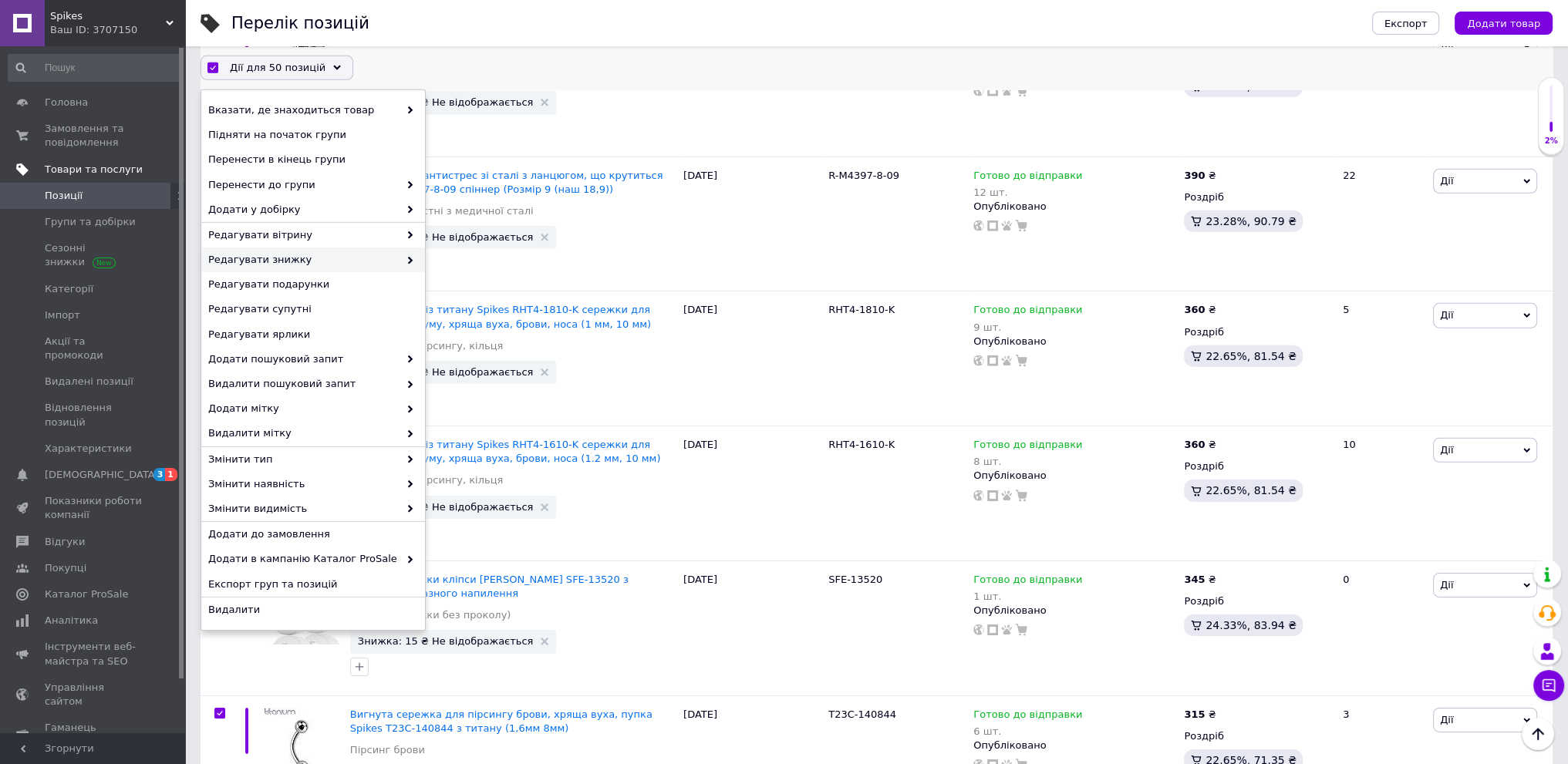
click at [324, 265] on span "Редагувати знижку" at bounding box center [304, 259] width 190 height 14
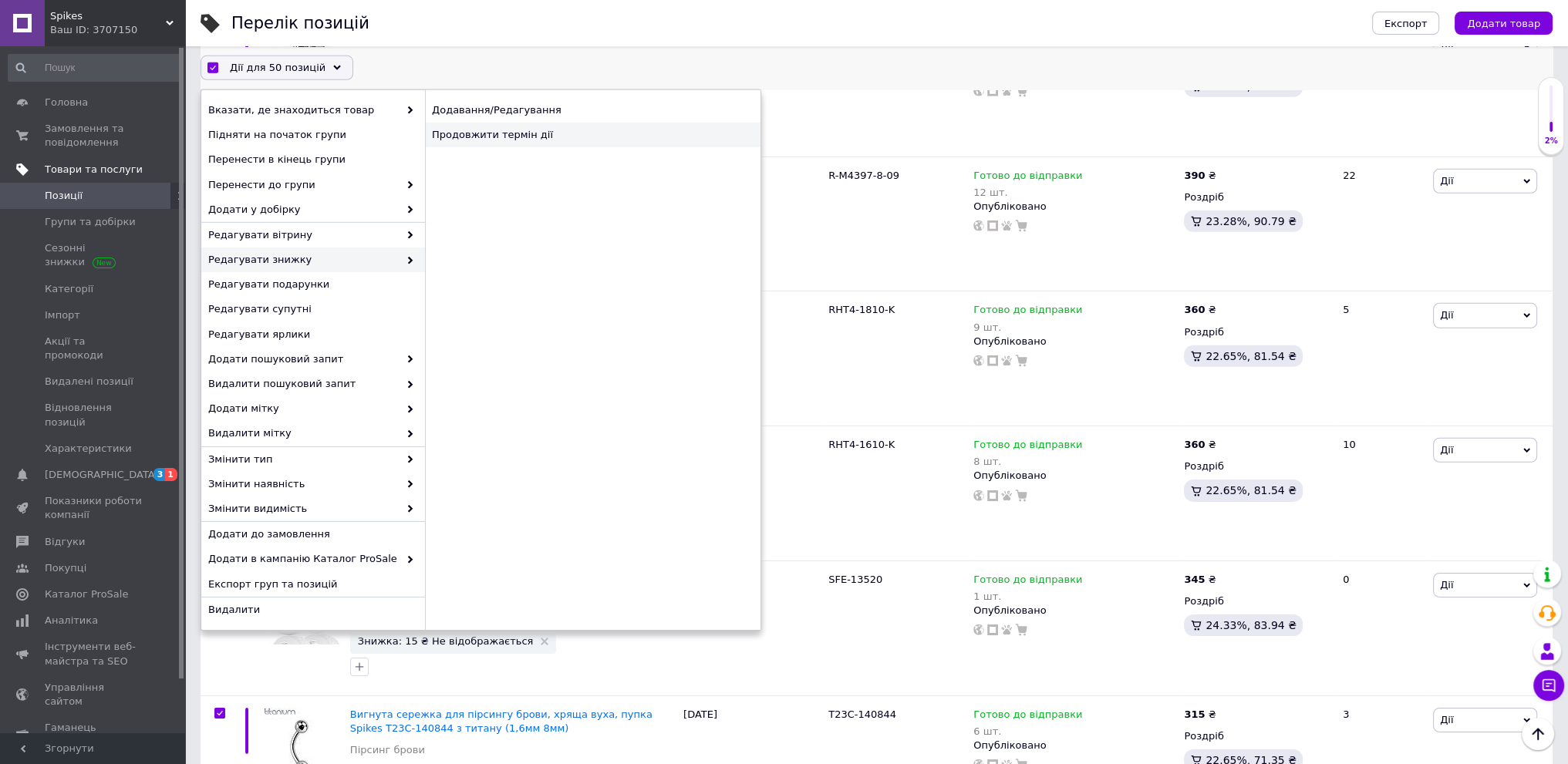
click at [549, 136] on div "Продовжити термін дії" at bounding box center [593, 135] width 336 height 25
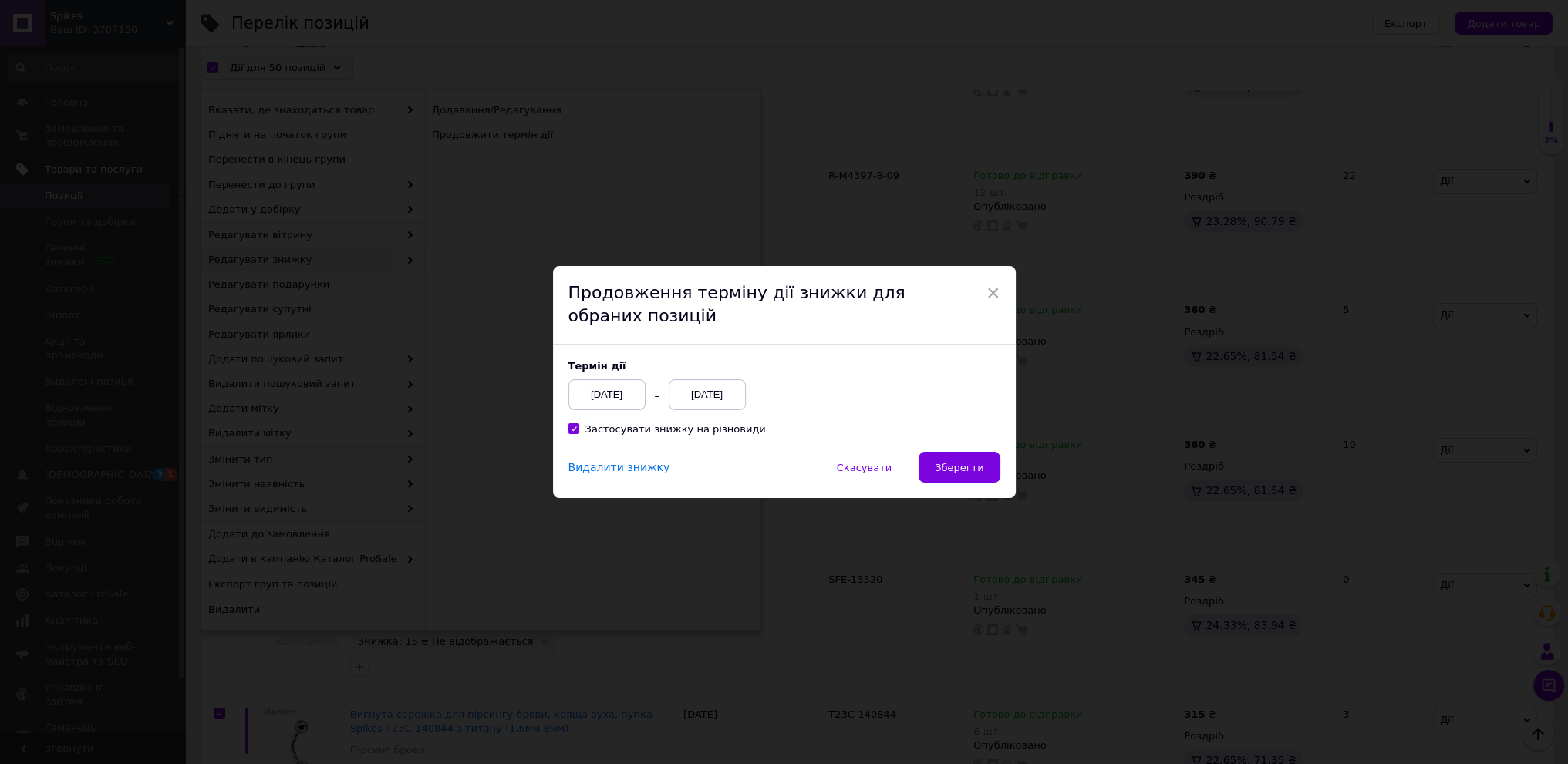
scroll to position [6312, 0]
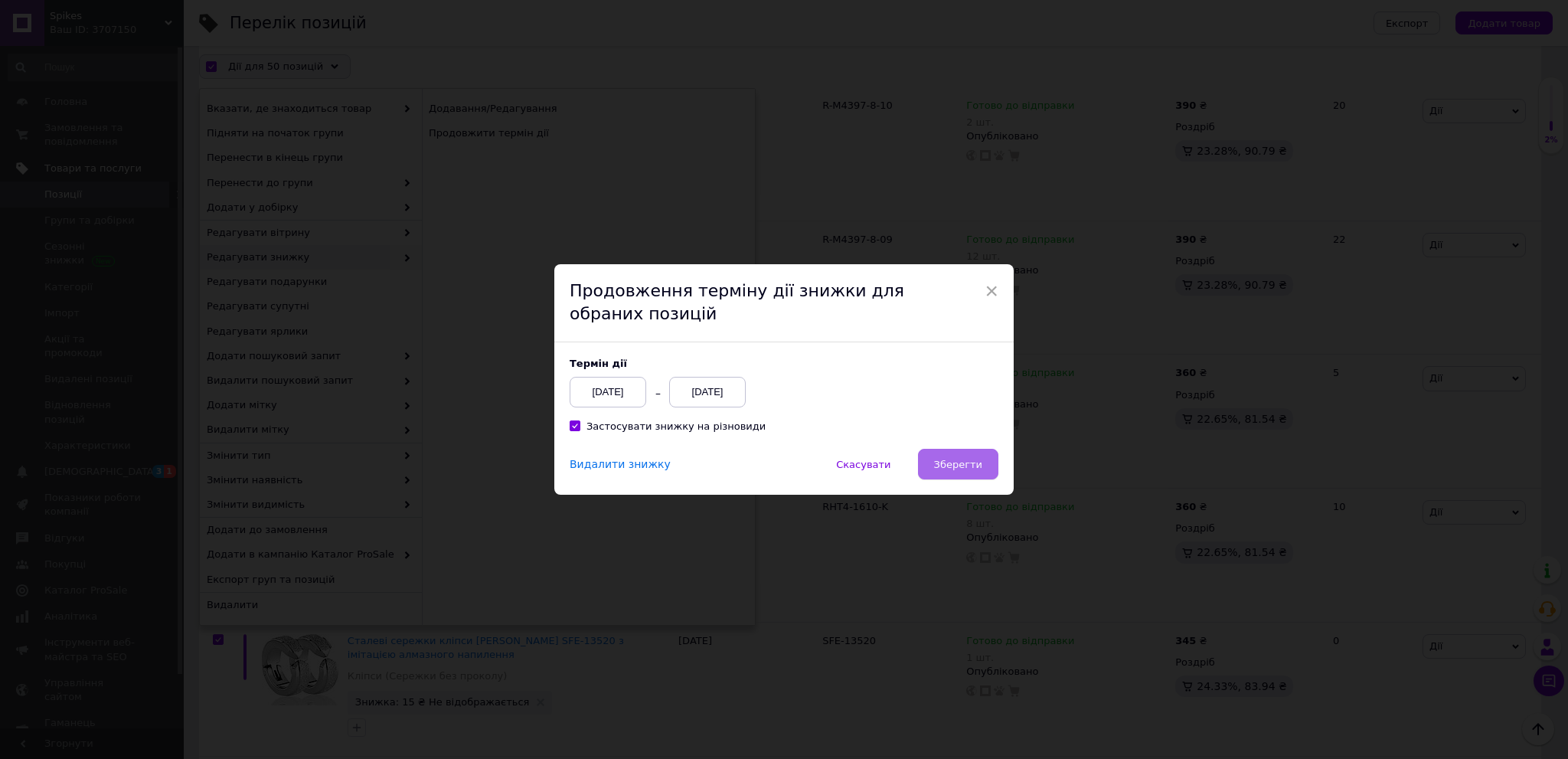
click at [977, 465] on span "Зберегти" at bounding box center [958, 465] width 48 height 11
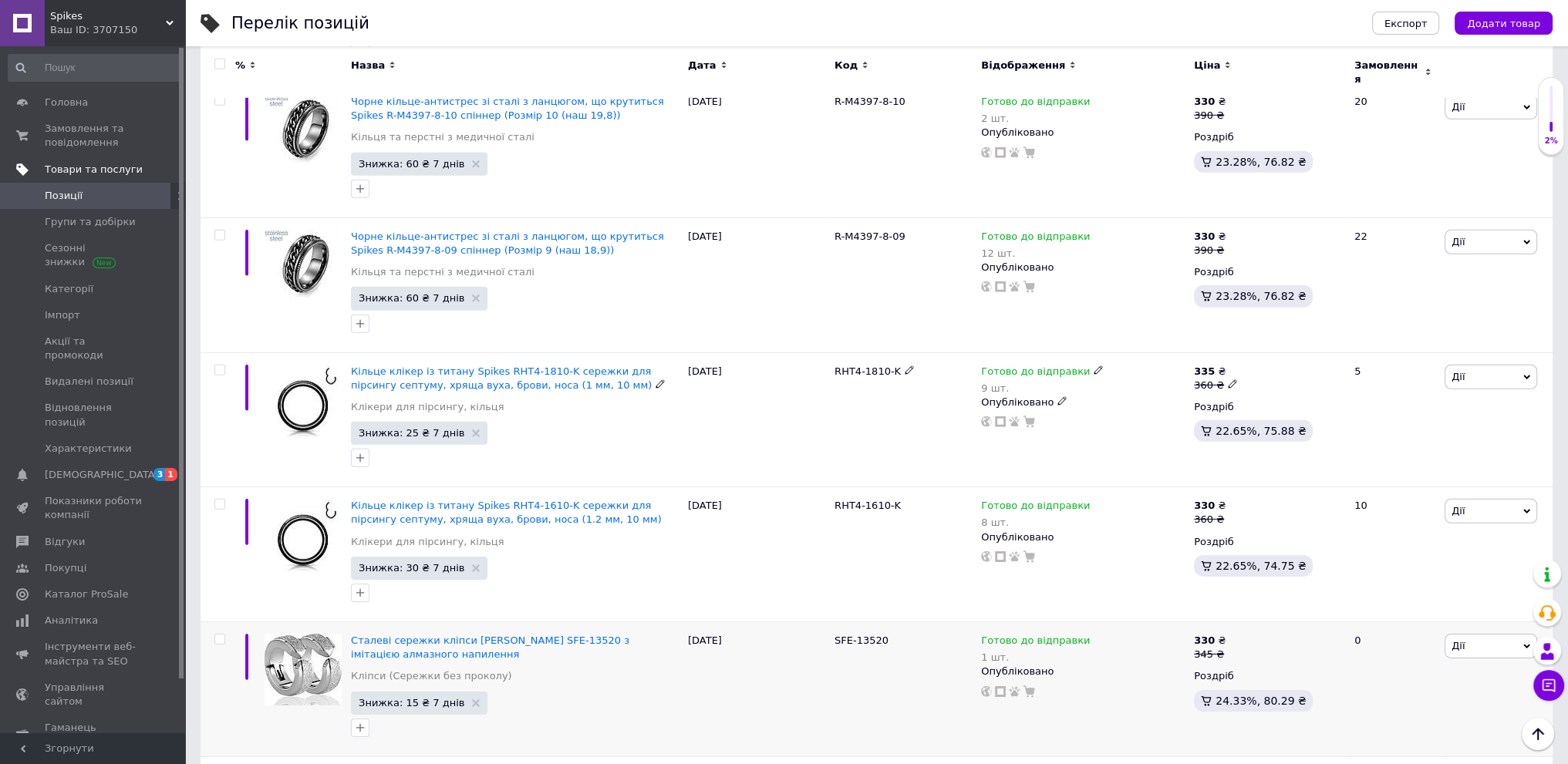
scroll to position [6379, 0]
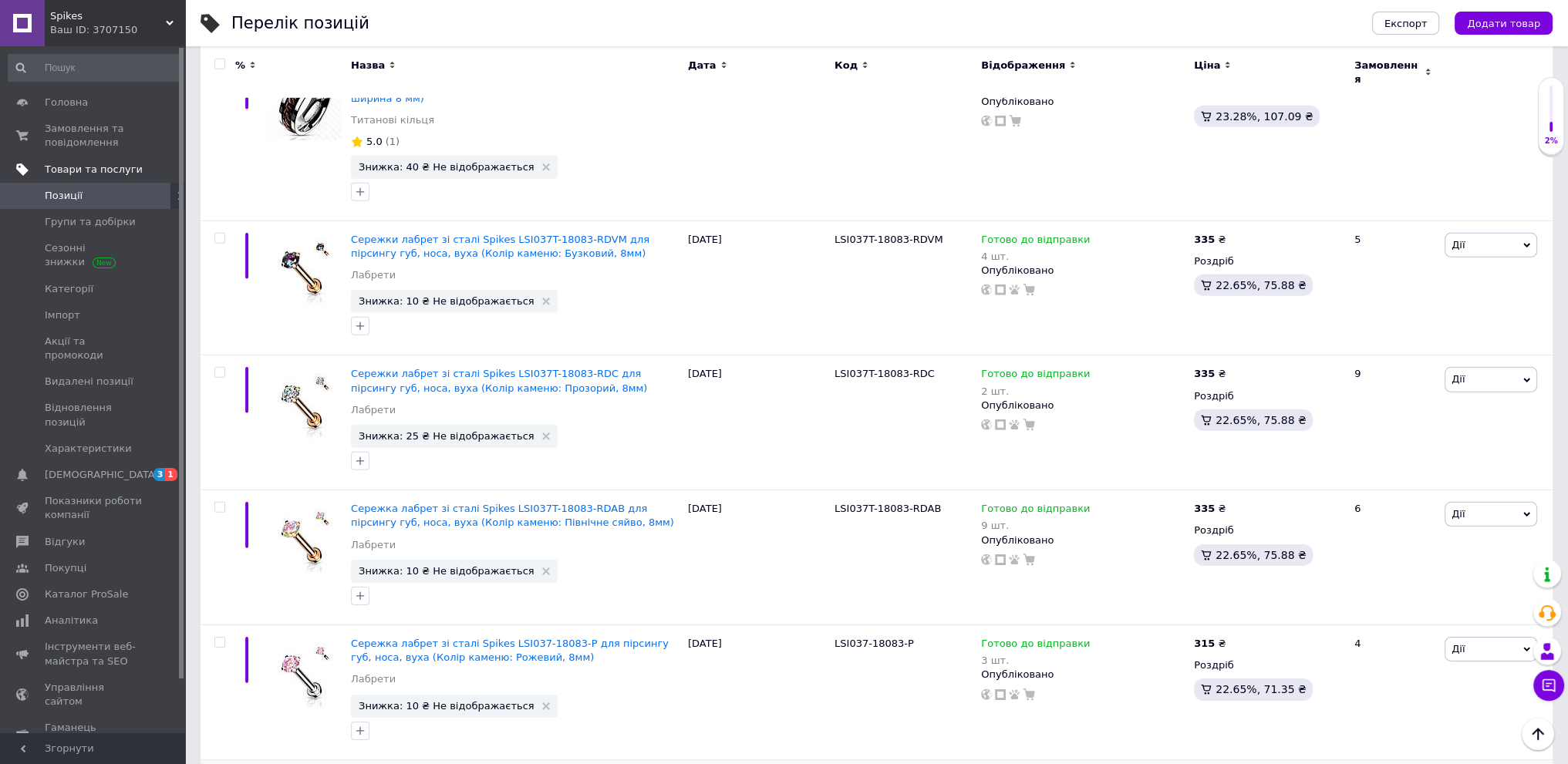
scroll to position [6302, 0]
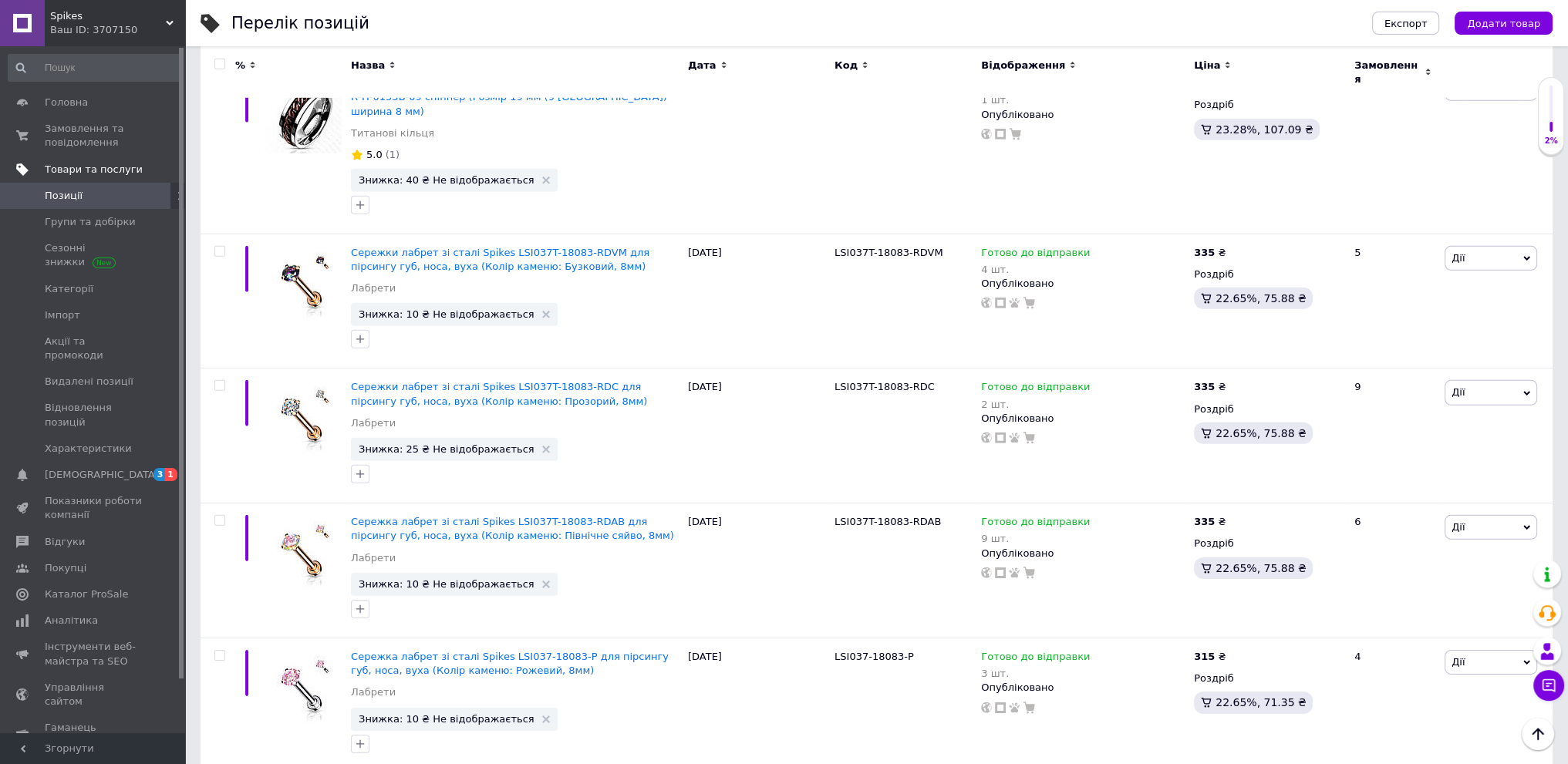
drag, startPoint x: 642, startPoint y: 666, endPoint x: 646, endPoint y: 656, distance: 10.8
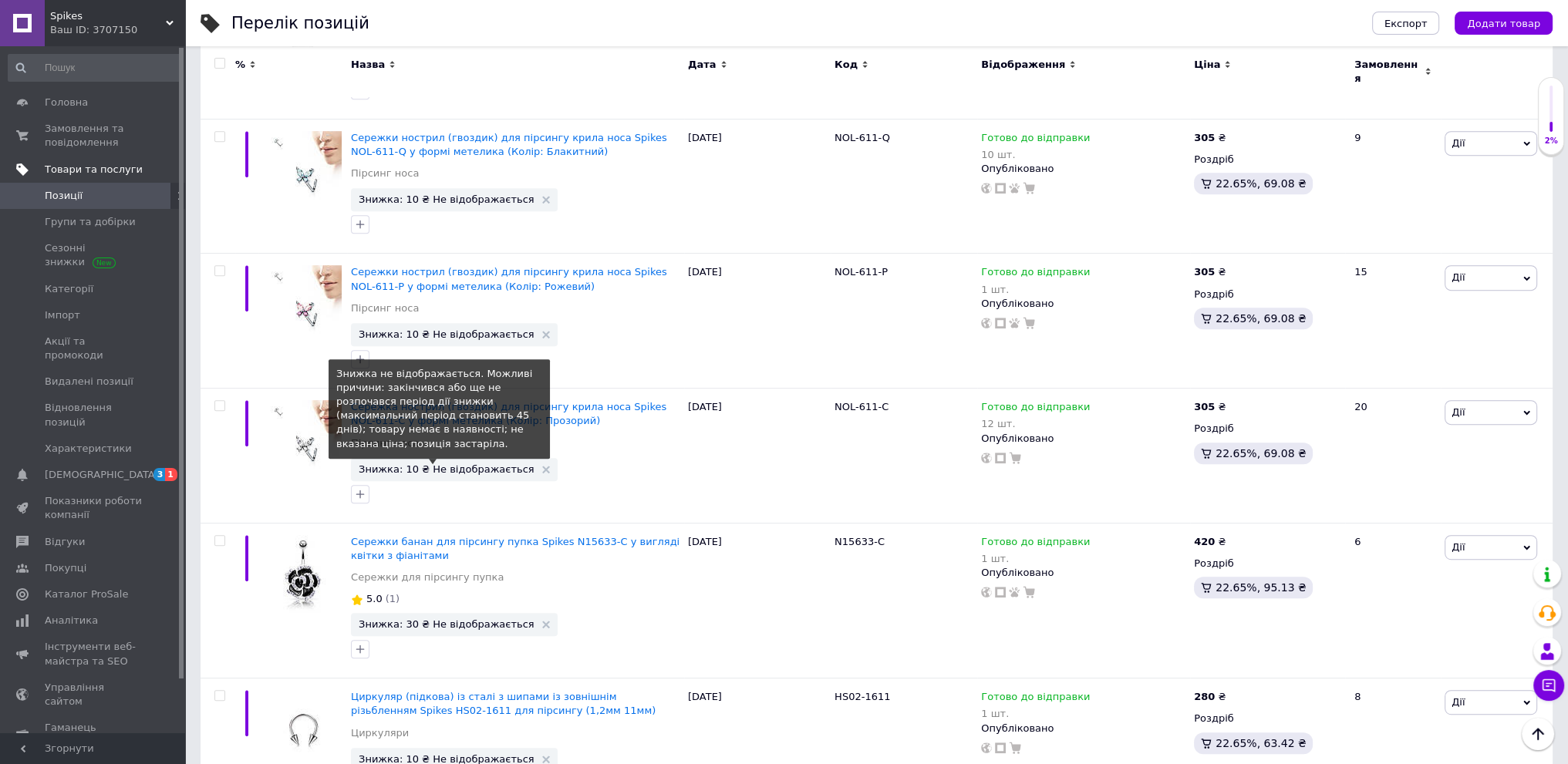
scroll to position [0, 0]
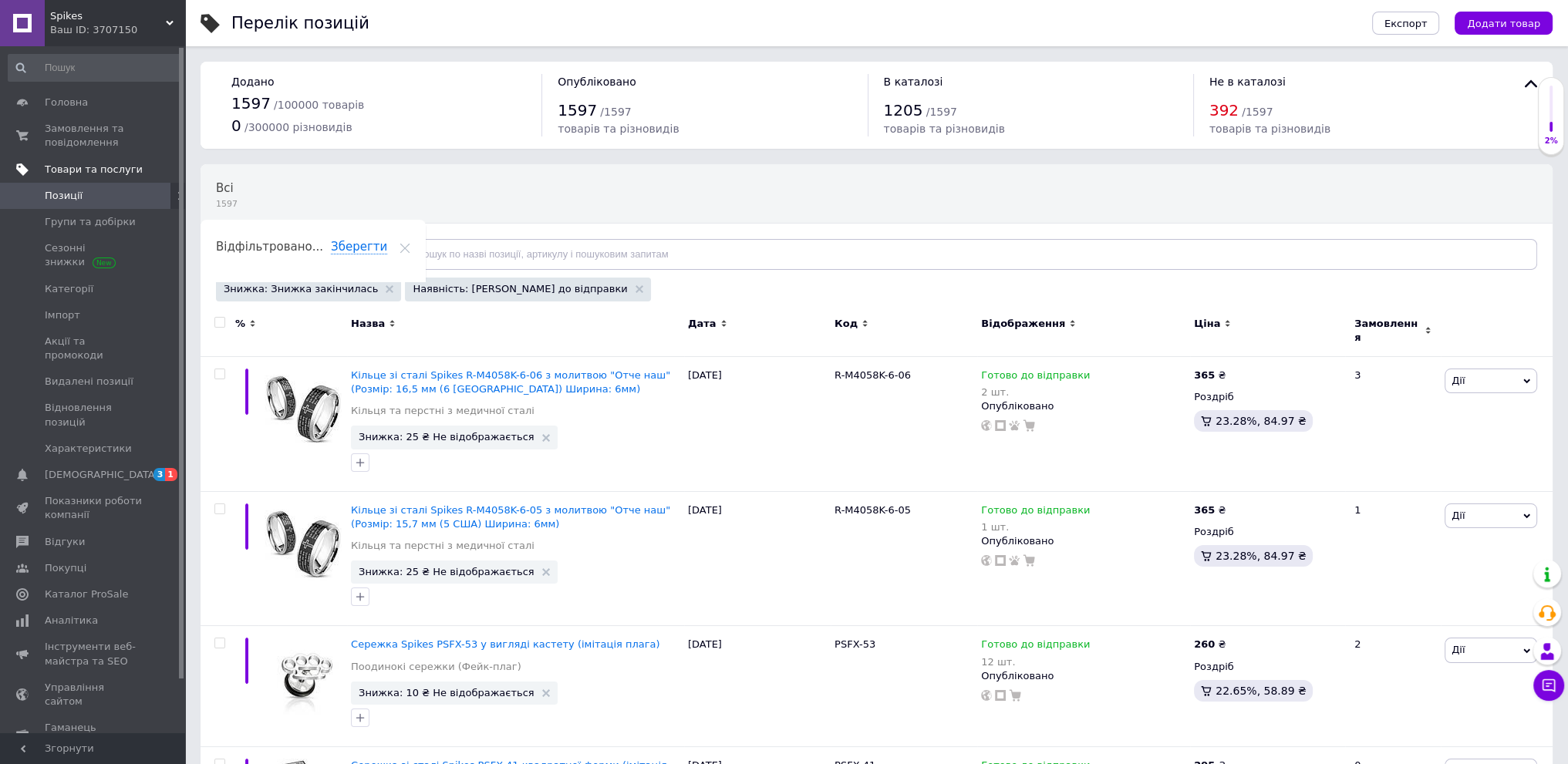
click at [219, 327] on input "checkbox" at bounding box center [219, 323] width 10 height 10
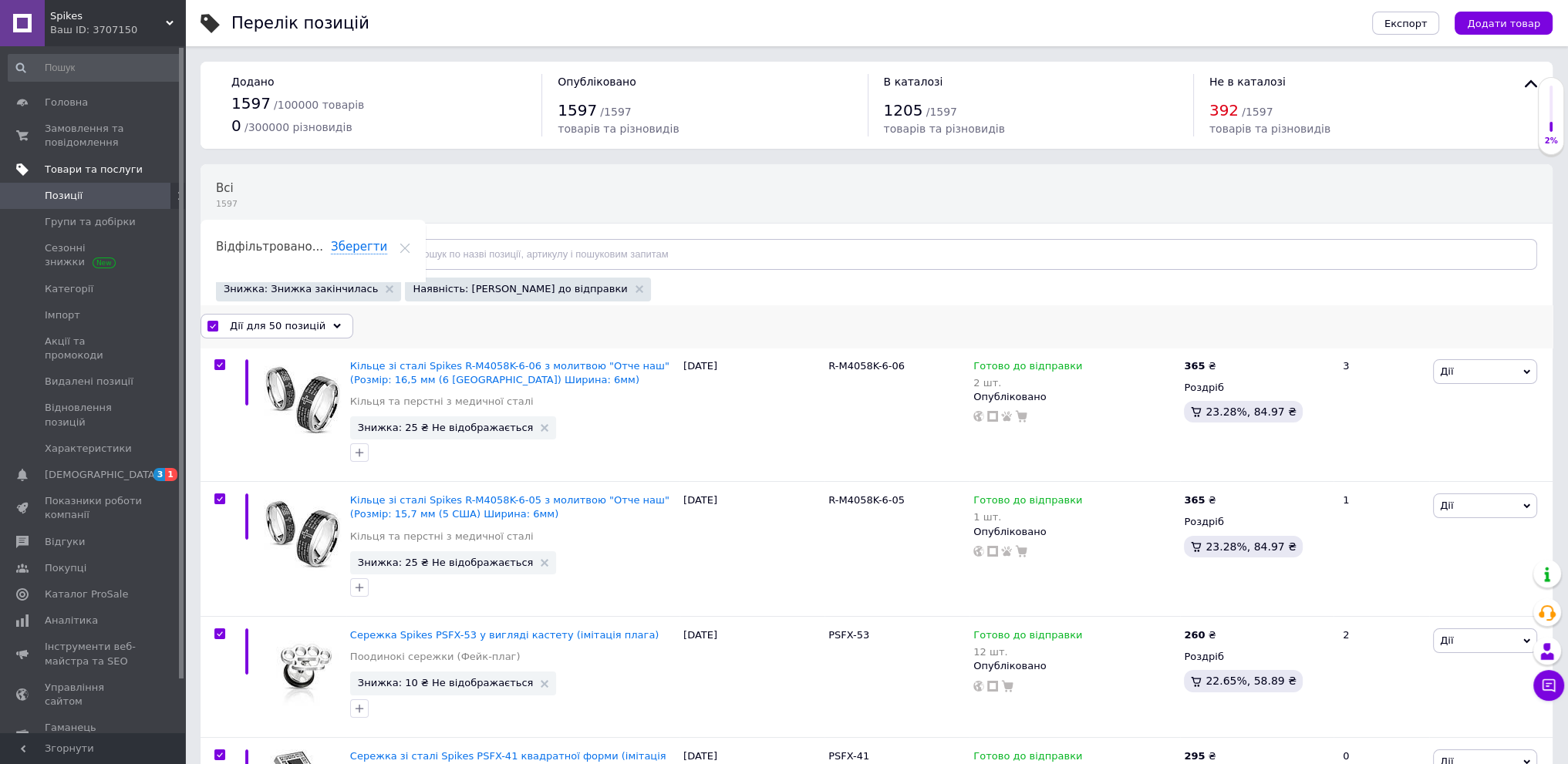
click at [287, 326] on span "Дії для 50 позицій" at bounding box center [277, 326] width 95 height 14
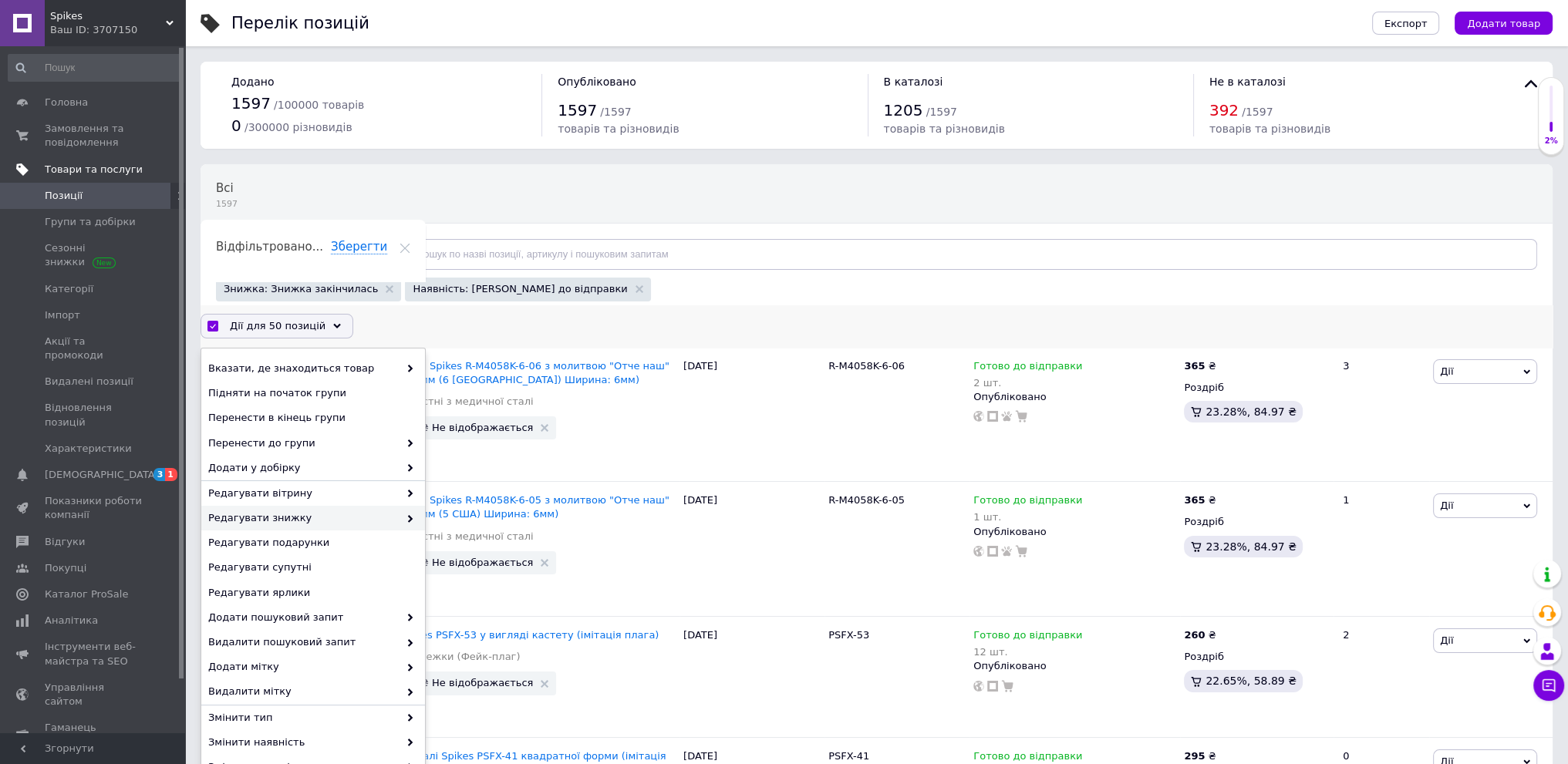
click at [323, 520] on span "Редагувати знижку" at bounding box center [304, 518] width 190 height 14
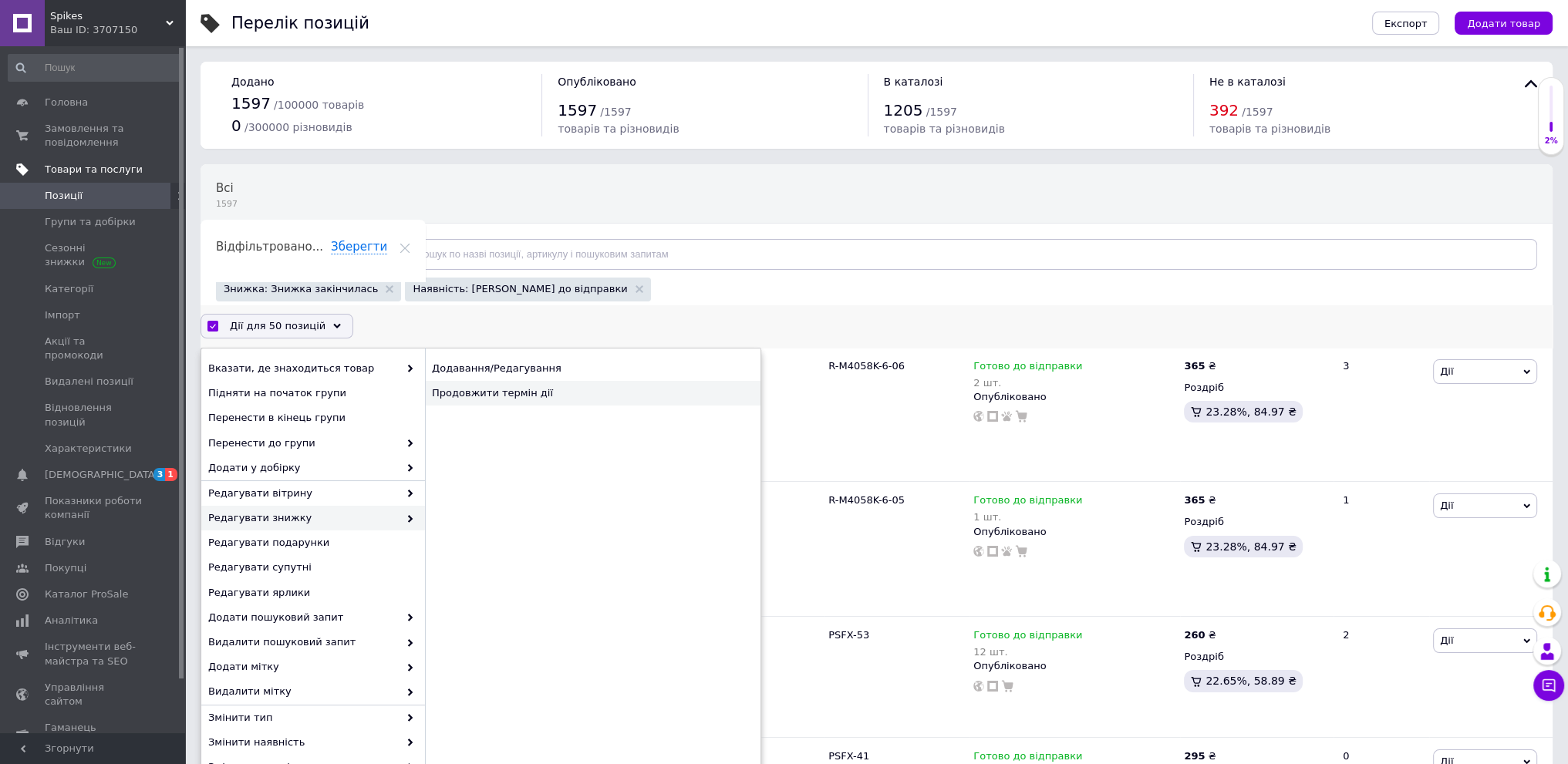
click at [545, 388] on div "Продовжити термін дії" at bounding box center [593, 393] width 336 height 25
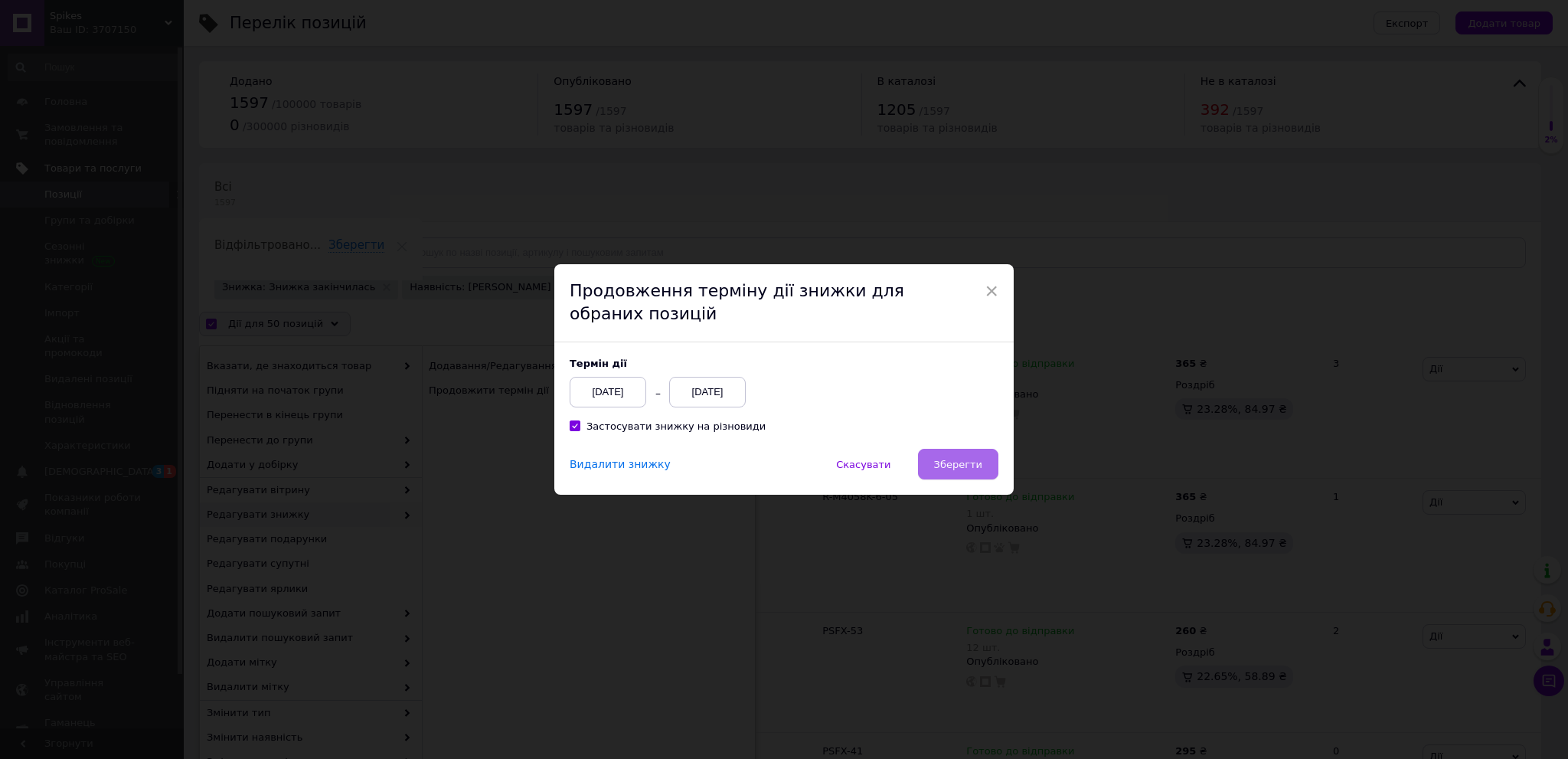
click at [969, 479] on button "Зберегти" at bounding box center [958, 465] width 81 height 31
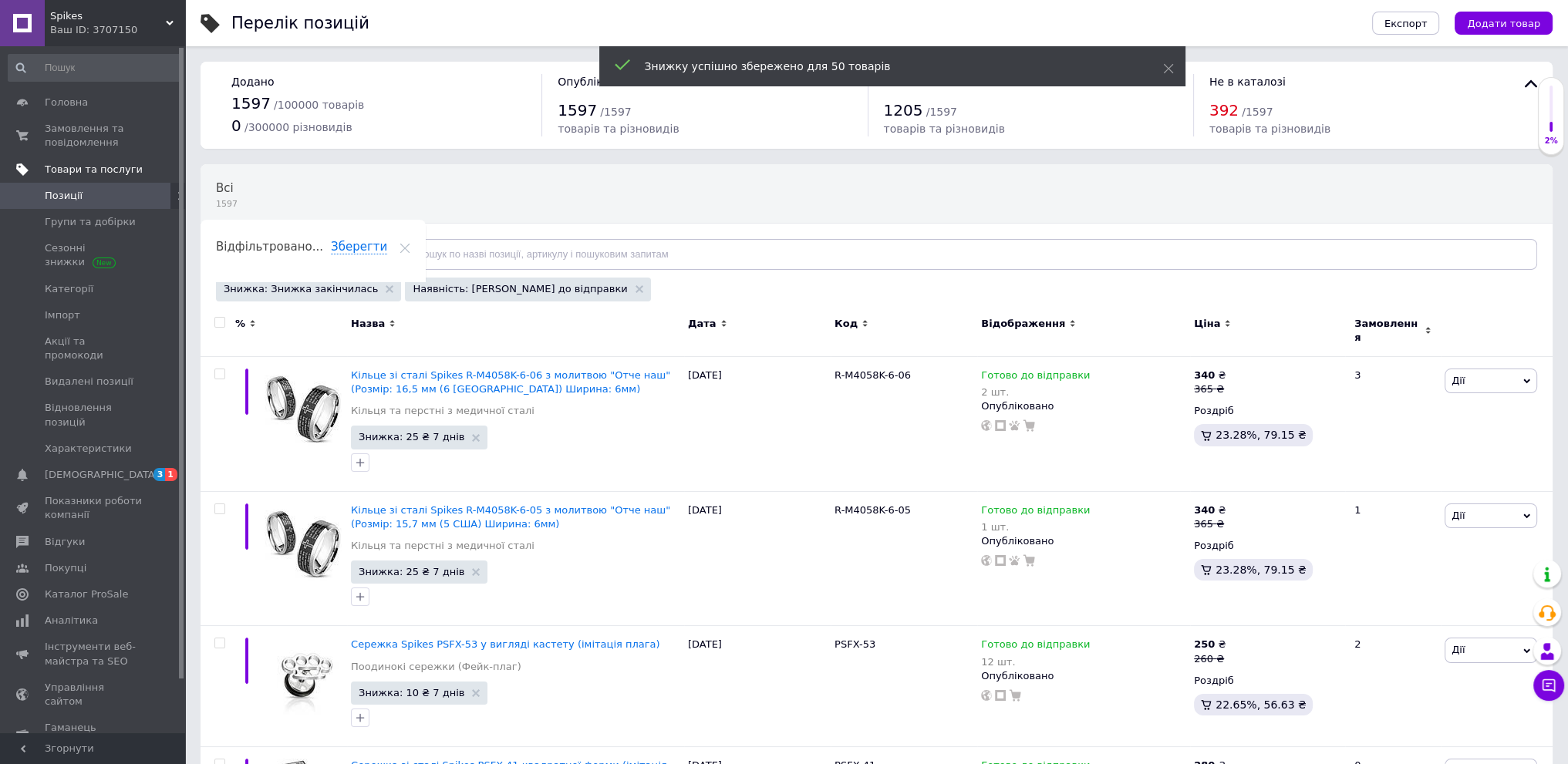
drag, startPoint x: 563, startPoint y: 185, endPoint x: 553, endPoint y: 315, distance: 130.4
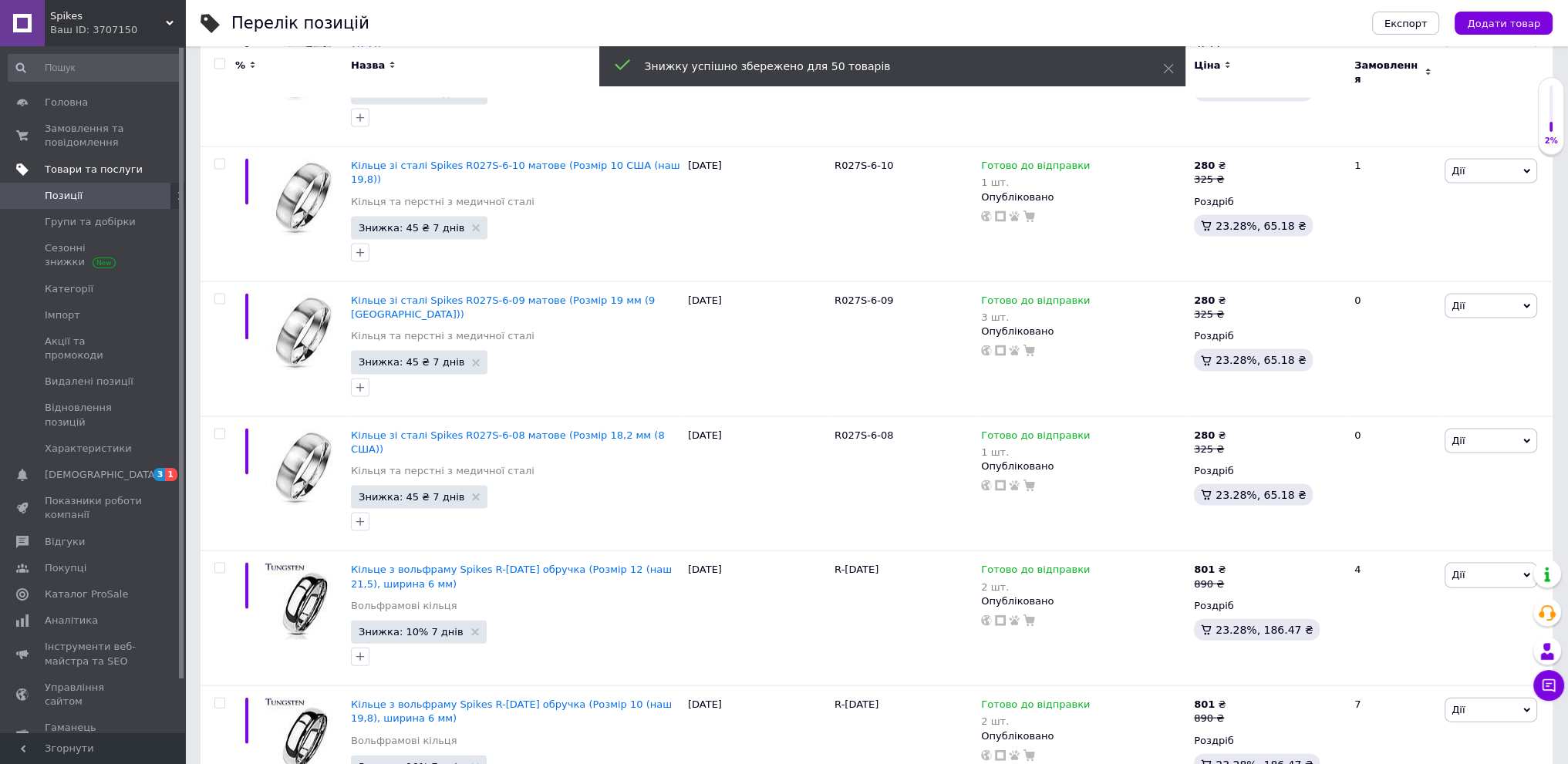
scroll to position [6384, 0]
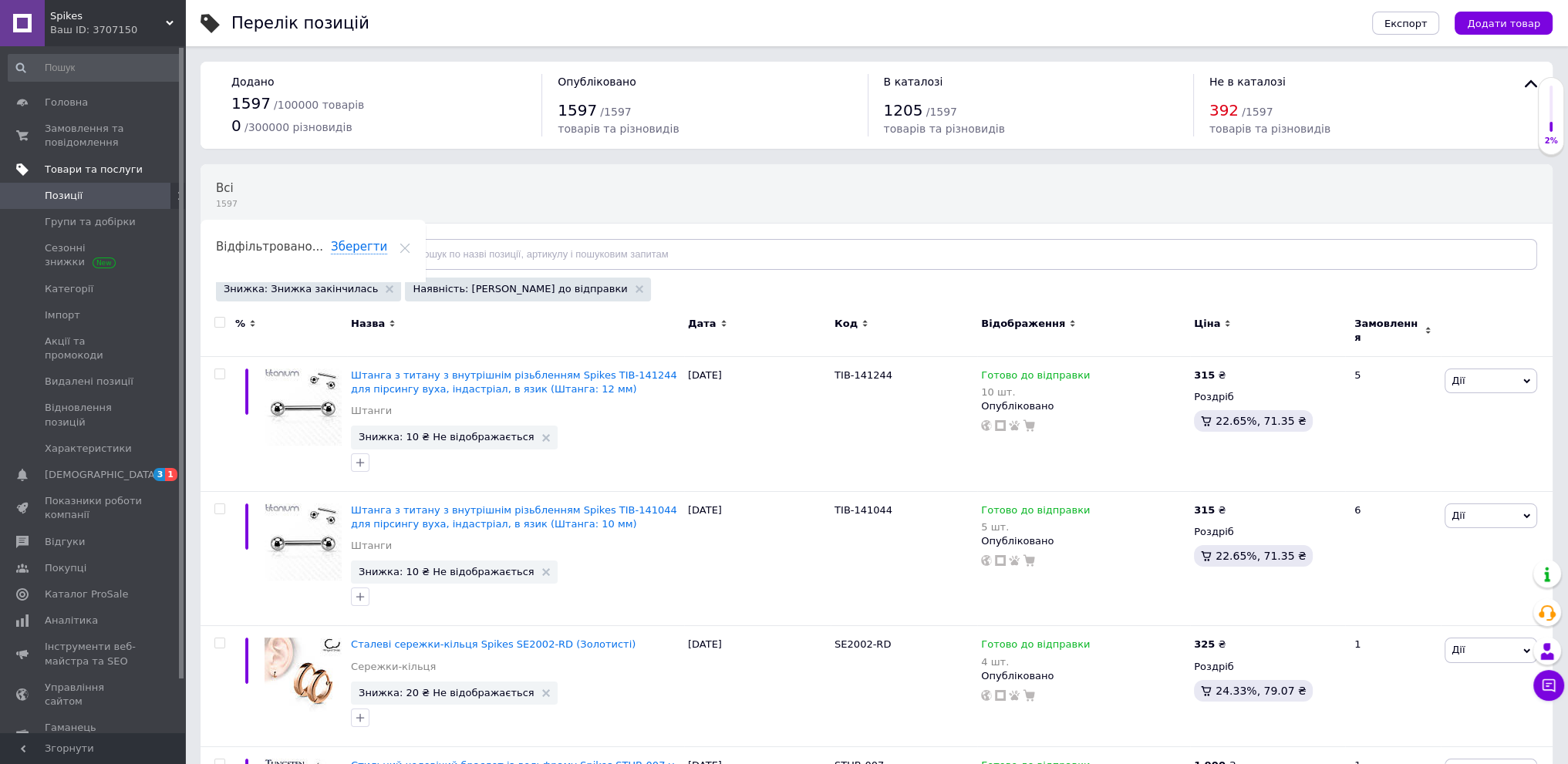
click at [219, 325] on input "checkbox" at bounding box center [219, 323] width 10 height 10
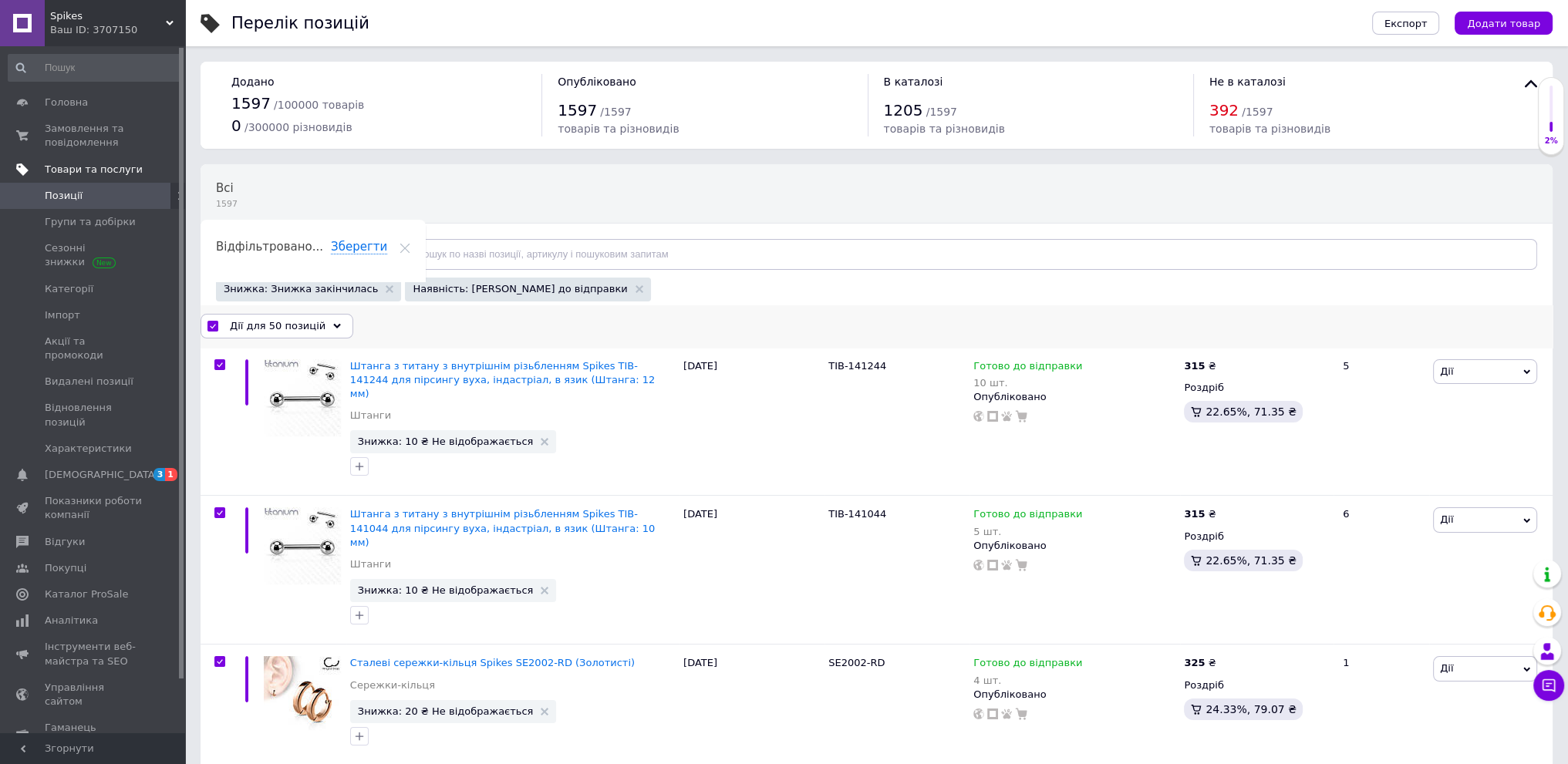
click at [291, 338] on div "Дії для 50 позицій" at bounding box center [277, 326] width 153 height 25
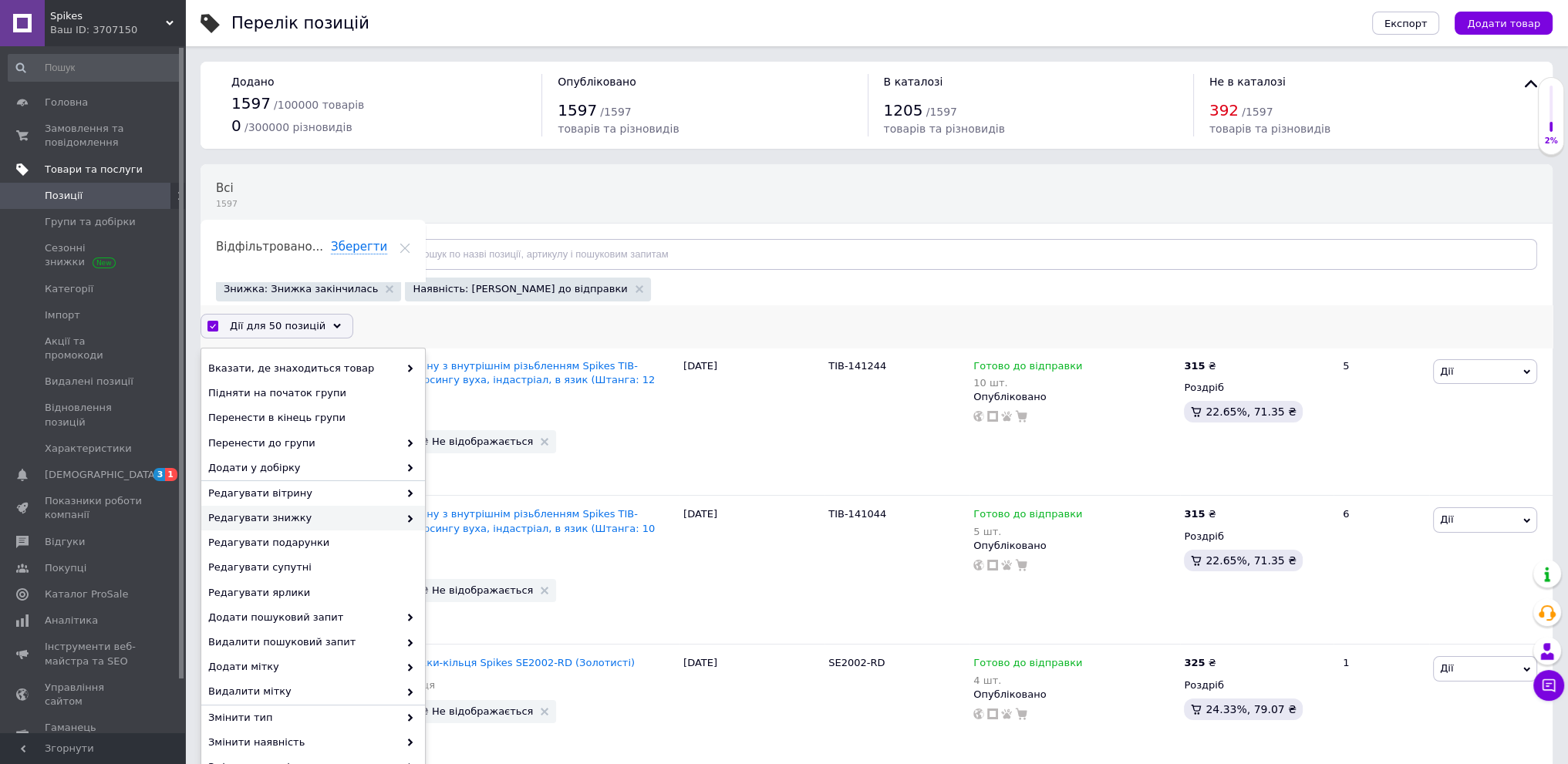
click at [314, 524] on span "Редагувати знижку" at bounding box center [304, 518] width 190 height 14
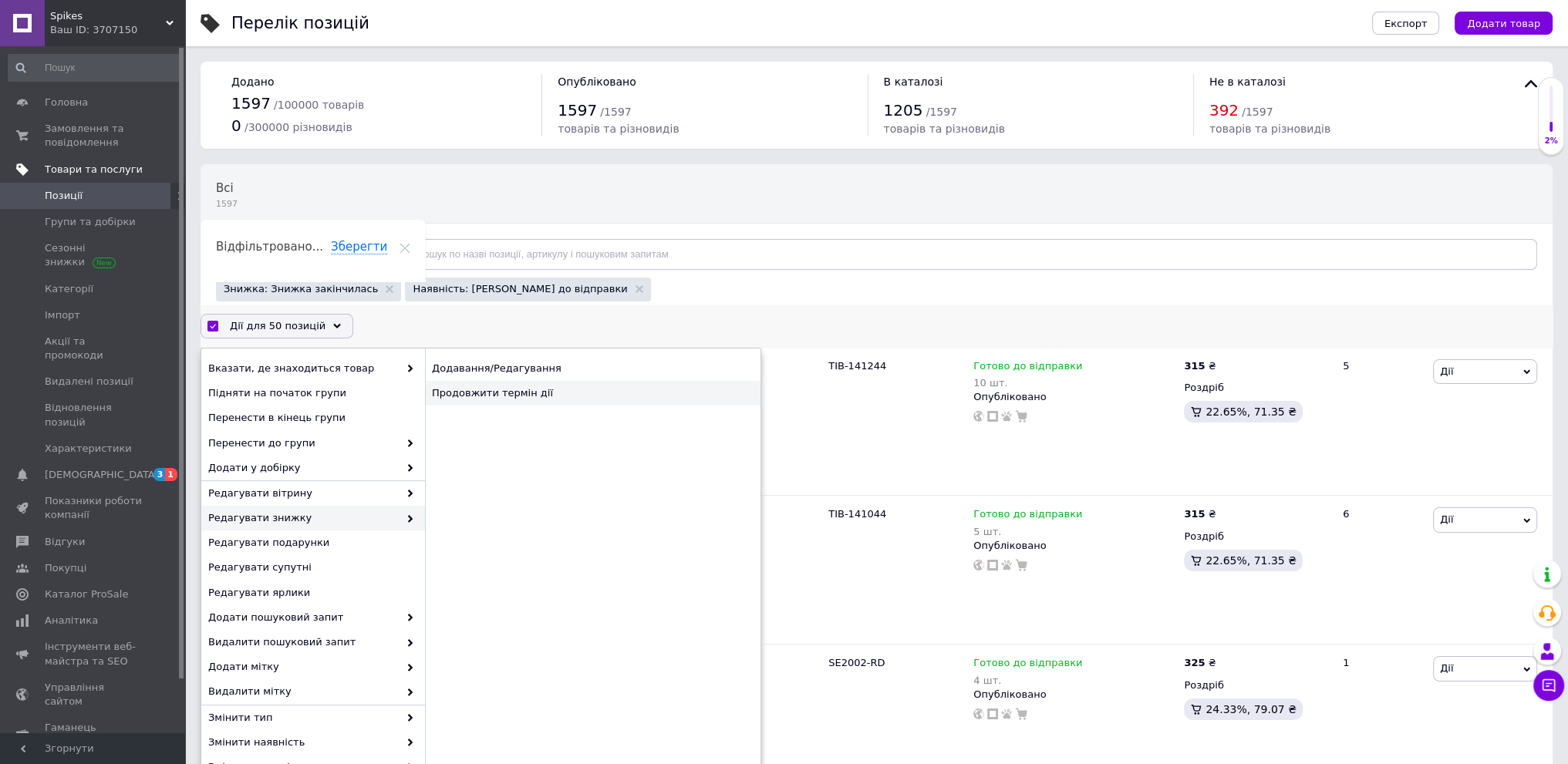
click at [482, 400] on div "Продовжити термін дії" at bounding box center [593, 393] width 336 height 25
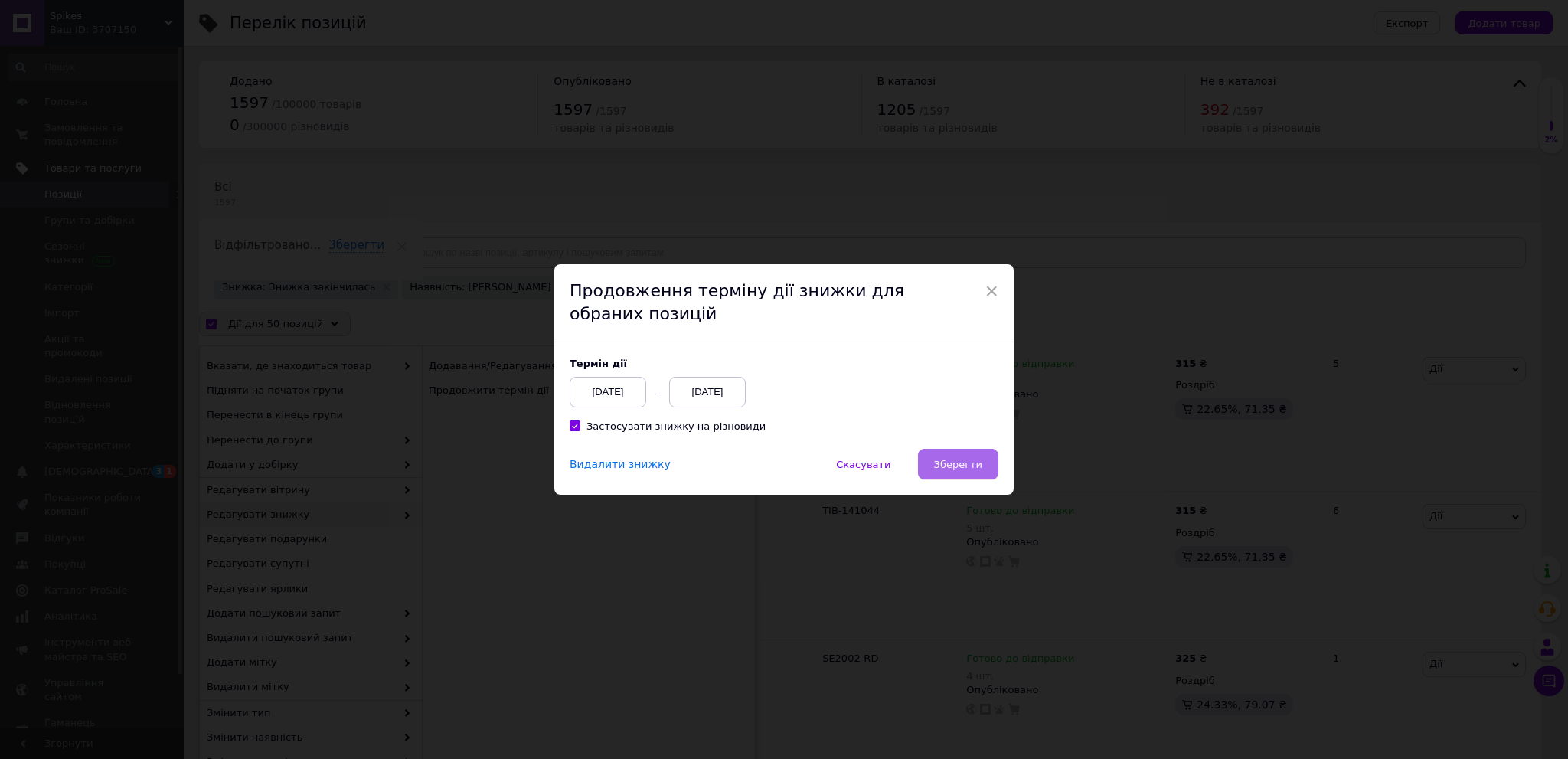
click at [970, 468] on span "Зберегти" at bounding box center [958, 465] width 48 height 11
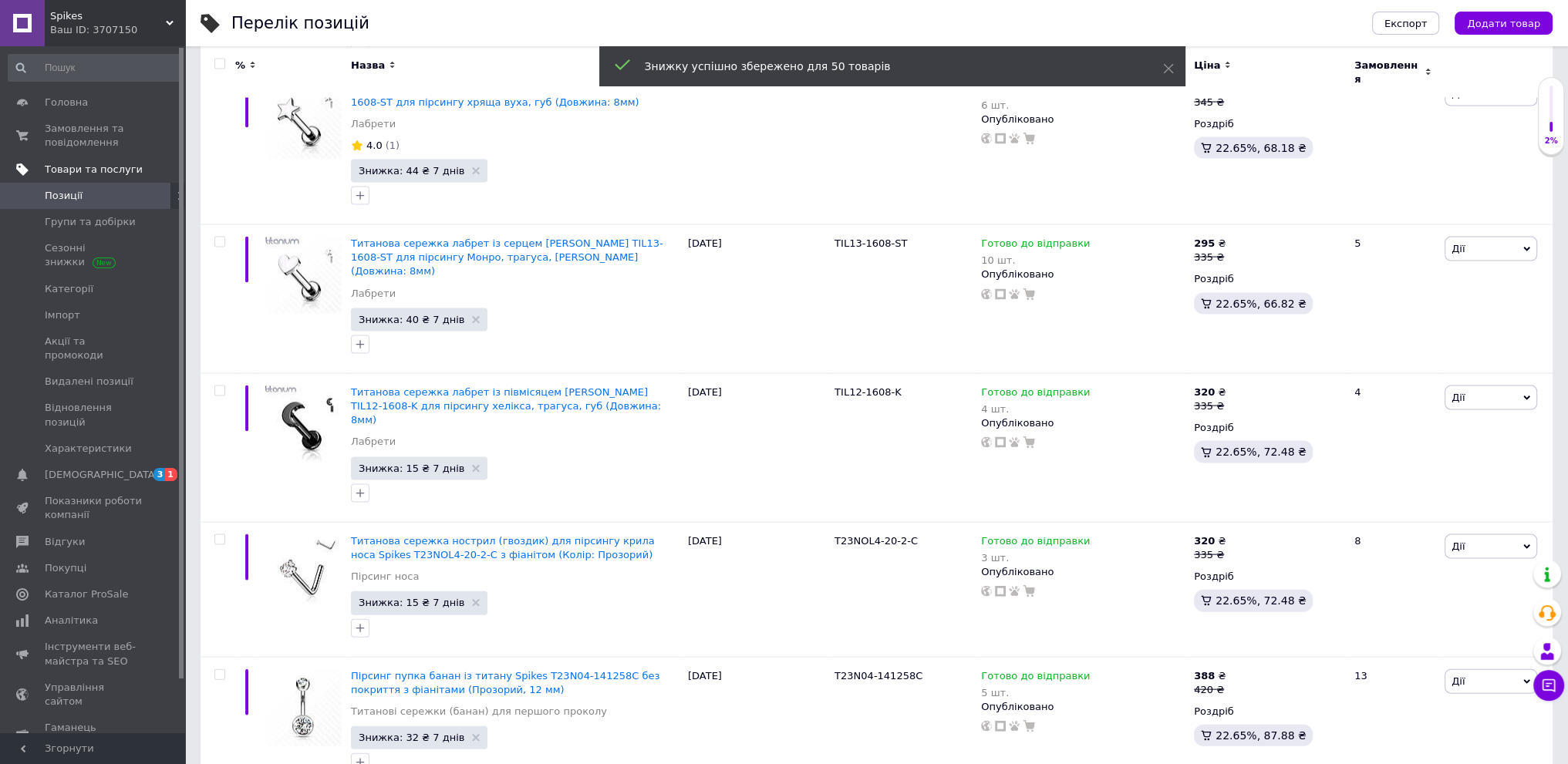
scroll to position [6384, 0]
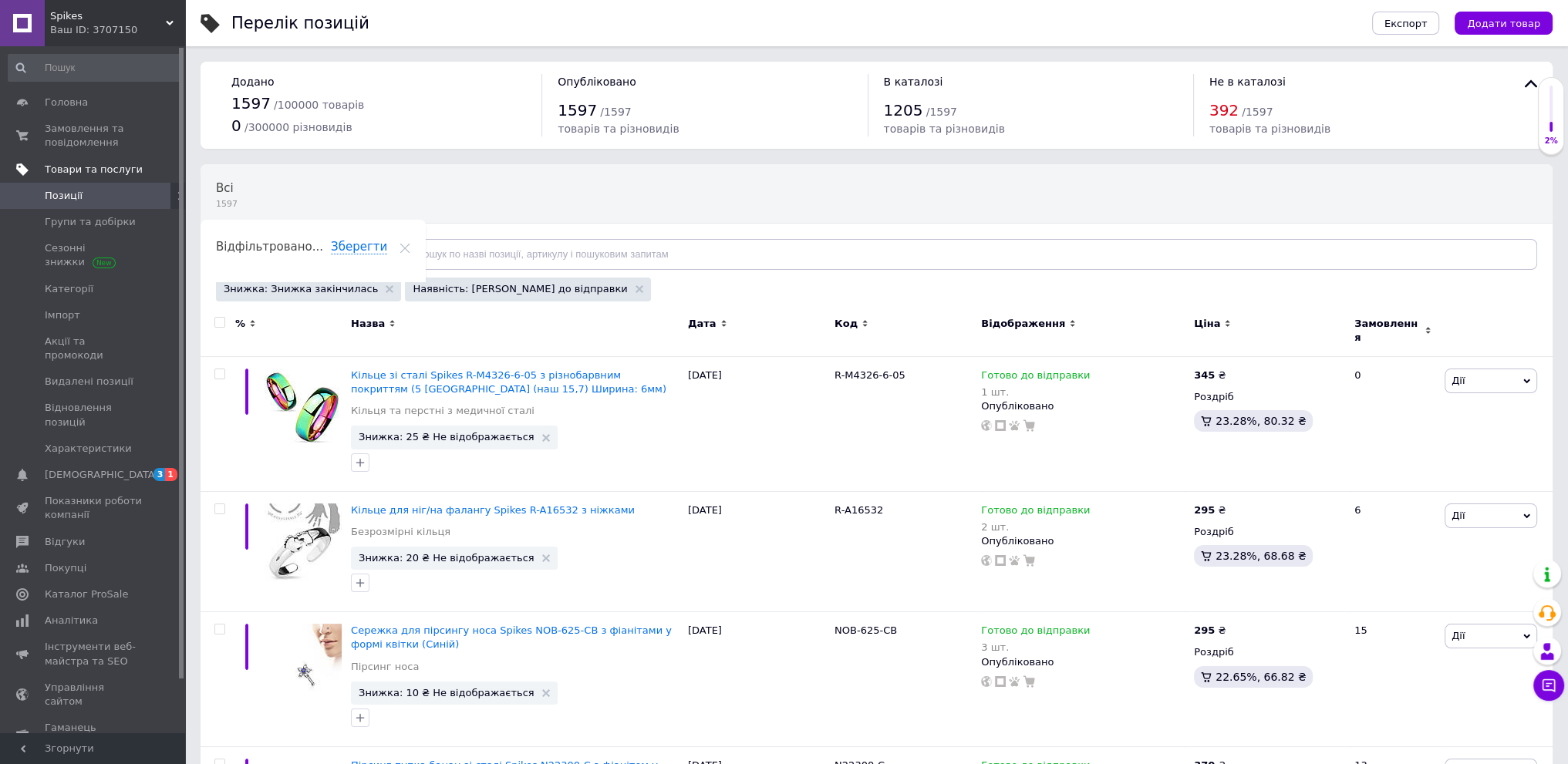
click at [224, 325] on span at bounding box center [219, 322] width 11 height 11
click at [224, 325] on input "checkbox" at bounding box center [219, 323] width 10 height 10
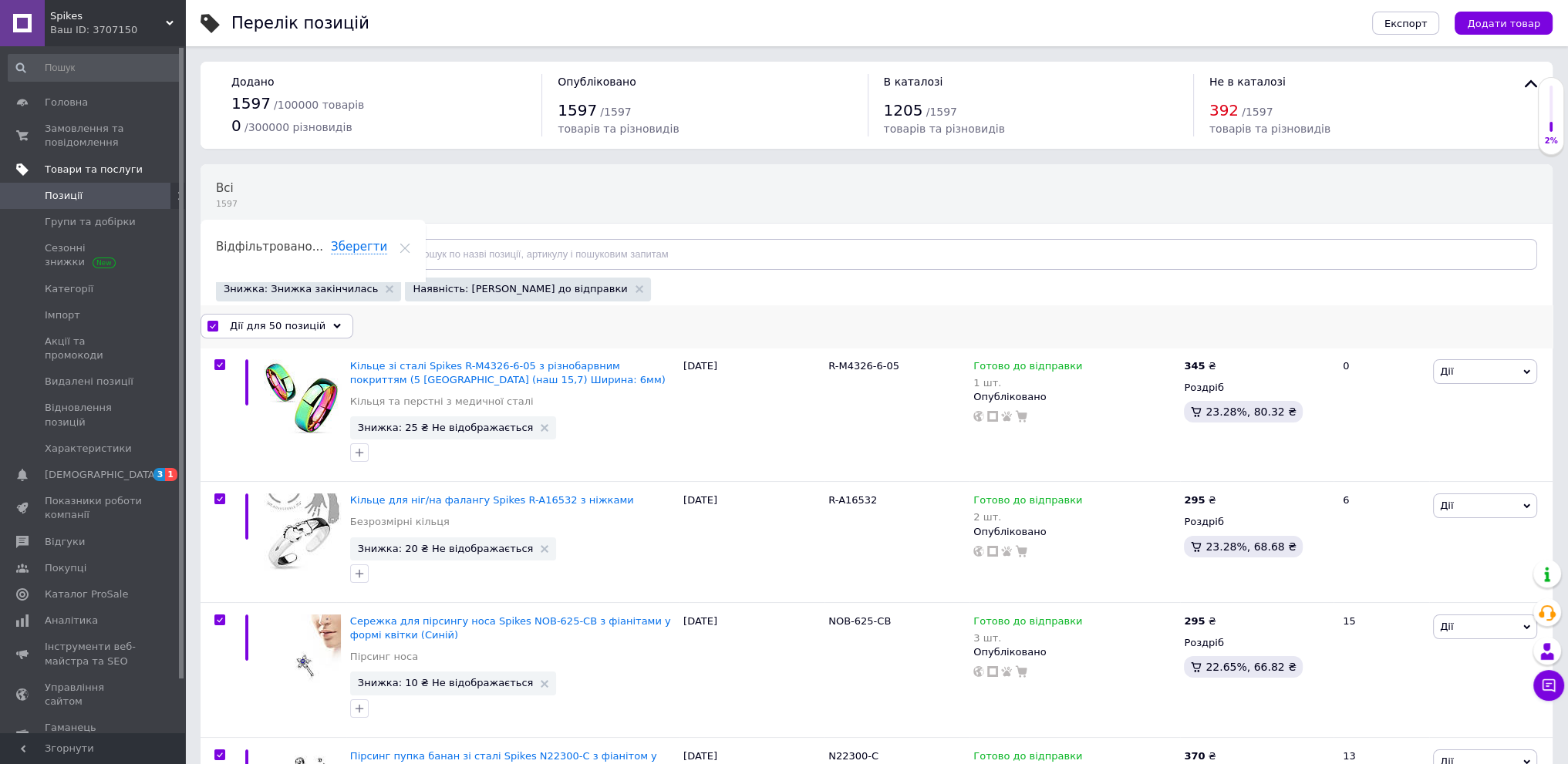
click at [273, 332] on span "Дії для 50 позицій" at bounding box center [277, 326] width 95 height 14
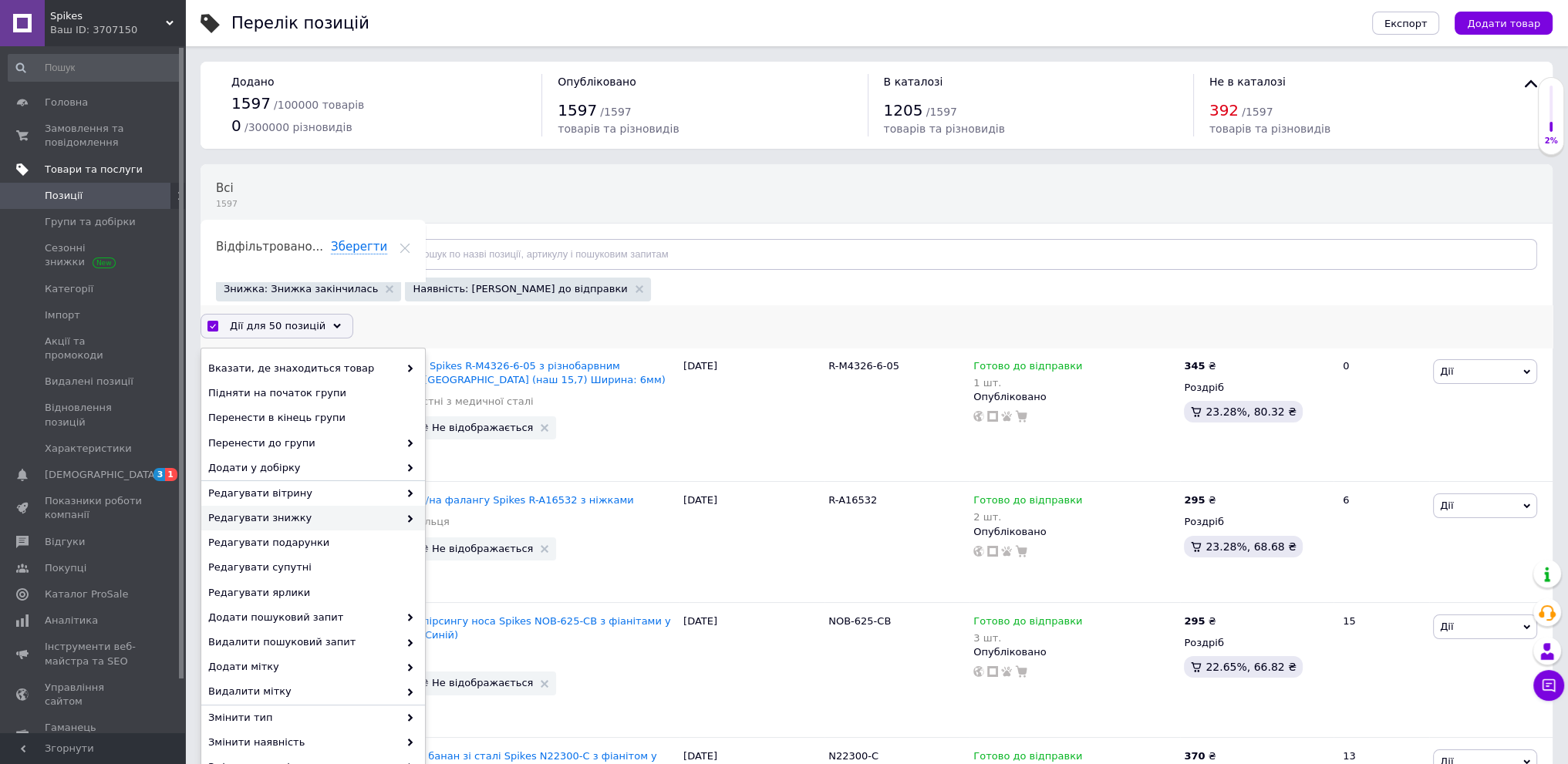
click at [337, 524] on span "Редагувати знижку" at bounding box center [304, 518] width 190 height 14
click at [401, 525] on span at bounding box center [406, 518] width 16 height 14
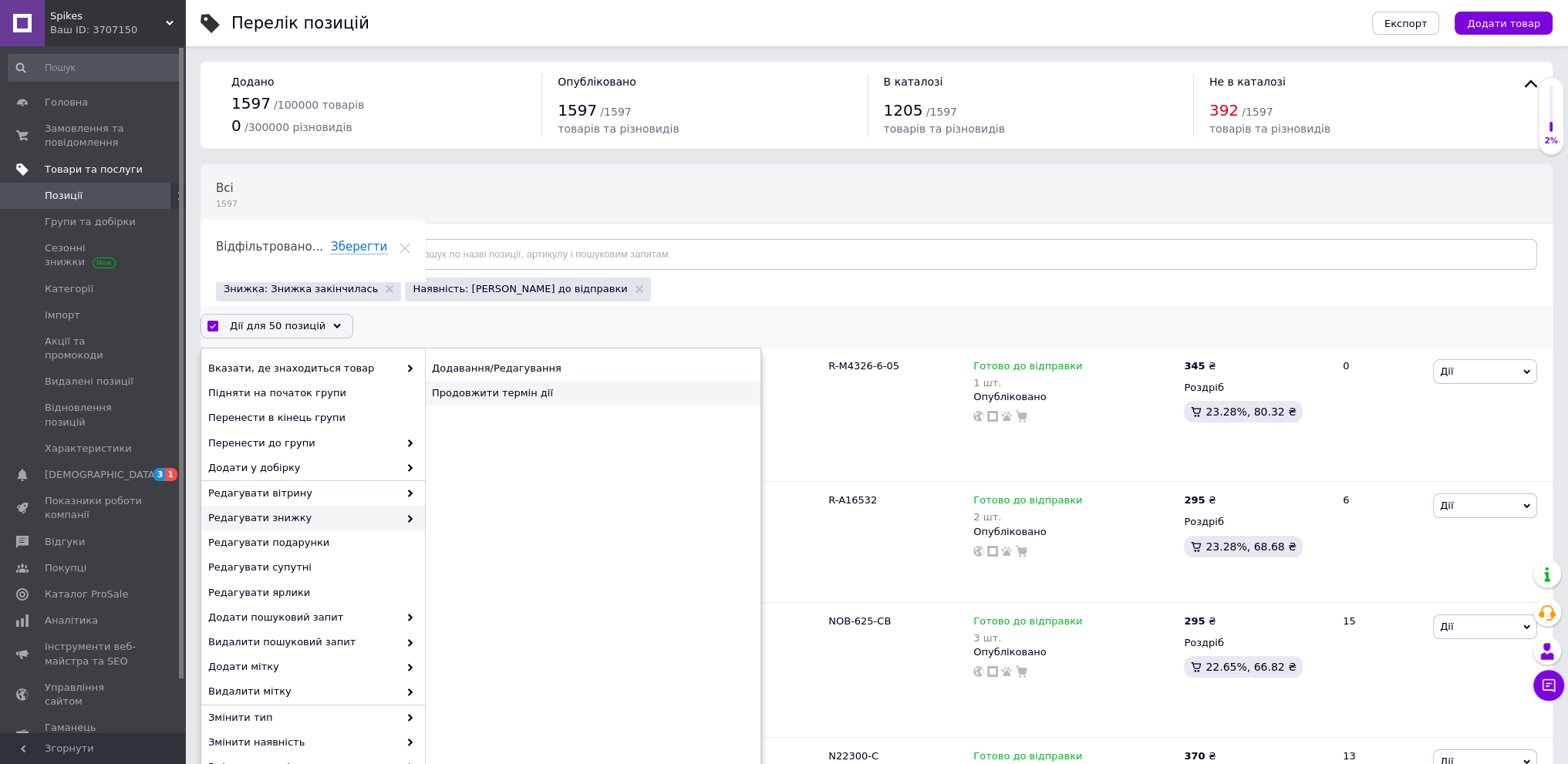
click at [531, 396] on div "Продовжити термін дії" at bounding box center [593, 393] width 336 height 25
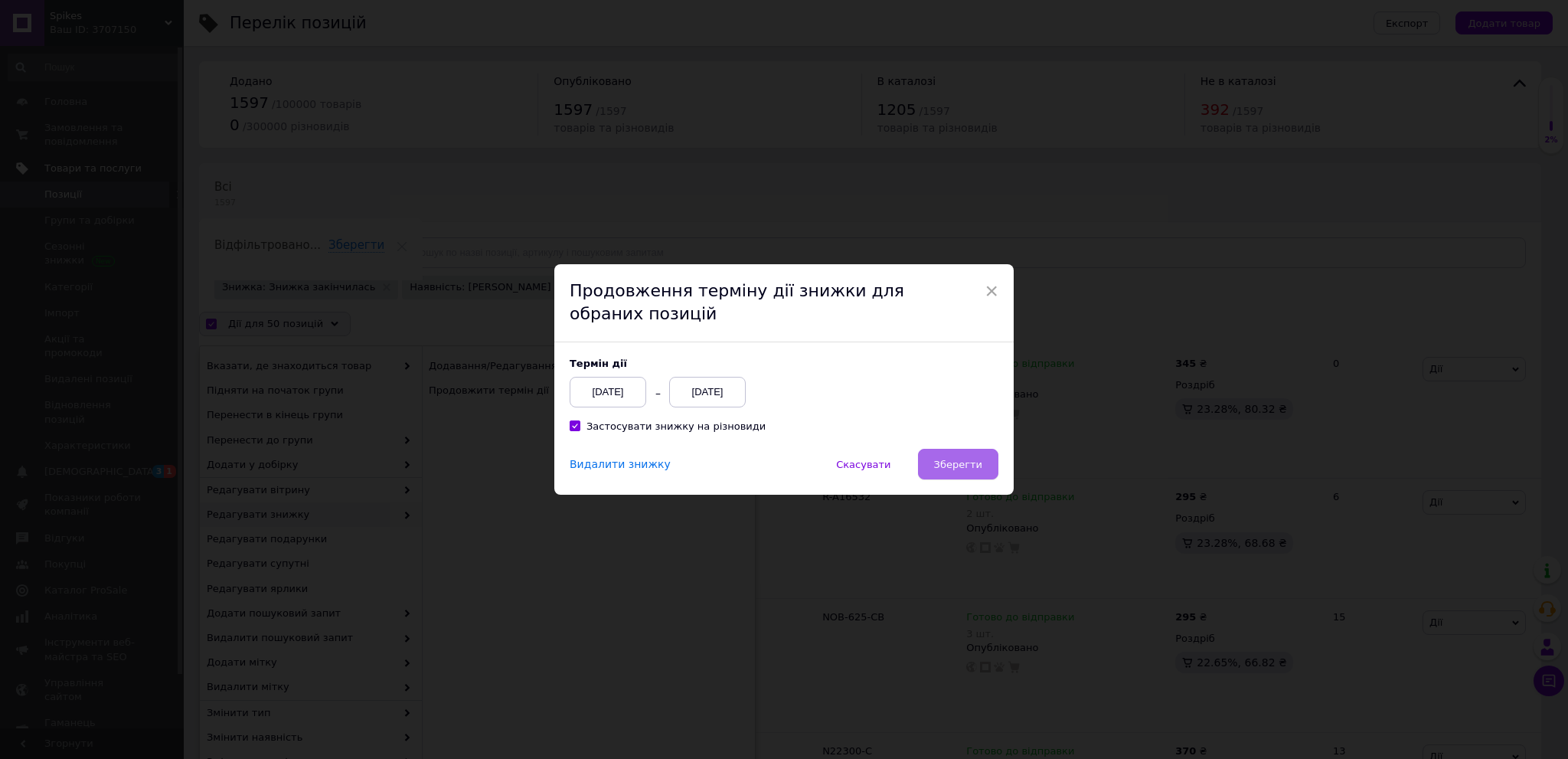
click at [994, 465] on button "Зберегти" at bounding box center [958, 465] width 81 height 31
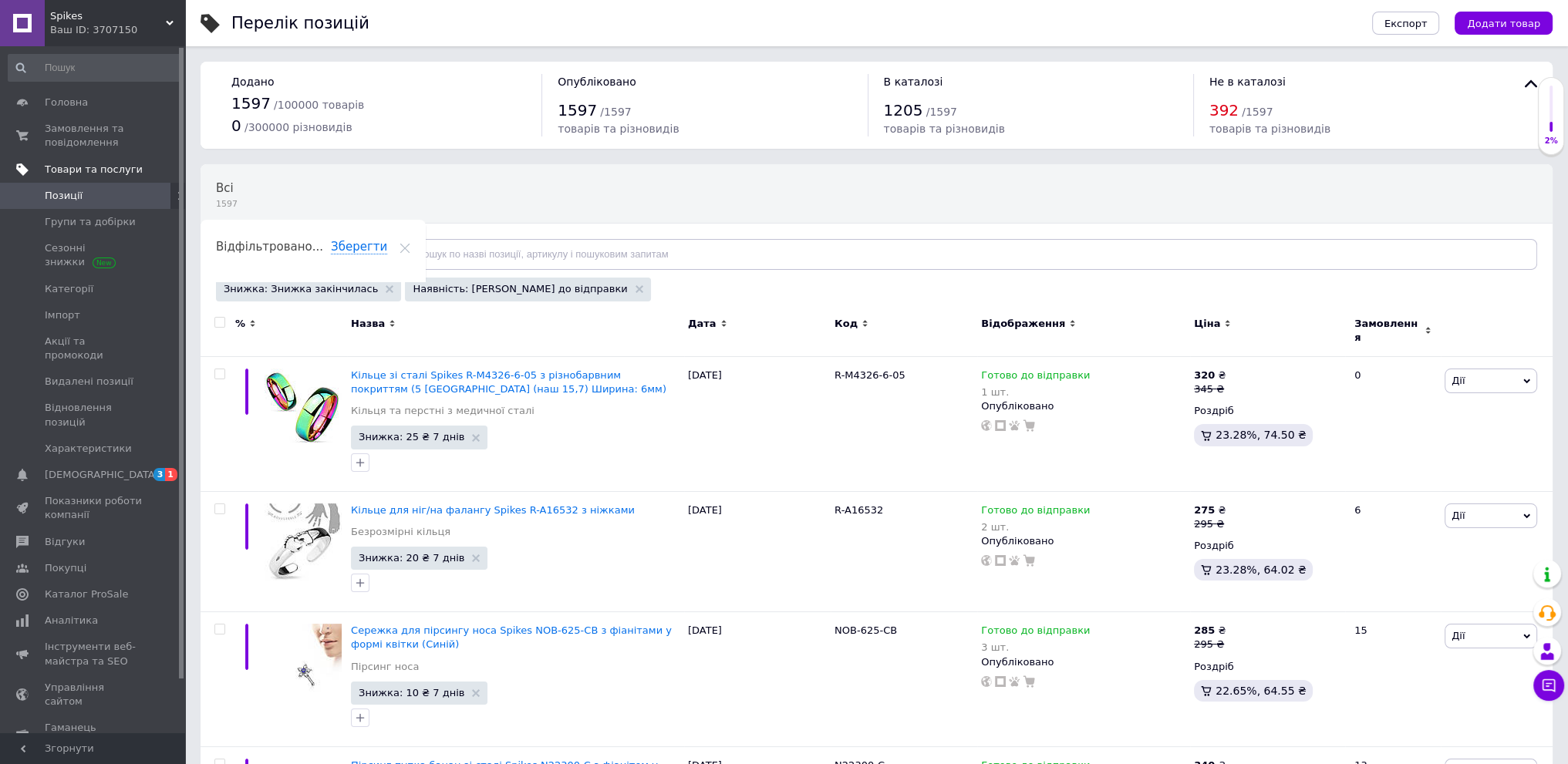
click at [99, 462] on link "[DEMOGRAPHIC_DATA] 3 1" at bounding box center [94, 475] width 190 height 26
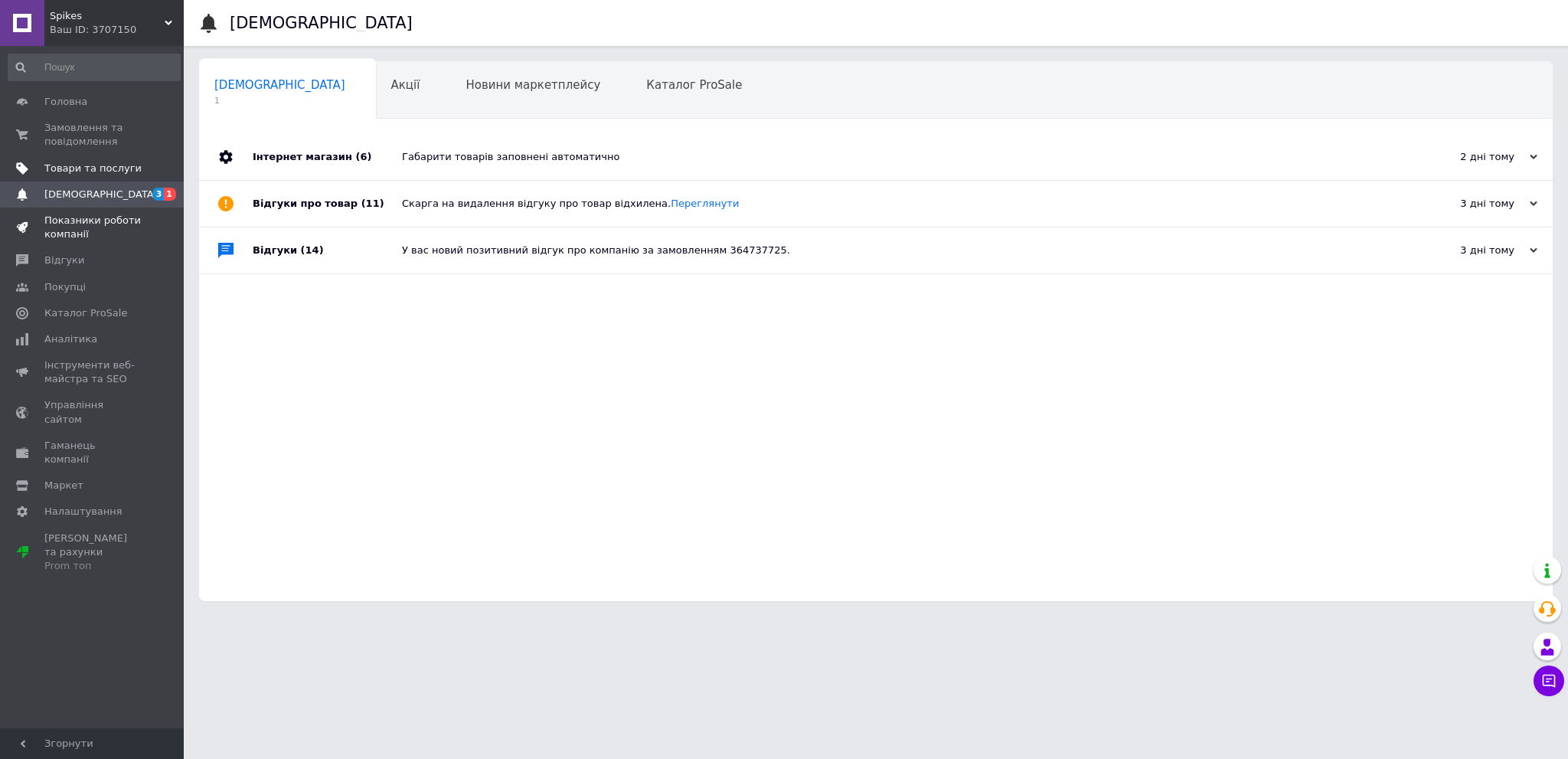
click at [140, 226] on span "Показники роботи компанії" at bounding box center [92, 227] width 97 height 28
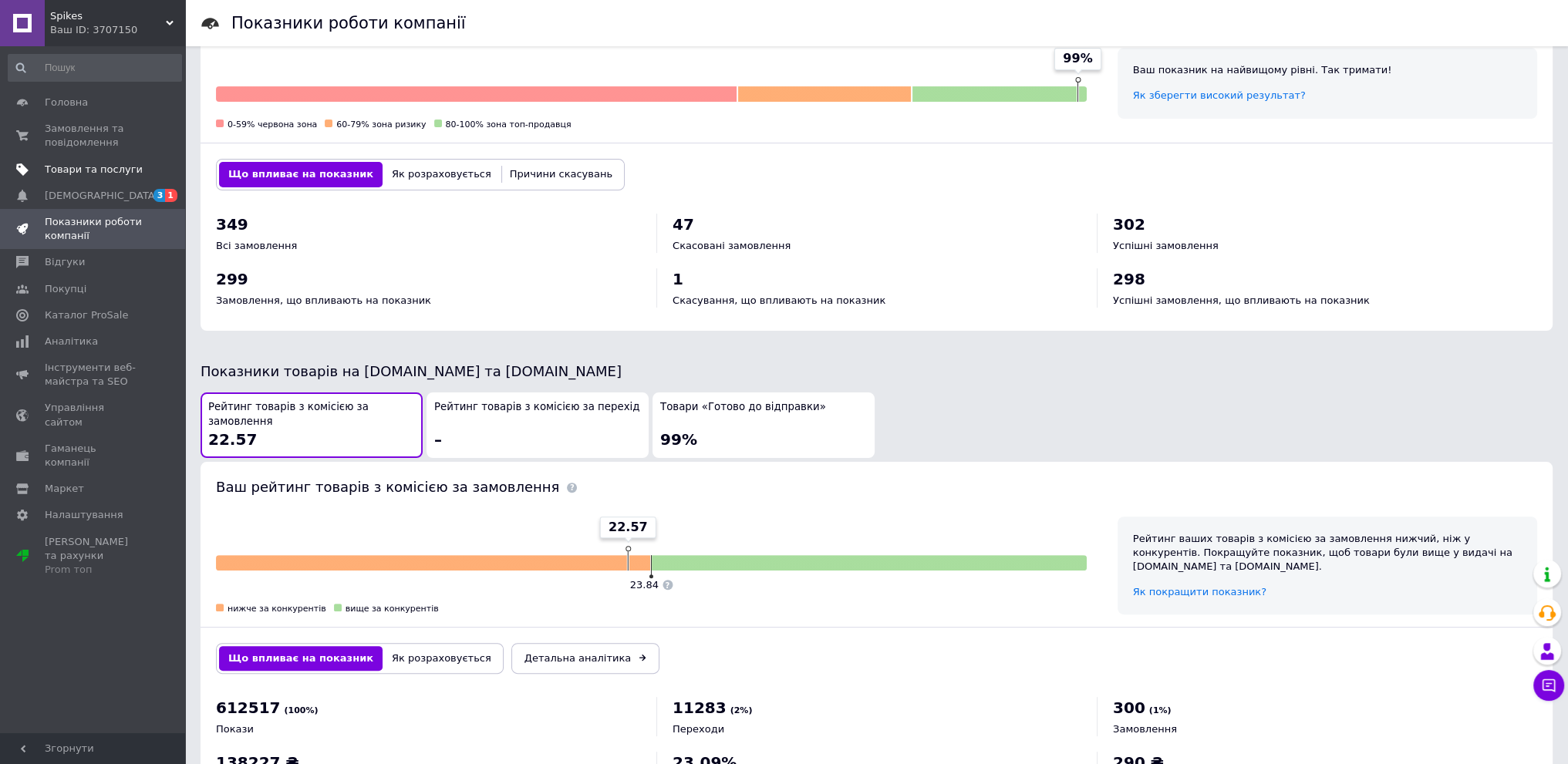
scroll to position [540, 0]
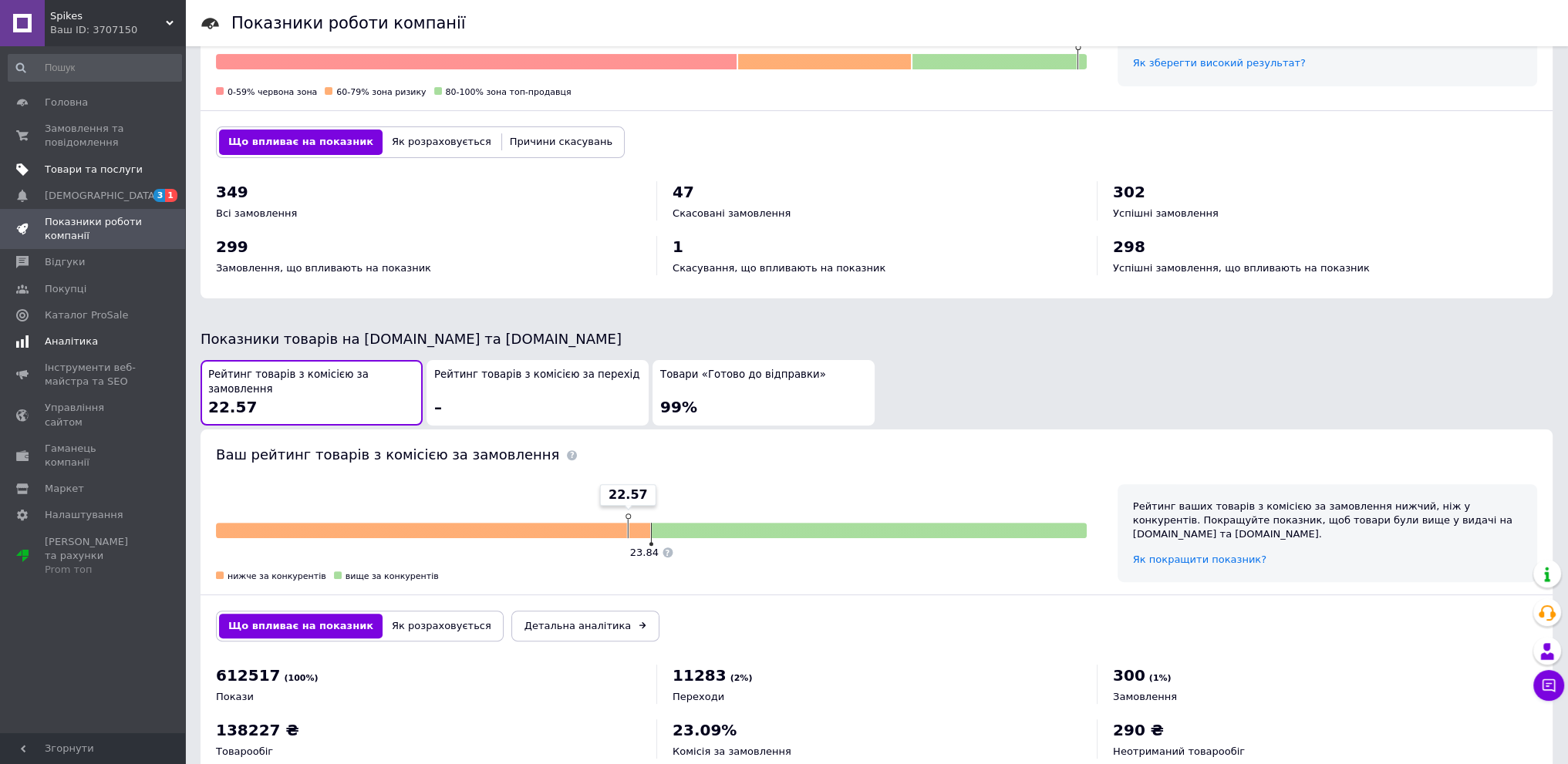
click at [107, 339] on span "Аналітика" at bounding box center [93, 341] width 98 height 14
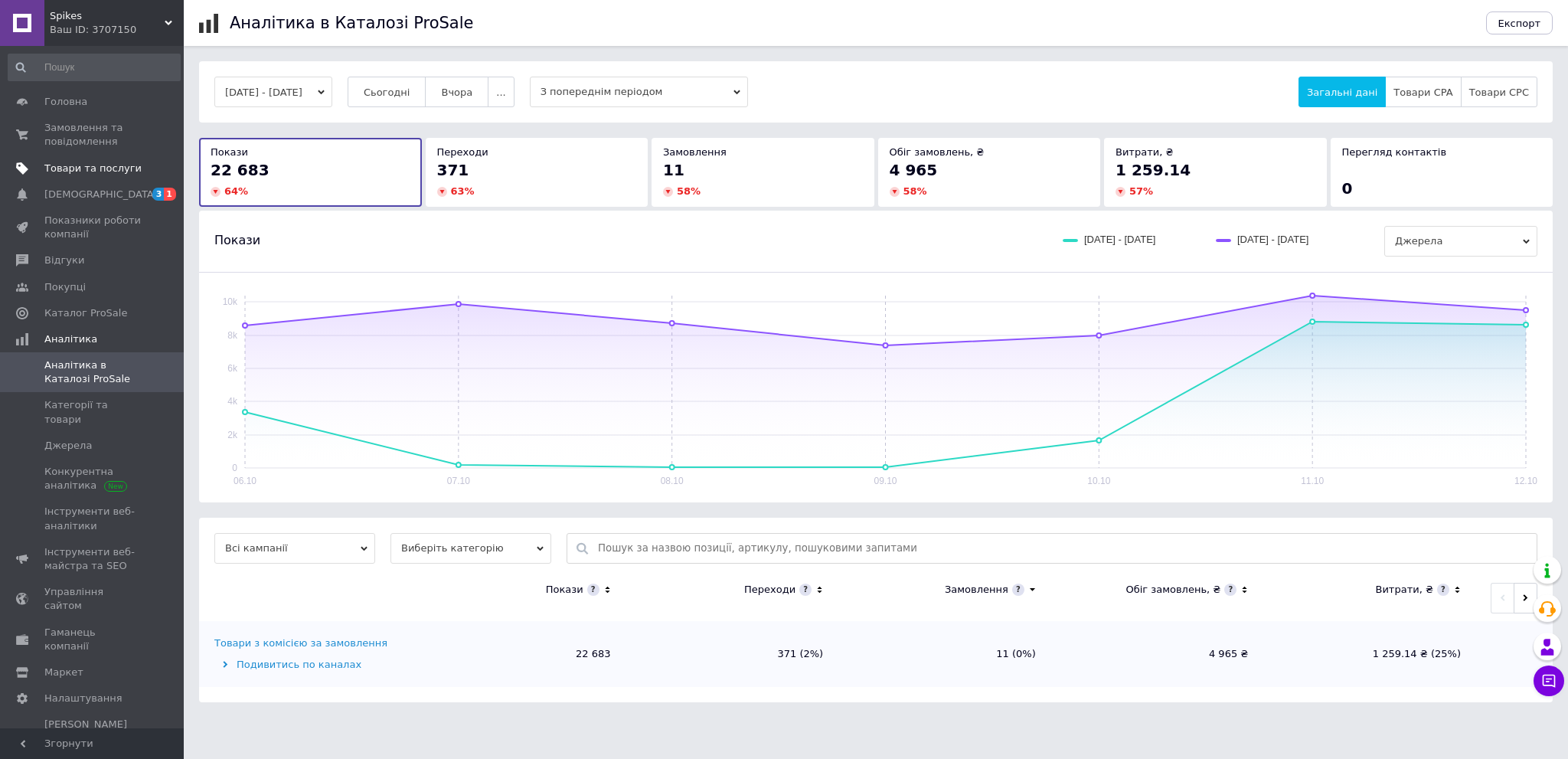
drag, startPoint x: 624, startPoint y: 77, endPoint x: 619, endPoint y: 83, distance: 7.8
click at [621, 82] on span "З попереднім періодом" at bounding box center [639, 92] width 218 height 31
click at [584, 185] on div "Без порівняння" at bounding box center [638, 191] width 203 height 14
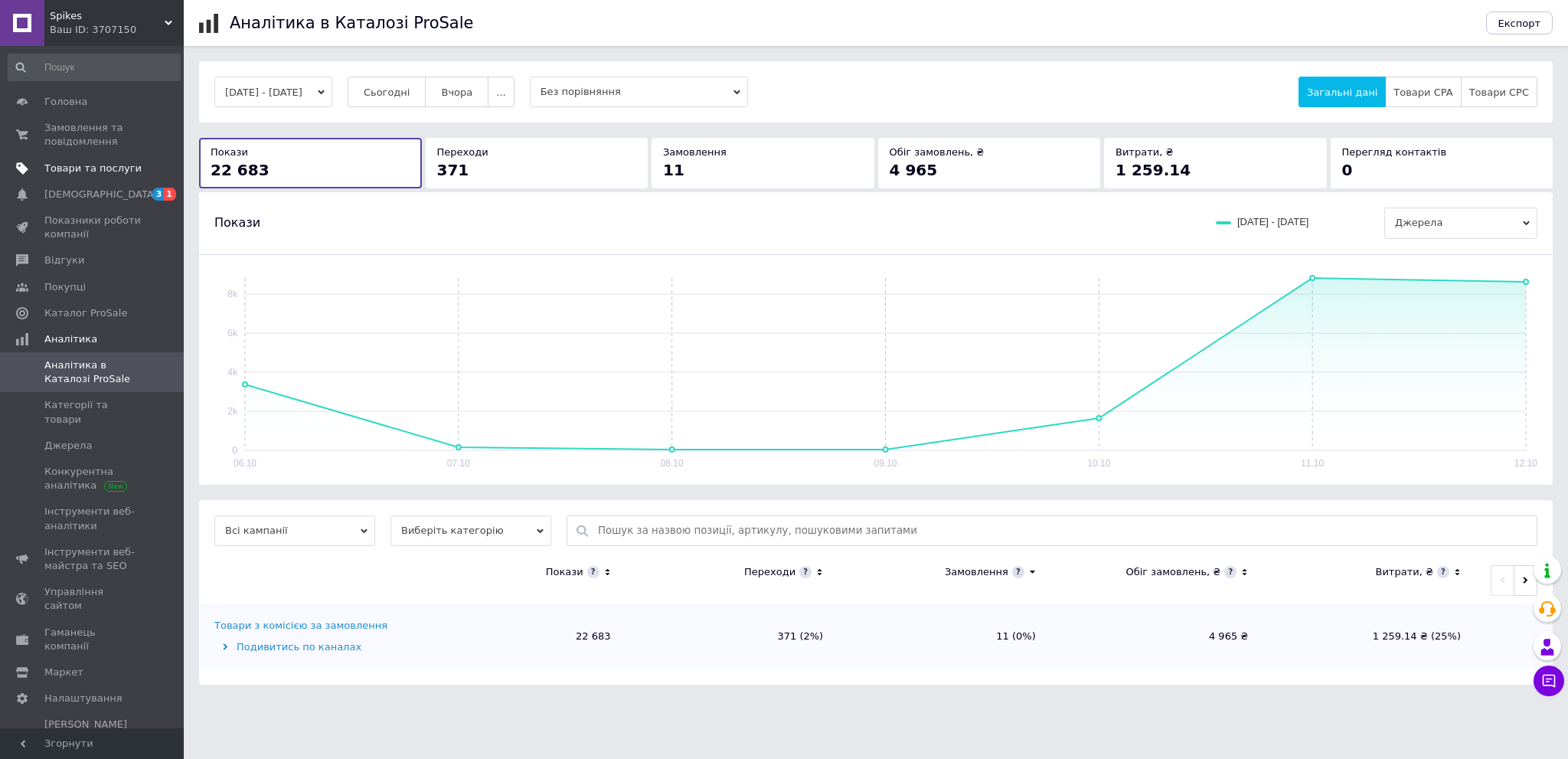
click at [289, 95] on button "[DATE] - [DATE]" at bounding box center [273, 92] width 118 height 31
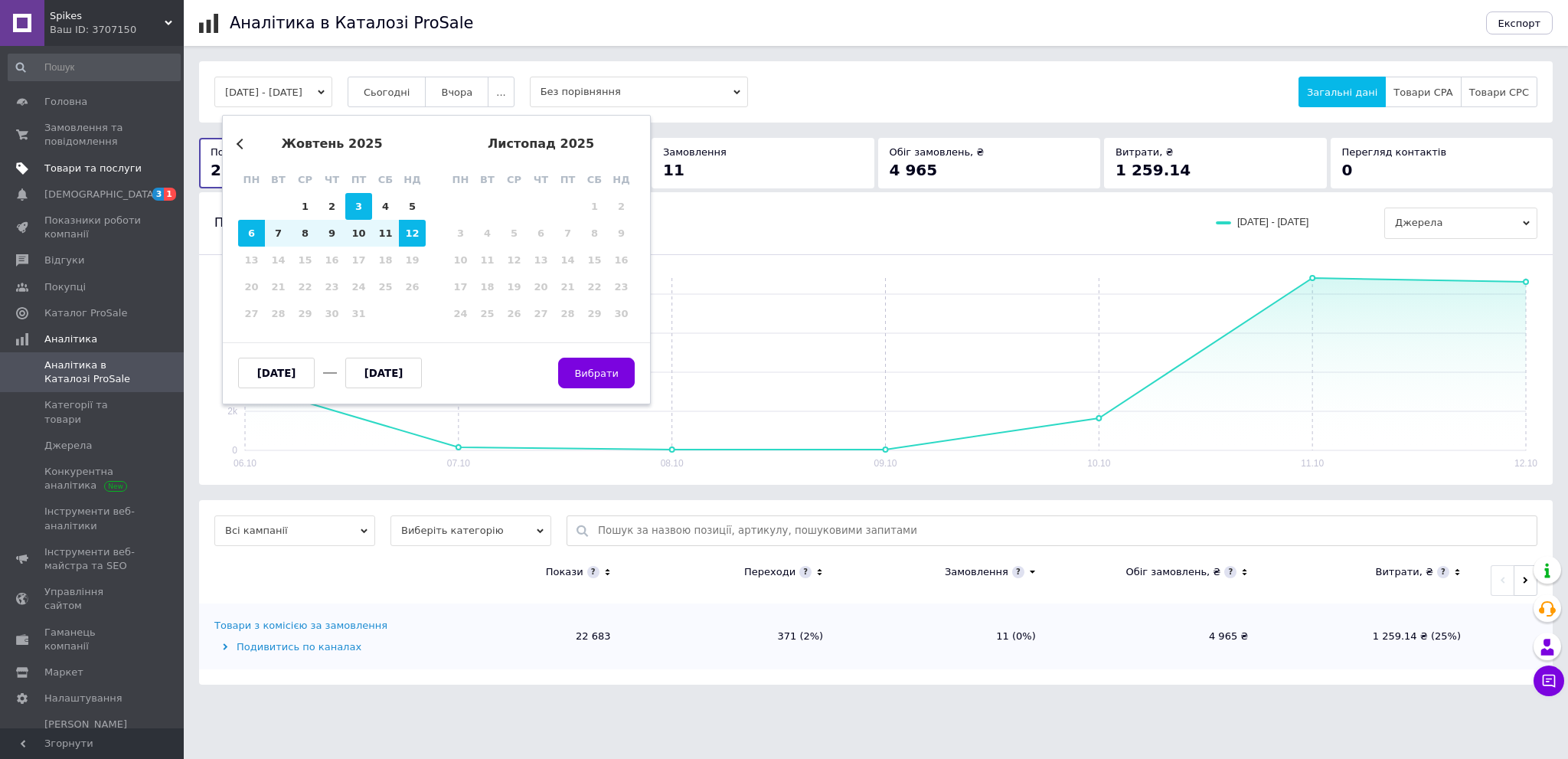
drag, startPoint x: 300, startPoint y: 206, endPoint x: 350, endPoint y: 218, distance: 51.4
click at [302, 206] on div "1" at bounding box center [305, 206] width 27 height 27
click at [417, 223] on div "12" at bounding box center [412, 233] width 27 height 27
click at [605, 373] on span "Вибрати" at bounding box center [597, 373] width 44 height 11
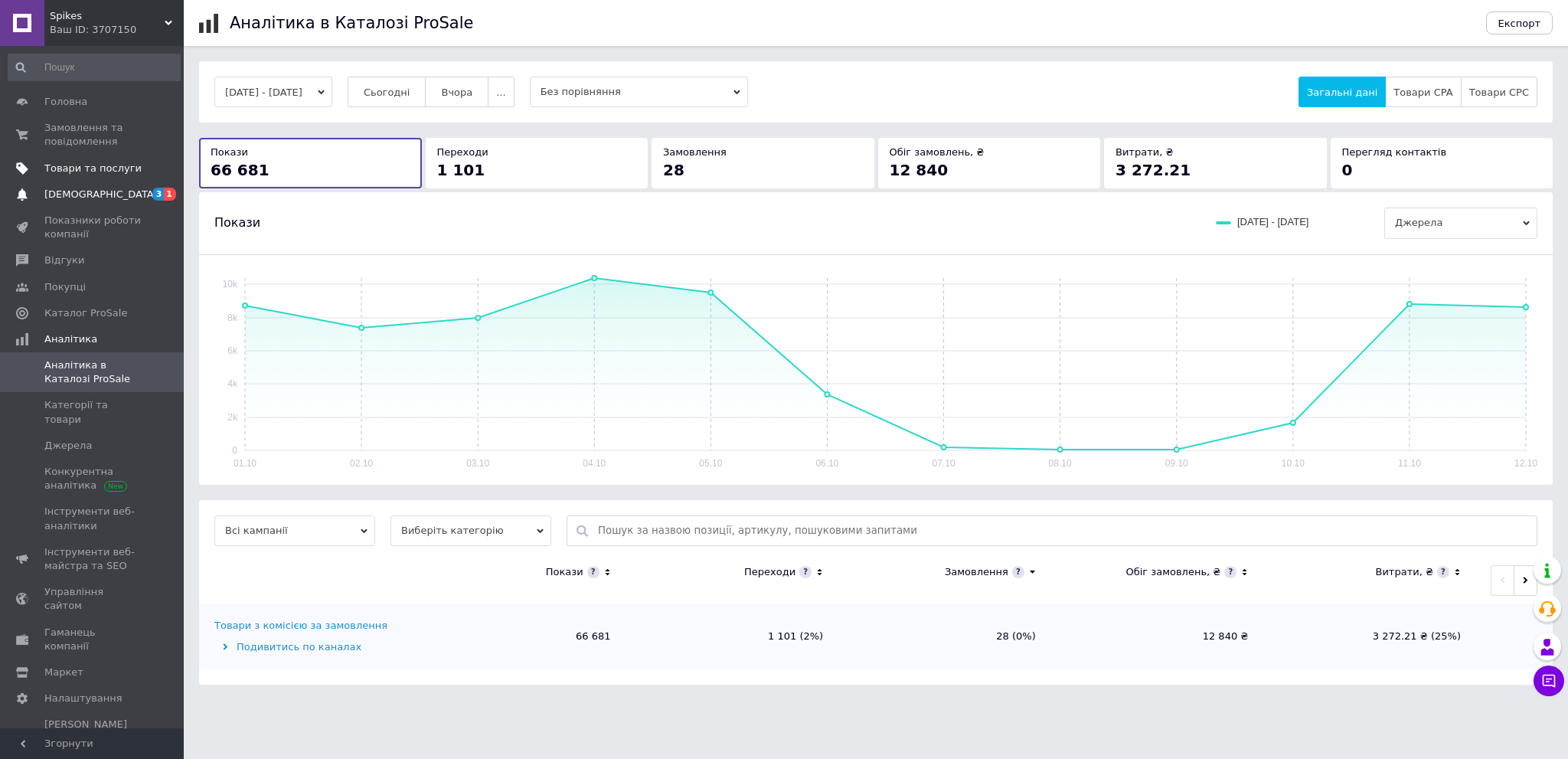
click at [108, 196] on span "[DEMOGRAPHIC_DATA]" at bounding box center [92, 194] width 97 height 14
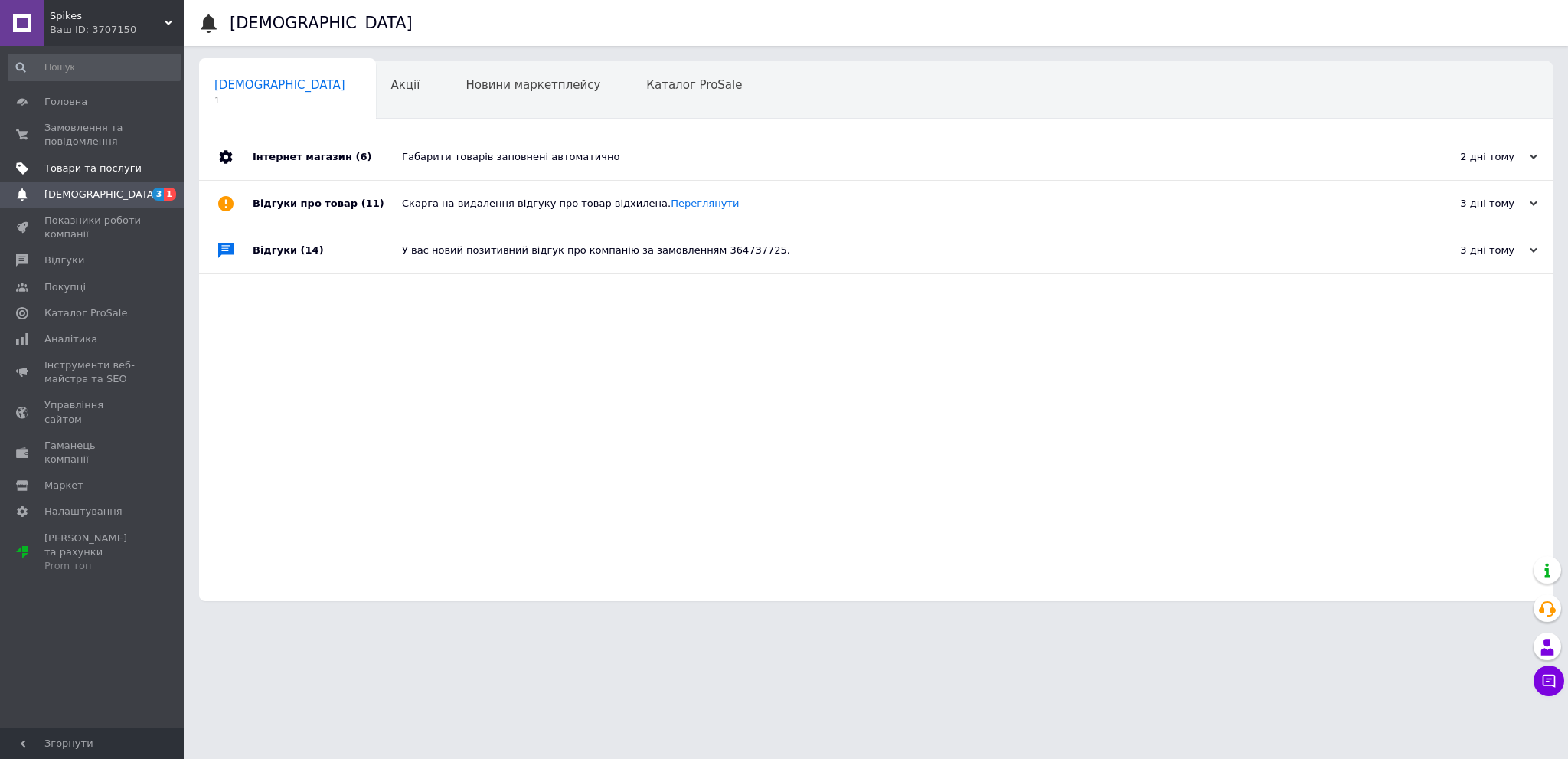
click at [405, 156] on div "Габарити товарів заповнені автоматично" at bounding box center [892, 157] width 982 height 14
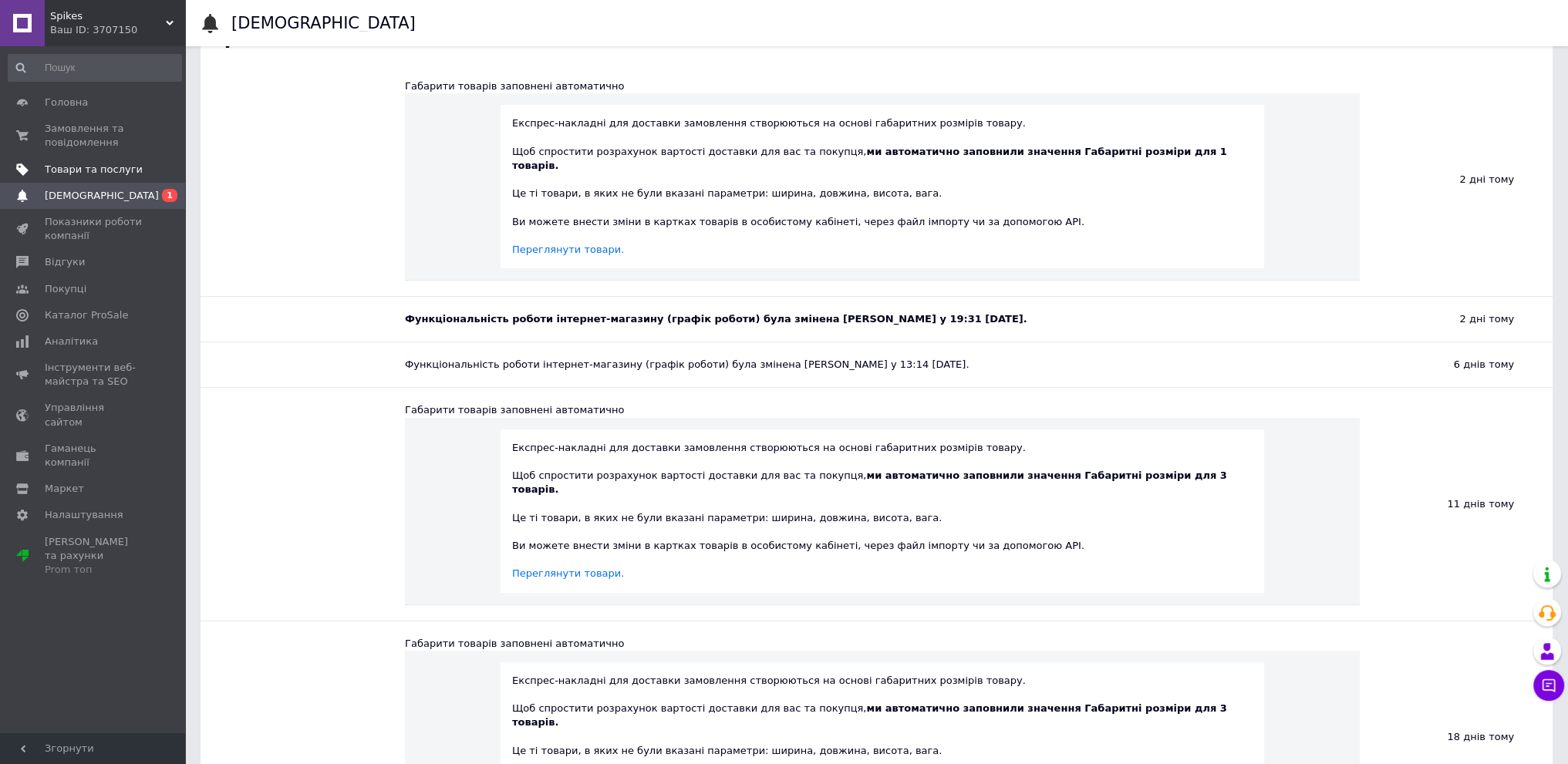
scroll to position [493, 0]
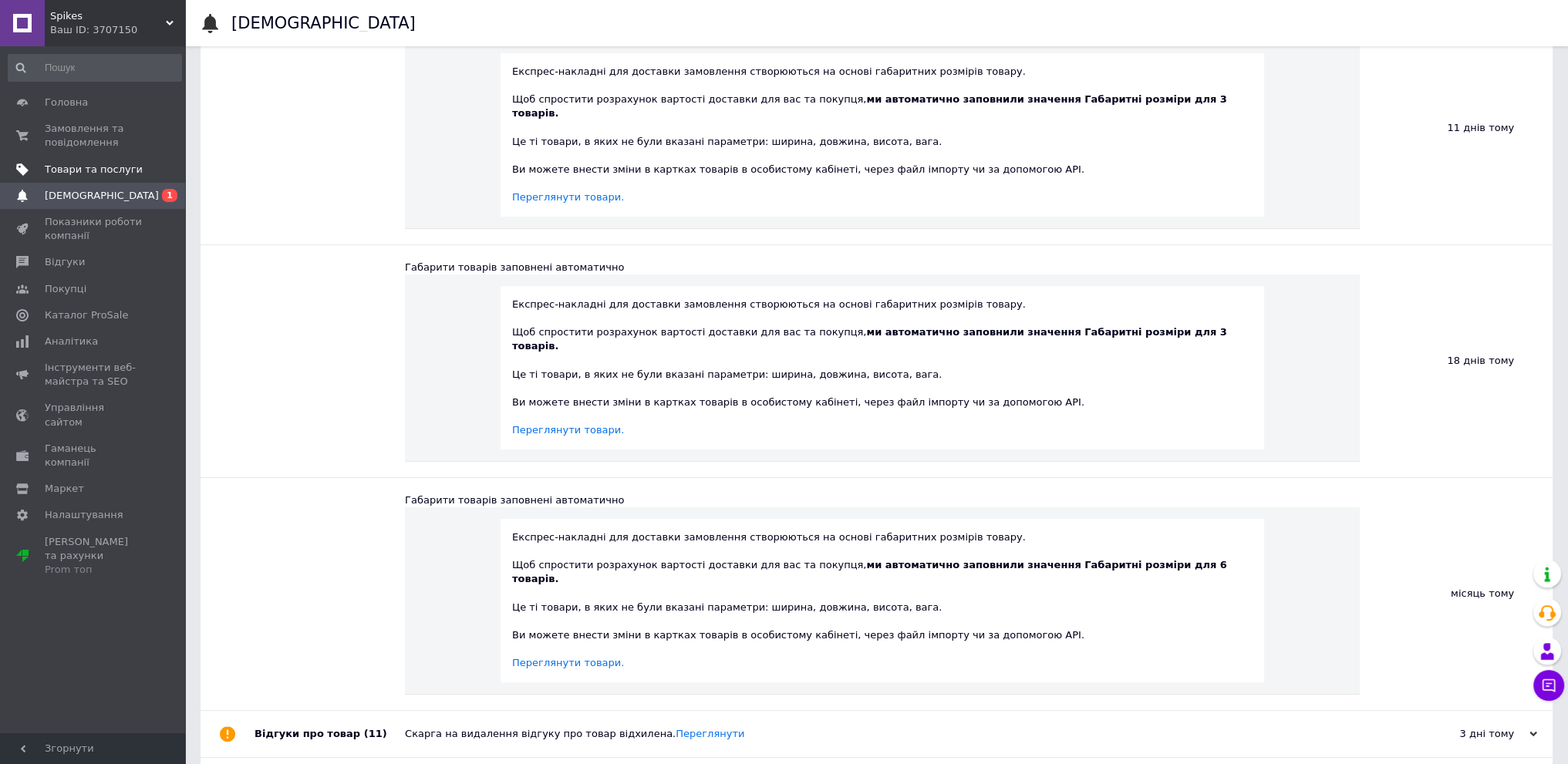
click at [504, 727] on div "Скарга на видалення відгуку про товар відхилена. [GEOGRAPHIC_DATA]" at bounding box center [893, 734] width 978 height 14
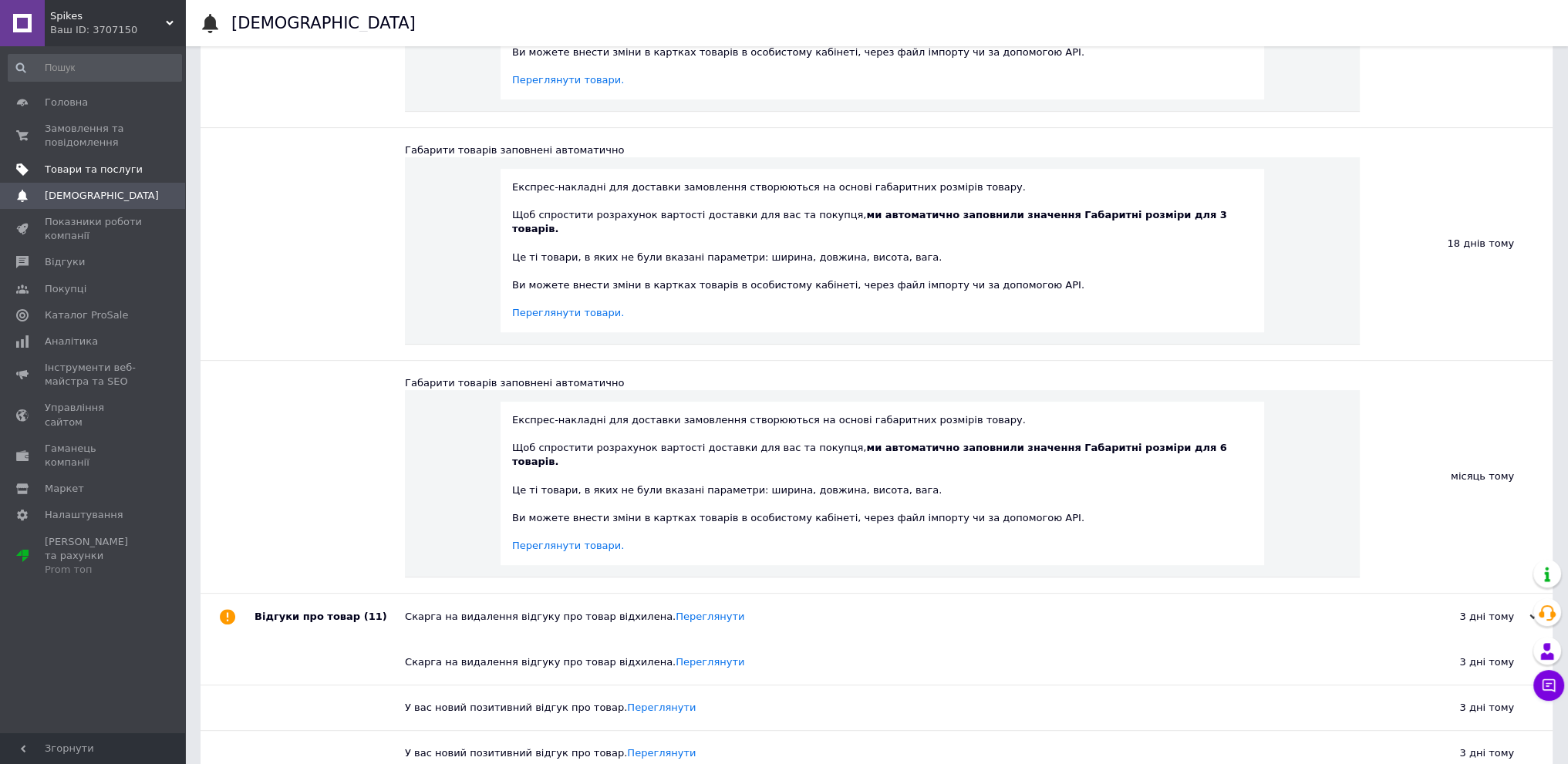
scroll to position [993, 0]
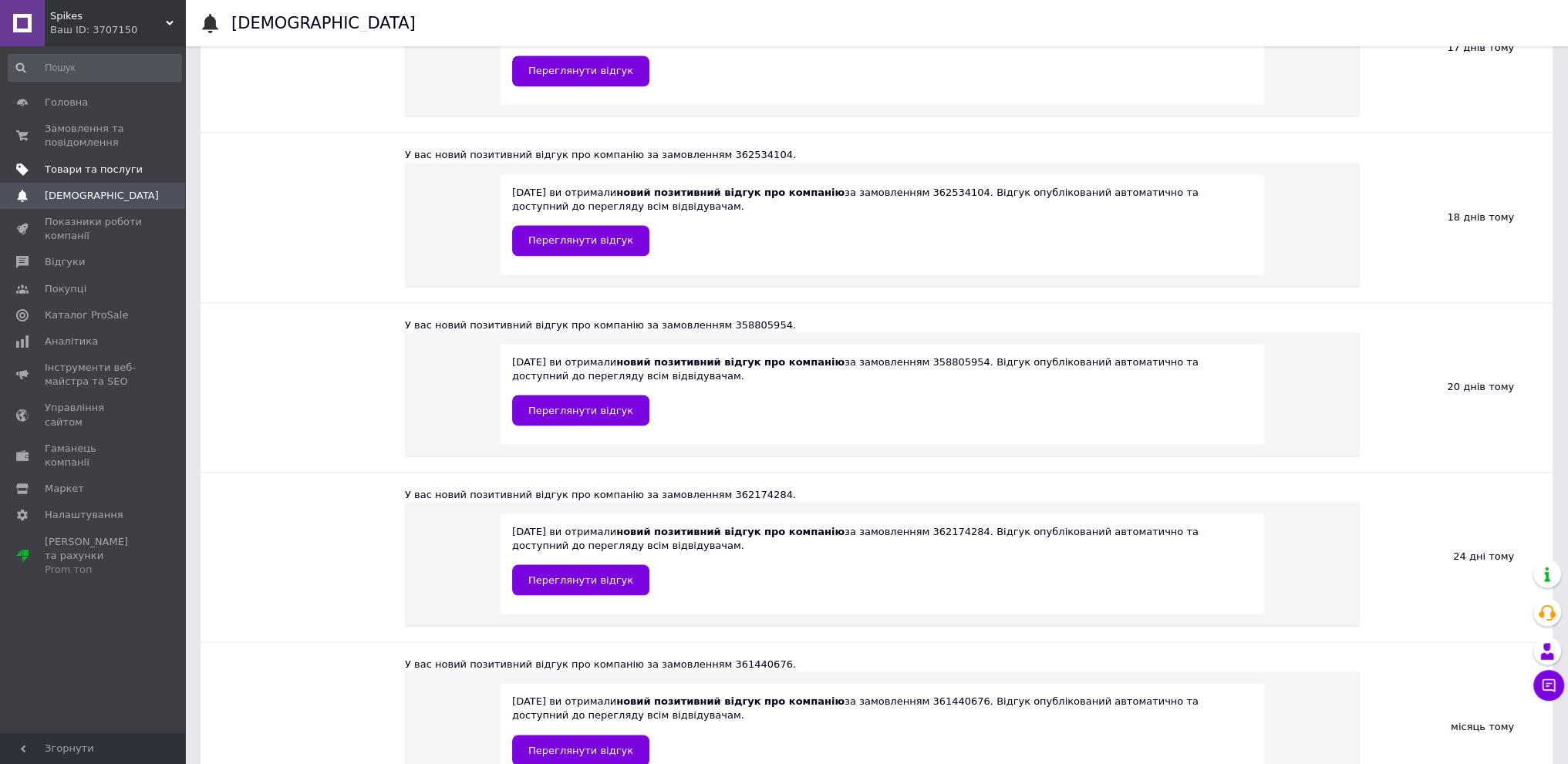
scroll to position [3365, 0]
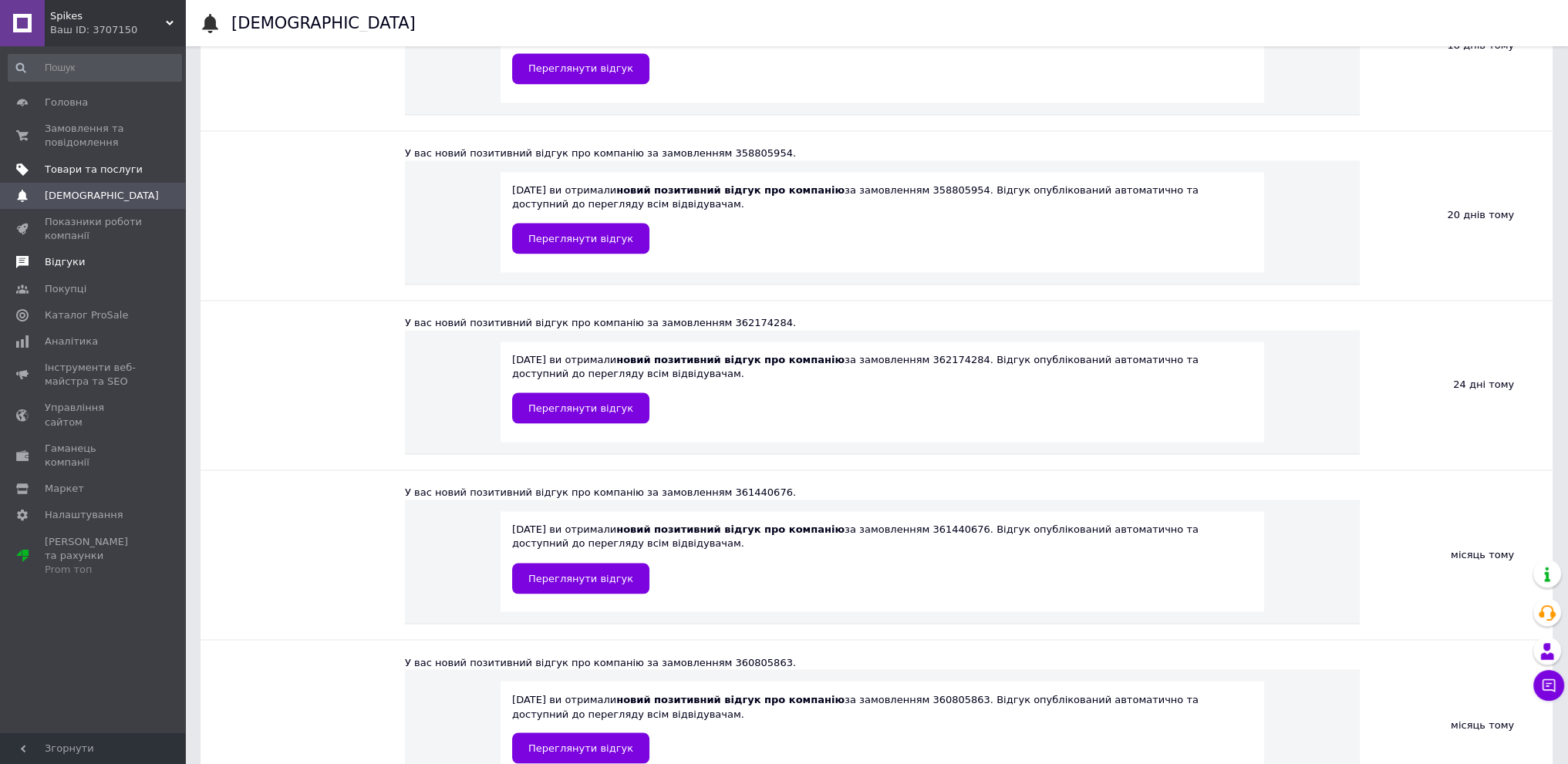
click at [117, 263] on span "Відгуки" at bounding box center [93, 262] width 98 height 14
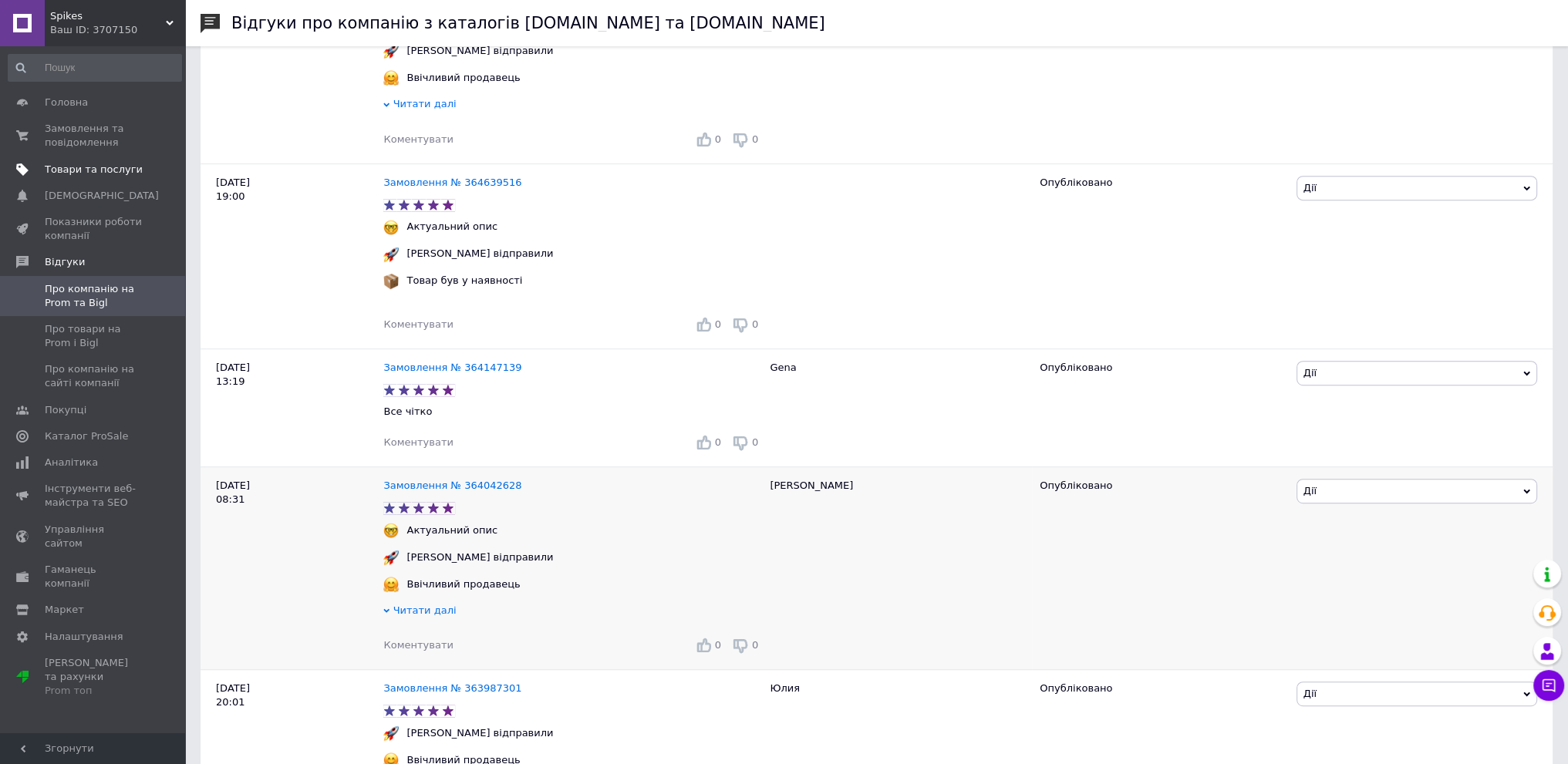
scroll to position [1311, 0]
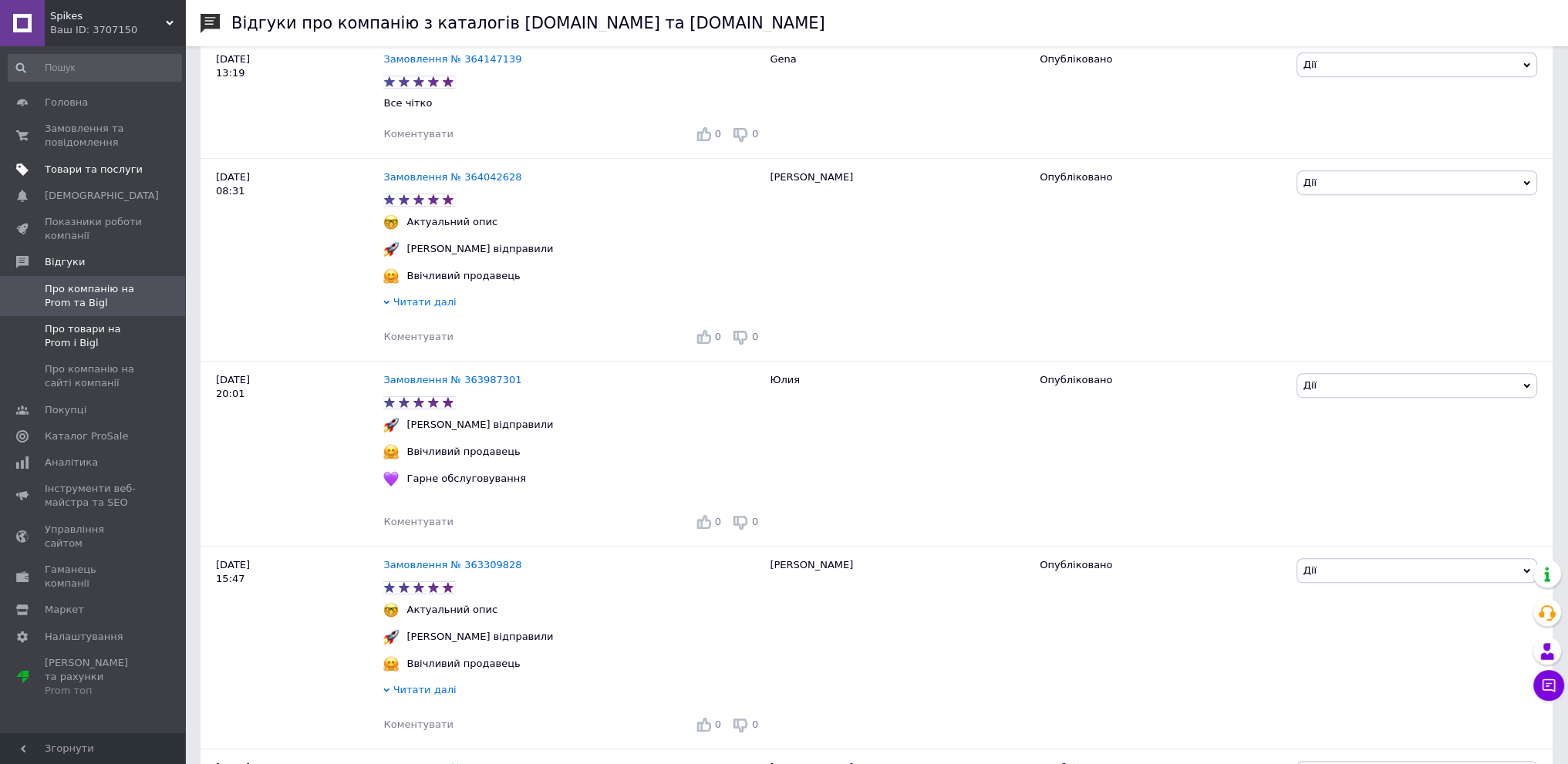
click at [97, 342] on span "Про товари на Prom і Bigl" at bounding box center [93, 336] width 98 height 28
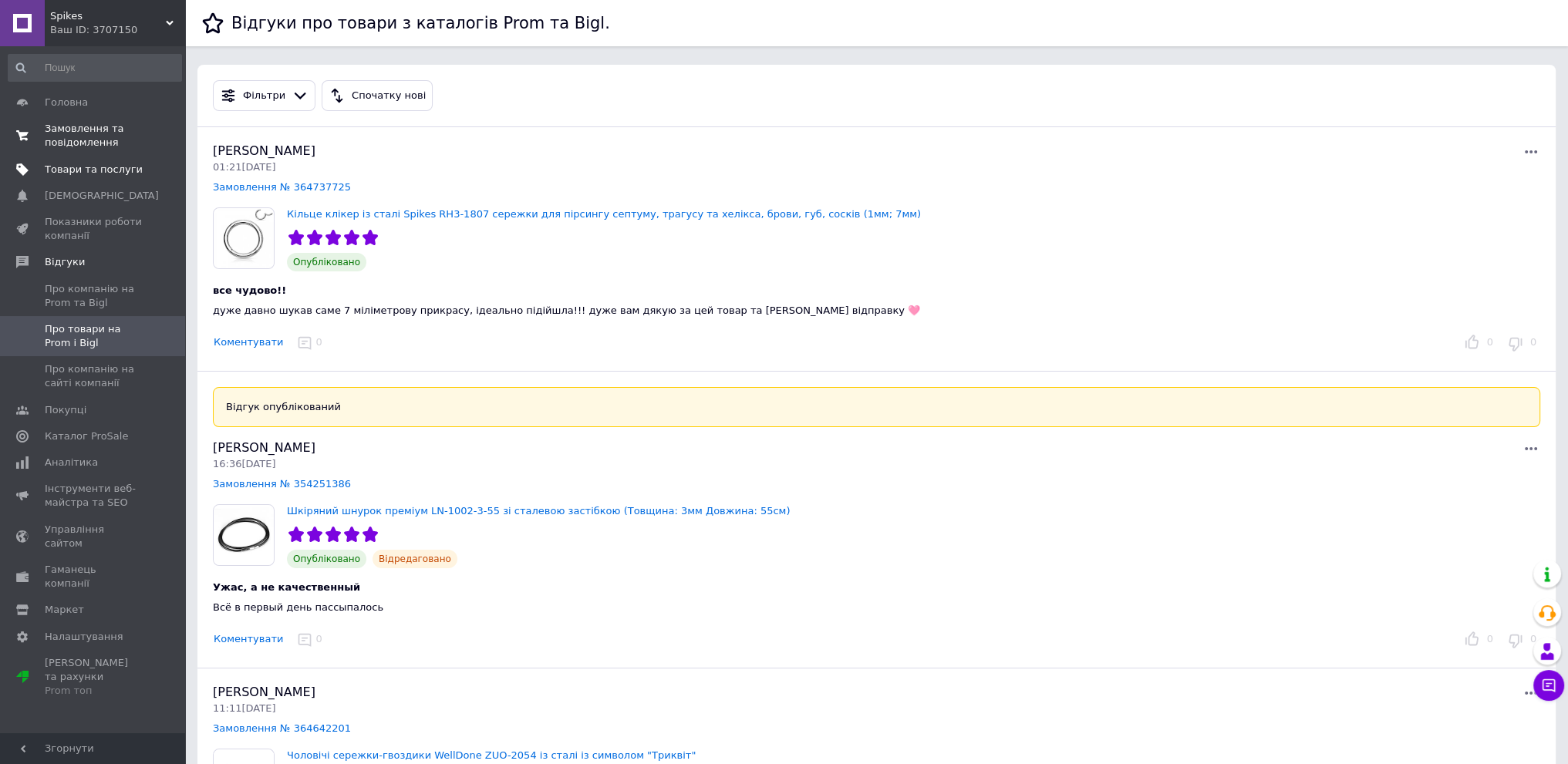
click at [86, 129] on span "Замовлення та повідомлення" at bounding box center [93, 135] width 98 height 28
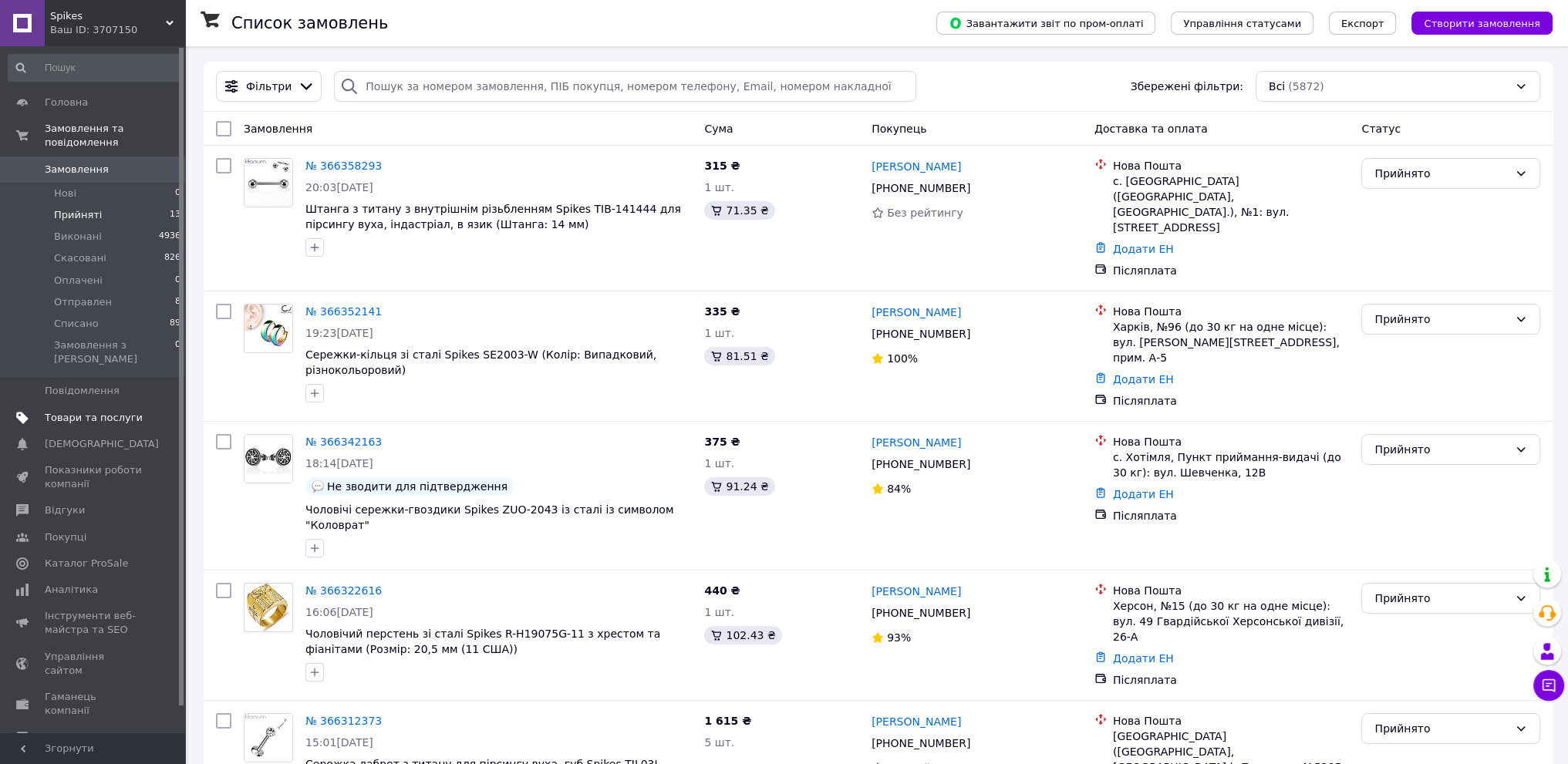
click at [99, 204] on li "Прийняті 13" at bounding box center [94, 215] width 190 height 21
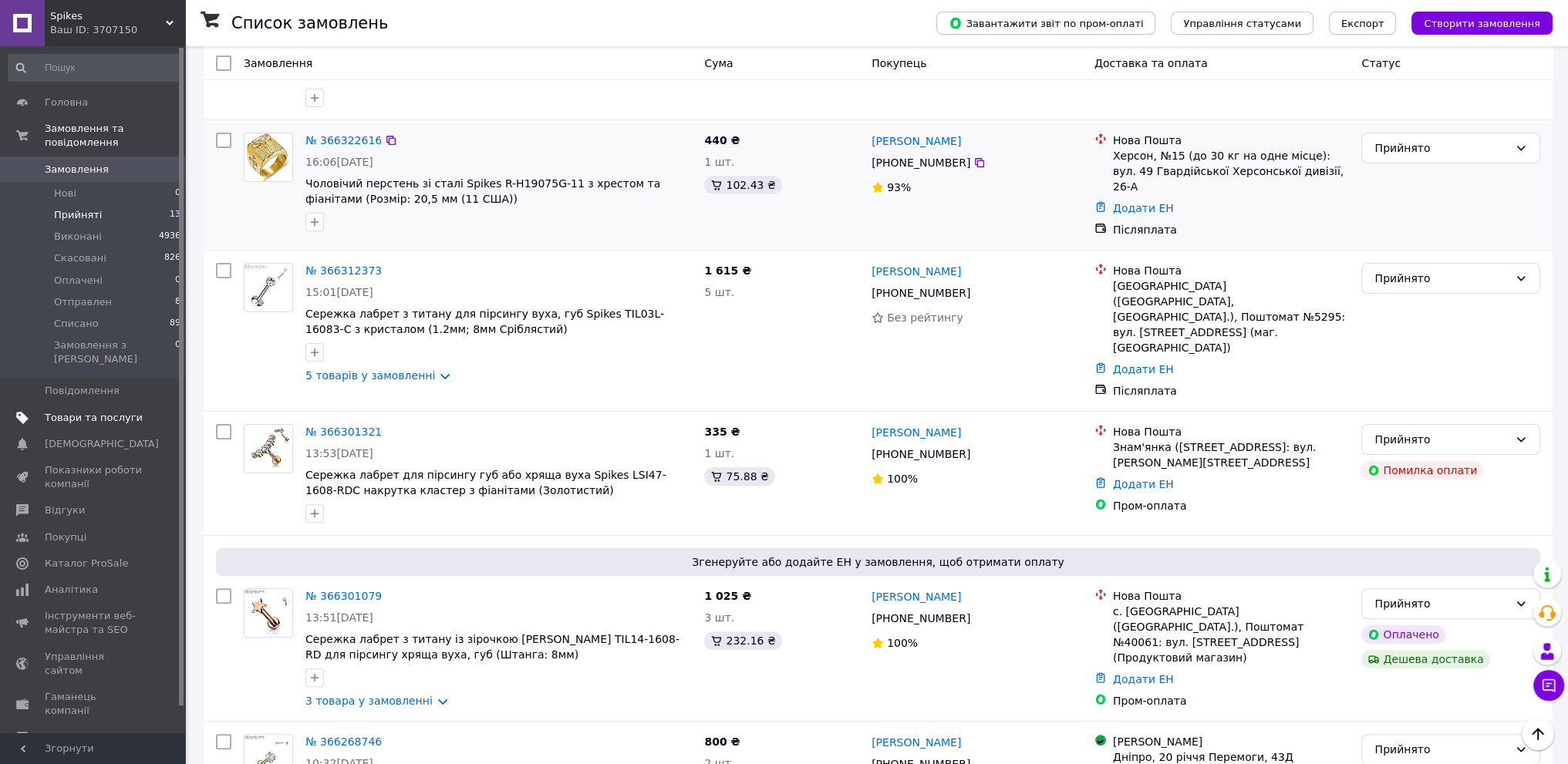
scroll to position [540, 0]
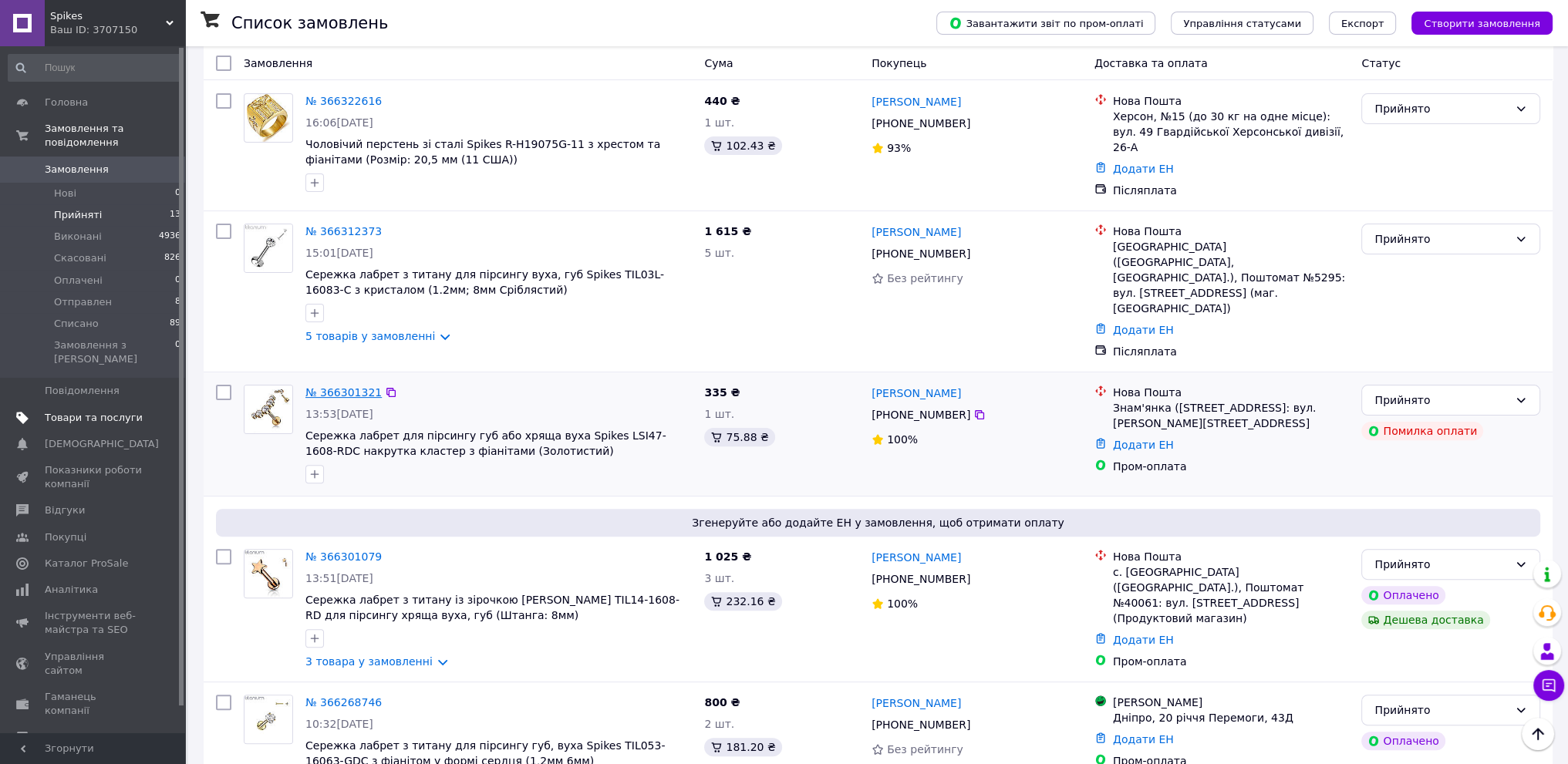
click at [349, 387] on link "№ 366301321" at bounding box center [343, 392] width 76 height 12
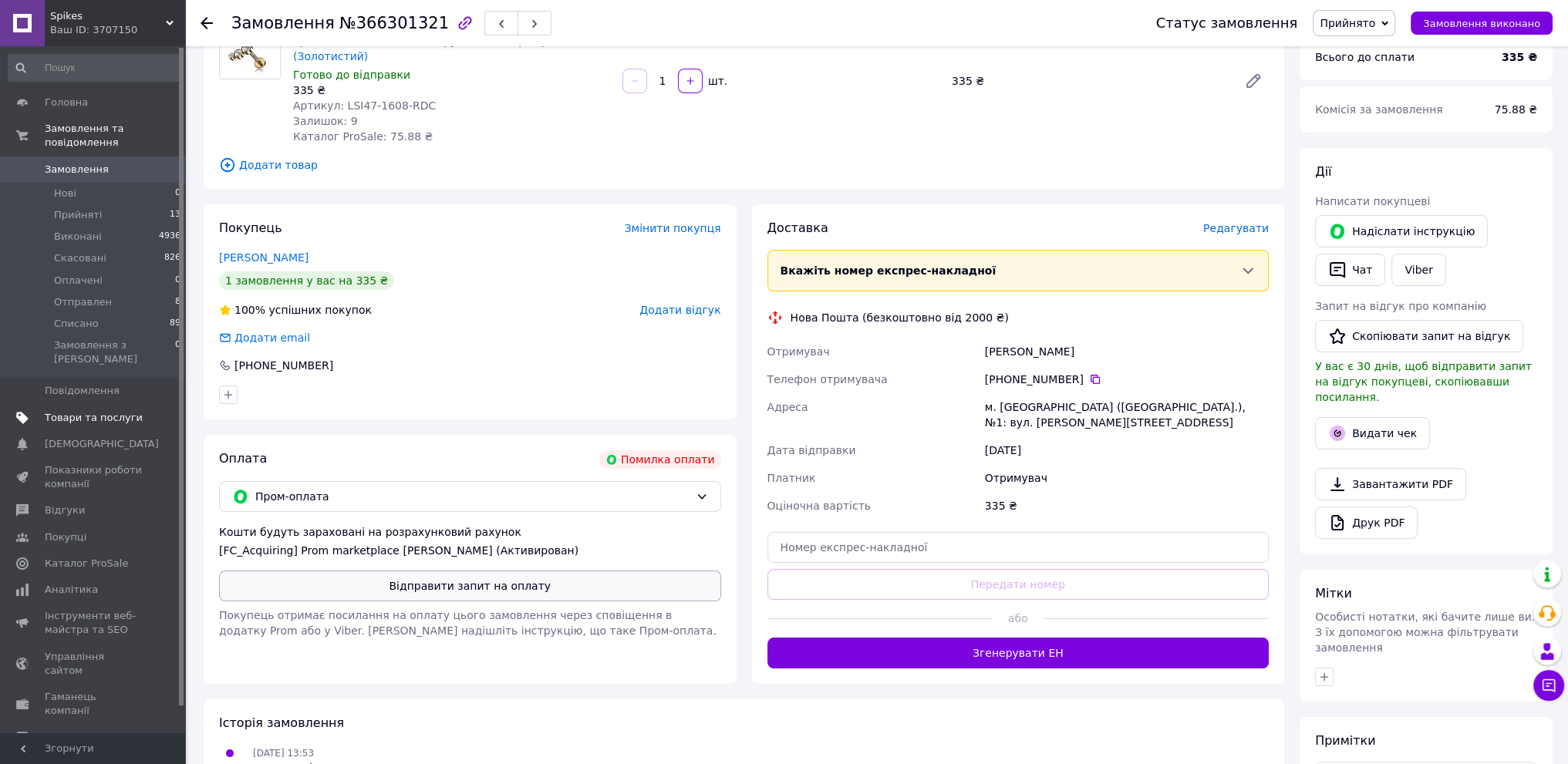
click at [422, 594] on button "Відправити запит на оплату" at bounding box center [470, 586] width 502 height 31
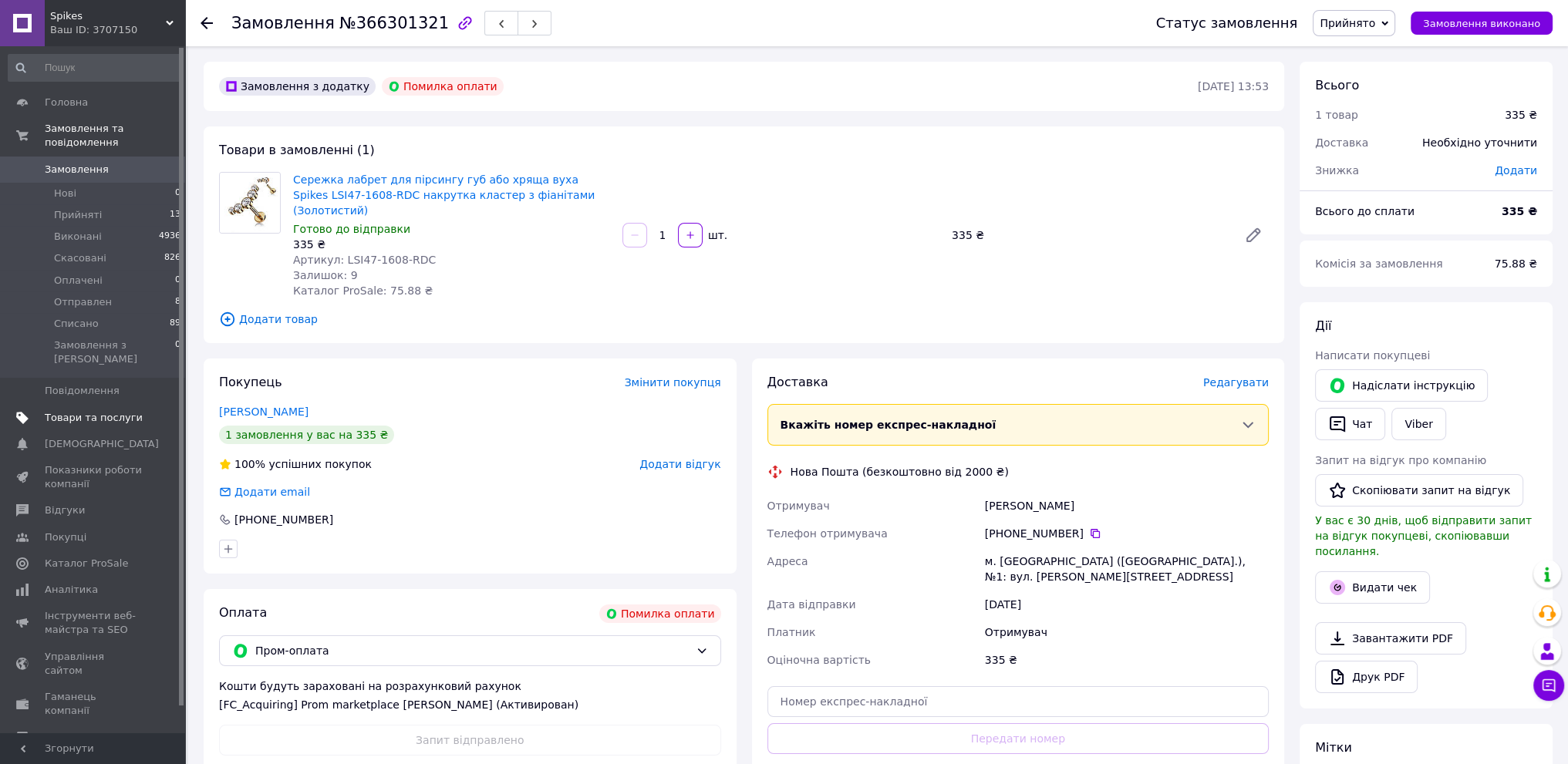
click at [99, 162] on span "Замовлення" at bounding box center [76, 169] width 64 height 14
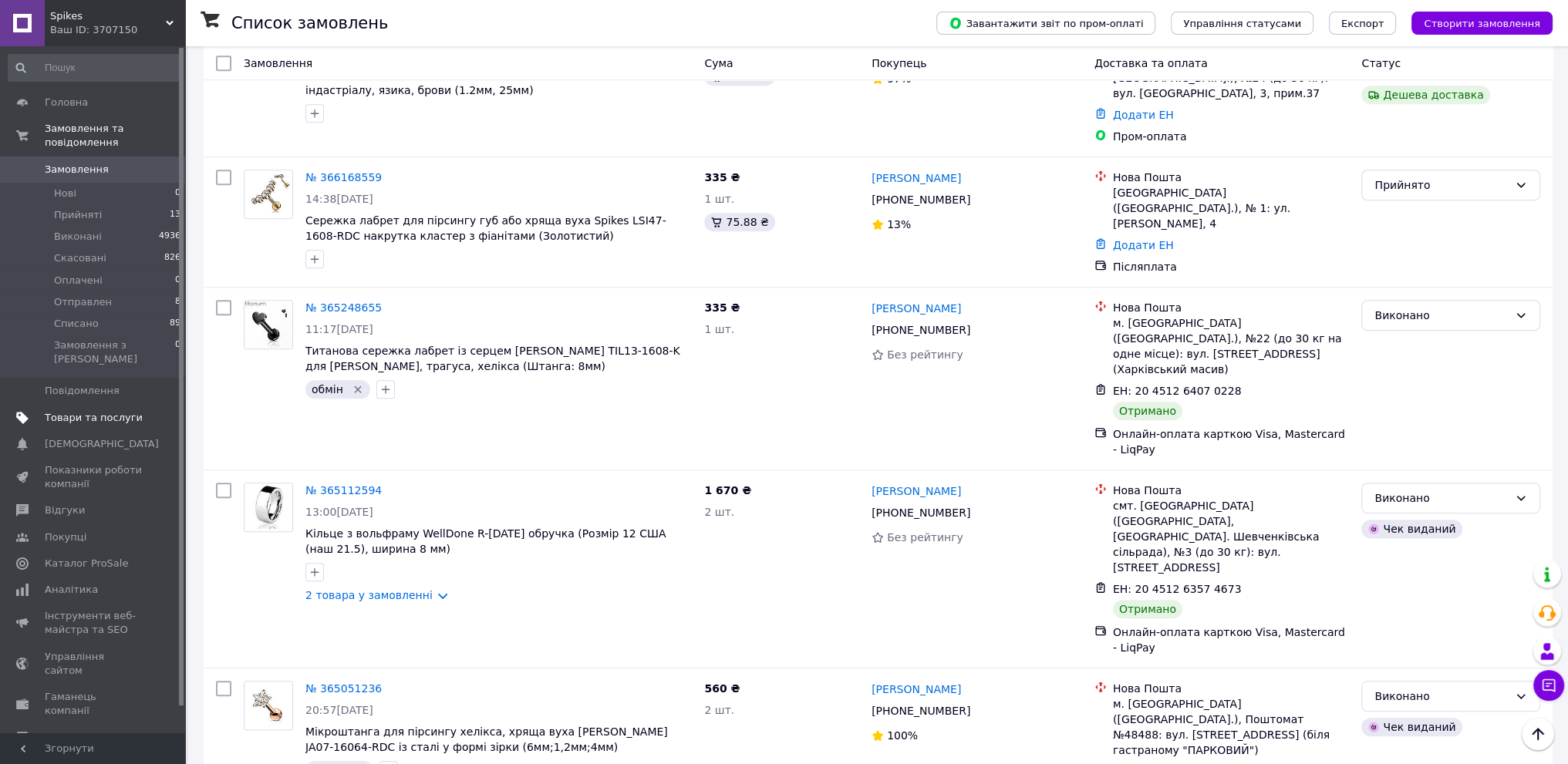
scroll to position [2005, 0]
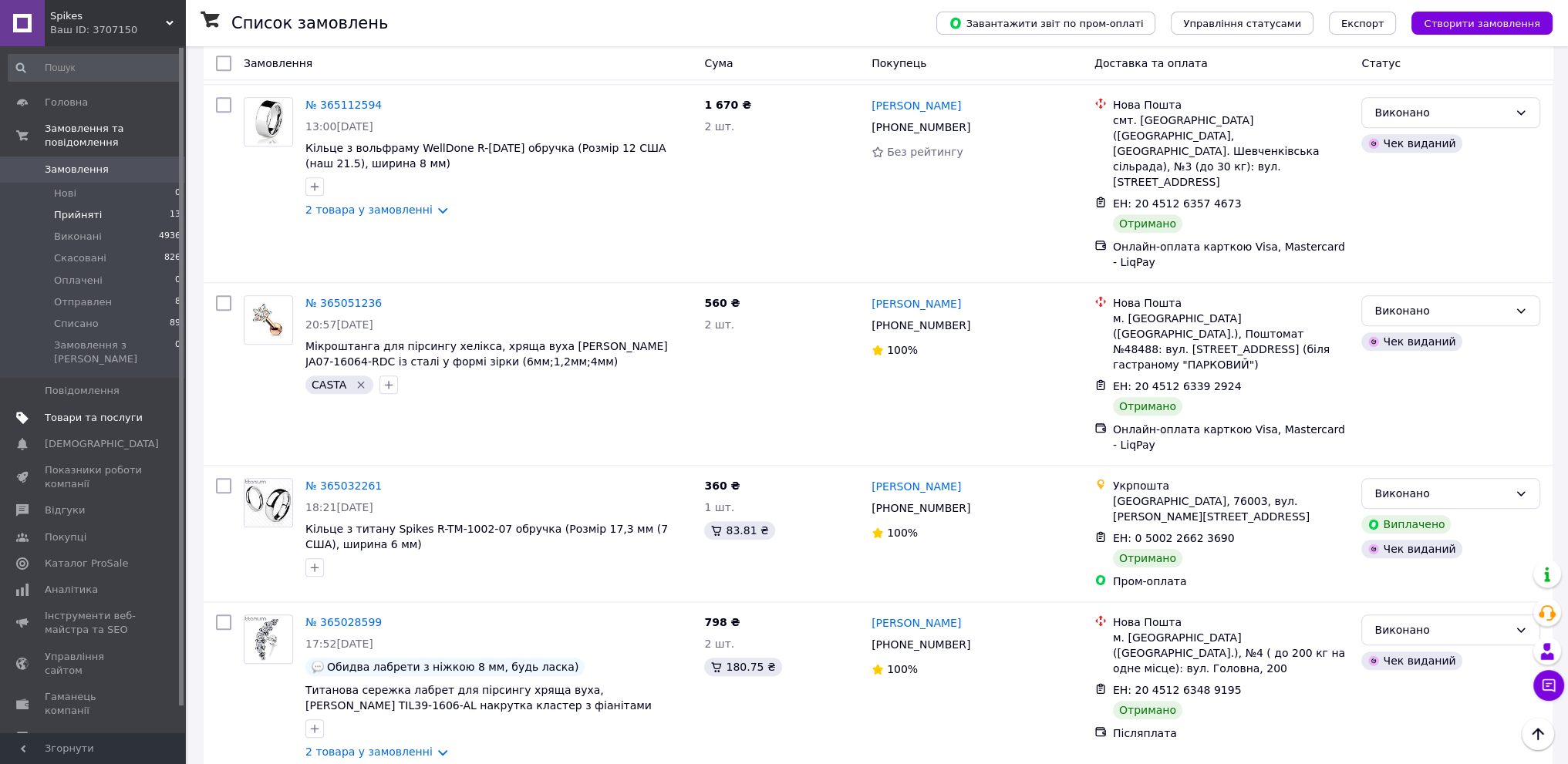
click at [123, 204] on li "Прийняті 13" at bounding box center [94, 215] width 190 height 21
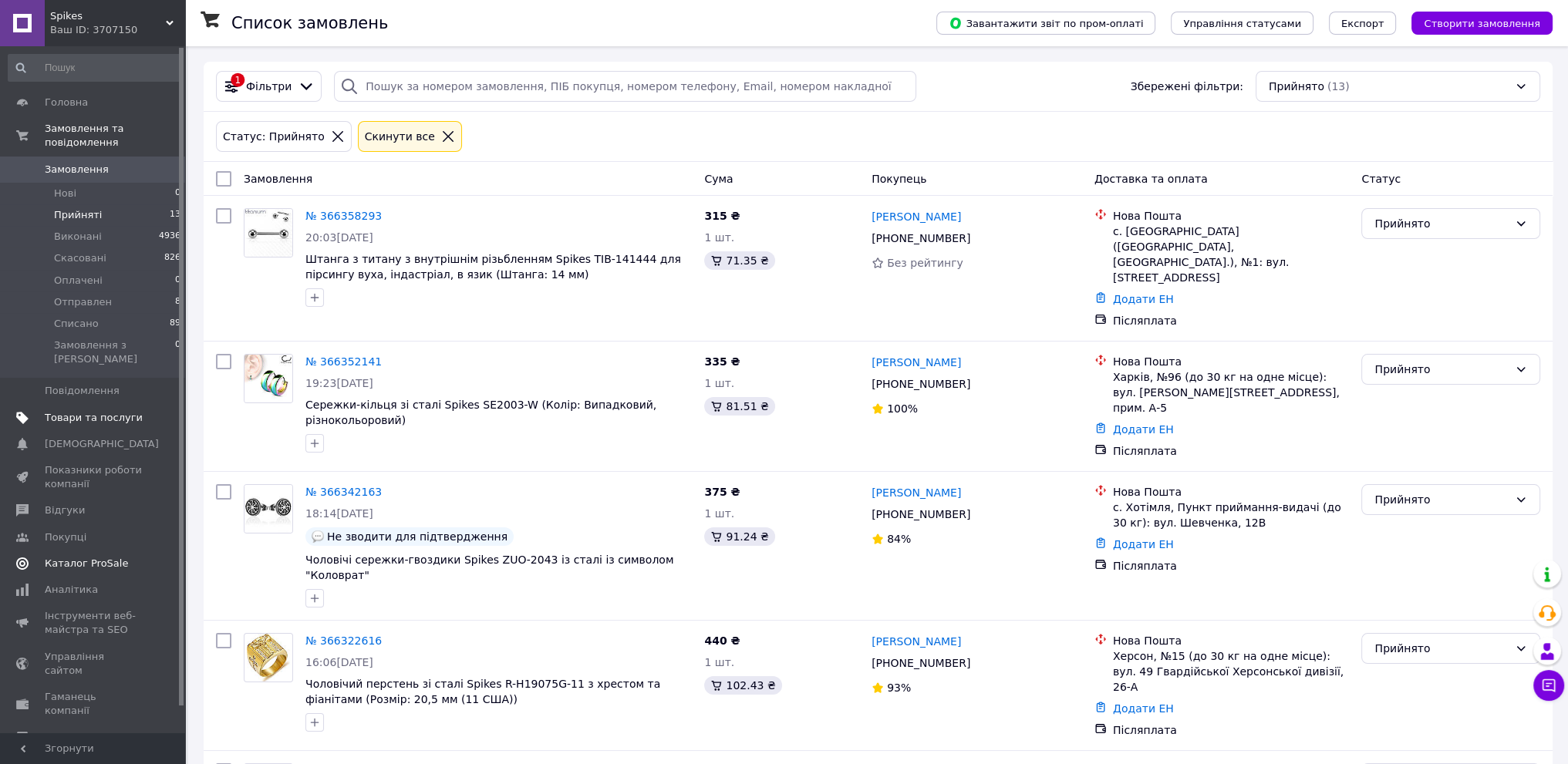
click at [138, 556] on span "Каталог ProSale" at bounding box center [93, 563] width 98 height 14
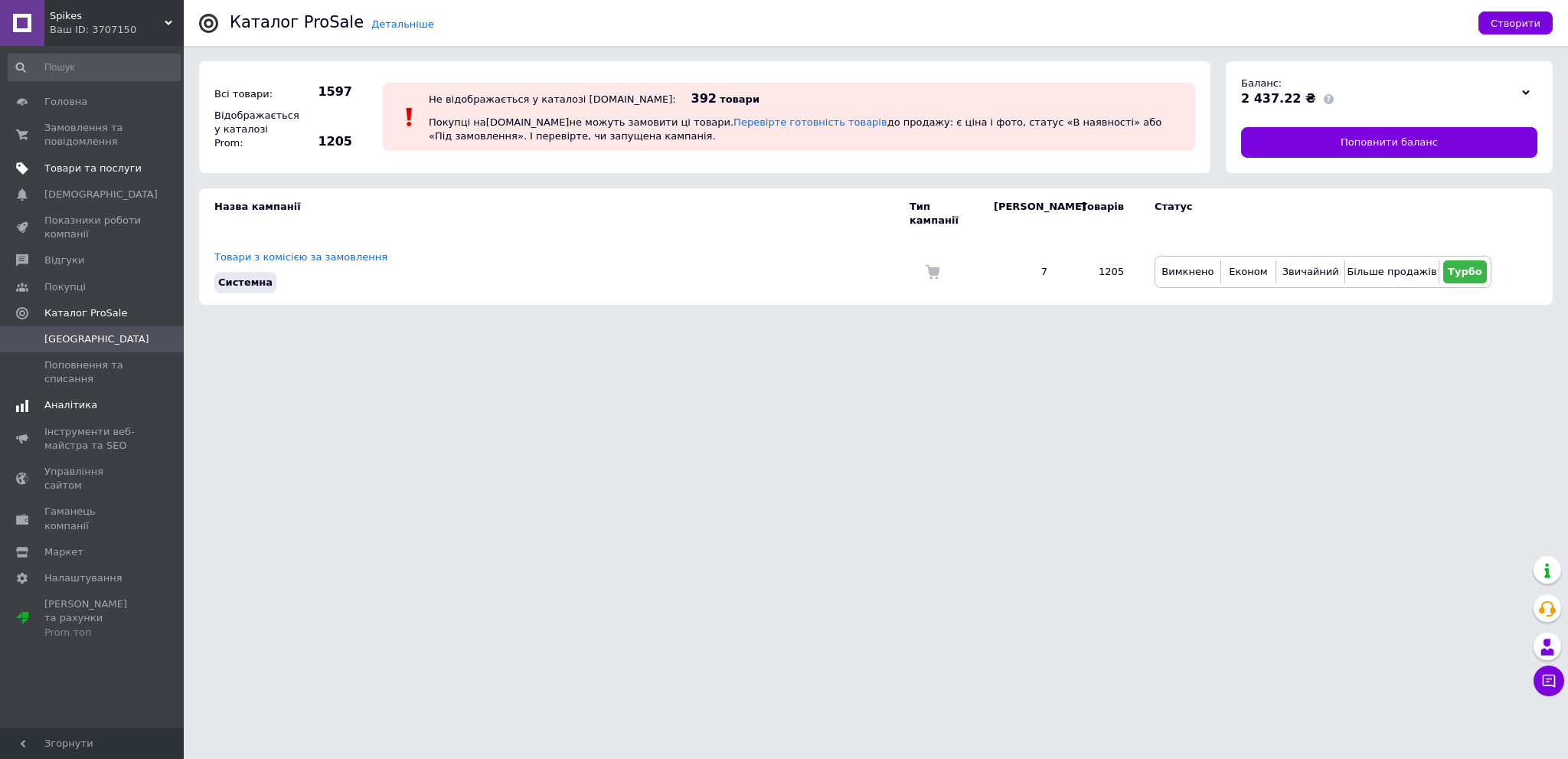
click at [118, 413] on link "Аналітика" at bounding box center [94, 405] width 188 height 26
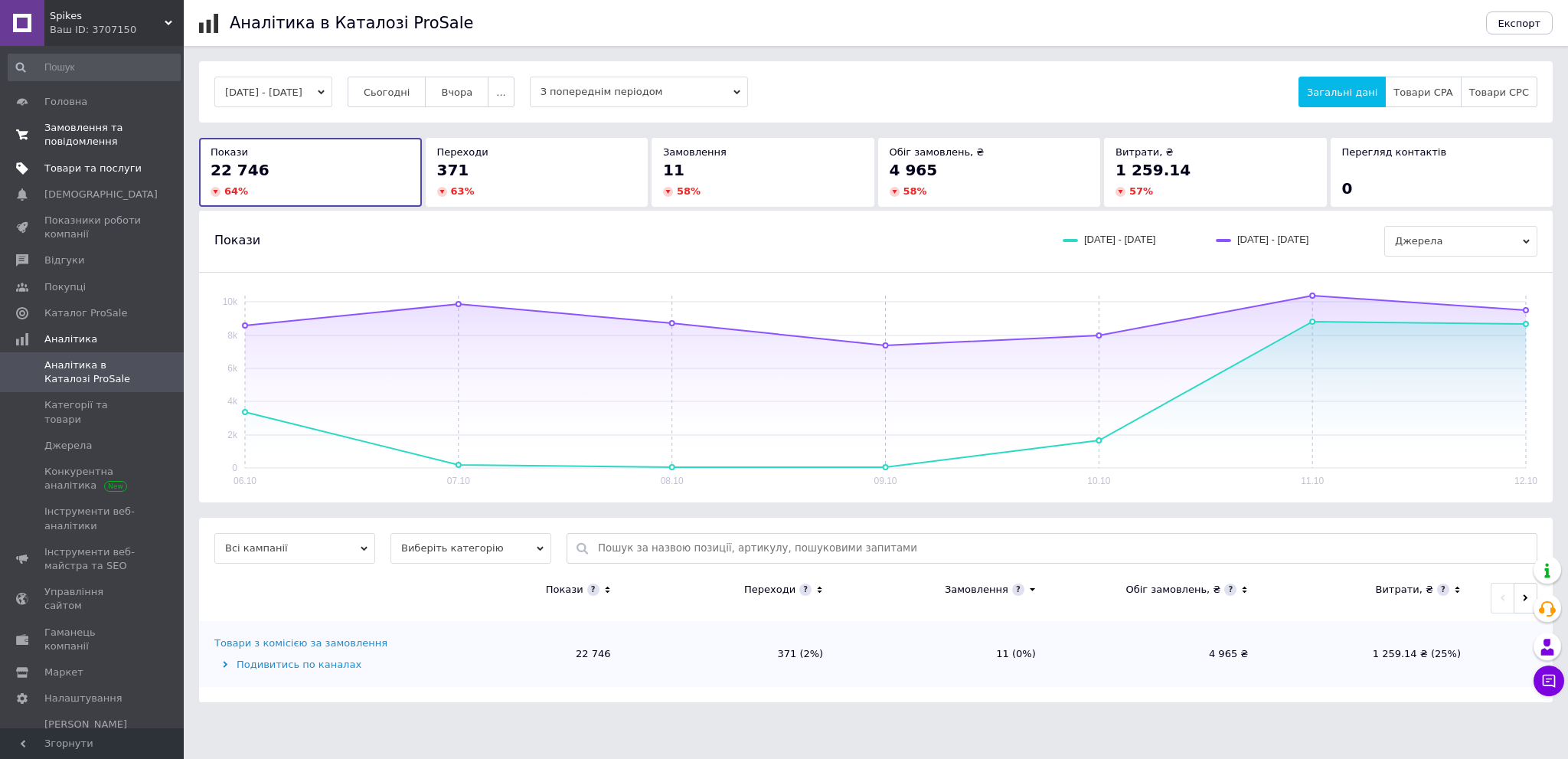
click at [93, 140] on span "Замовлення та повідомлення" at bounding box center [92, 135] width 97 height 28
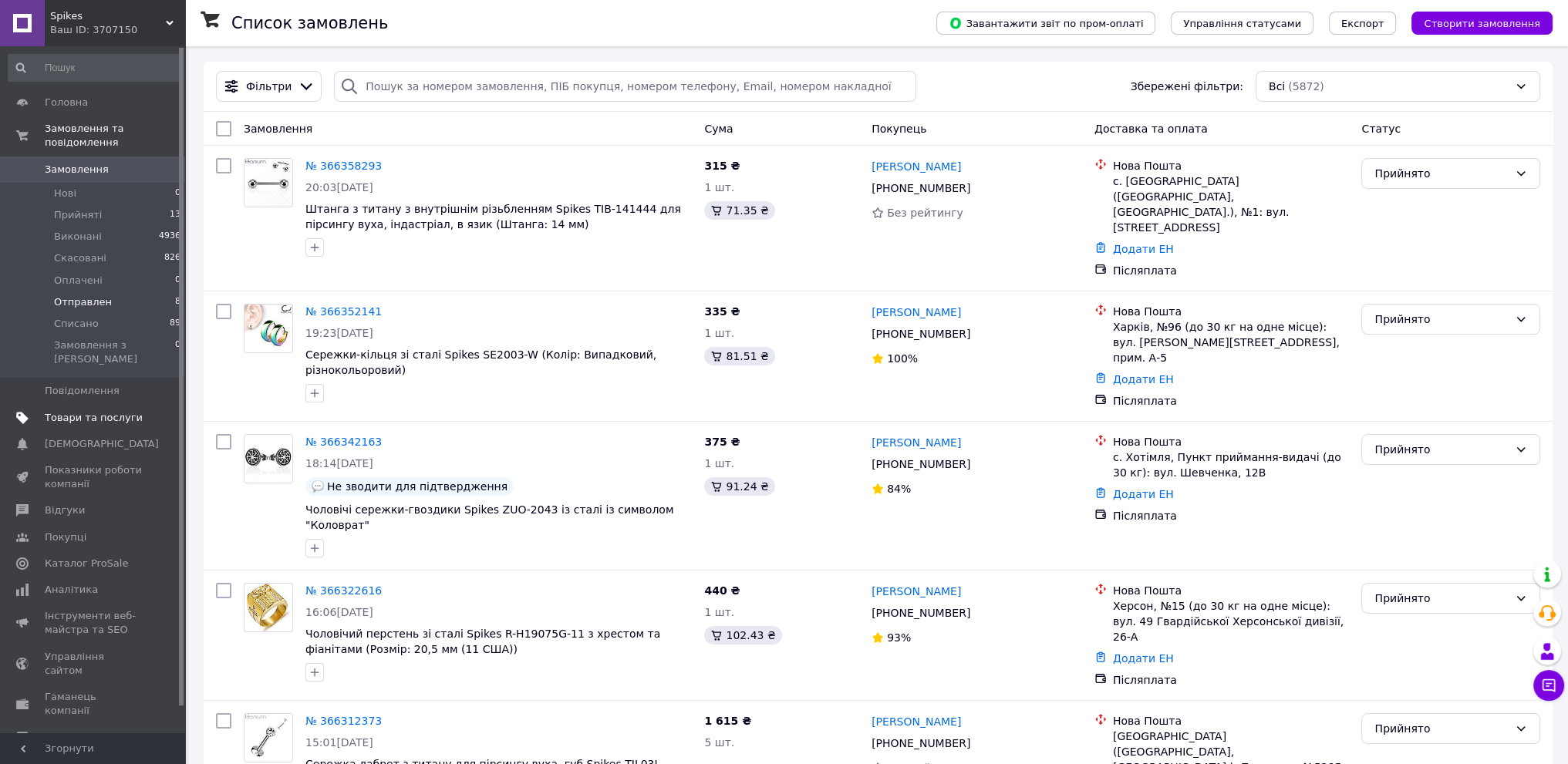
click at [97, 295] on span "Отправлен" at bounding box center [83, 302] width 57 height 14
